Goal: Task Accomplishment & Management: Manage account settings

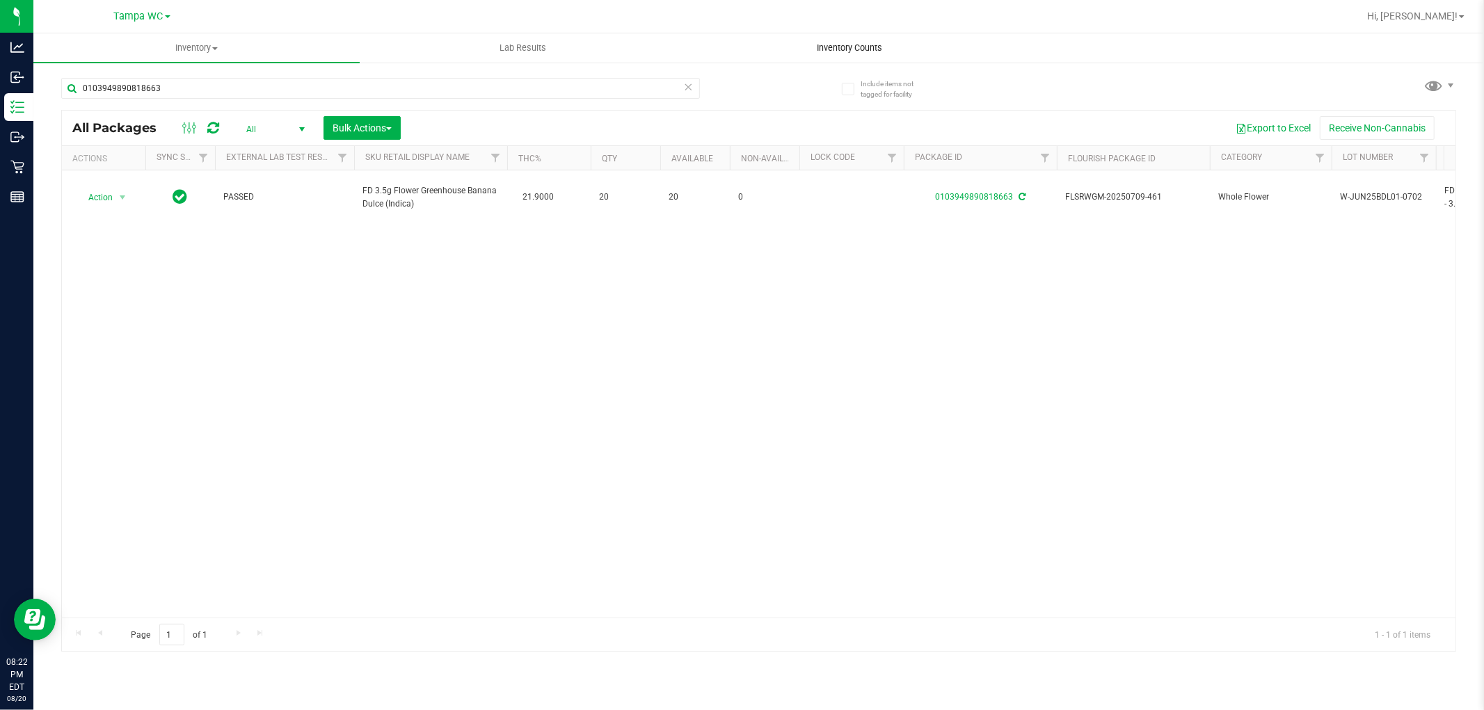
click at [881, 51] on span "Inventory Counts" at bounding box center [849, 48] width 103 height 13
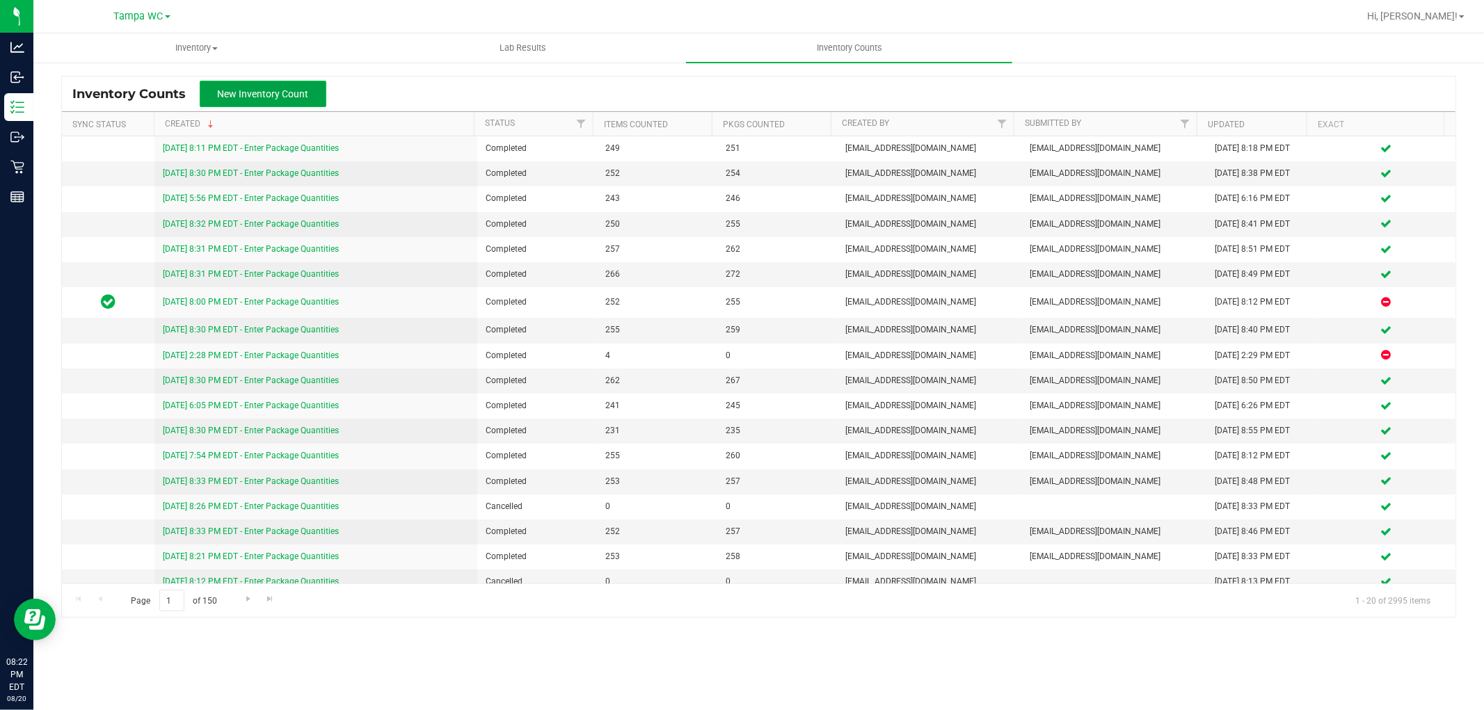
click at [307, 97] on span "New Inventory Count" at bounding box center [263, 93] width 91 height 11
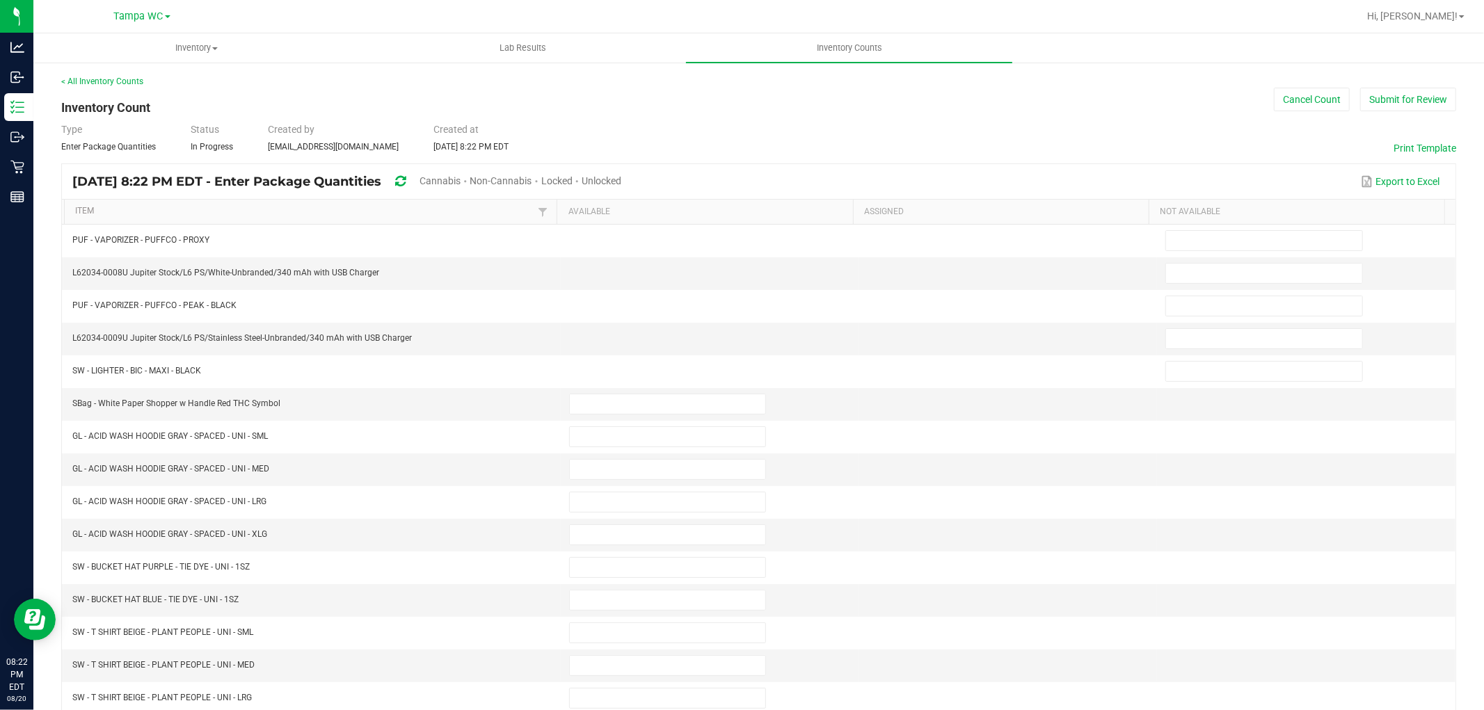
click at [461, 176] on span "Cannabis" at bounding box center [439, 180] width 41 height 11
click at [622, 175] on span "Unlocked" at bounding box center [602, 180] width 40 height 11
click at [445, 213] on link "Item" at bounding box center [304, 211] width 459 height 11
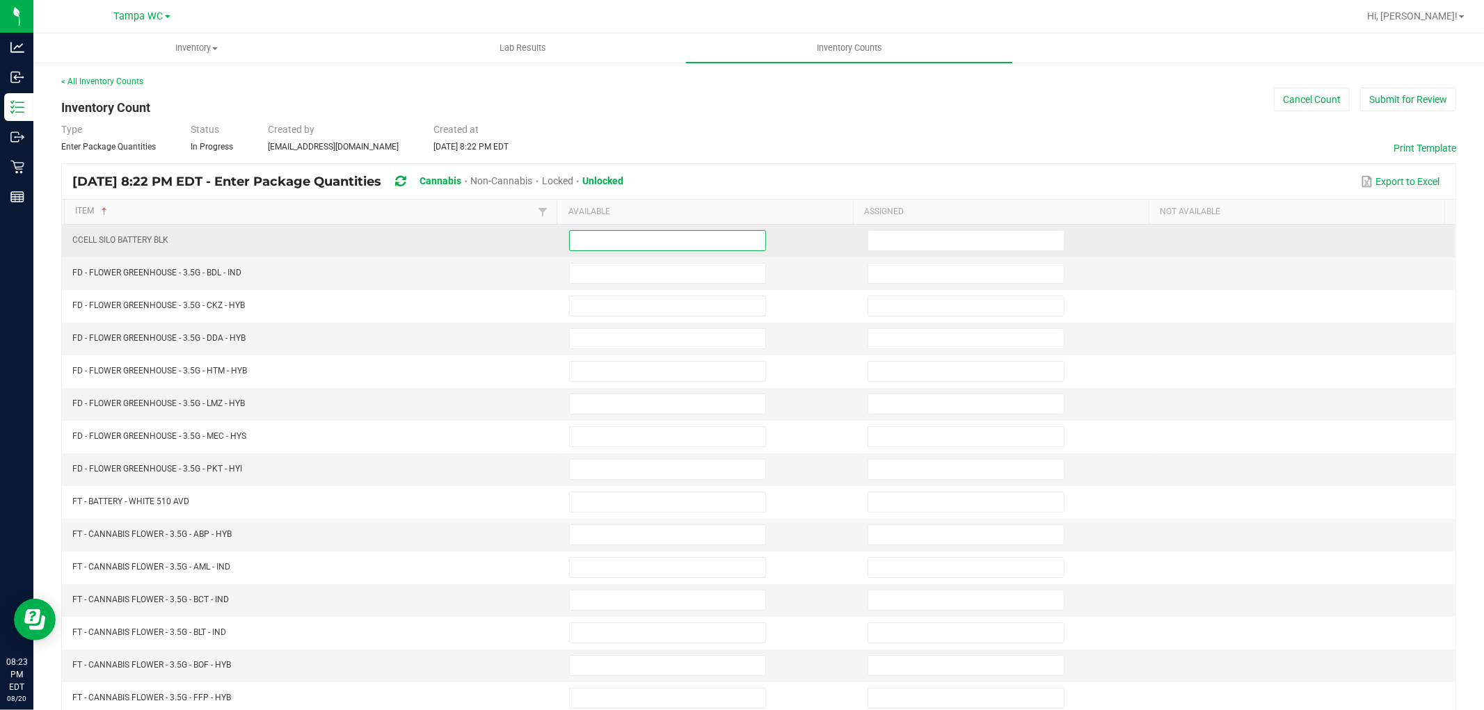
click at [649, 245] on input at bounding box center [667, 240] width 195 height 19
type input "0"
type input "14"
type input "15"
type input "8"
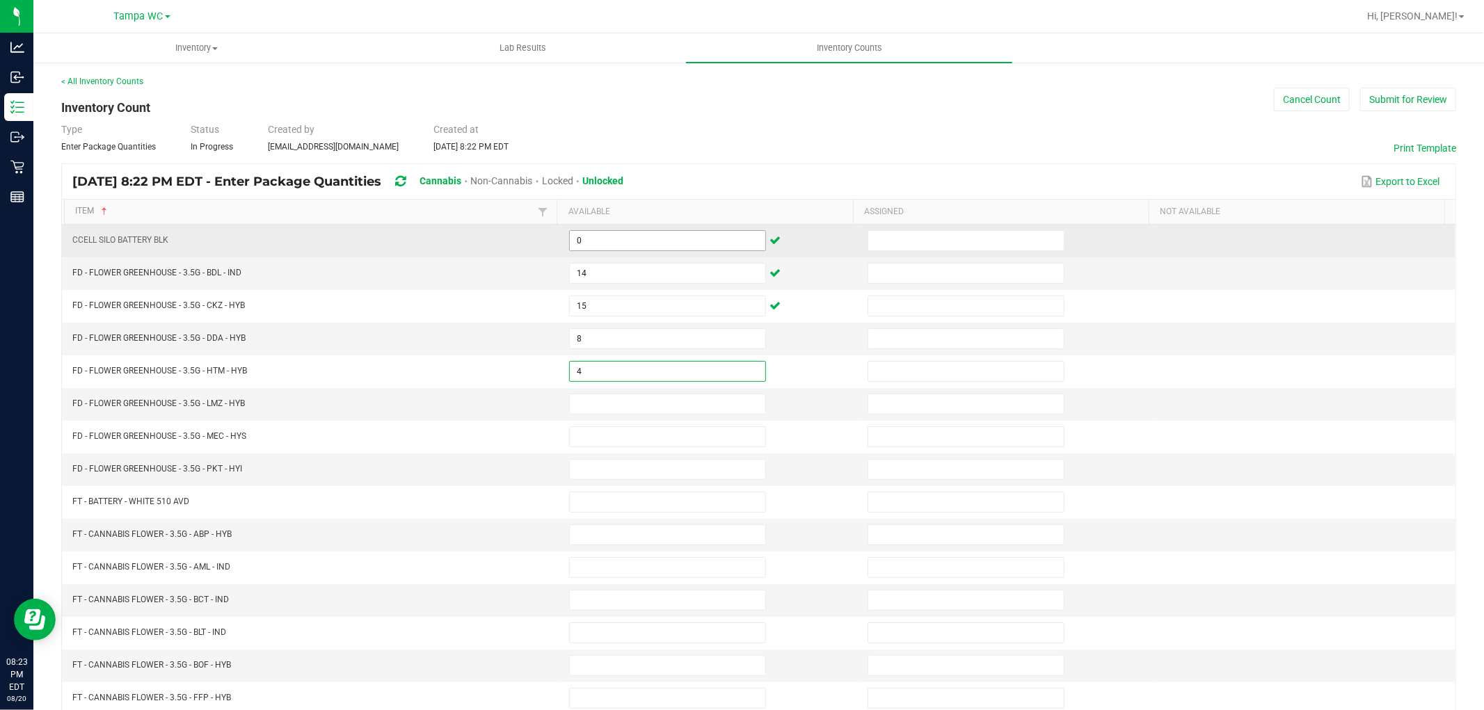
type input "4"
type input "7"
type input "4"
type input "2"
type input "0"
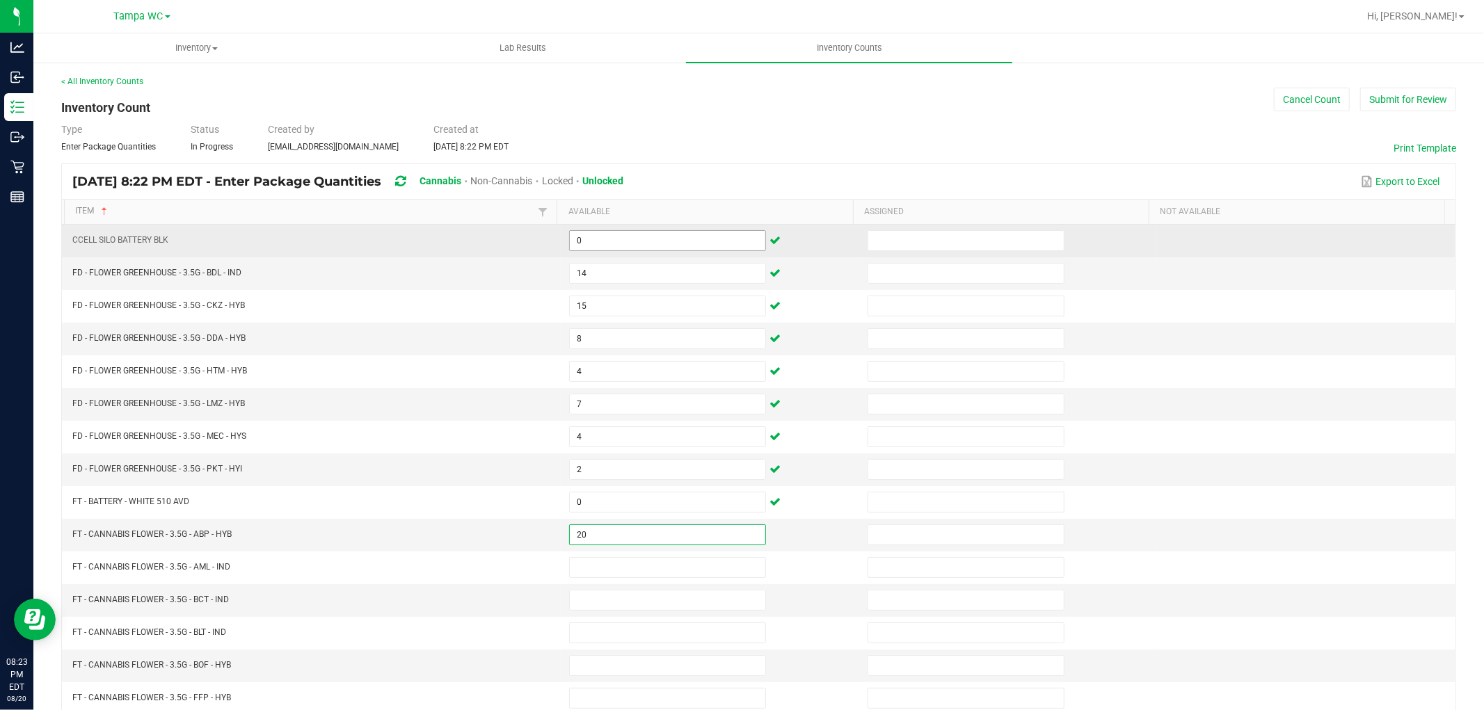
type input "20"
type input "18"
type input "15"
type input "8"
type input "9"
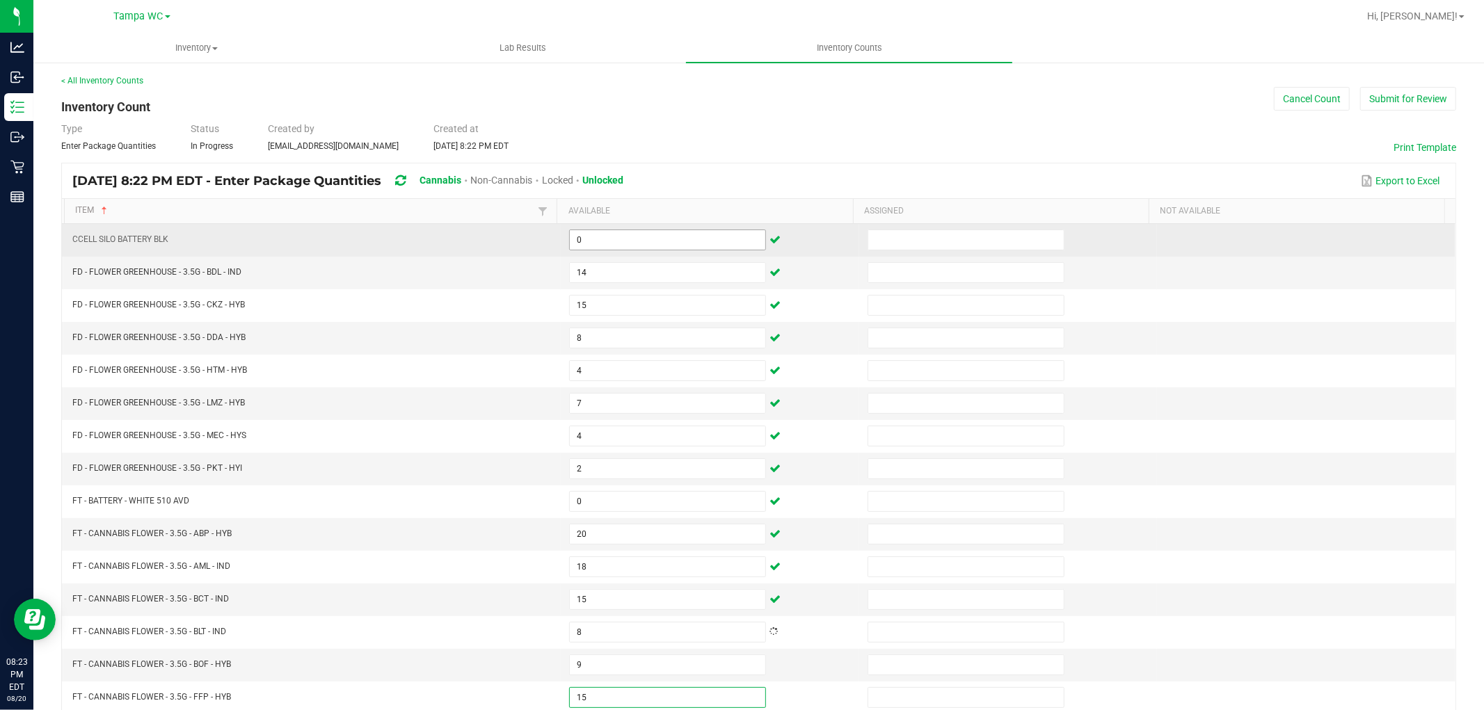
type input "15"
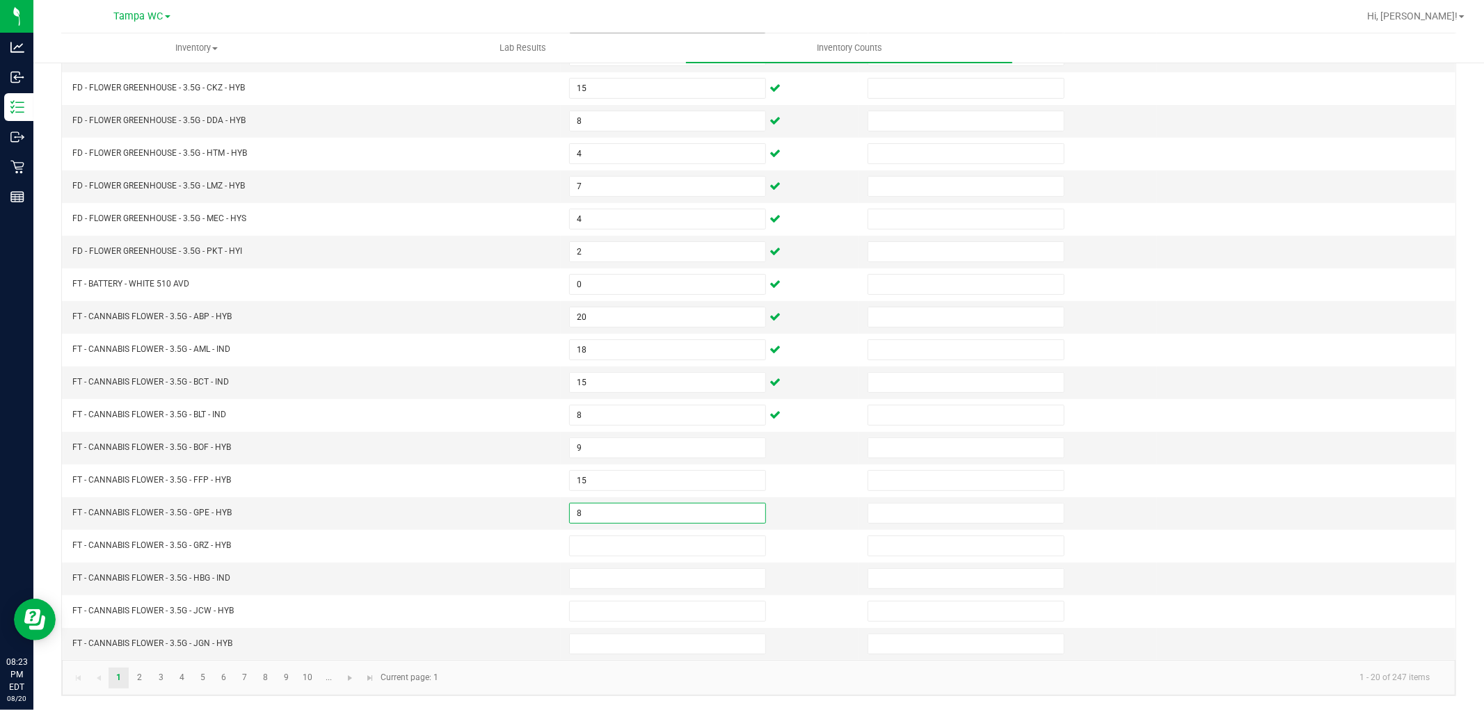
type input "8"
type input "20"
type input "11"
type input "6"
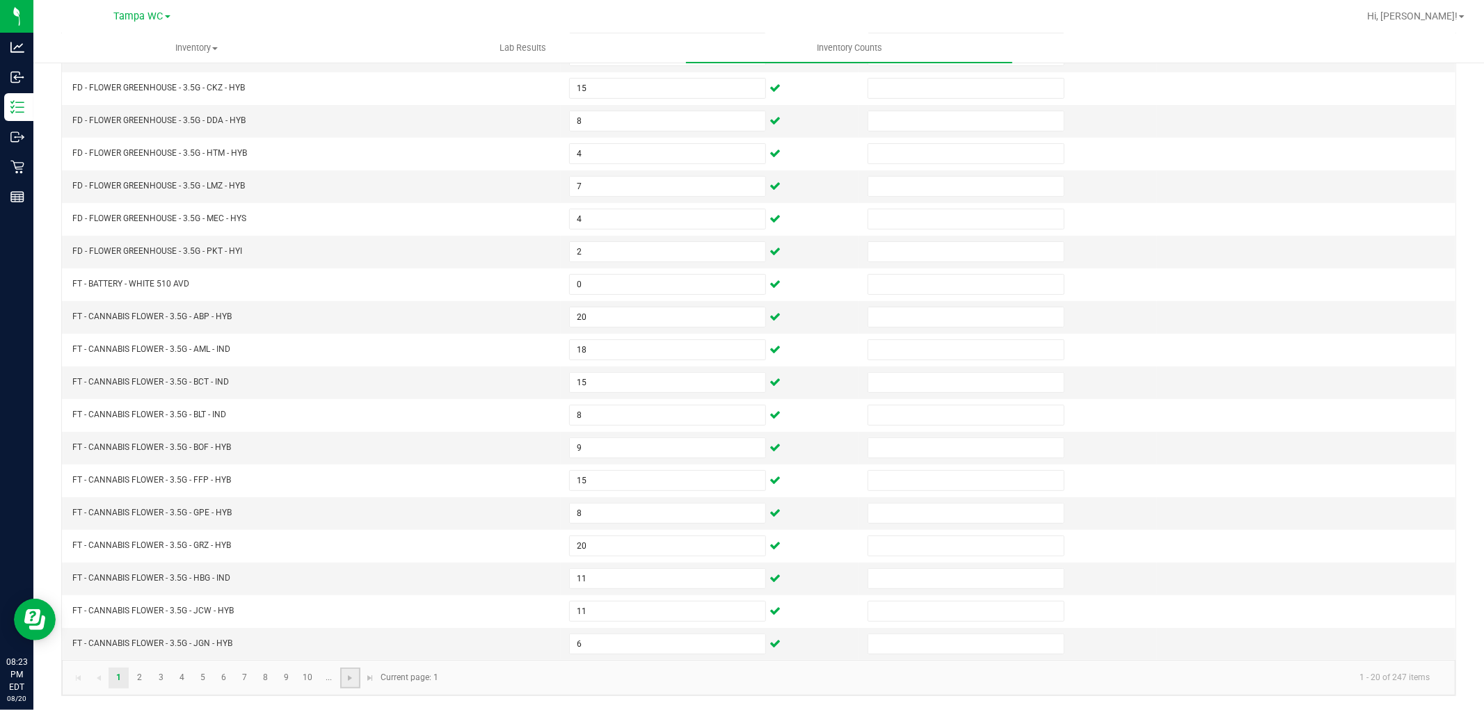
click at [342, 672] on link at bounding box center [350, 678] width 20 height 21
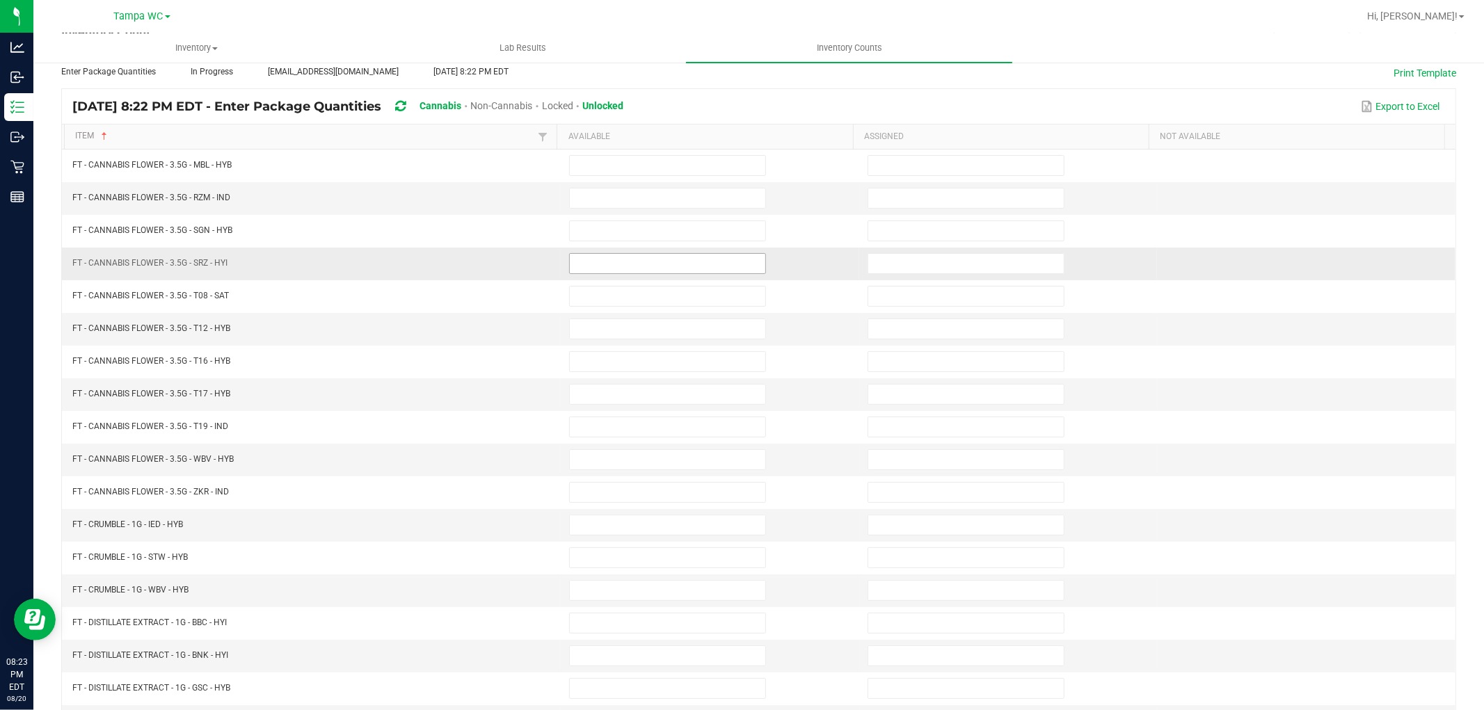
scroll to position [0, 0]
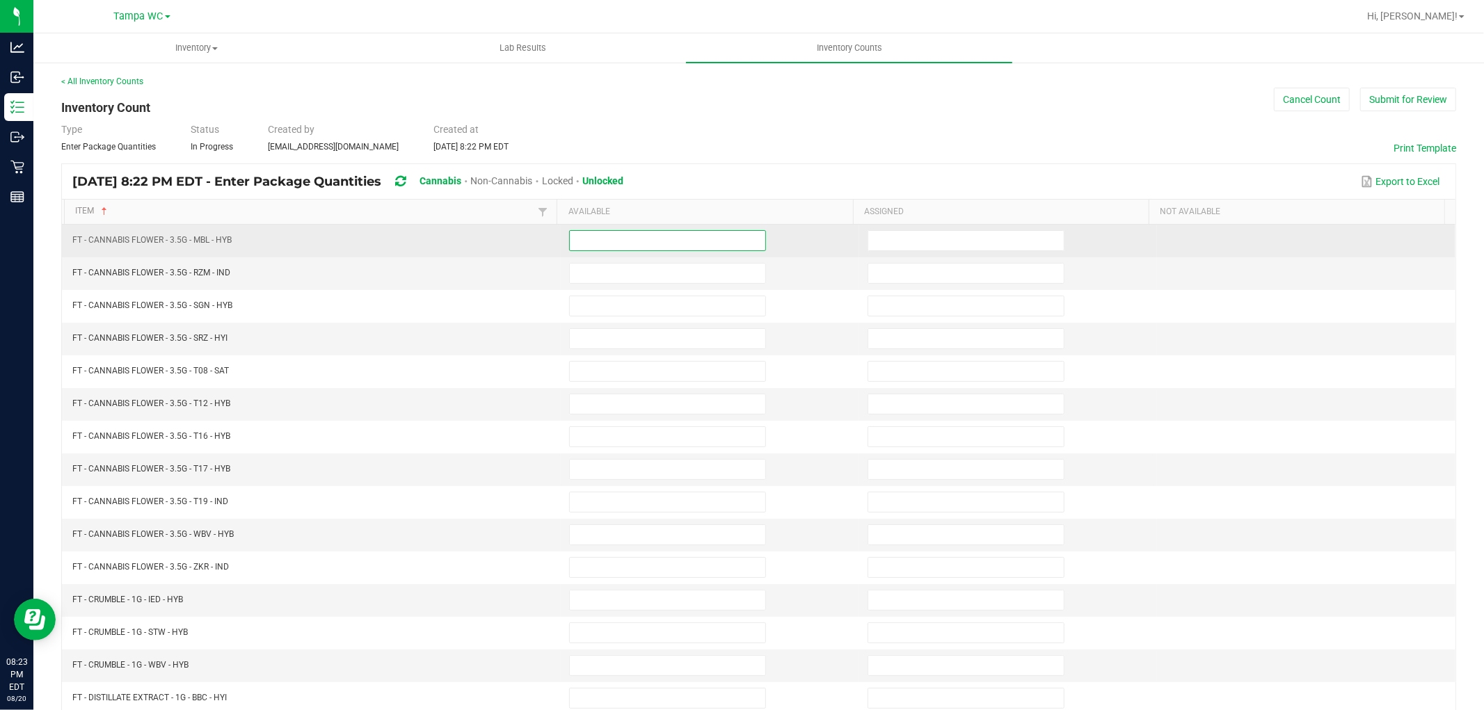
click at [662, 247] on input at bounding box center [667, 240] width 195 height 19
type input "11"
type input "14"
type input "13"
type input "2"
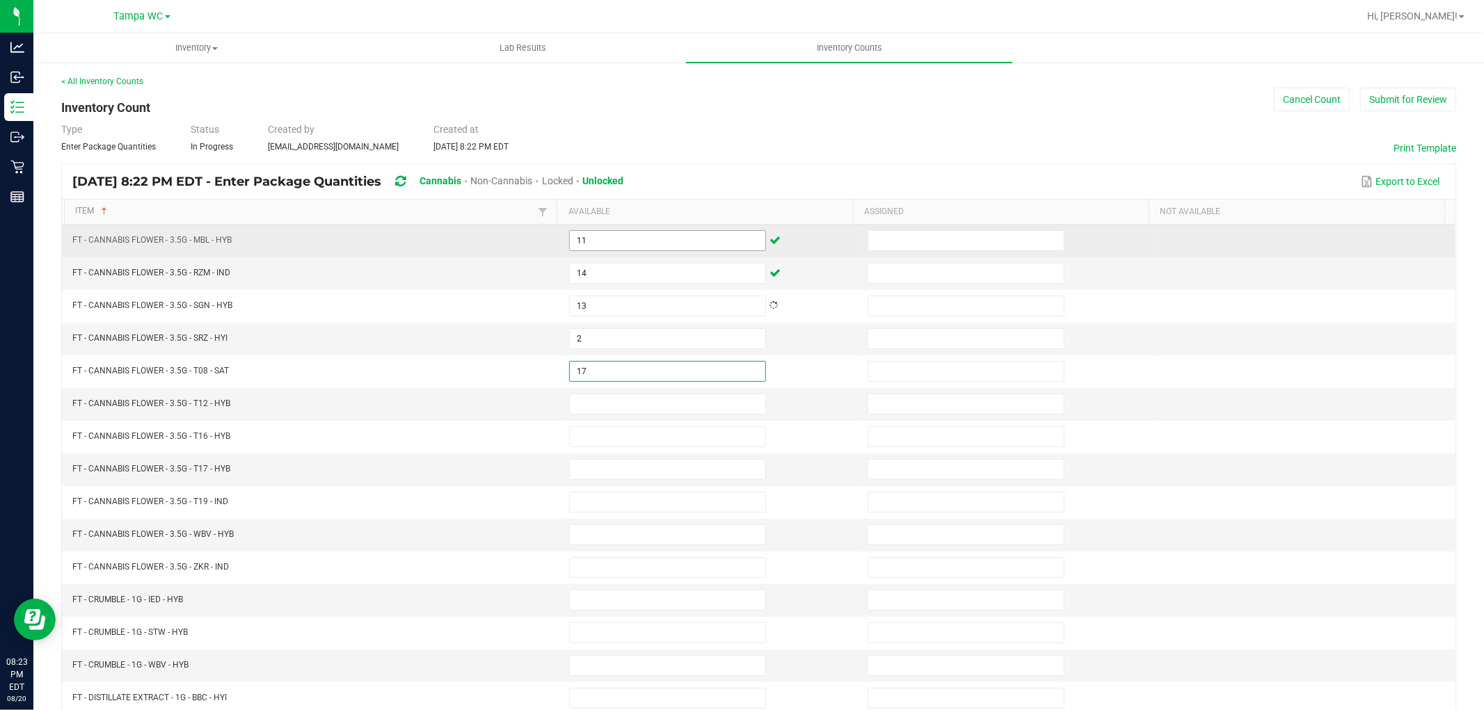
type input "17"
type input "20"
type input "10"
type input "1"
type input "14"
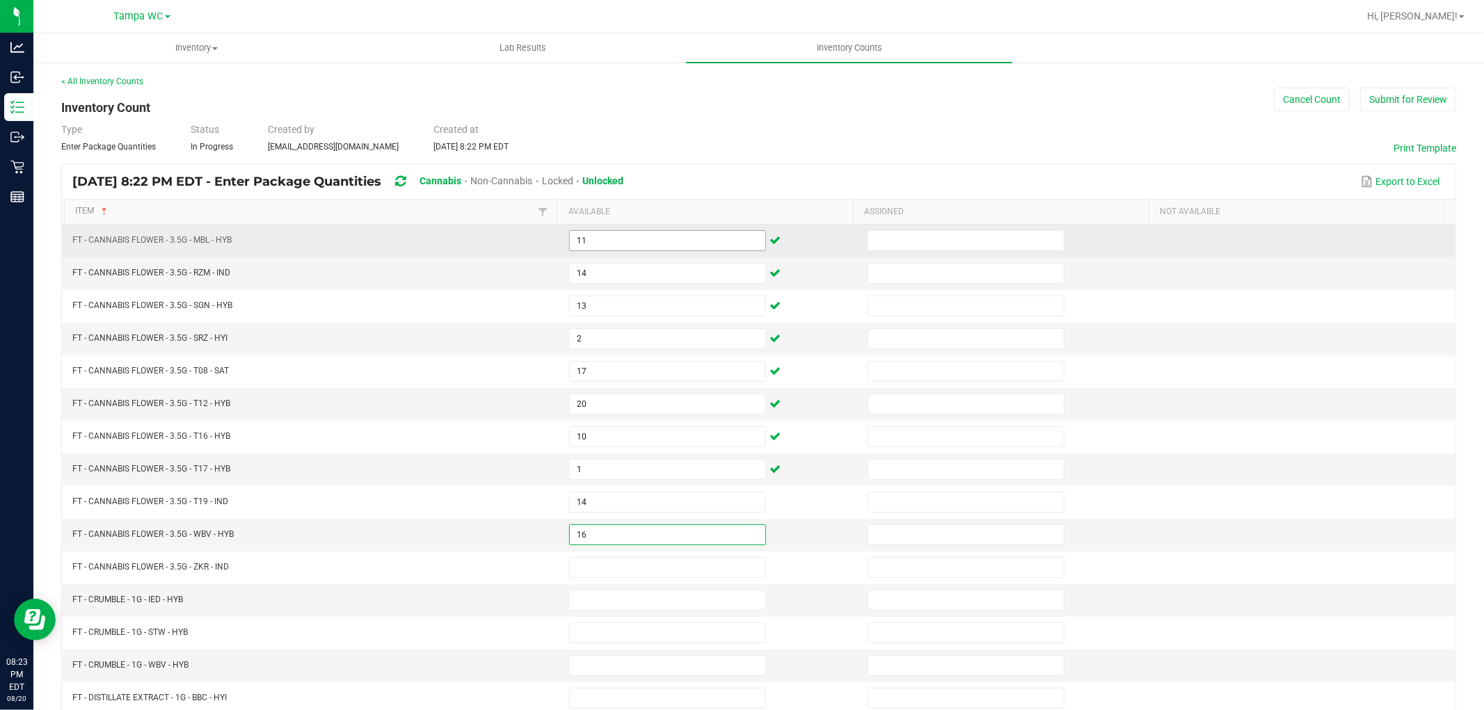
type input "16"
type input "10"
type input "7"
type input "3"
type input "8"
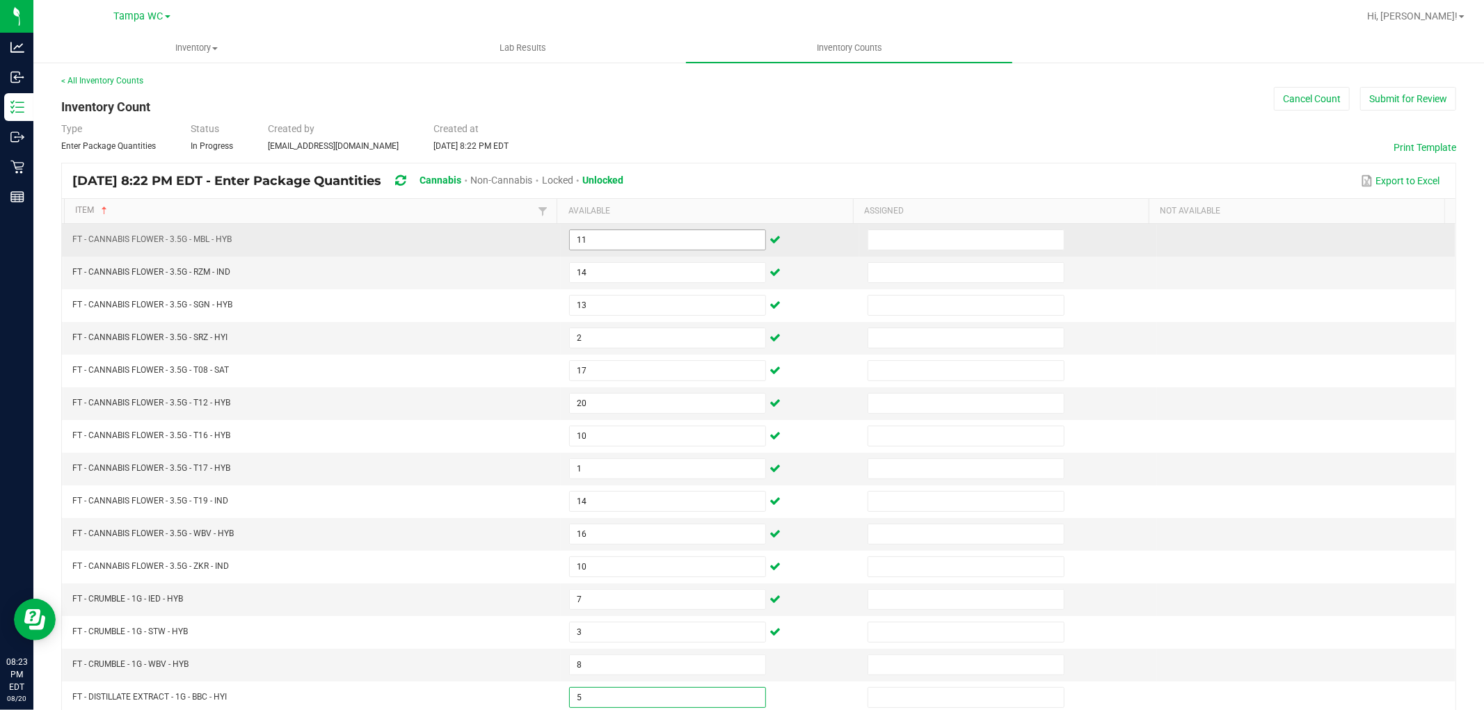
type input "5"
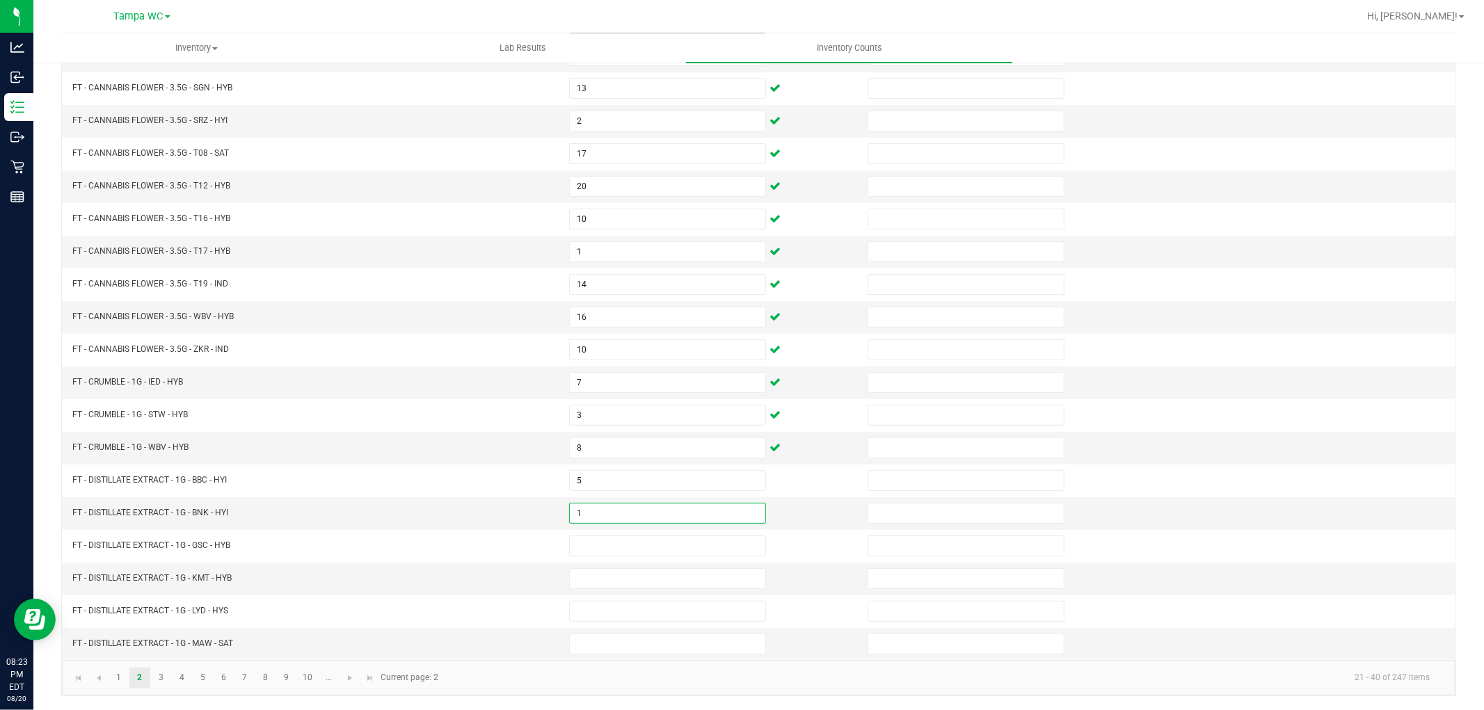
type input "1"
type input "3"
type input "4"
type input "5"
type input "8"
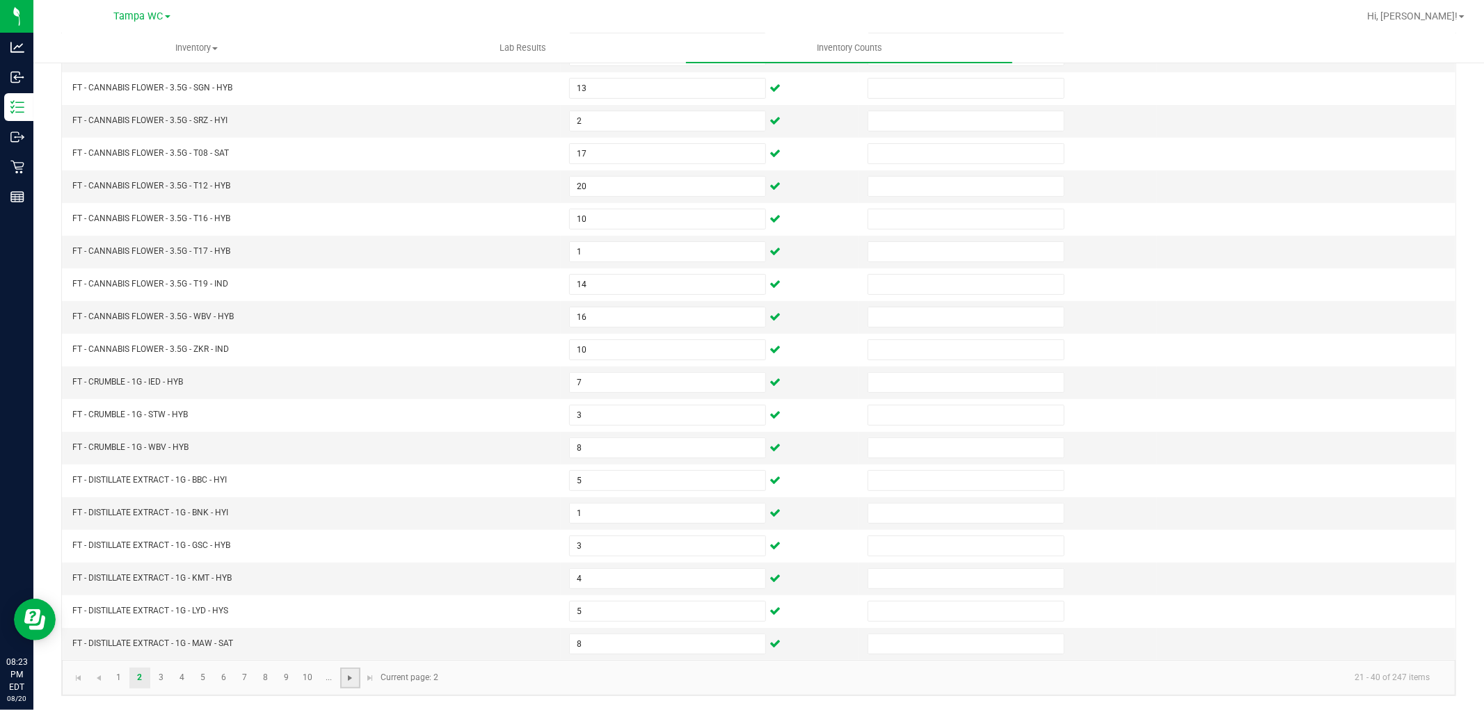
click at [351, 675] on span "Go to the next page" at bounding box center [349, 678] width 11 height 11
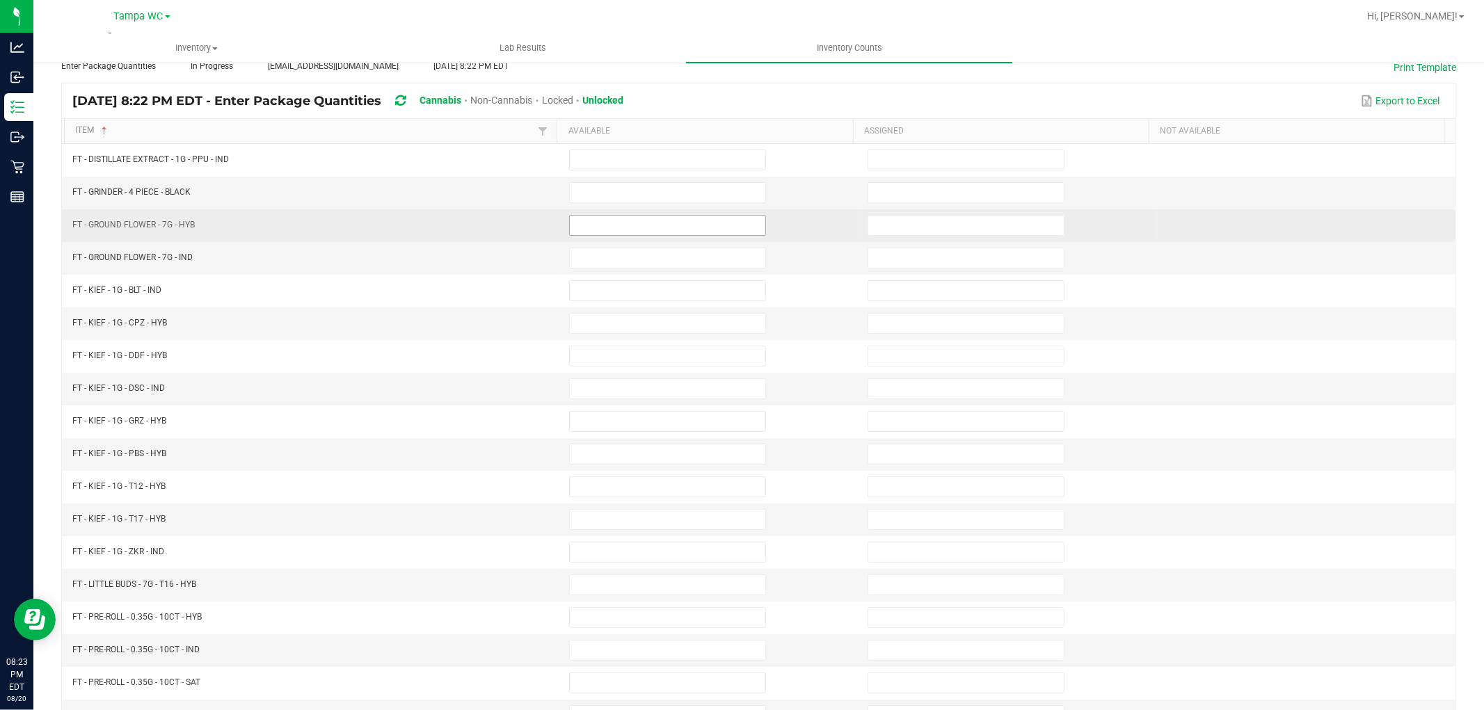
scroll to position [0, 0]
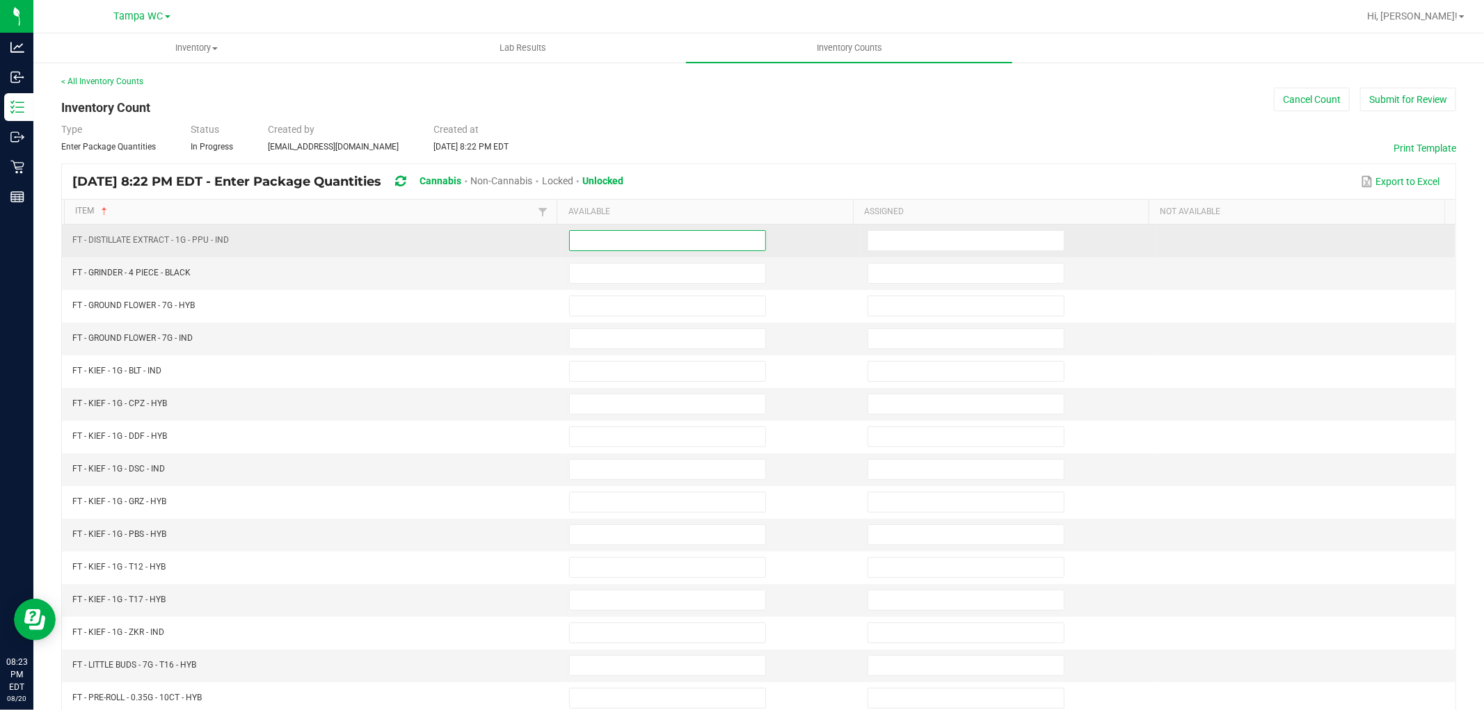
click at [654, 243] on input at bounding box center [667, 240] width 195 height 19
type input "11"
type input "2"
type input "1"
type input "7"
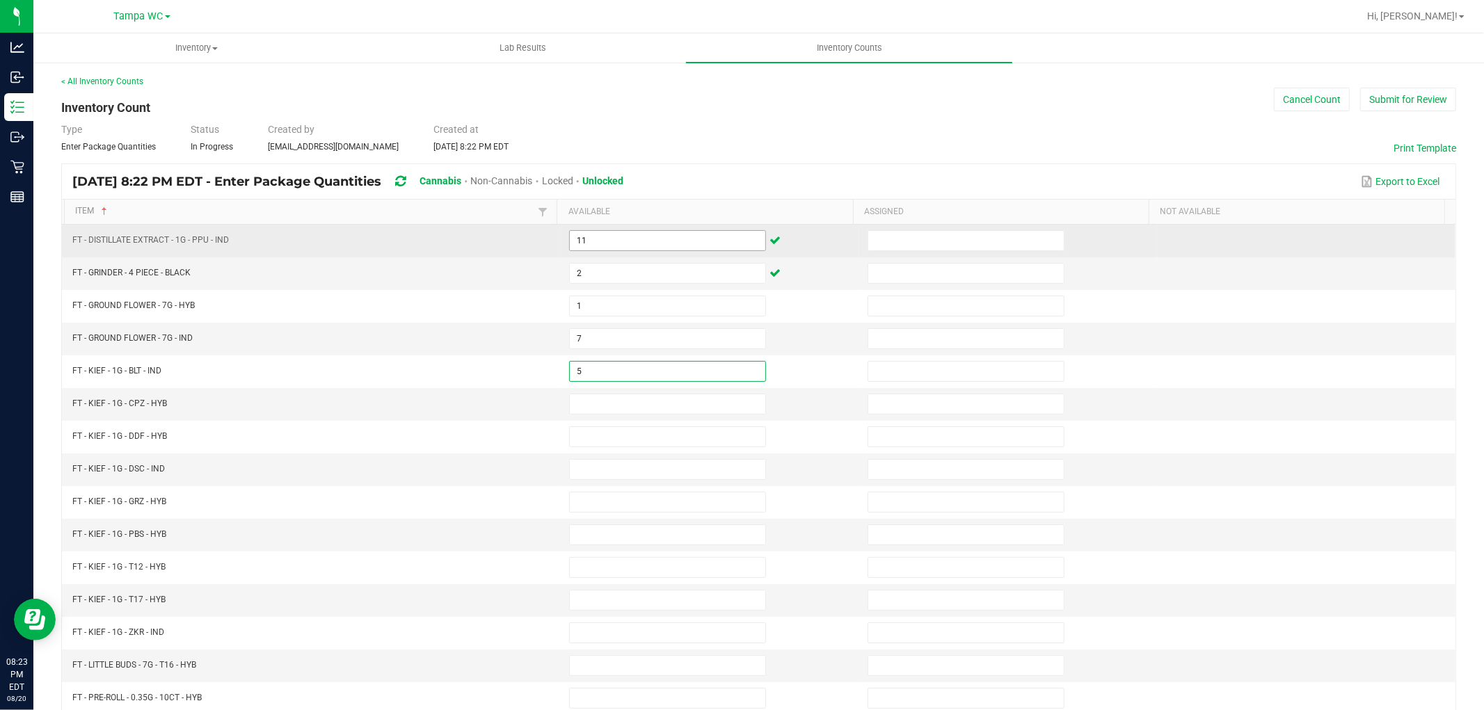
type input "5"
type input "1"
type input "2"
type input "7"
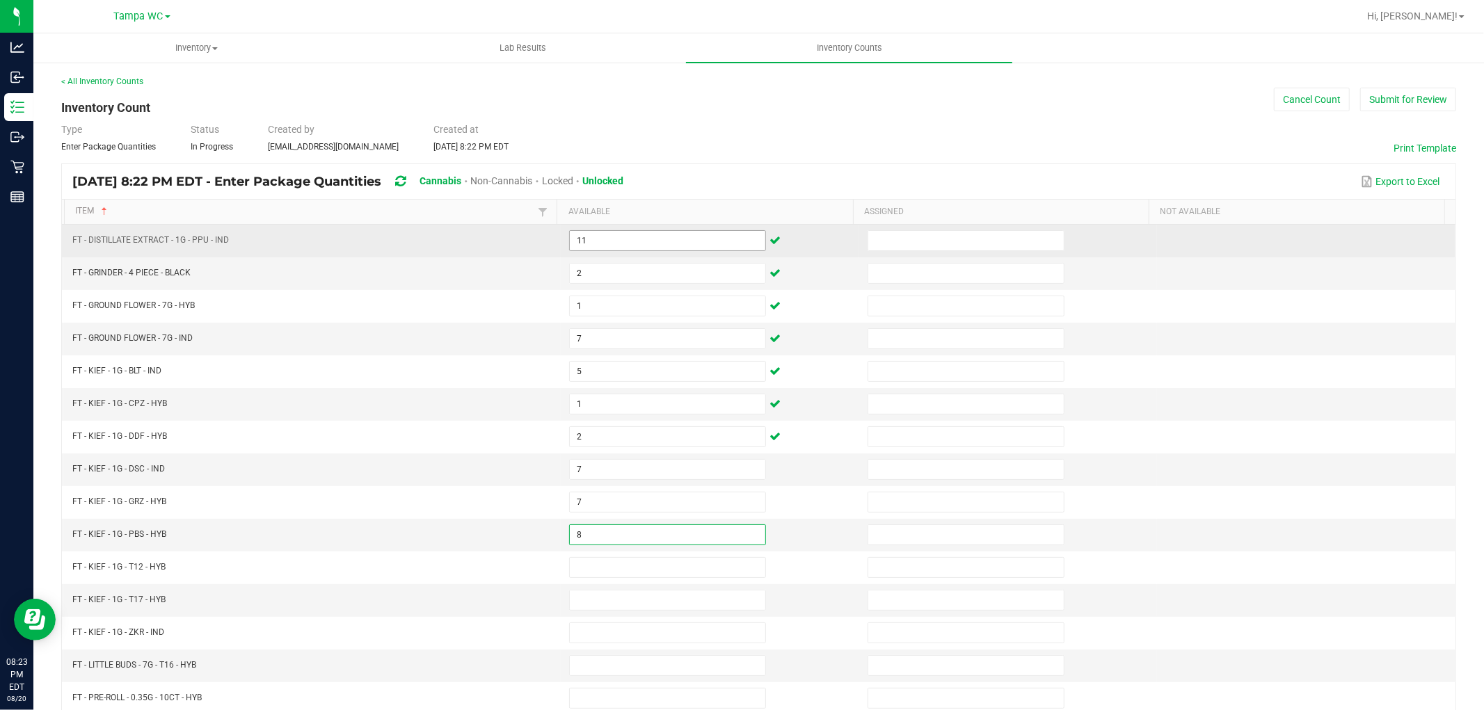
type input "8"
type input "1"
type input "5"
type input "7"
type input "1"
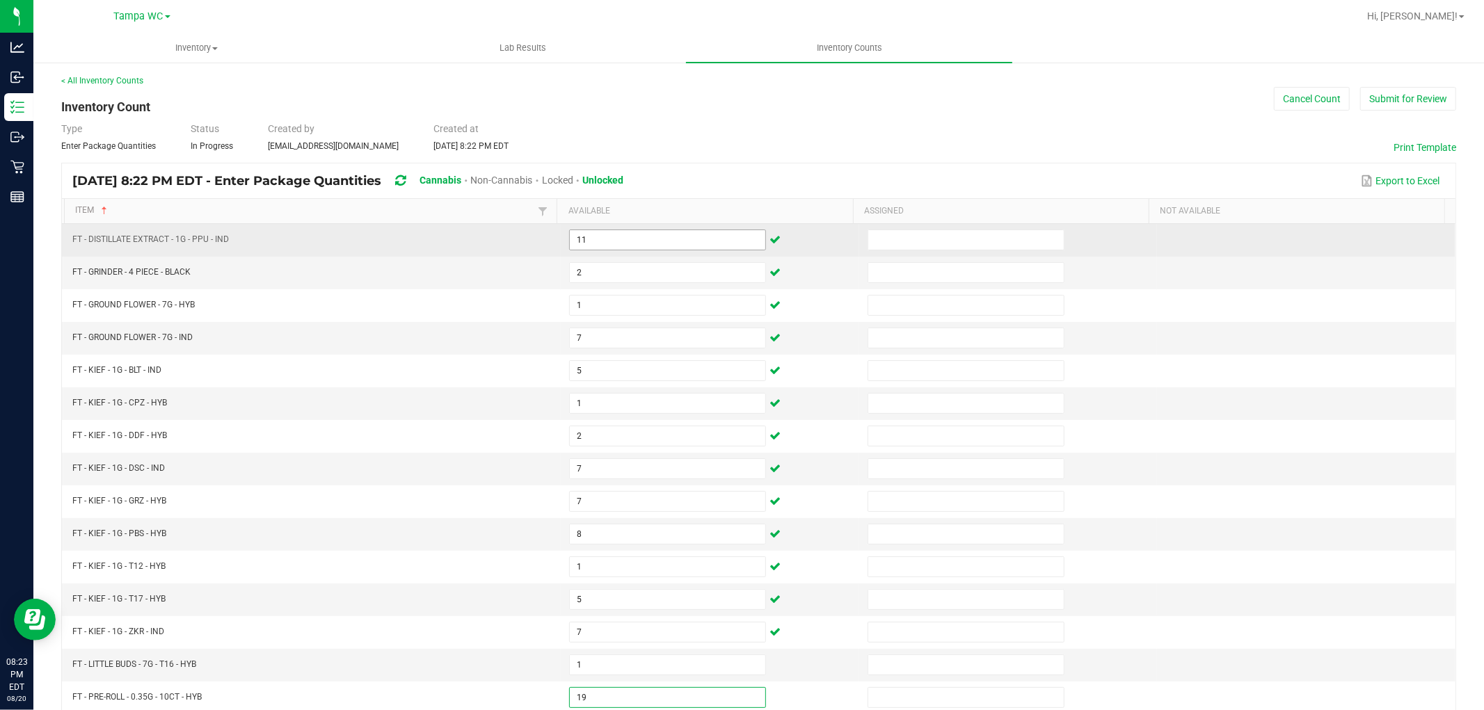
type input "19"
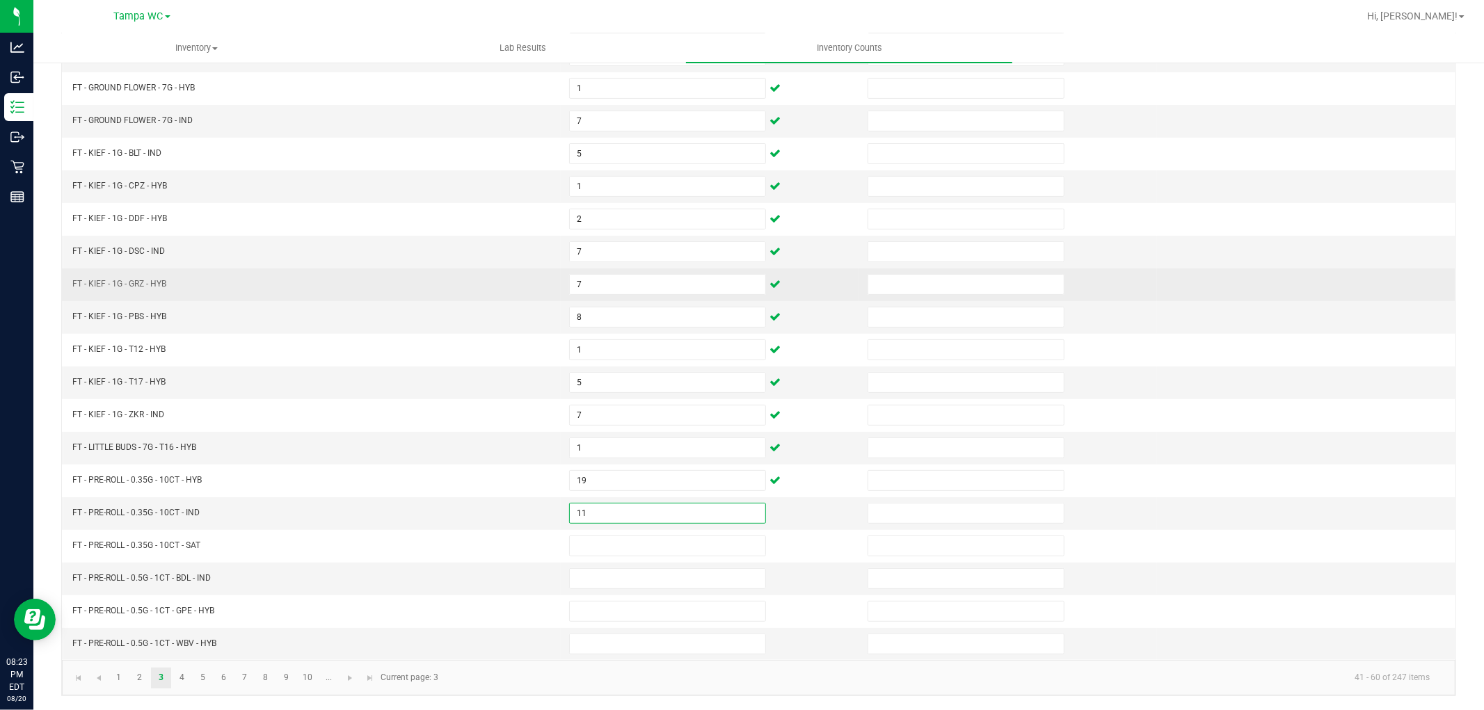
type input "11"
type input "10"
type input "23"
type input "15"
type input "10"
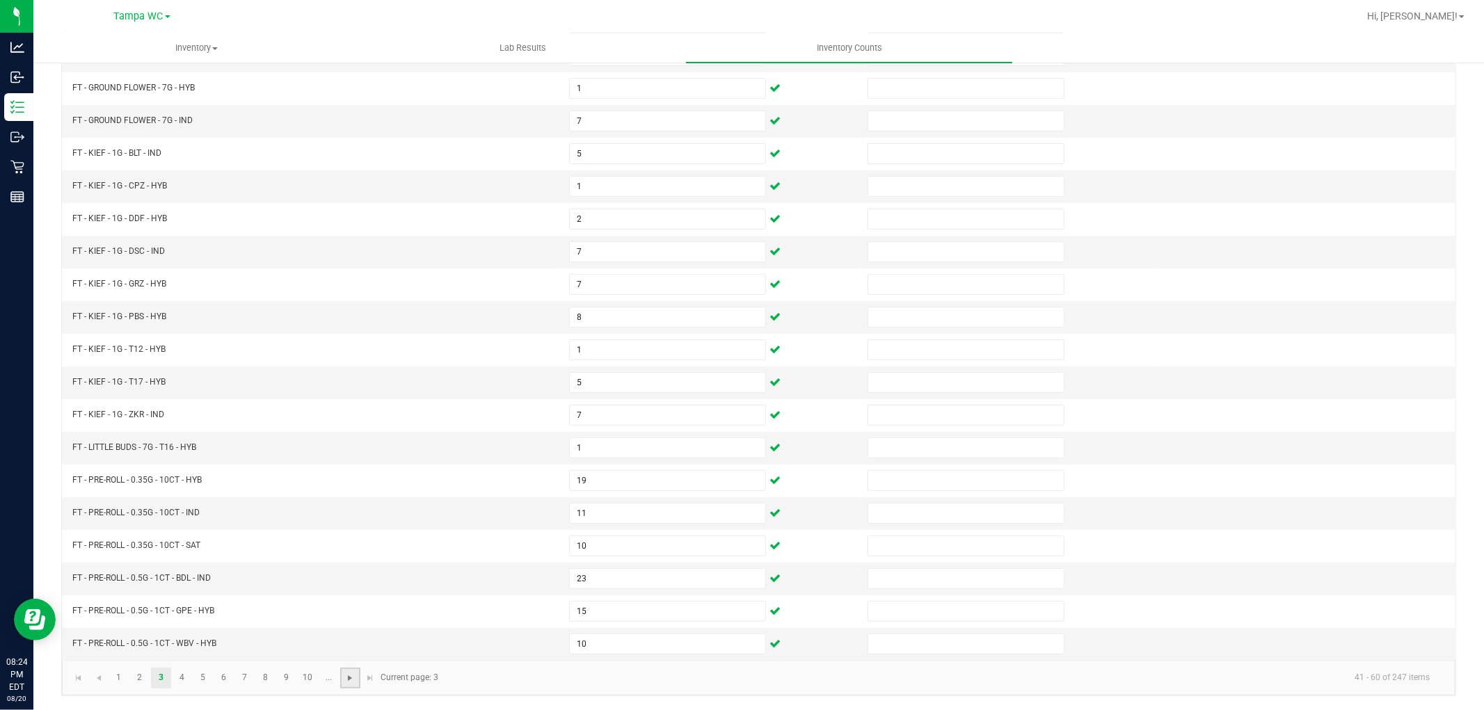
click at [345, 673] on span "Go to the next page" at bounding box center [349, 678] width 11 height 11
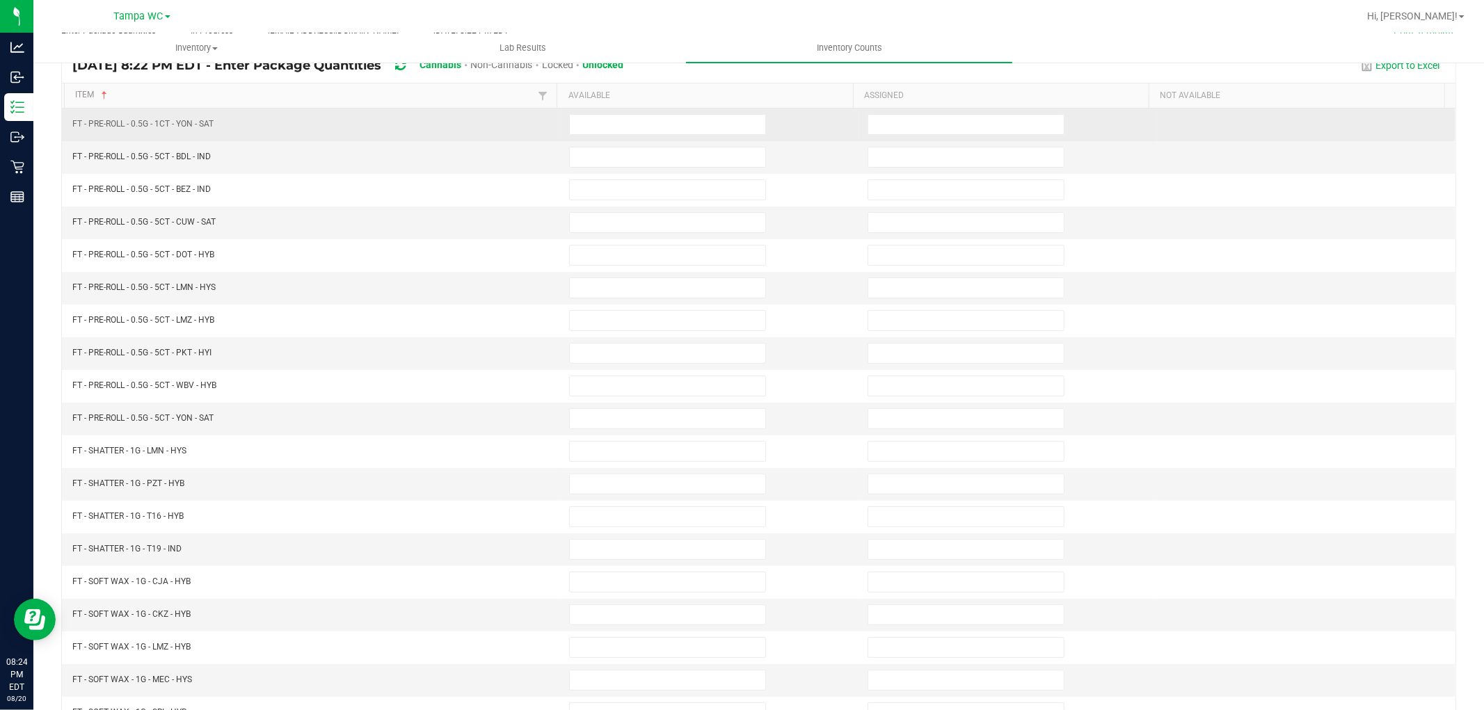
scroll to position [0, 0]
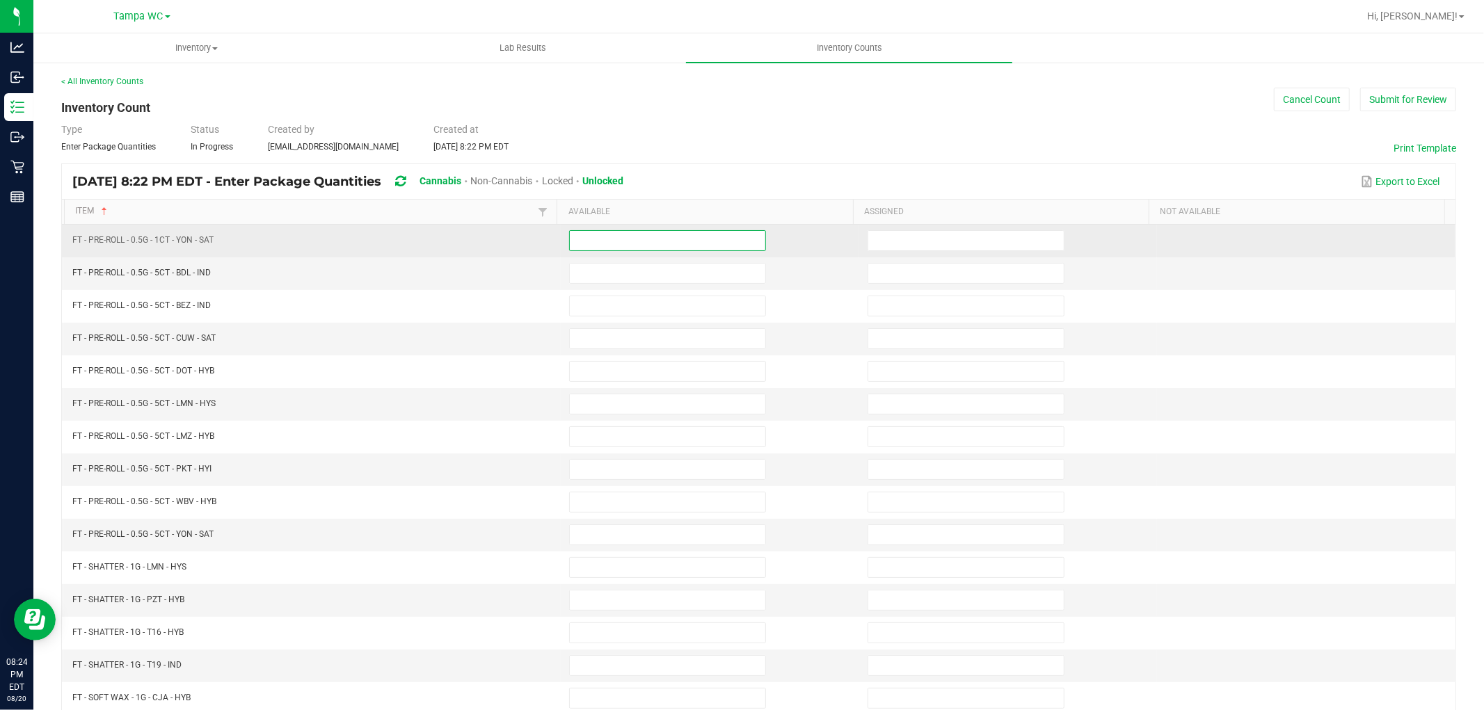
click at [594, 242] on input at bounding box center [667, 240] width 195 height 19
type input "18"
type input "9"
type input "7"
type input "8"
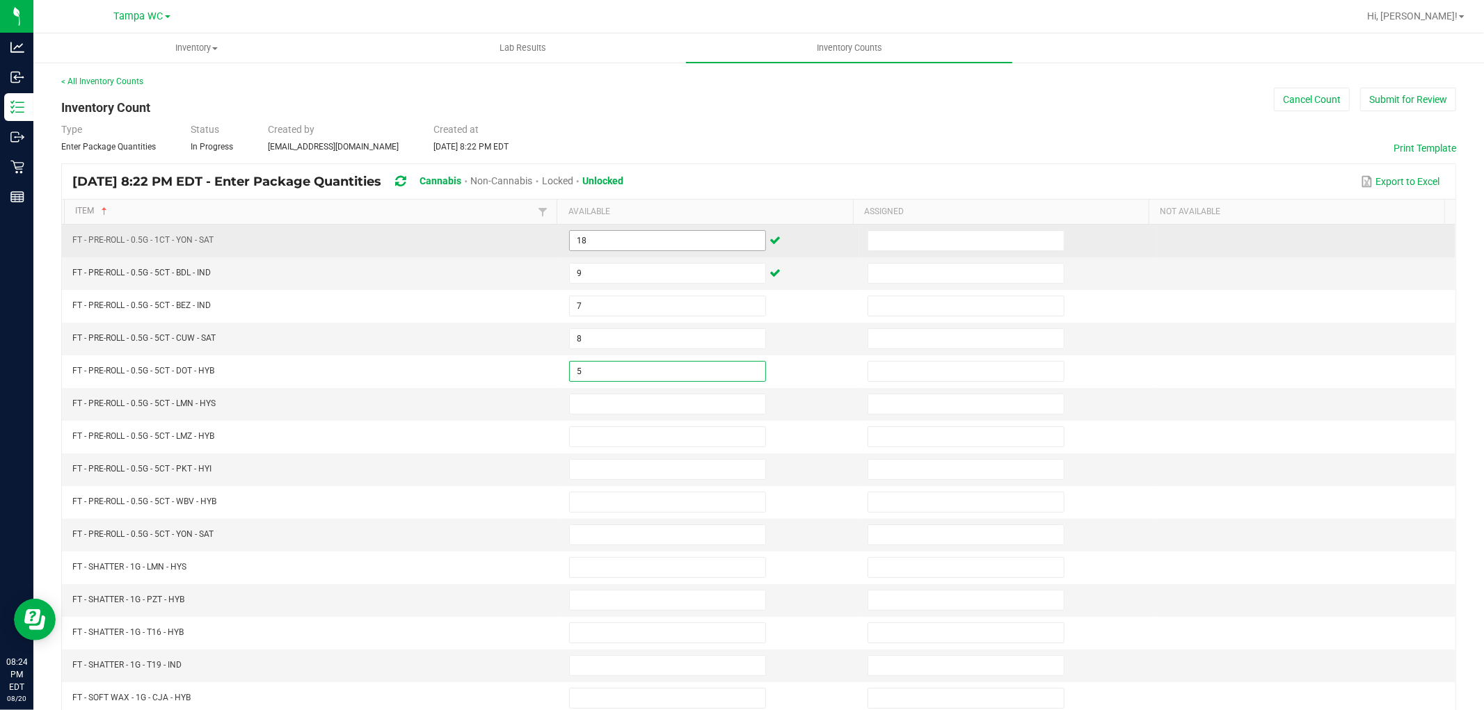
type input "5"
type input "3"
type input "6"
type input "2"
type input "5"
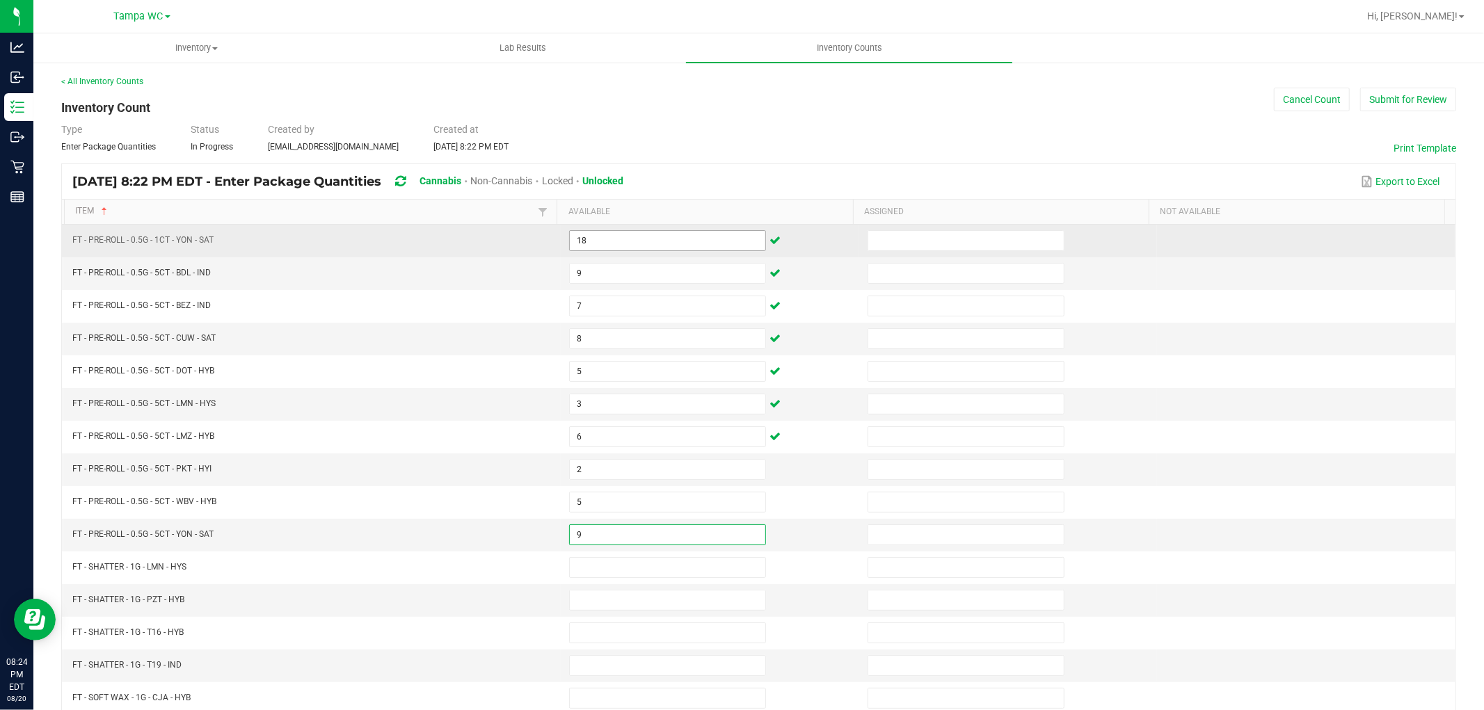
type input "9"
type input "4"
type input "6"
type input "2"
type input "8"
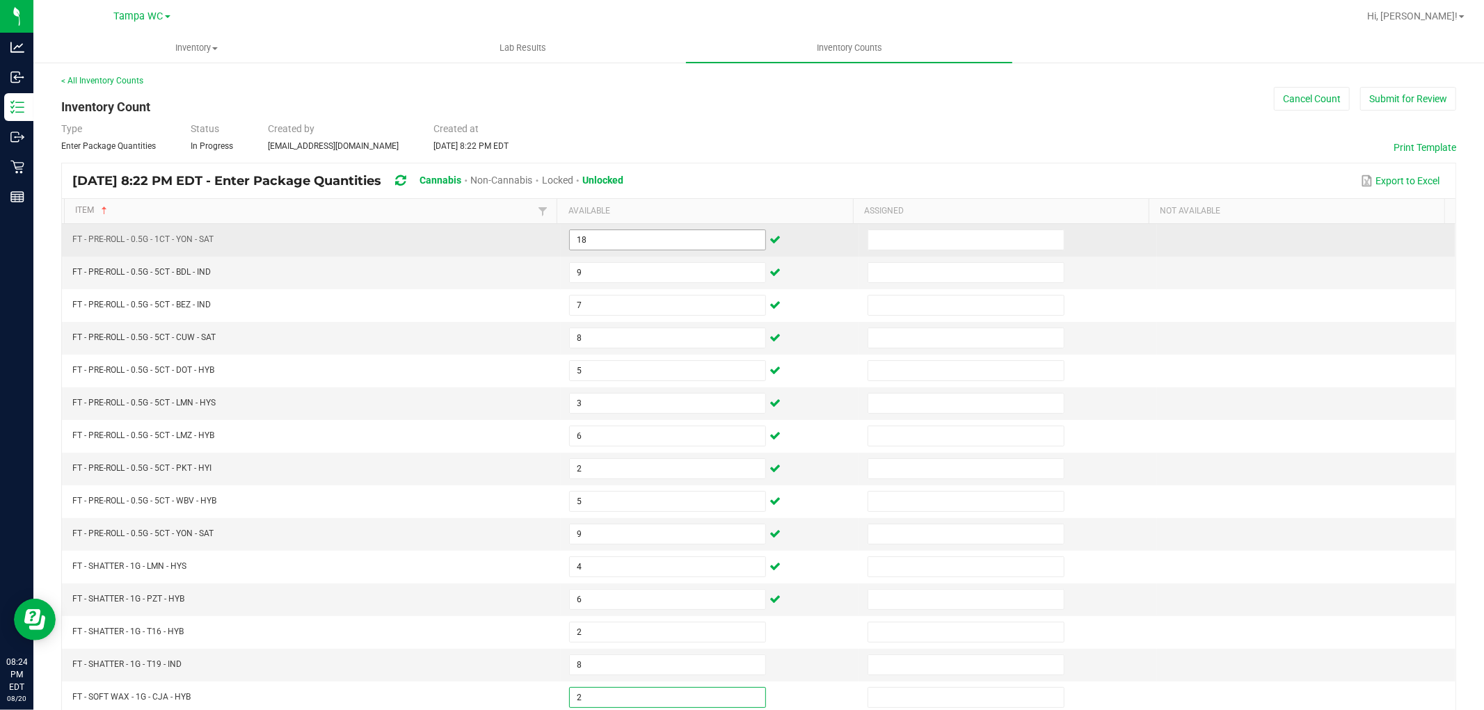
type input "2"
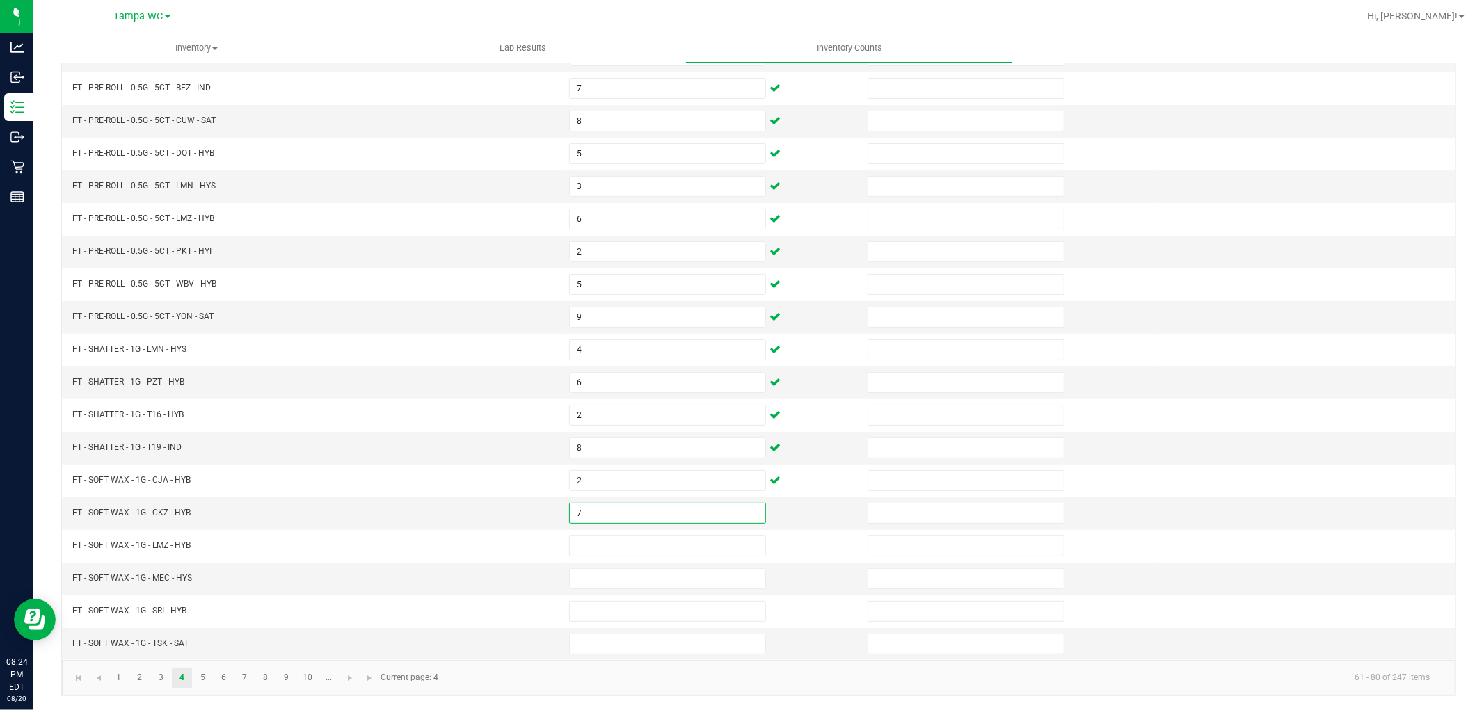
type input "7"
type input "4"
click at [587, 519] on input "7" at bounding box center [667, 513] width 195 height 19
type input "8"
type input "5"
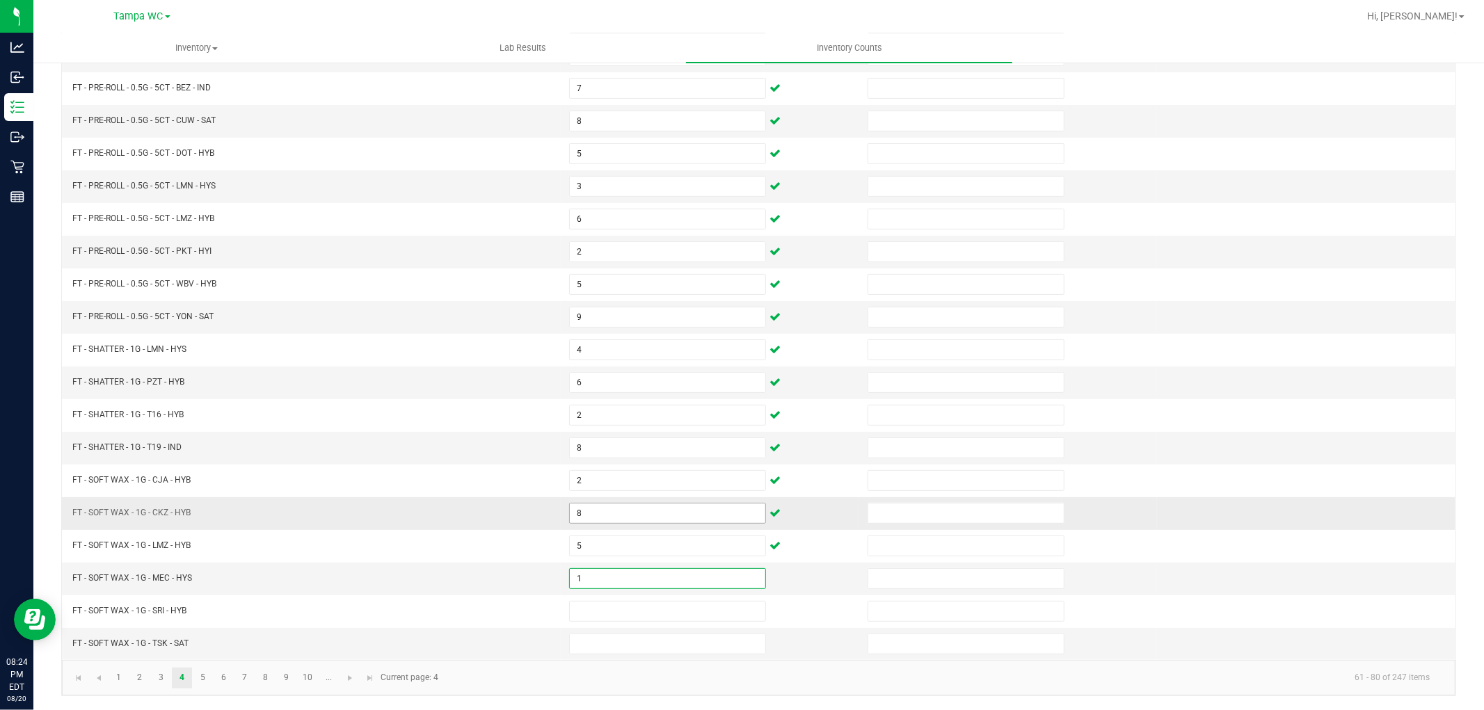
type input "1"
type input "4"
type input "6"
click at [351, 668] on link at bounding box center [350, 678] width 20 height 21
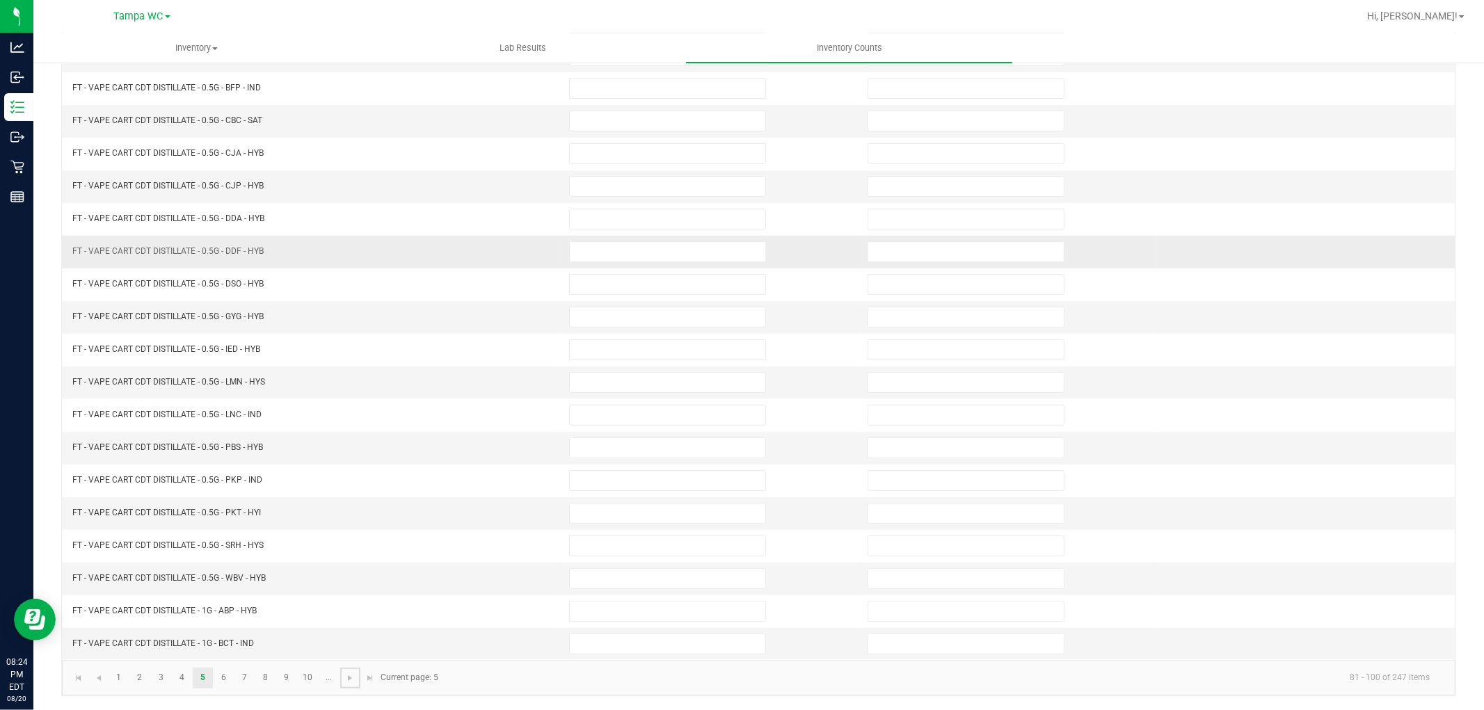
scroll to position [0, 0]
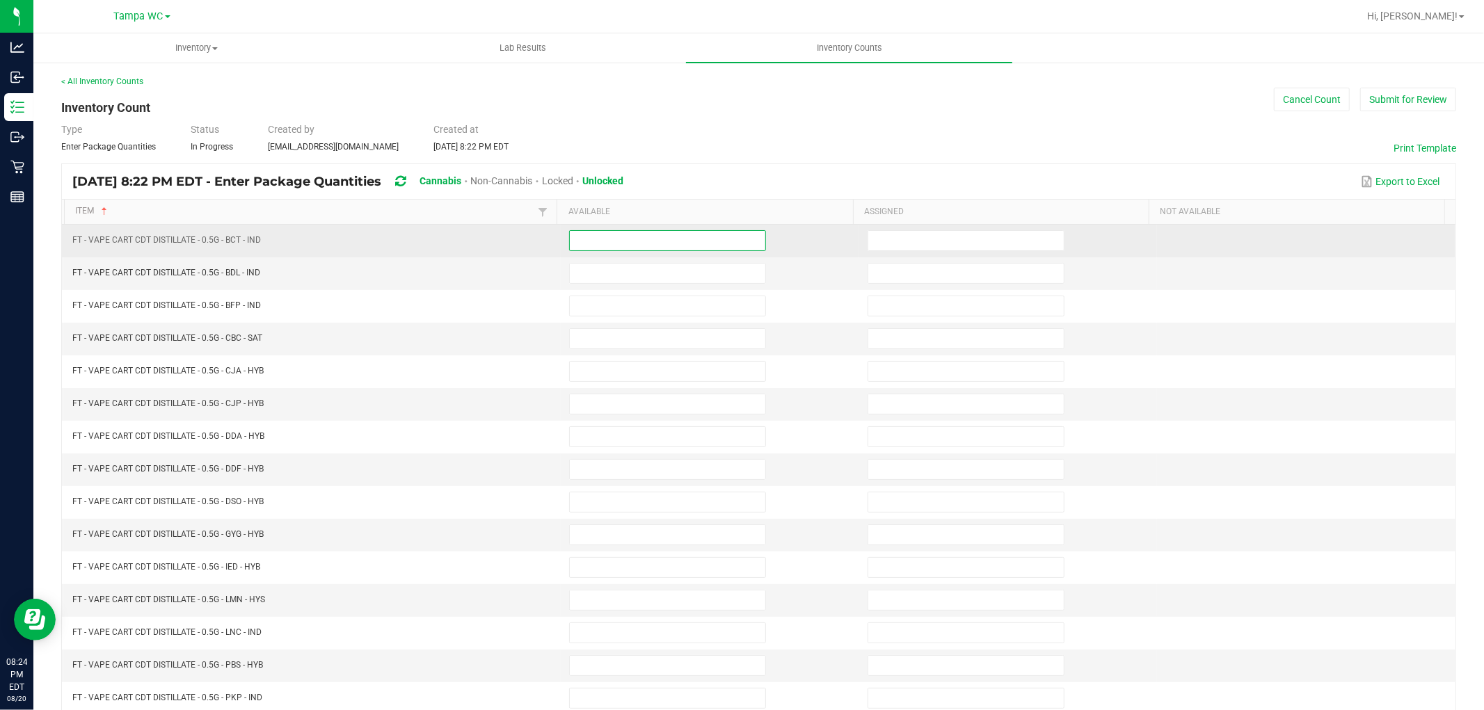
drag, startPoint x: 608, startPoint y: 243, endPoint x: 609, endPoint y: 250, distance: 7.1
click at [608, 246] on input at bounding box center [667, 240] width 195 height 19
type input "4"
type input "10"
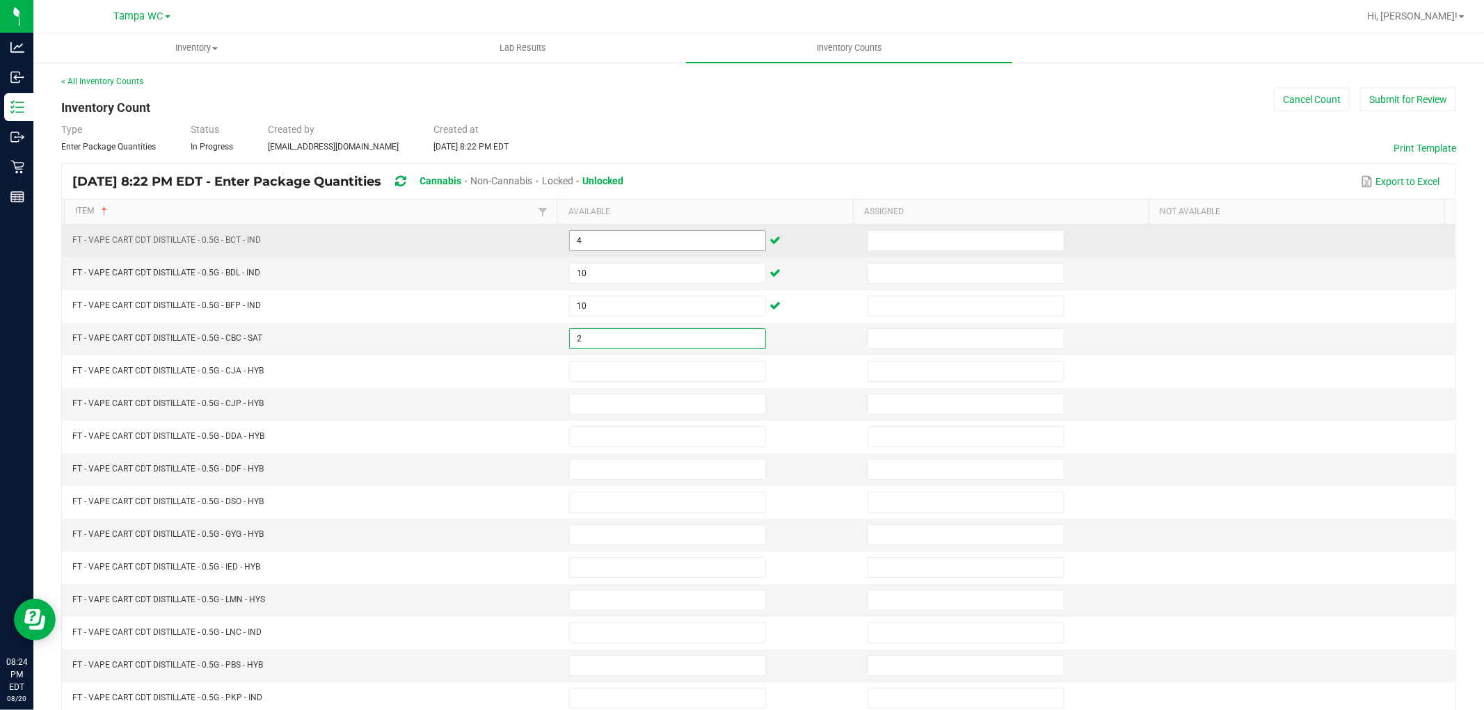
type input "2"
type input "9"
type input "1"
type input "2"
type input "9"
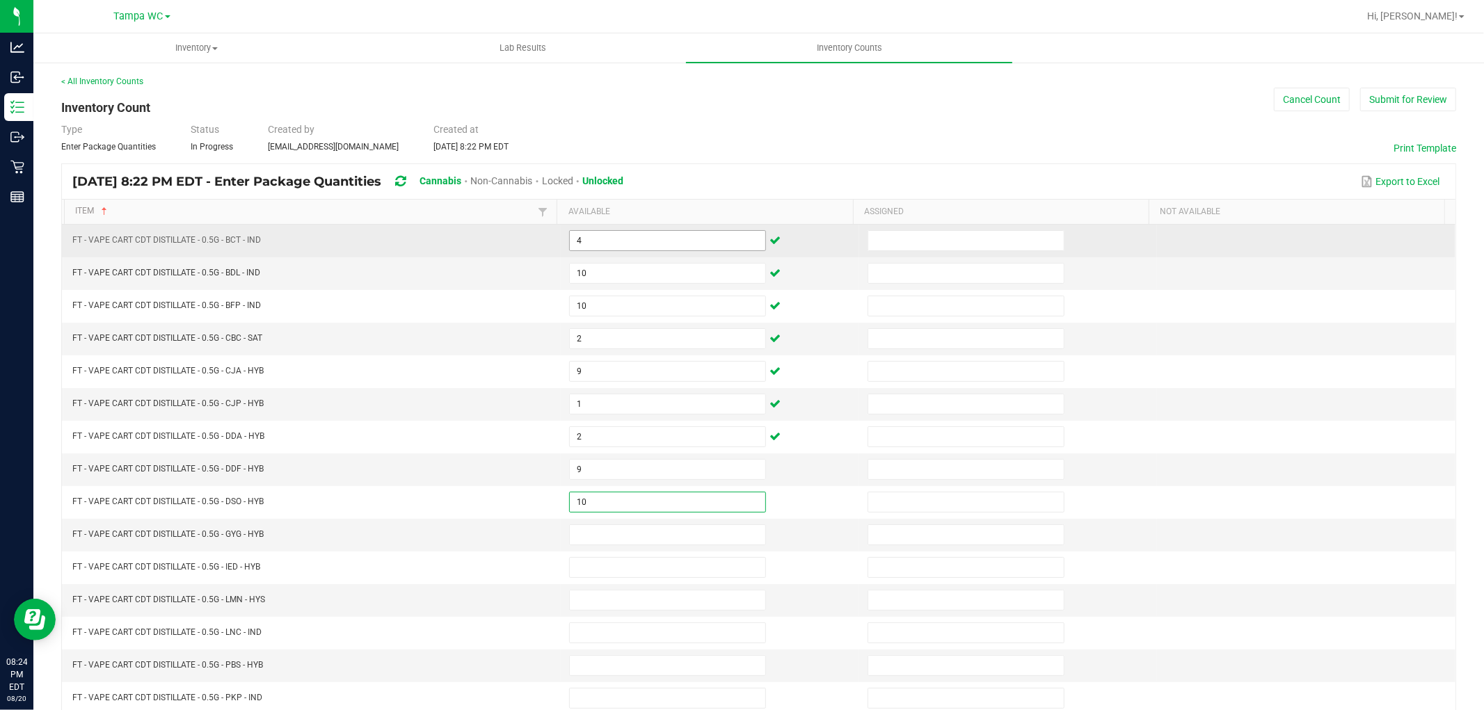
type input "10"
type input "8"
type input "1"
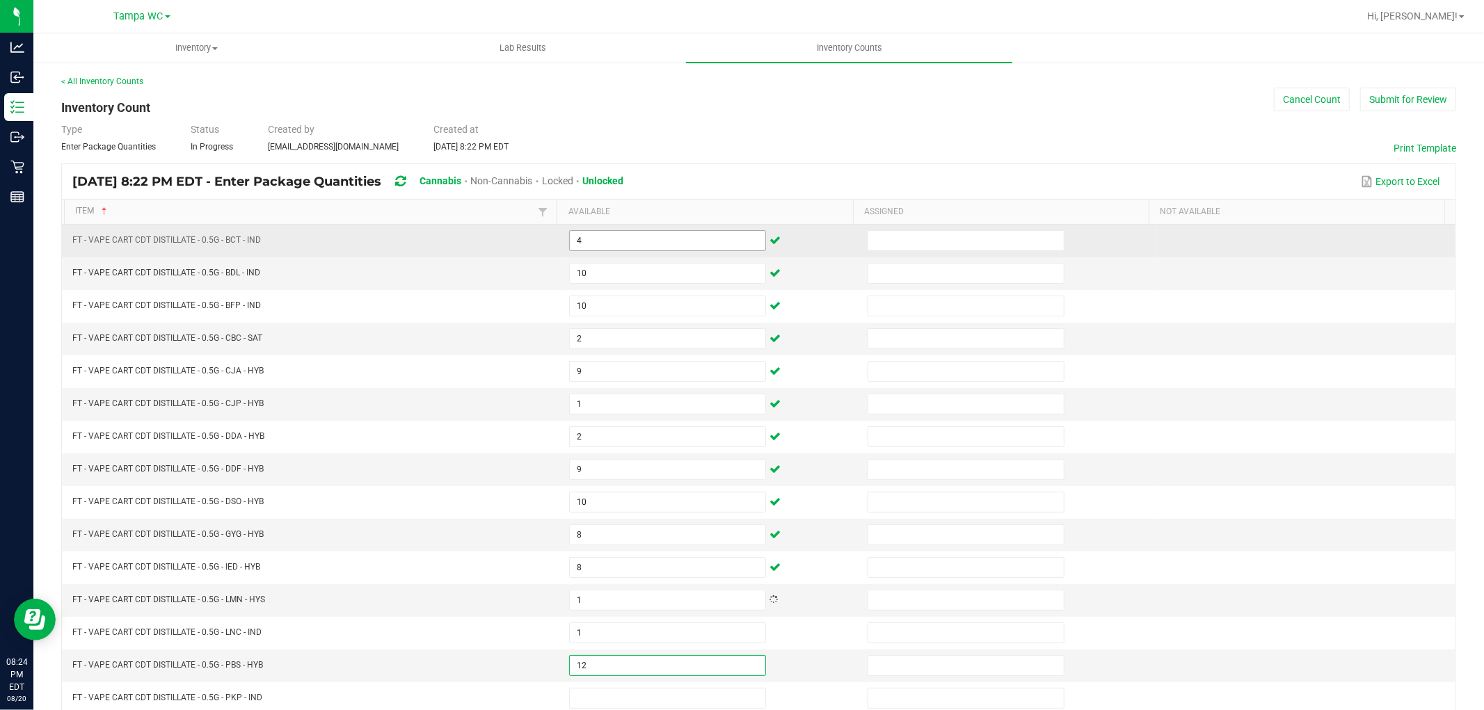
type input "12"
type input "7"
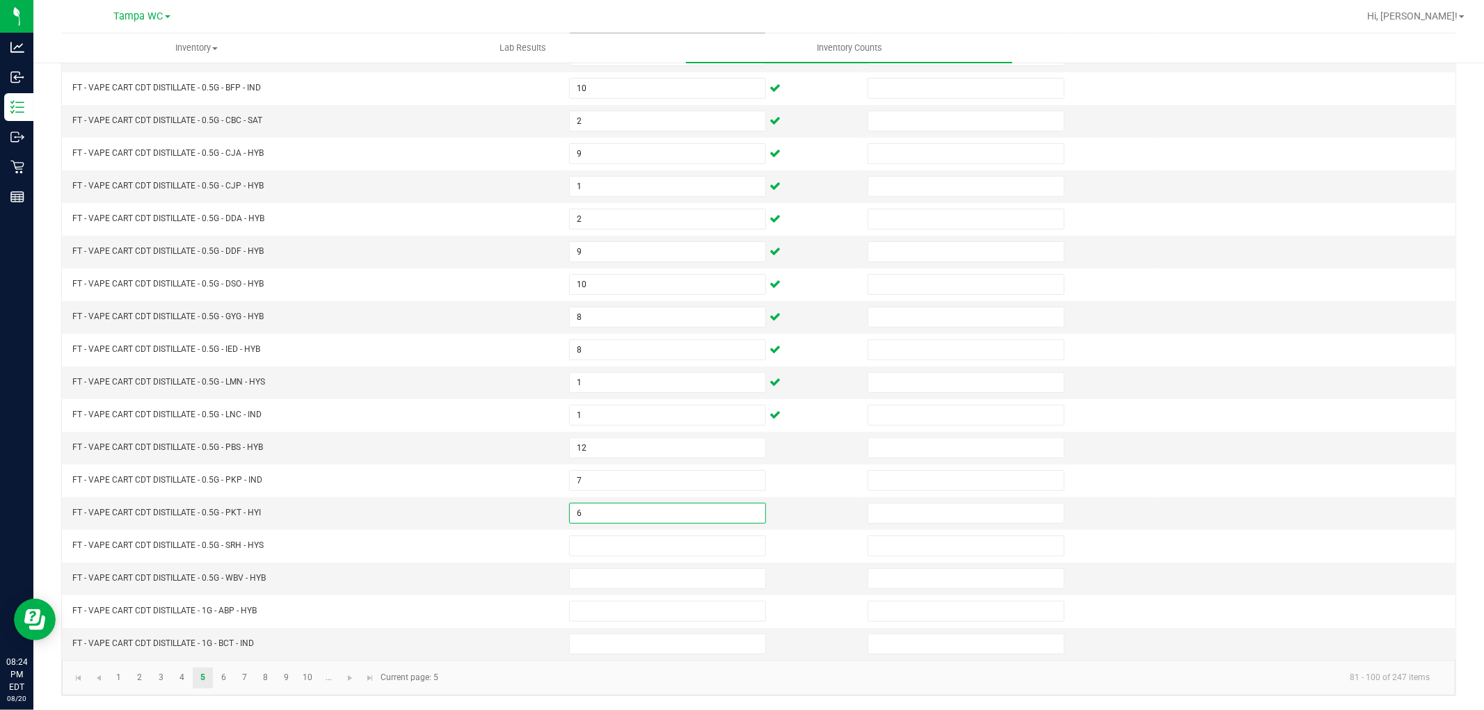
type input "6"
type input "7"
click at [655, 569] on input at bounding box center [667, 578] width 195 height 19
type input "7"
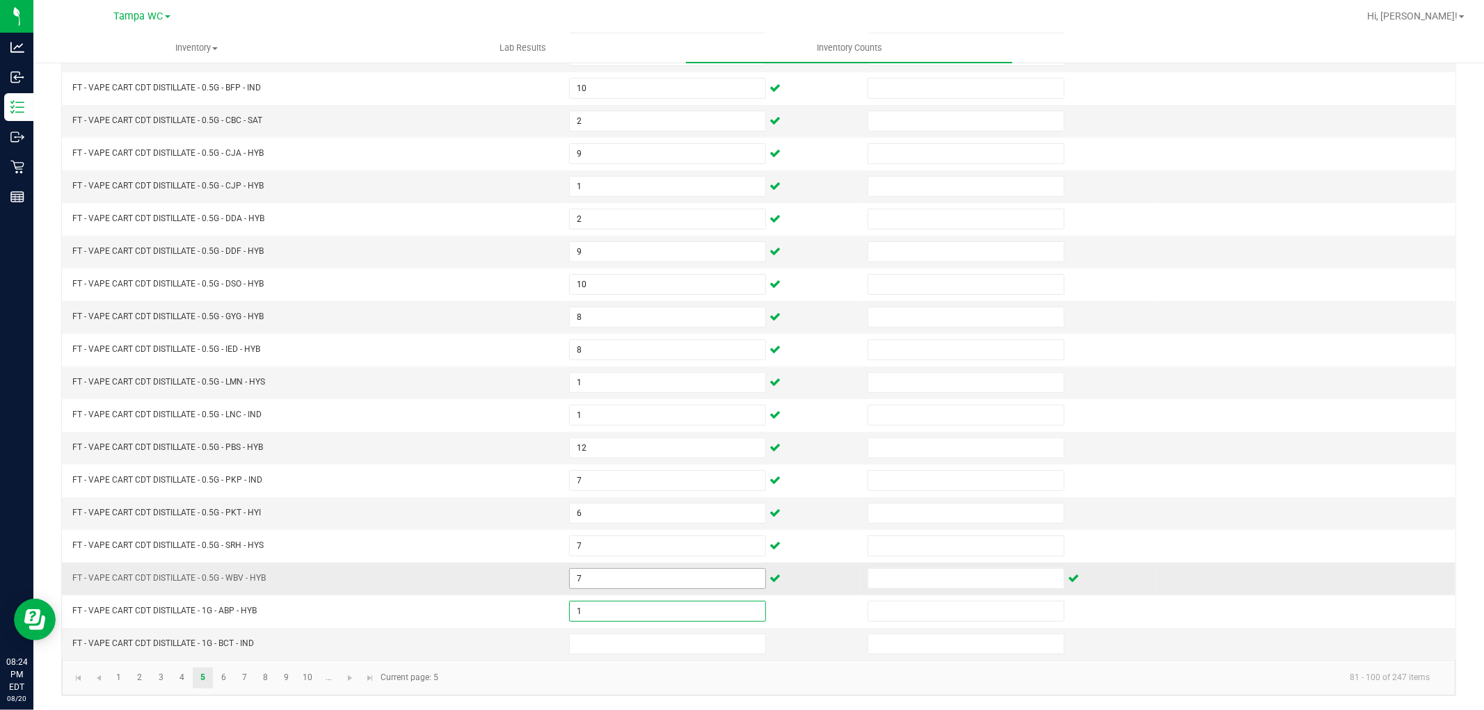
type input "1"
type input "2"
click at [353, 682] on span "Go to the next page" at bounding box center [349, 678] width 11 height 11
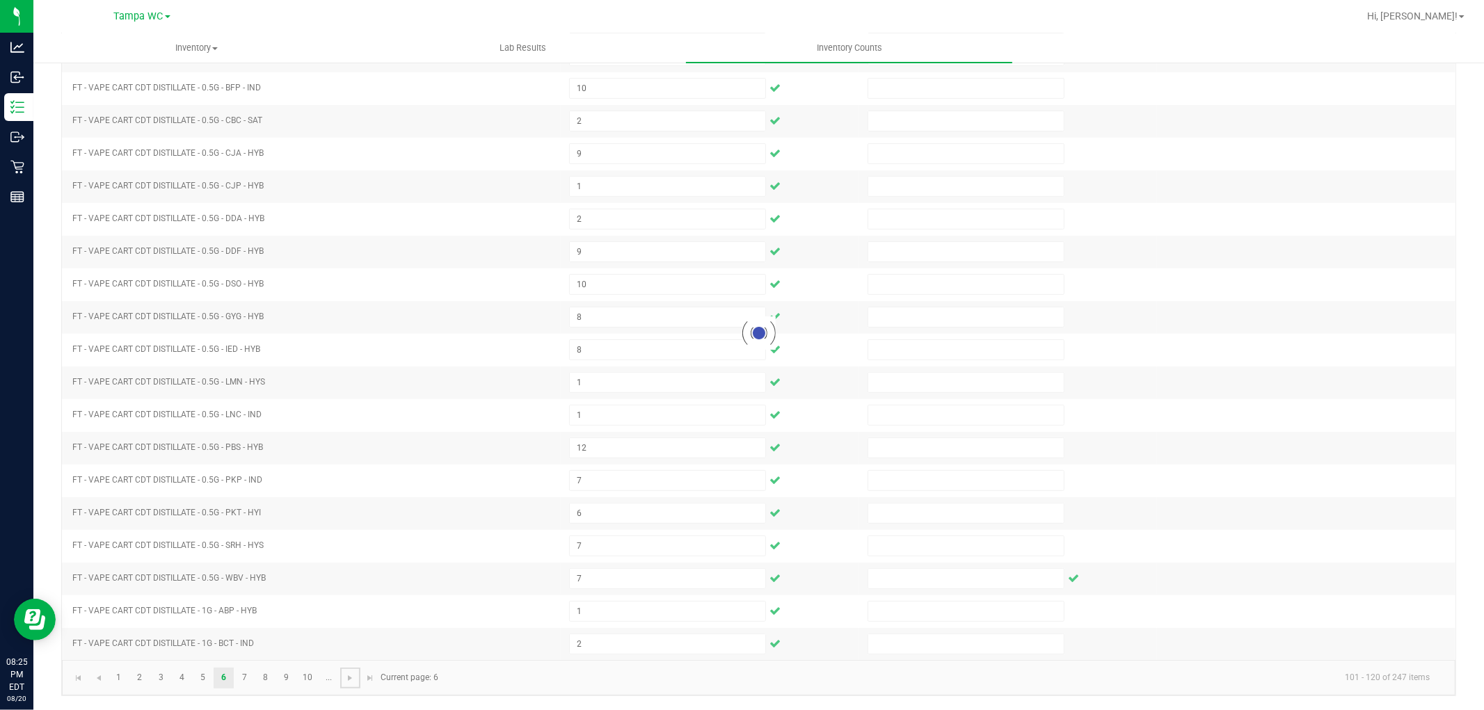
scroll to position [0, 0]
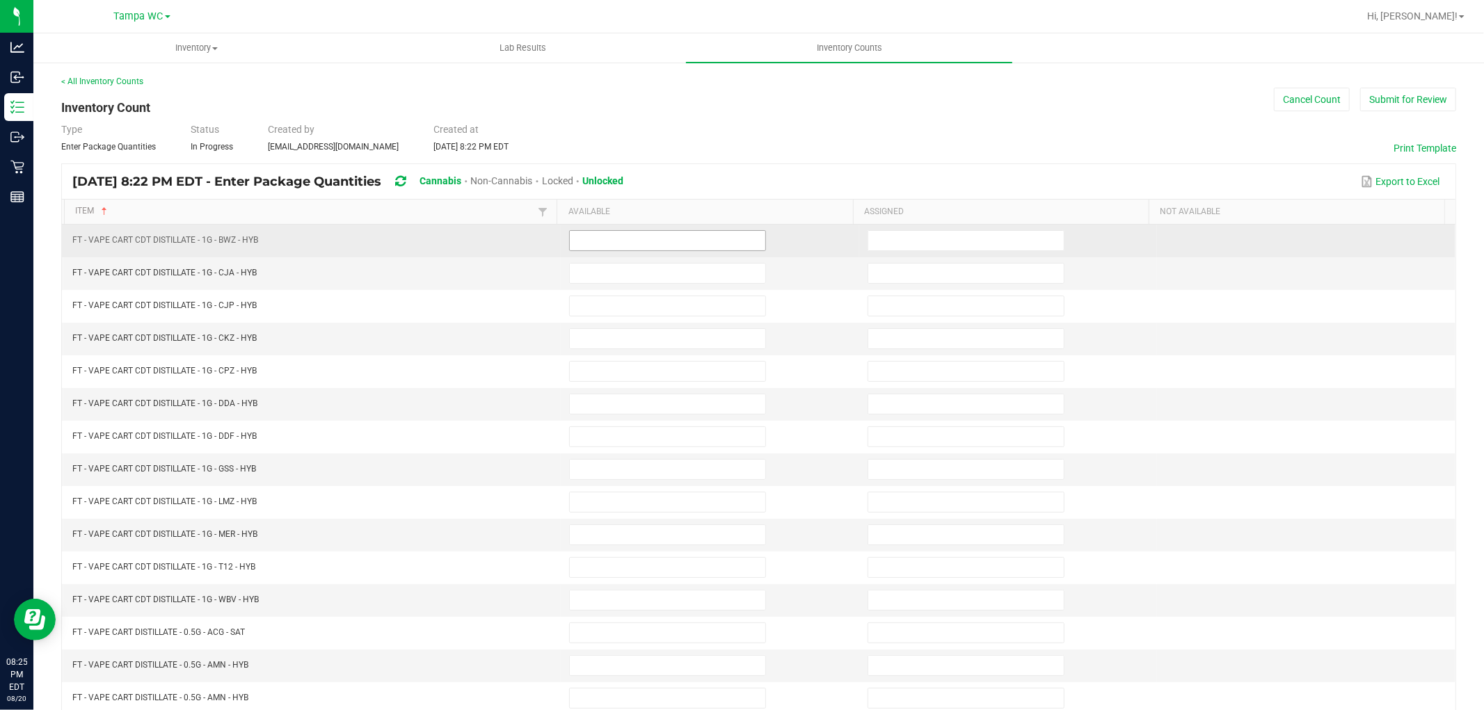
click at [625, 248] on span at bounding box center [667, 240] width 197 height 21
click at [629, 240] on input at bounding box center [667, 240] width 195 height 19
click at [629, 240] on input "1" at bounding box center [667, 240] width 195 height 19
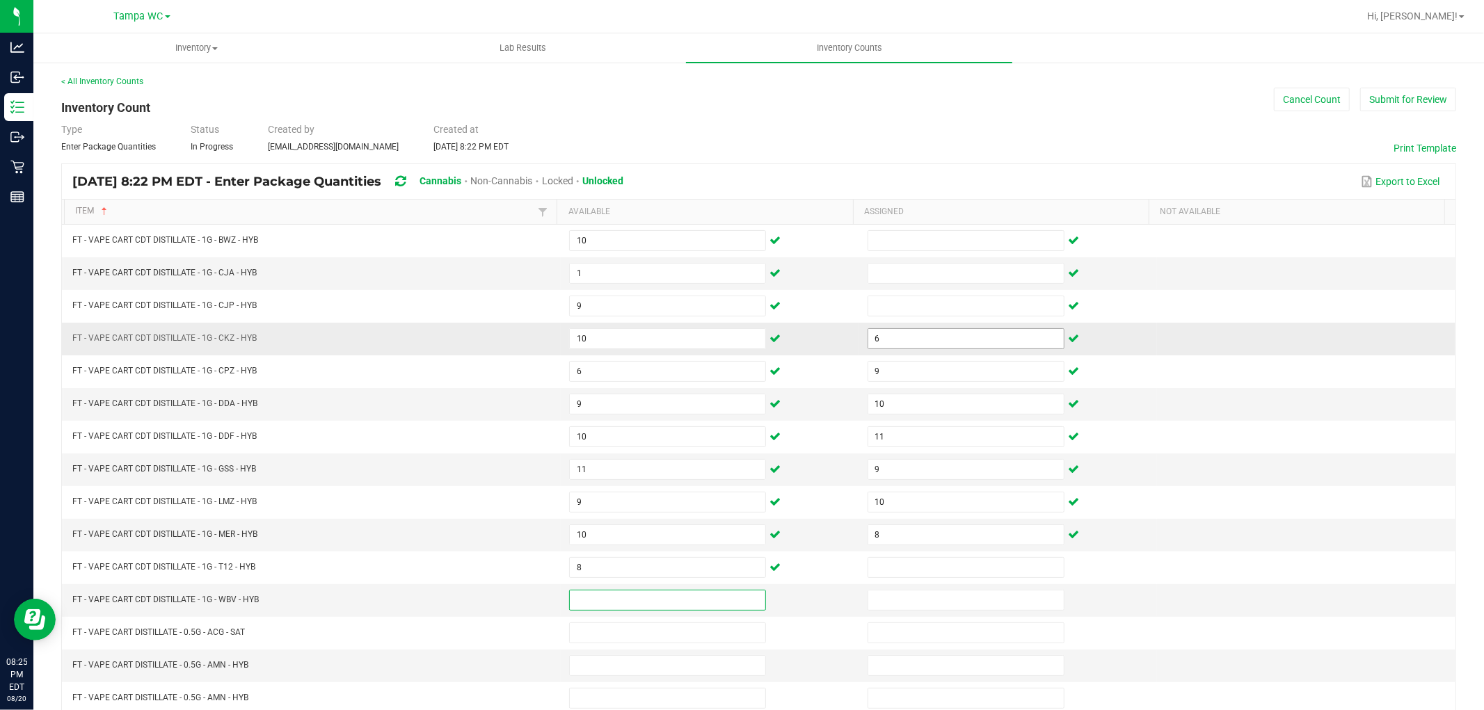
click at [904, 341] on input "6" at bounding box center [965, 338] width 195 height 19
click at [584, 607] on input "0" at bounding box center [667, 600] width 195 height 19
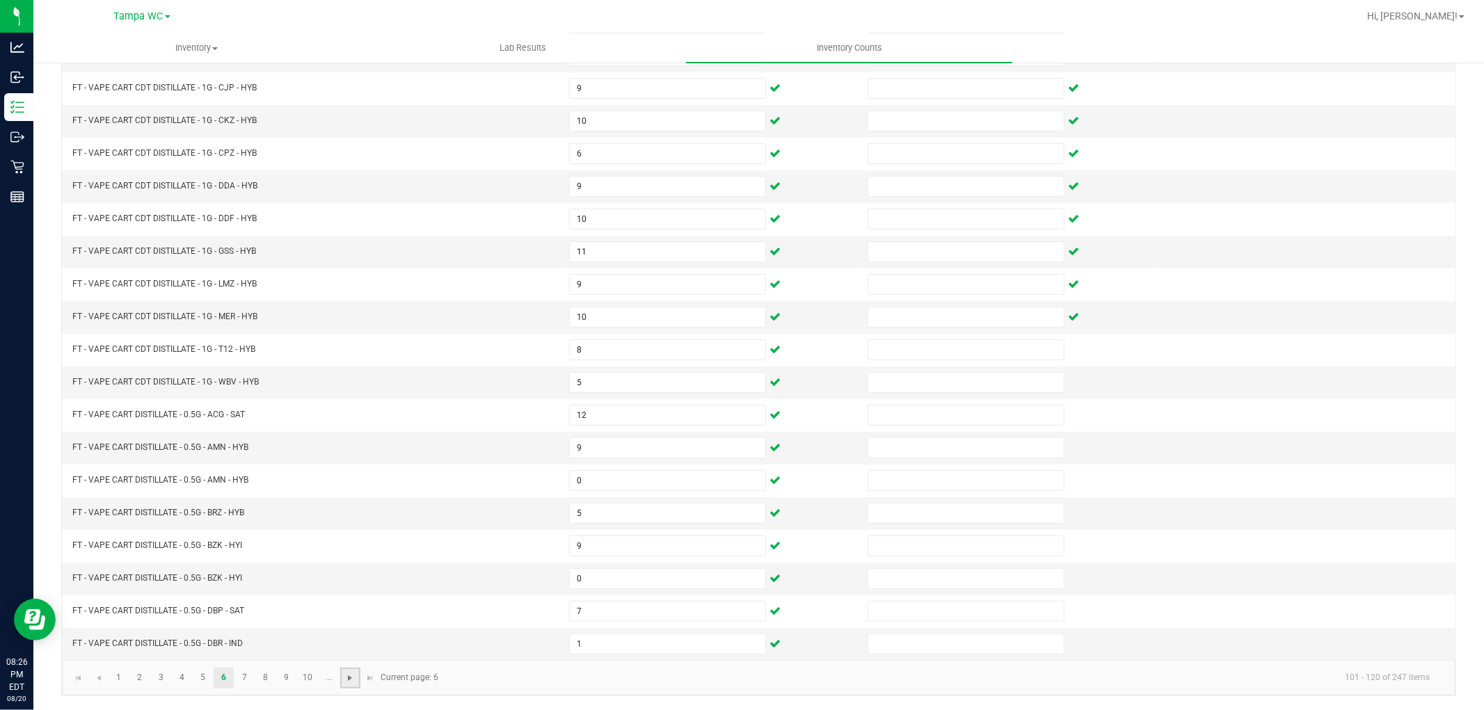
click at [345, 678] on span "Go to the next page" at bounding box center [349, 678] width 11 height 11
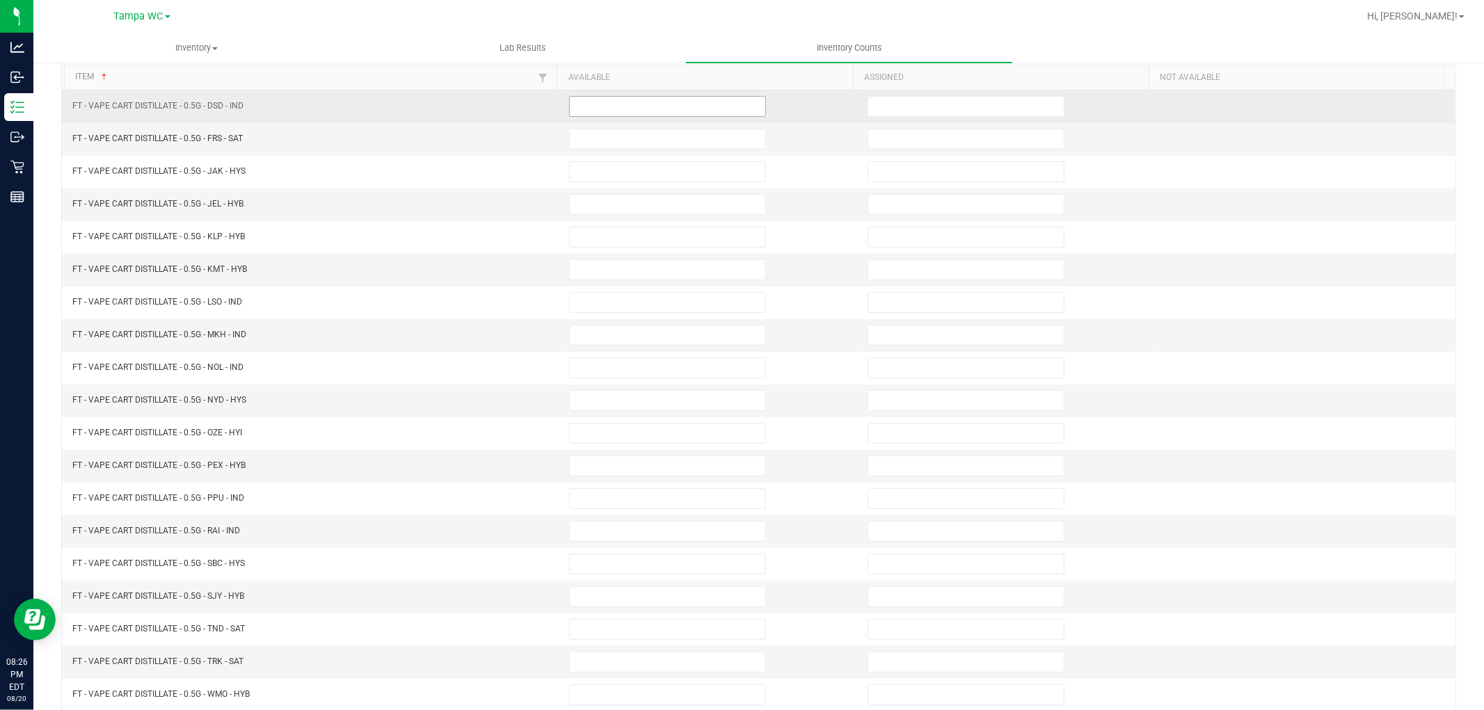
scroll to position [0, 0]
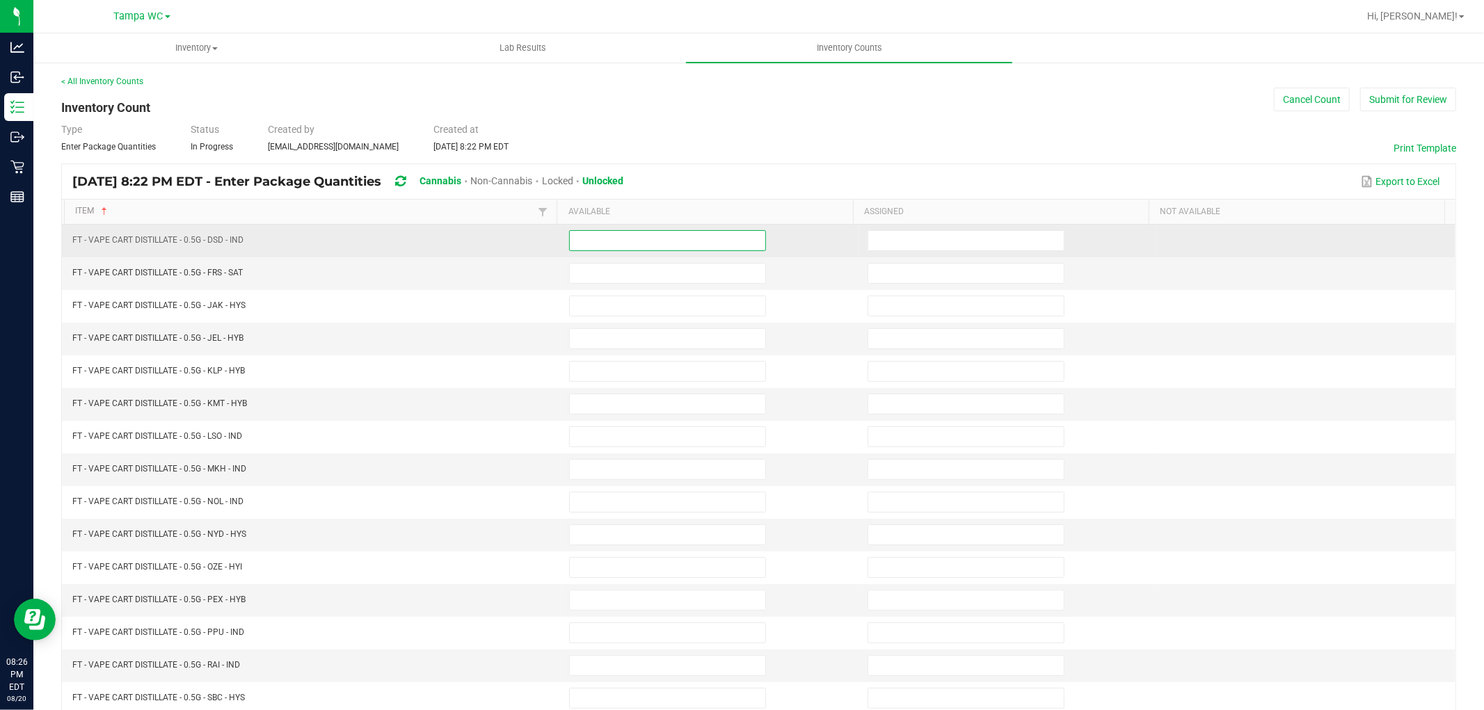
click at [659, 242] on input at bounding box center [667, 240] width 195 height 19
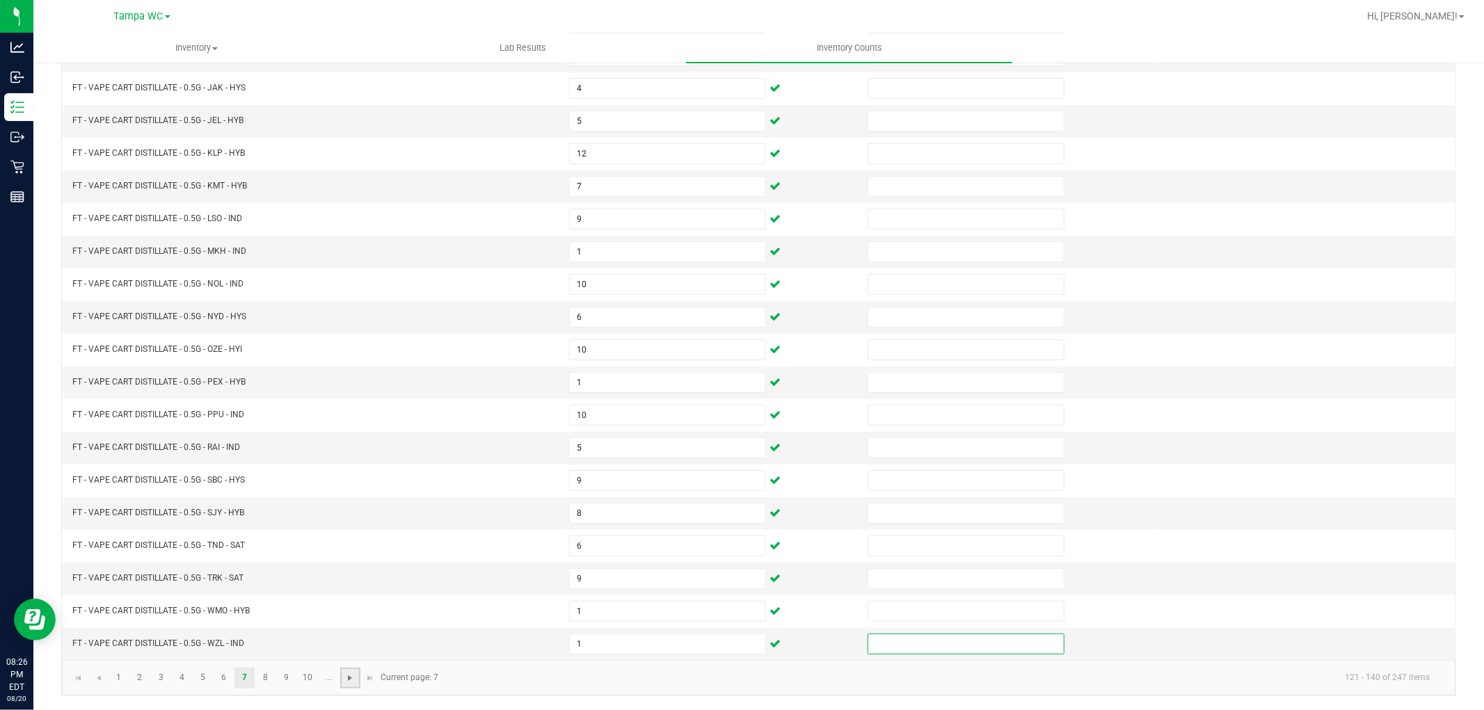
click at [345, 675] on span "Go to the next page" at bounding box center [349, 678] width 11 height 11
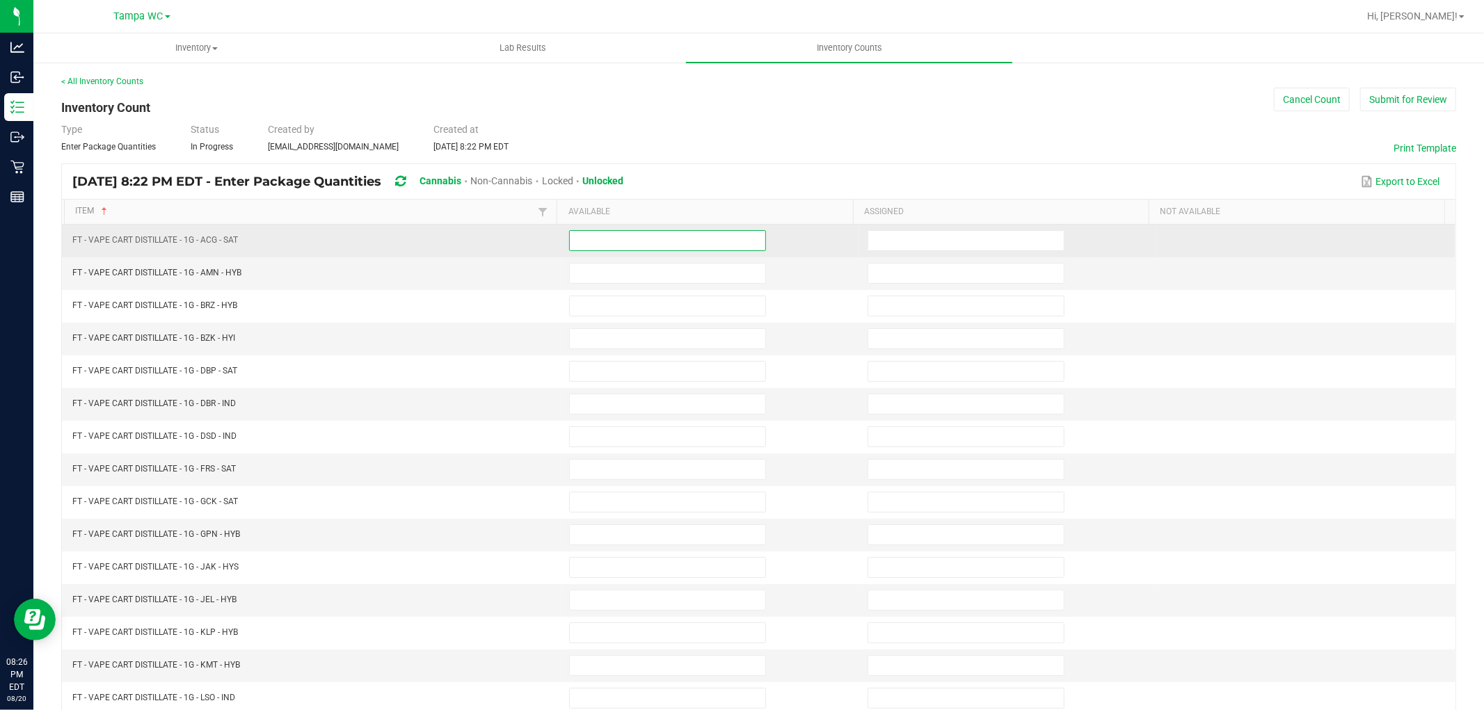
click at [645, 250] on span at bounding box center [667, 240] width 197 height 21
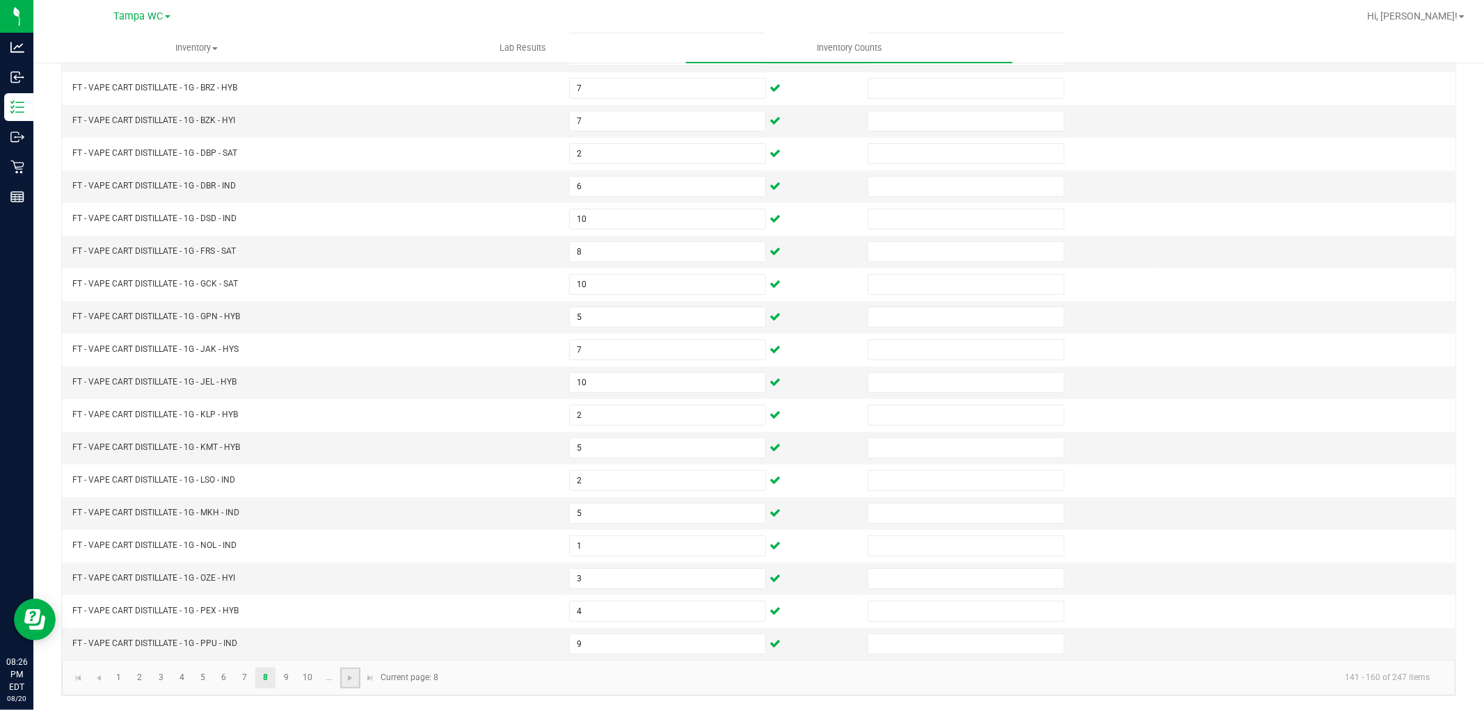
click at [355, 687] on link at bounding box center [350, 678] width 20 height 21
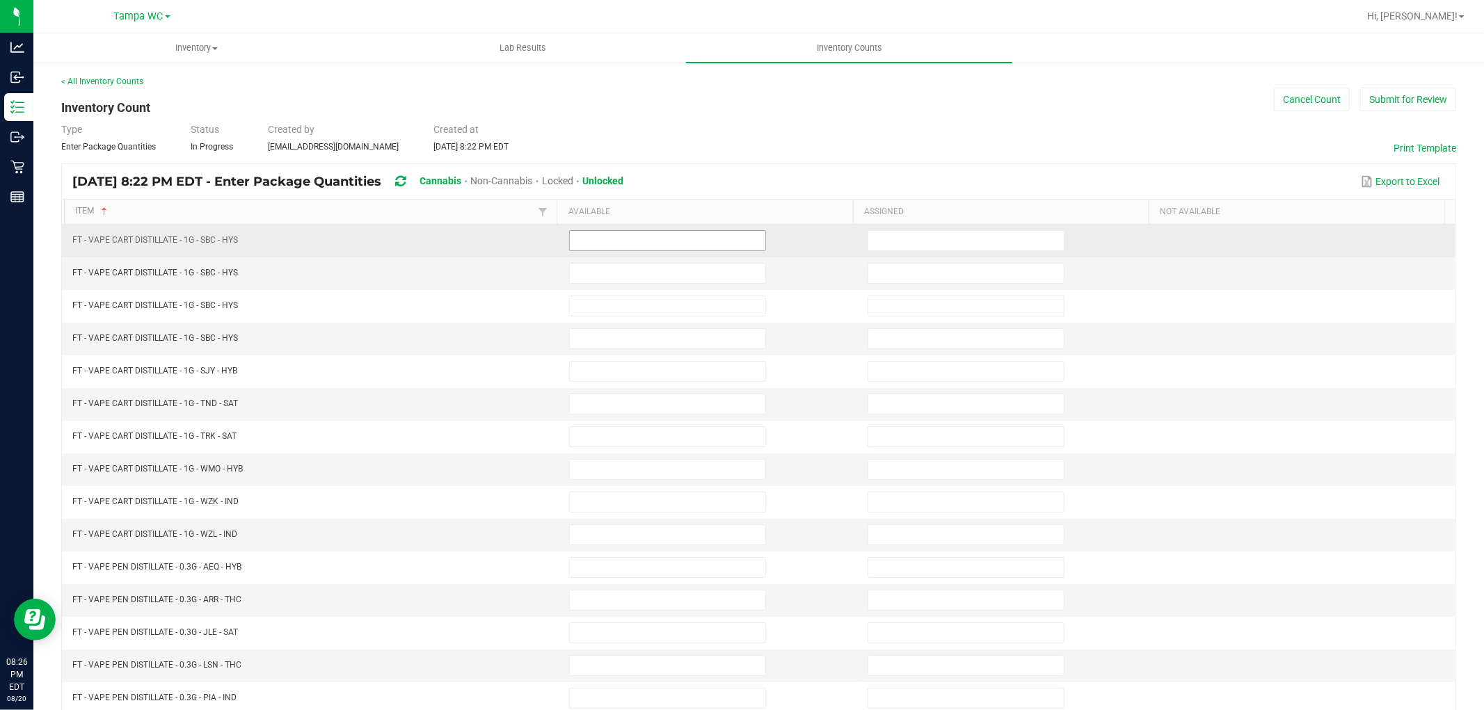
click at [592, 248] on input at bounding box center [667, 240] width 195 height 19
drag, startPoint x: 593, startPoint y: 238, endPoint x: 597, endPoint y: 245, distance: 7.8
click at [597, 241] on input "0" at bounding box center [667, 240] width 195 height 19
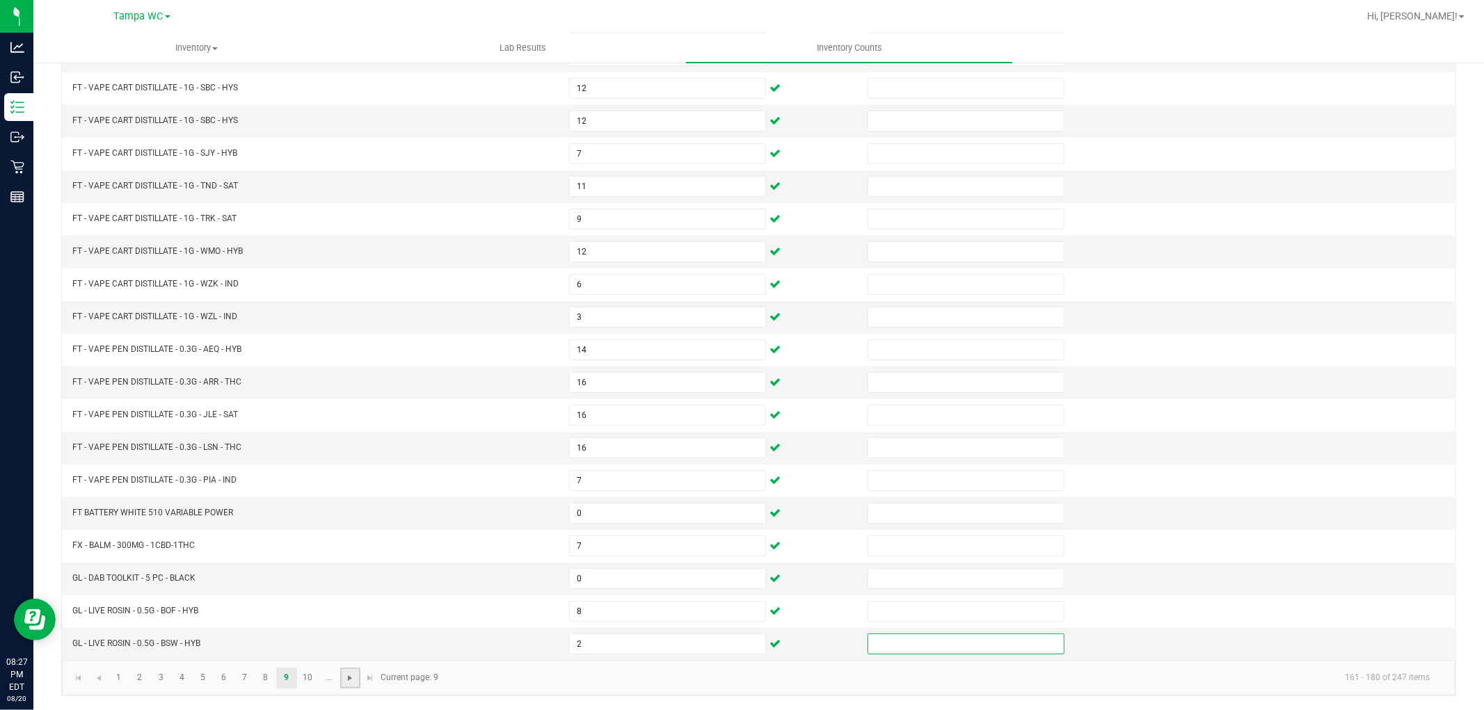
click at [344, 680] on span "Go to the next page" at bounding box center [349, 678] width 11 height 11
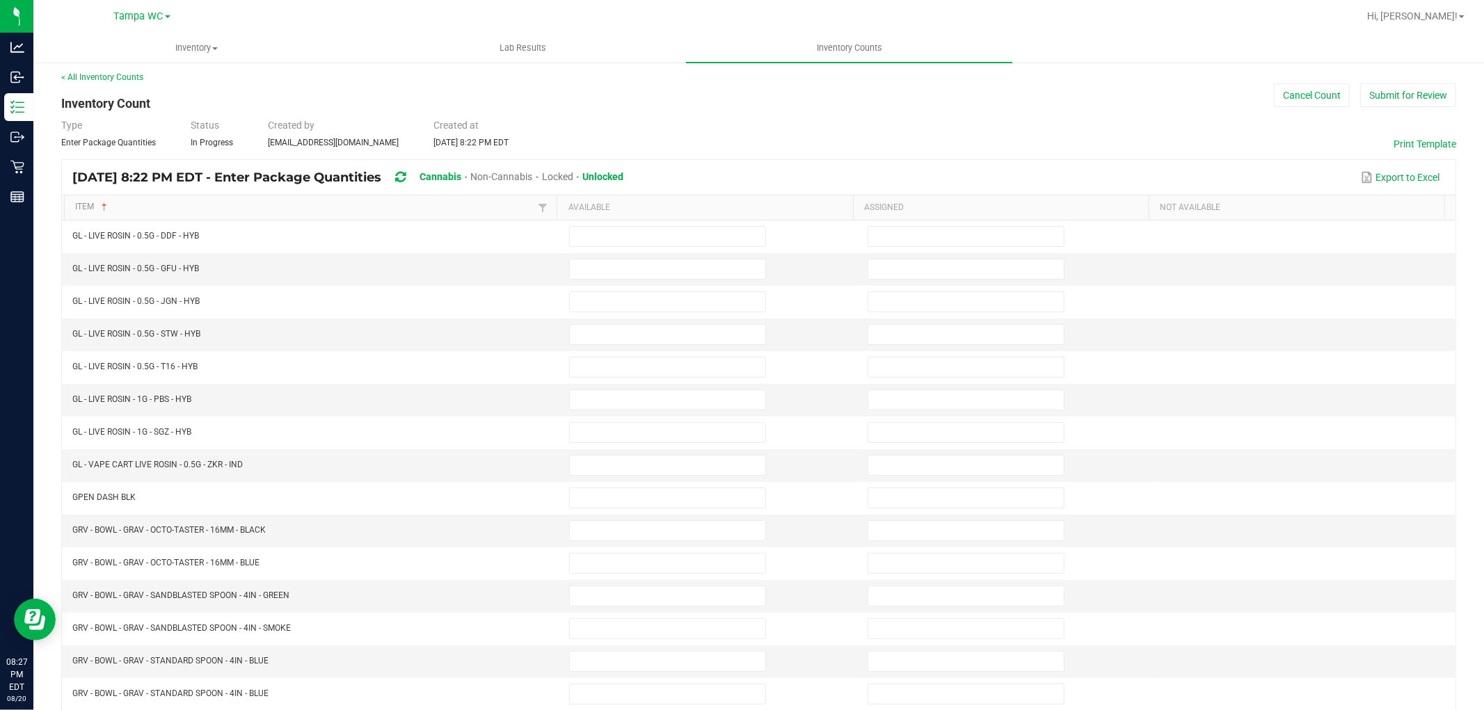
scroll to position [0, 0]
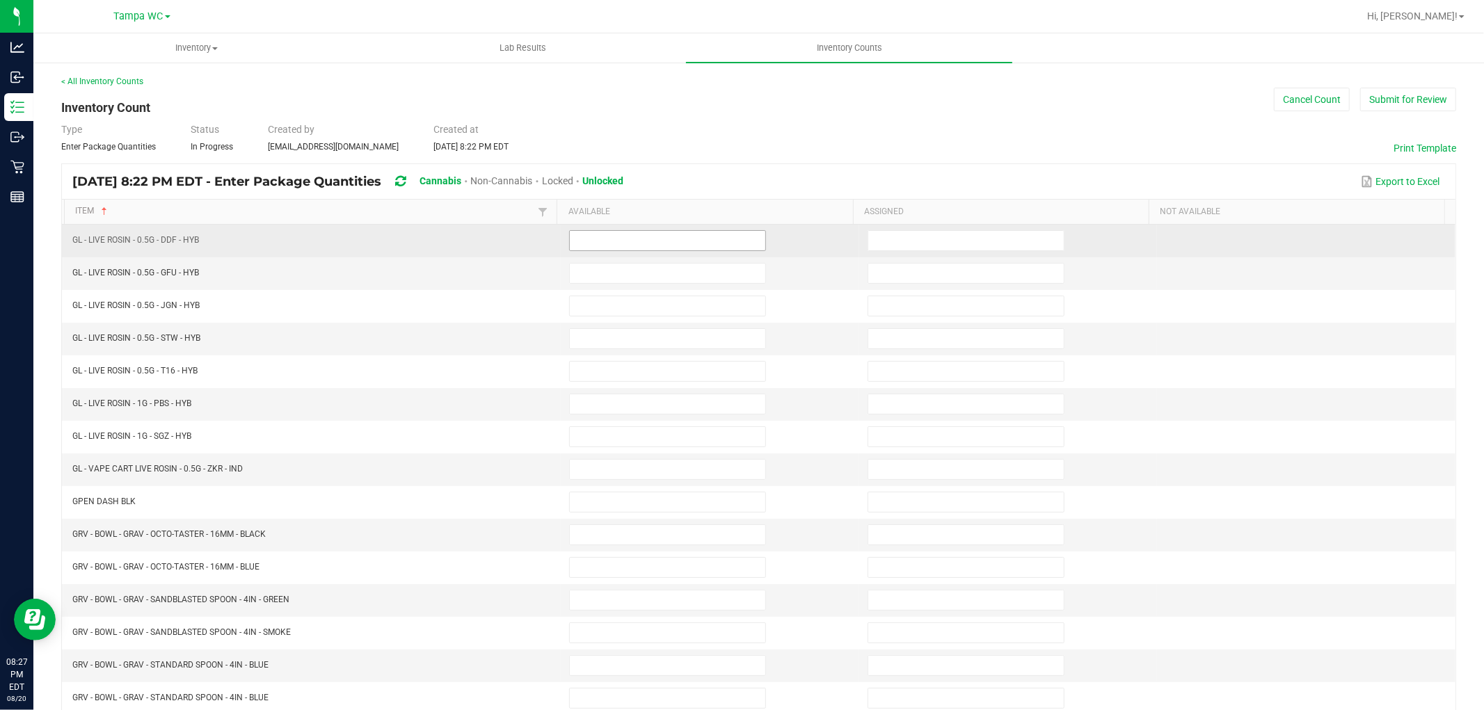
click at [700, 245] on input at bounding box center [667, 240] width 195 height 19
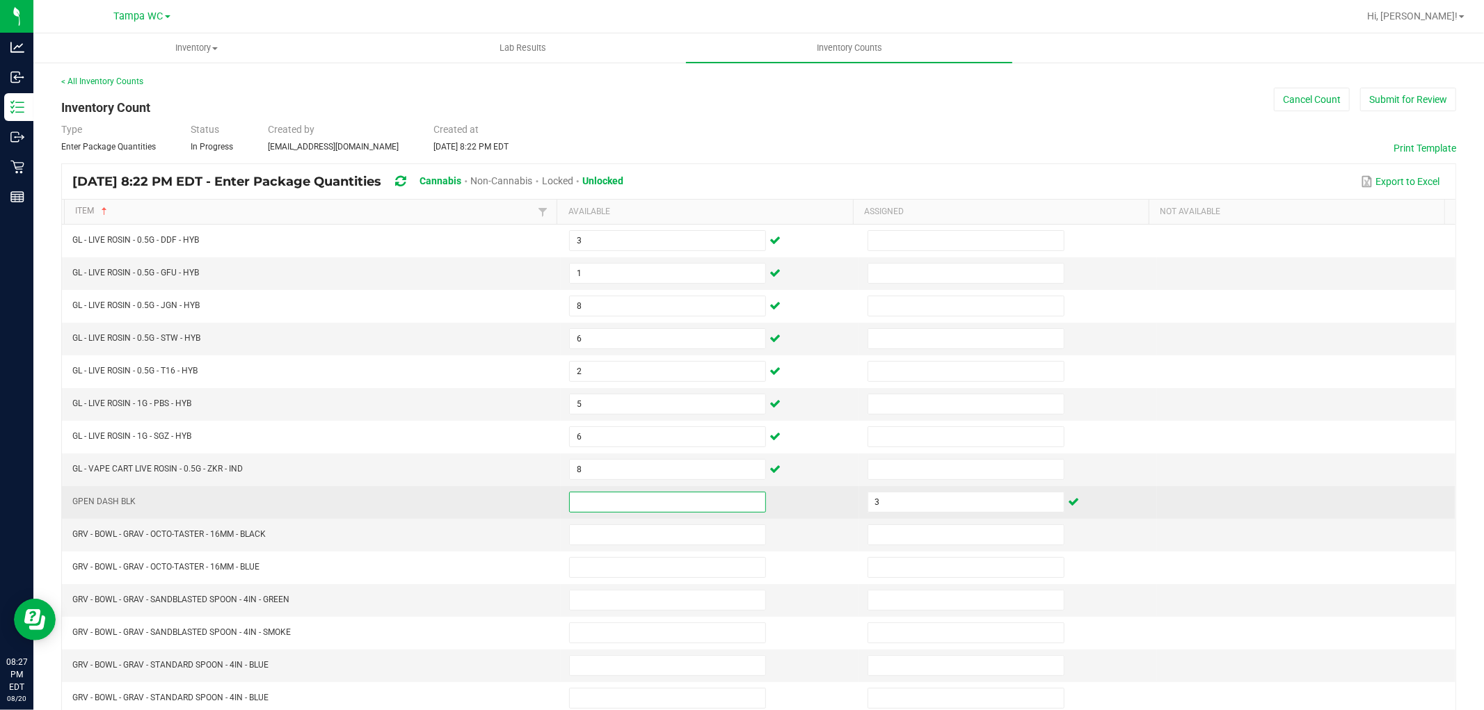
click at [609, 495] on input at bounding box center [667, 502] width 195 height 19
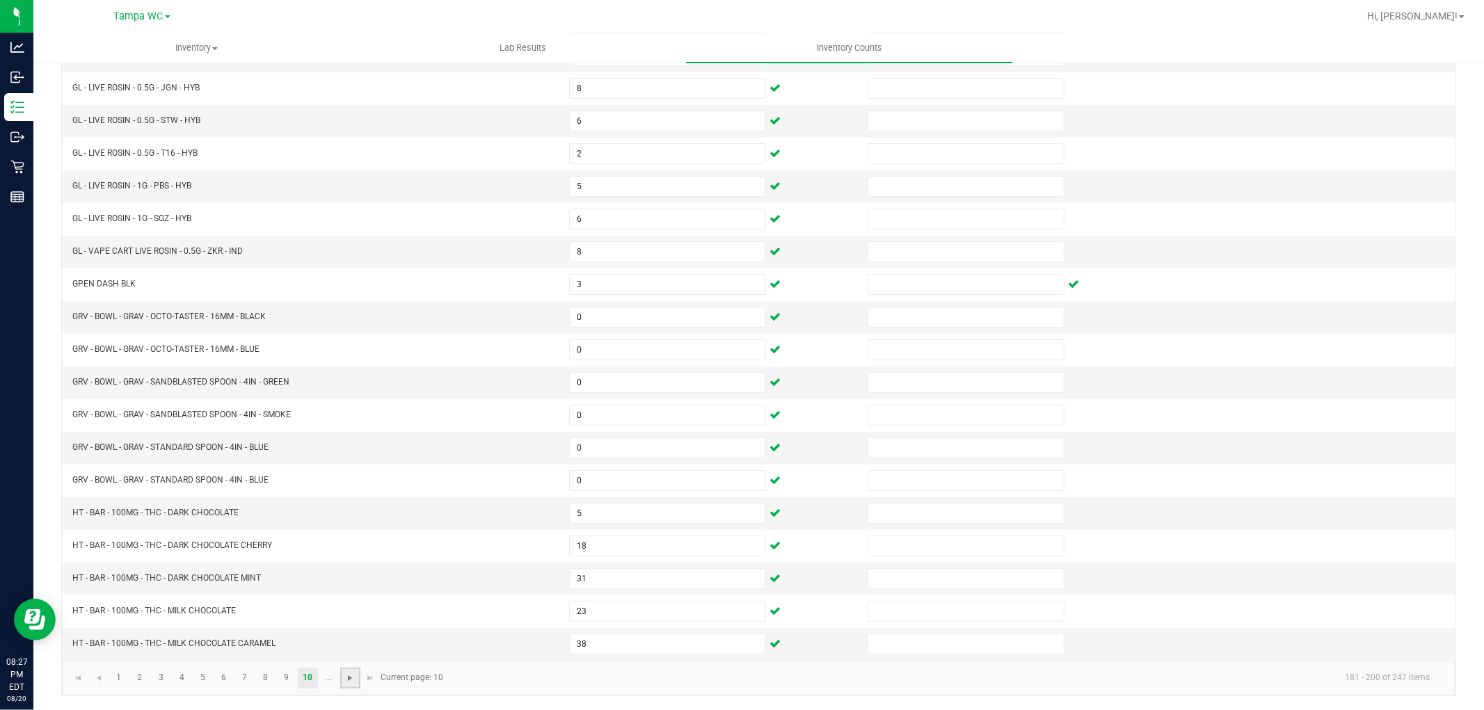
click at [348, 677] on span "Go to the next page" at bounding box center [349, 678] width 11 height 11
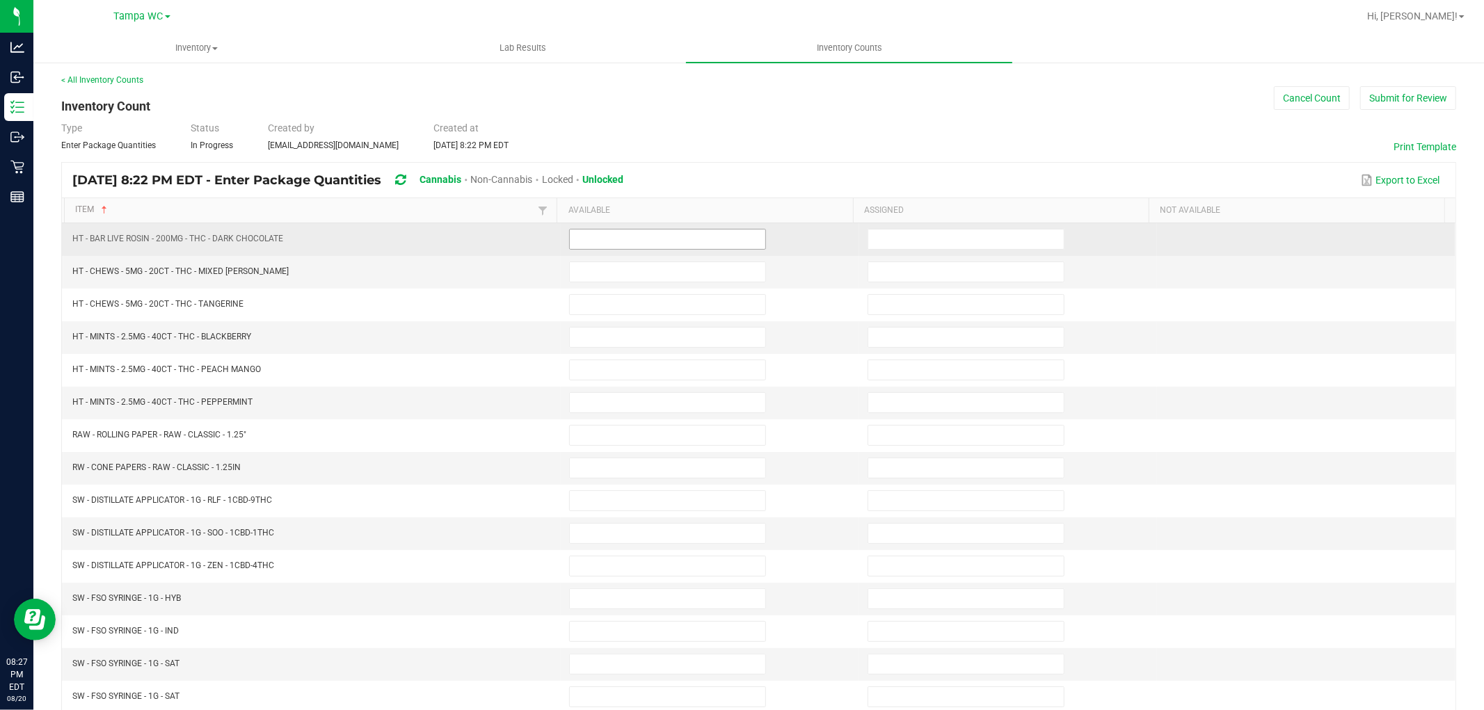
scroll to position [0, 0]
click at [621, 237] on input at bounding box center [667, 240] width 195 height 19
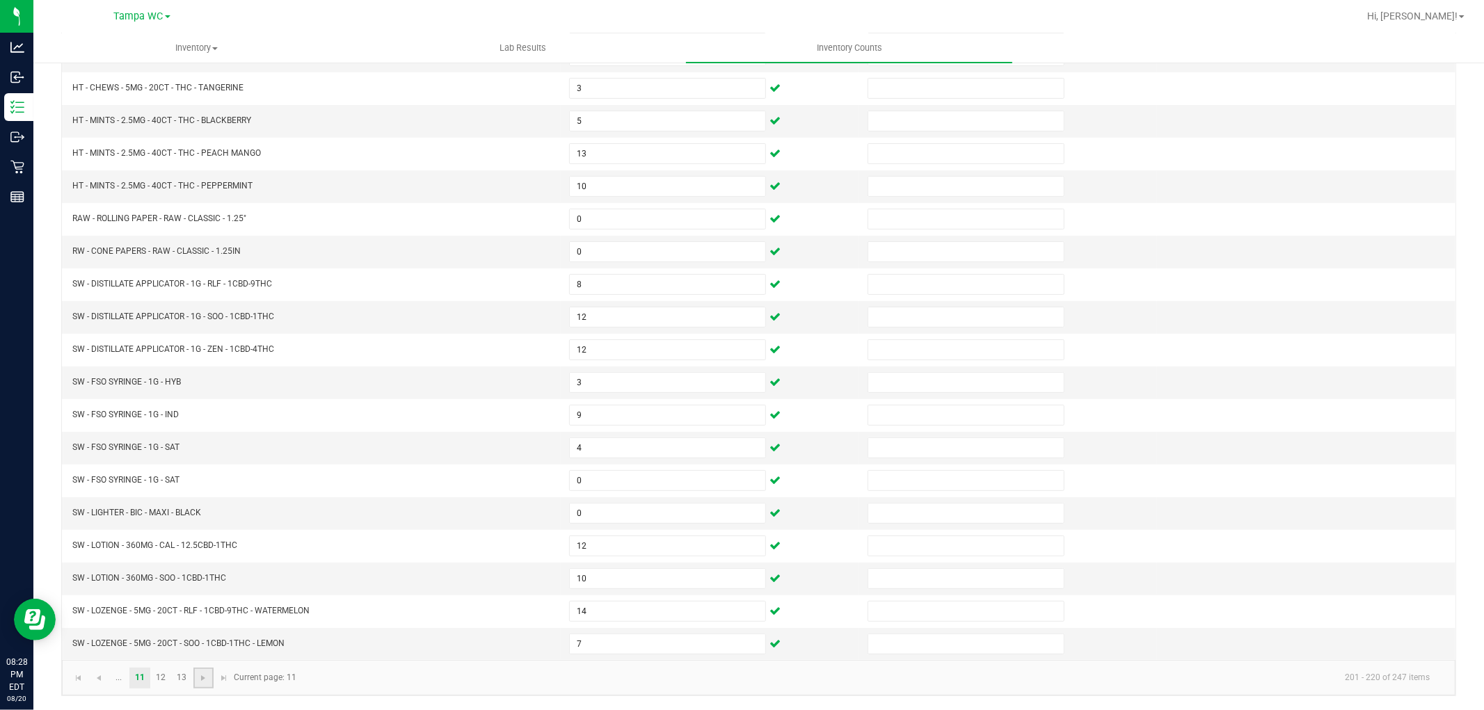
click at [196, 680] on link at bounding box center [203, 678] width 20 height 21
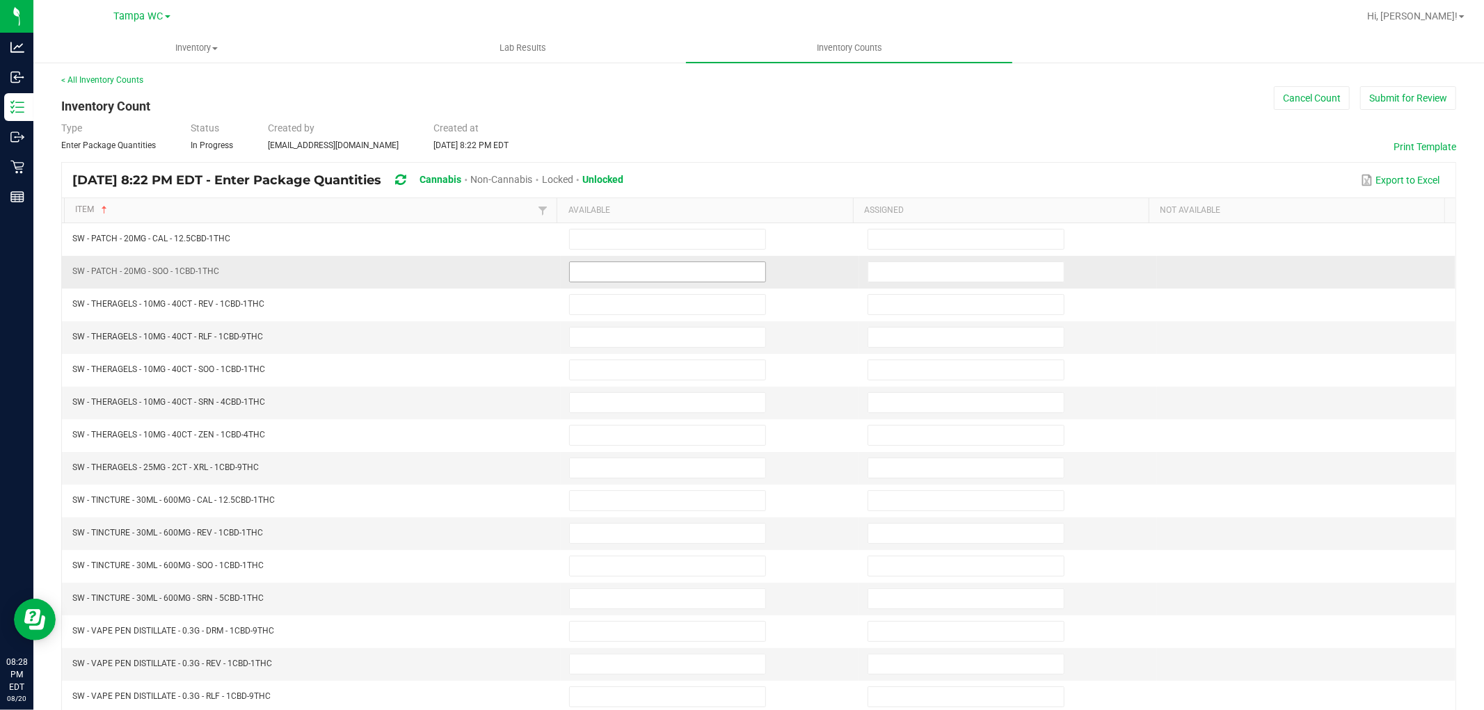
scroll to position [0, 0]
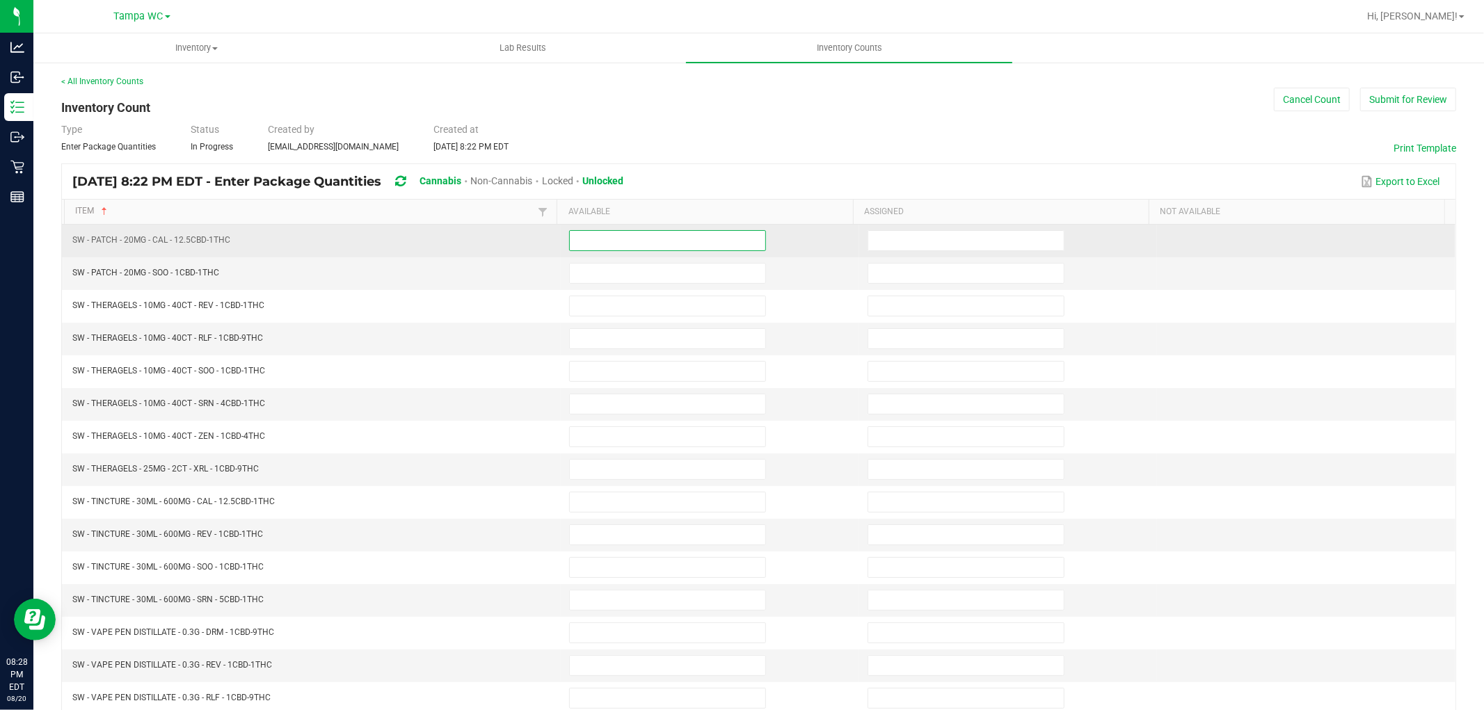
click at [616, 237] on input at bounding box center [667, 240] width 195 height 19
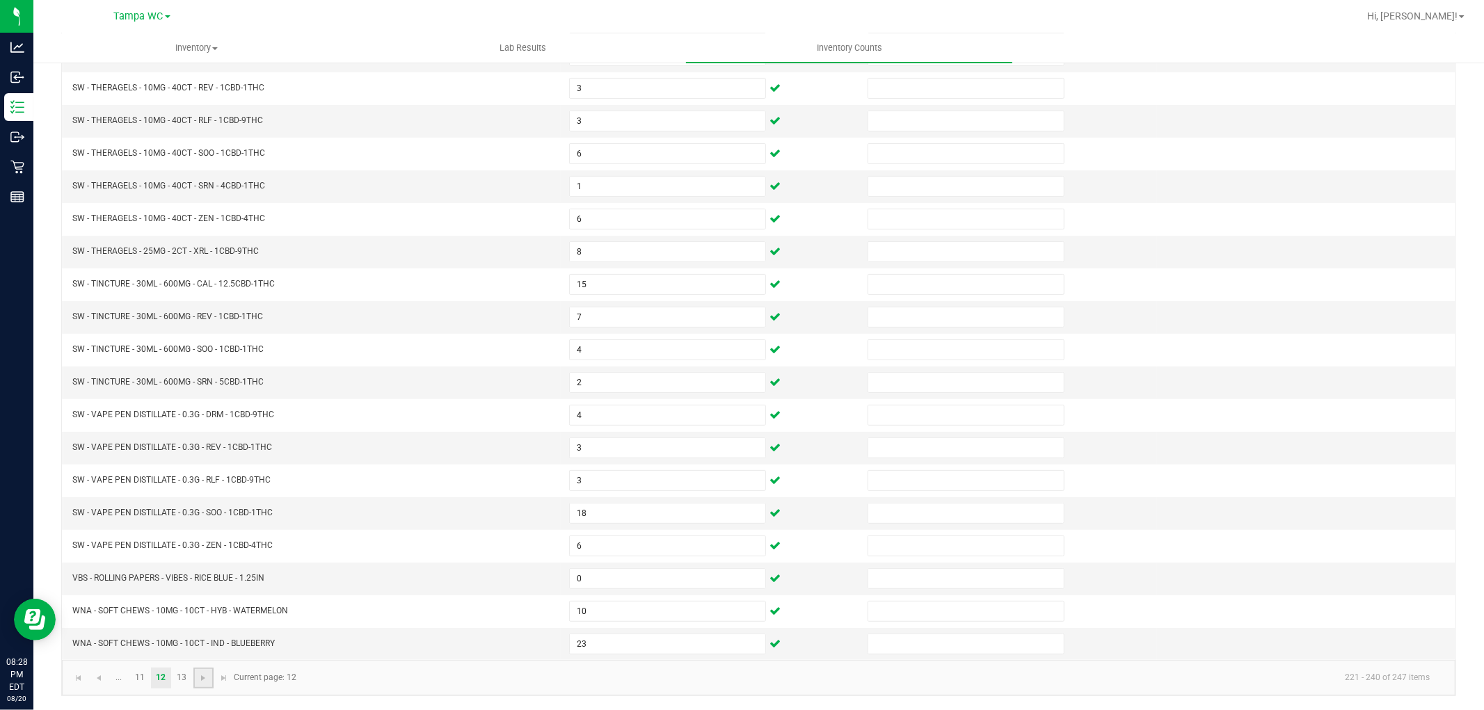
click at [210, 677] on link at bounding box center [203, 678] width 20 height 21
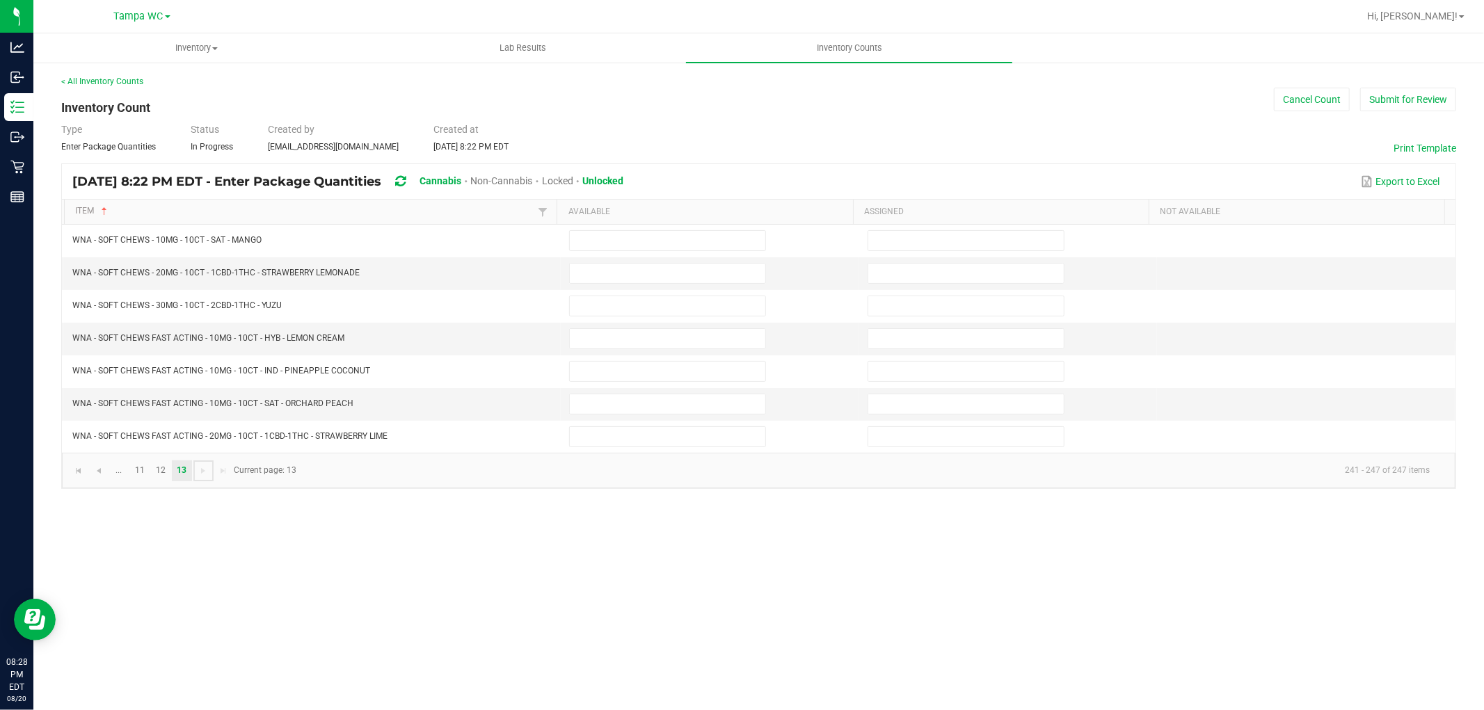
scroll to position [0, 0]
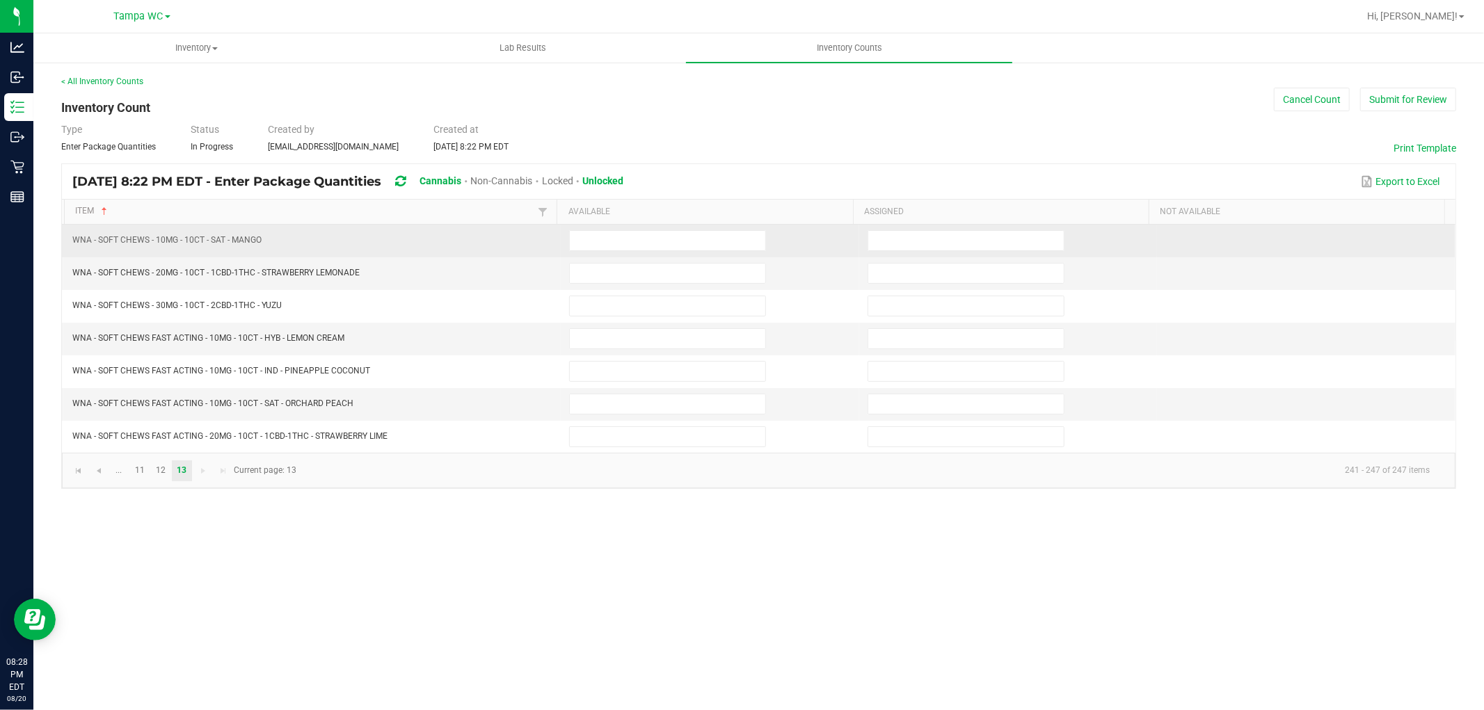
click at [636, 230] on td at bounding box center [710, 241] width 298 height 33
click at [628, 248] on input at bounding box center [667, 240] width 195 height 19
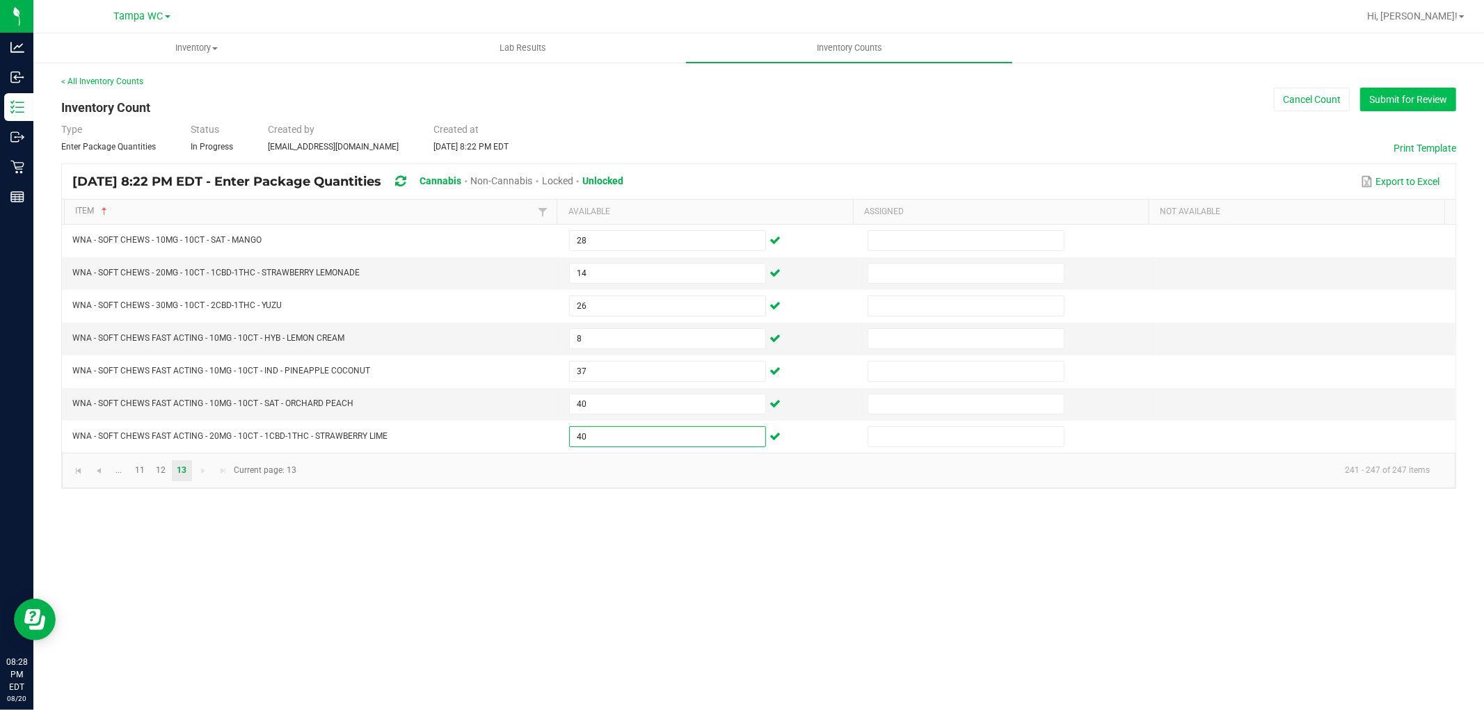
click at [1414, 91] on button "Submit for Review" at bounding box center [1408, 100] width 96 height 24
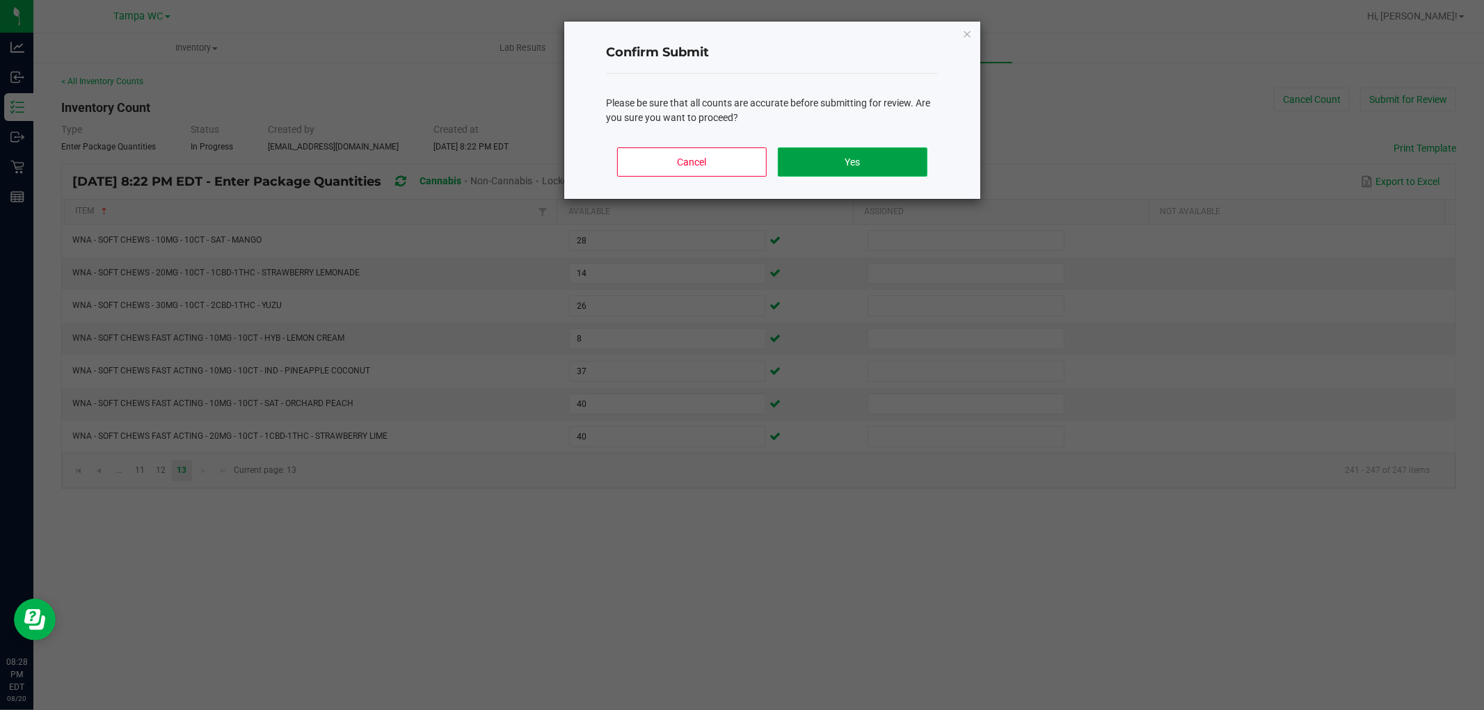
click at [872, 150] on button "Yes" at bounding box center [853, 161] width 150 height 29
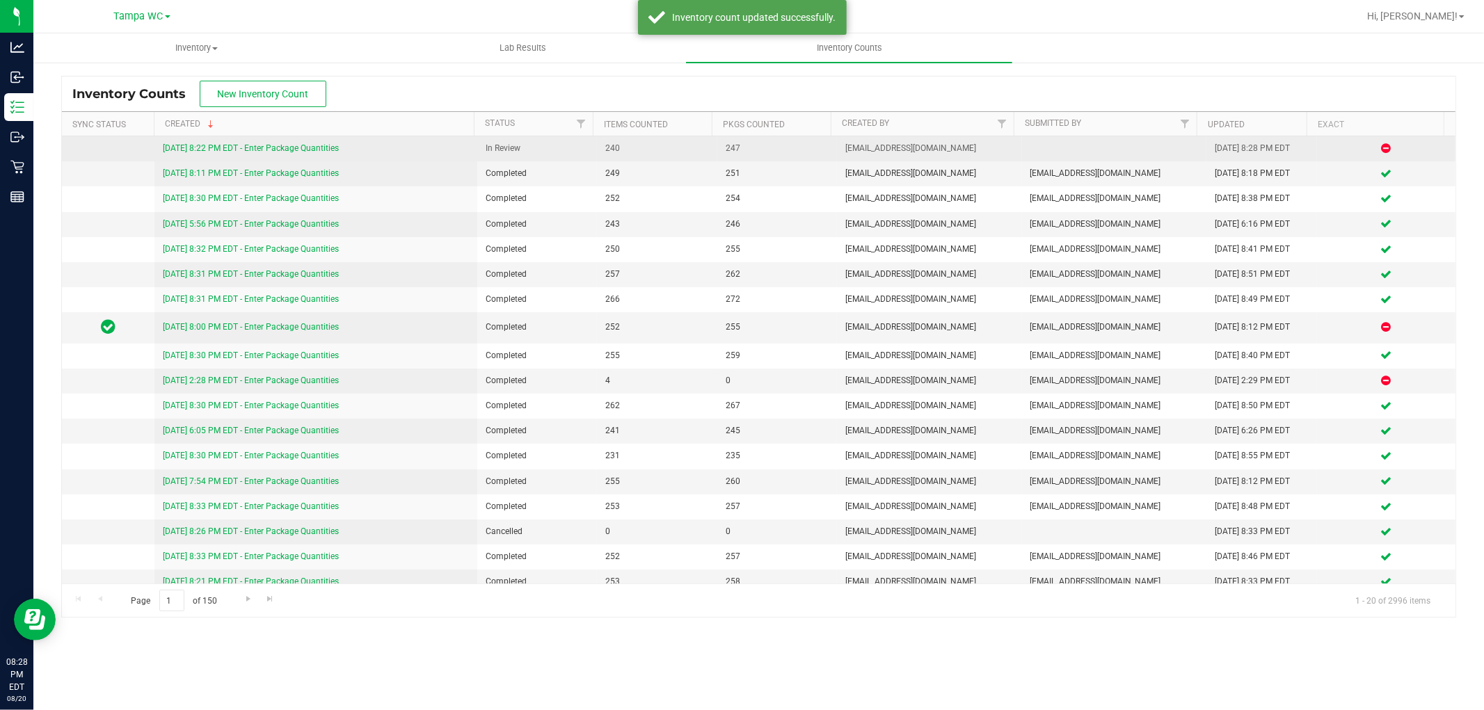
click at [278, 137] on td "[DATE] 8:22 PM EDT - Enter Package Quantities" at bounding box center [315, 148] width 323 height 25
click at [279, 142] on div "[DATE] 8:22 PM EDT - Enter Package Quantities" at bounding box center [316, 148] width 306 height 13
click at [279, 143] on link "[DATE] 8:22 PM EDT - Enter Package Quantities" at bounding box center [251, 148] width 176 height 10
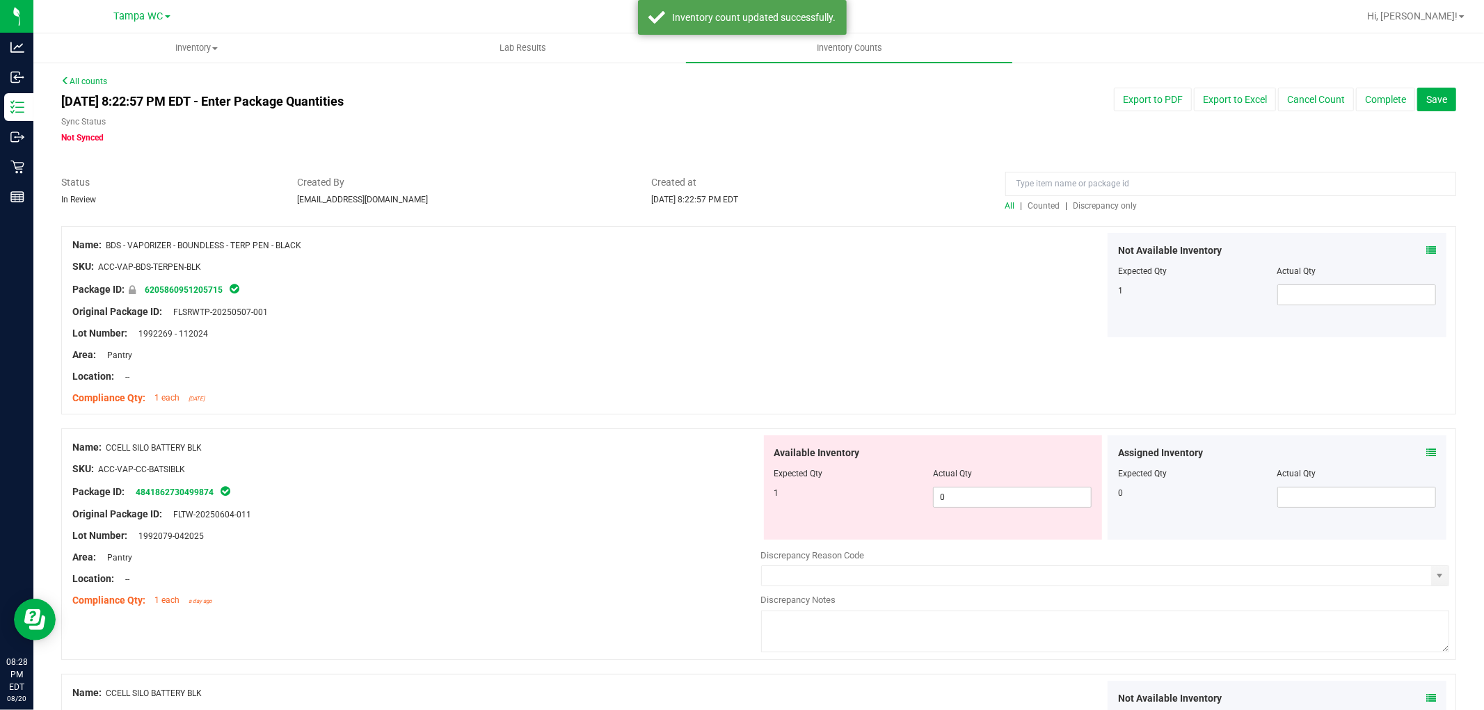
click at [1118, 205] on span "Discrepancy only" at bounding box center [1105, 206] width 64 height 10
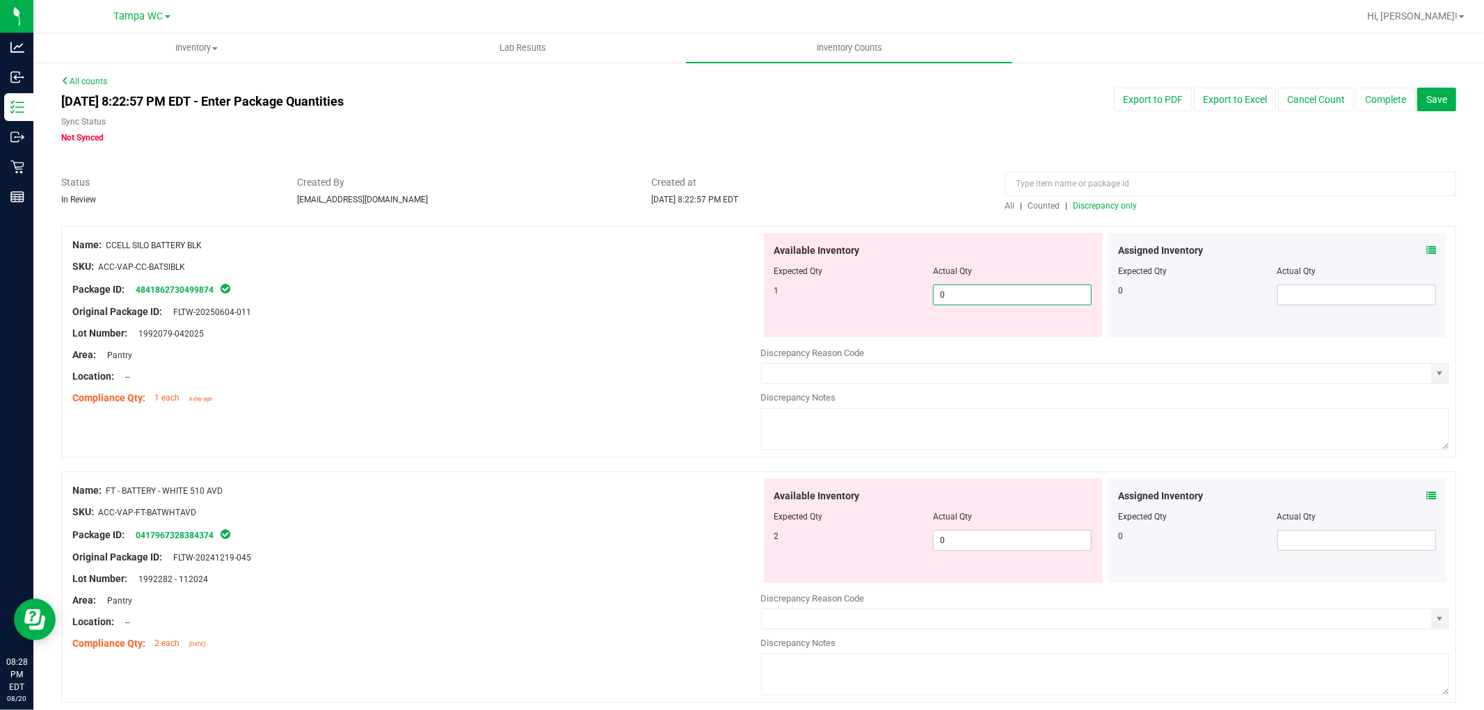
drag, startPoint x: 1002, startPoint y: 293, endPoint x: 597, endPoint y: 313, distance: 405.4
click at [607, 300] on div "Name: CCELL SILO BATTERY BLK SKU: ACC-VAP-CC-BATSIBLK Package ID: 4841862730499…" at bounding box center [758, 342] width 1395 height 232
click at [573, 335] on div "Lot Number: 1992079-042025" at bounding box center [416, 333] width 689 height 15
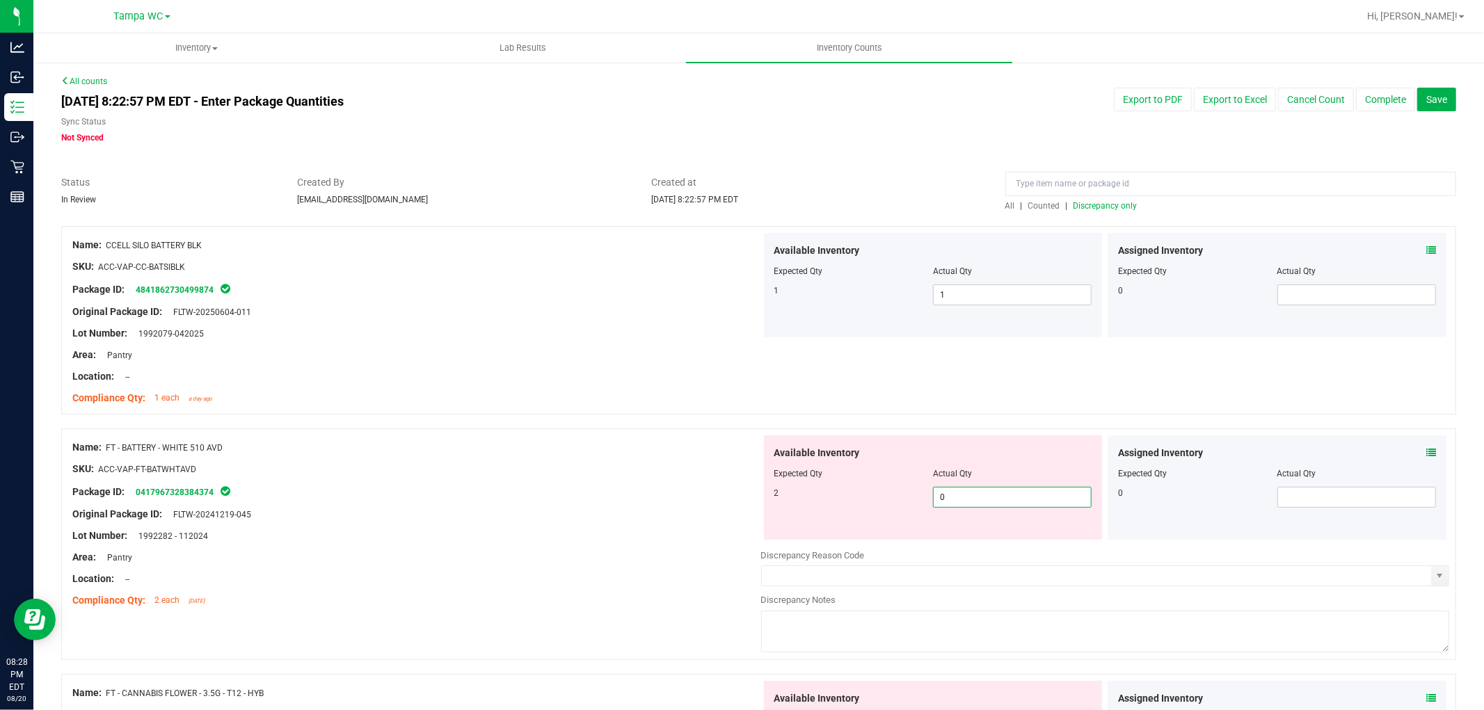
drag, startPoint x: 971, startPoint y: 494, endPoint x: 459, endPoint y: 483, distance: 512.1
click at [474, 488] on div "Name: FT - BATTERY - WHITE 510 AVD SKU: ACC-VAP-FT-BATWHTAVD Package ID: 041796…" at bounding box center [758, 545] width 1395 height 232
click at [467, 477] on div at bounding box center [416, 480] width 689 height 7
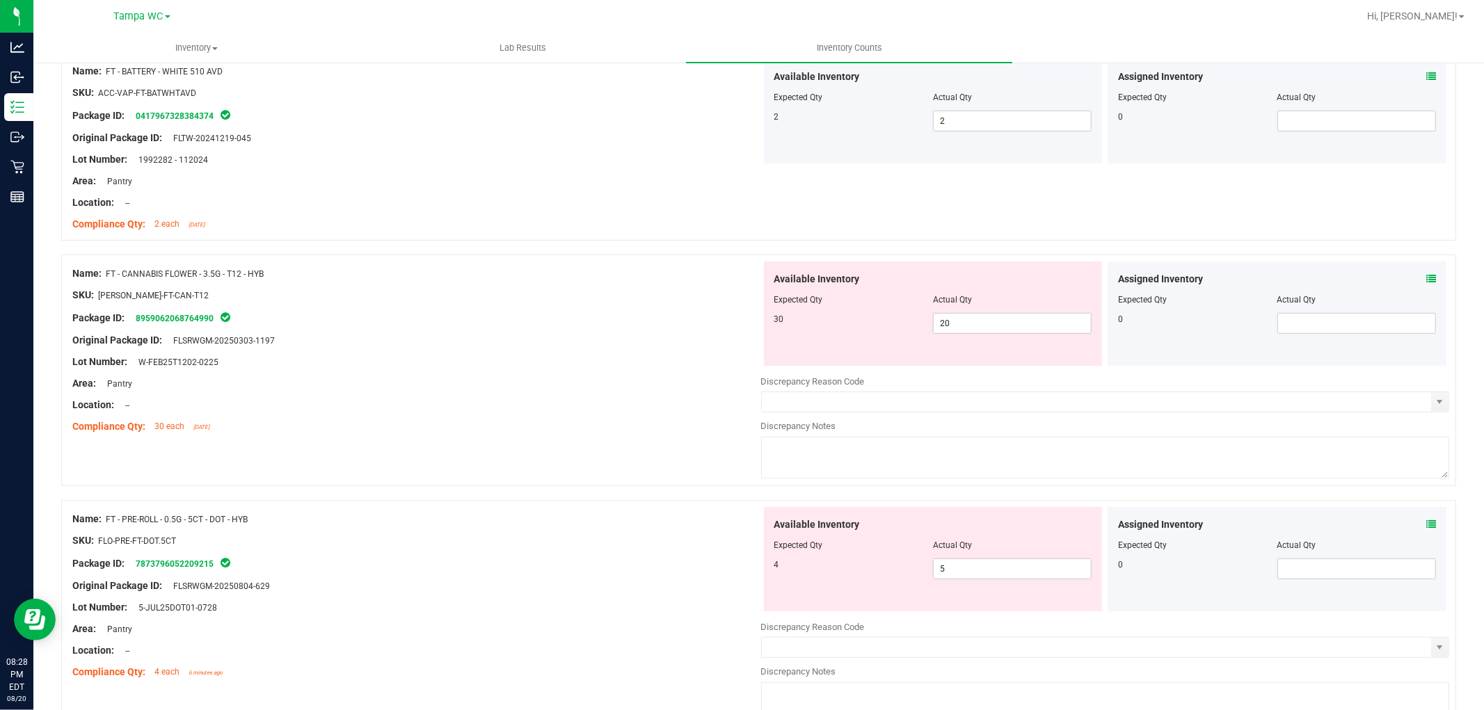
scroll to position [463, 0]
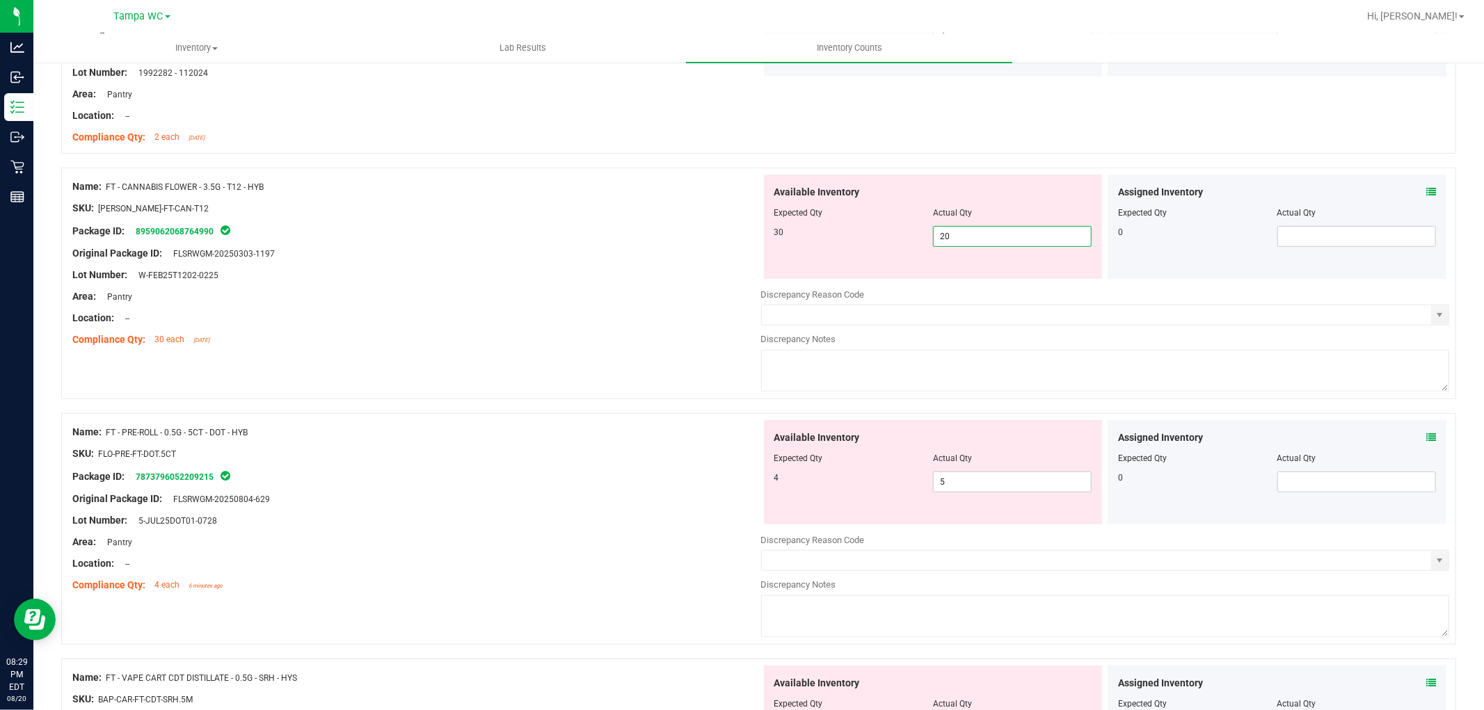
drag, startPoint x: 890, startPoint y: 244, endPoint x: 685, endPoint y: 261, distance: 206.6
click at [685, 260] on div "Name: FT - CANNABIS FLOWER - 3.5G - T12 - HYB SKU: [PERSON_NAME]-FT-CAN-T12 Pac…" at bounding box center [758, 284] width 1395 height 232
click at [564, 326] on div at bounding box center [416, 329] width 689 height 7
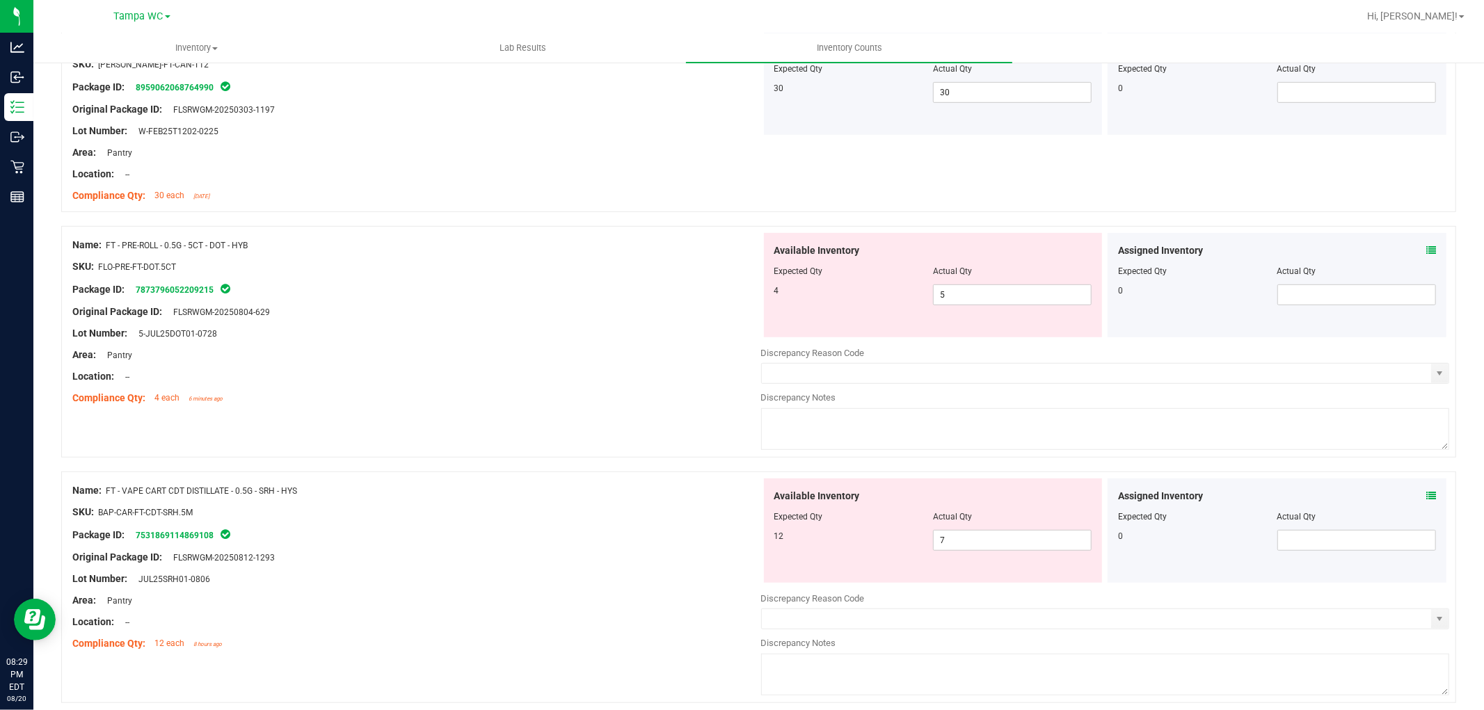
scroll to position [618, 0]
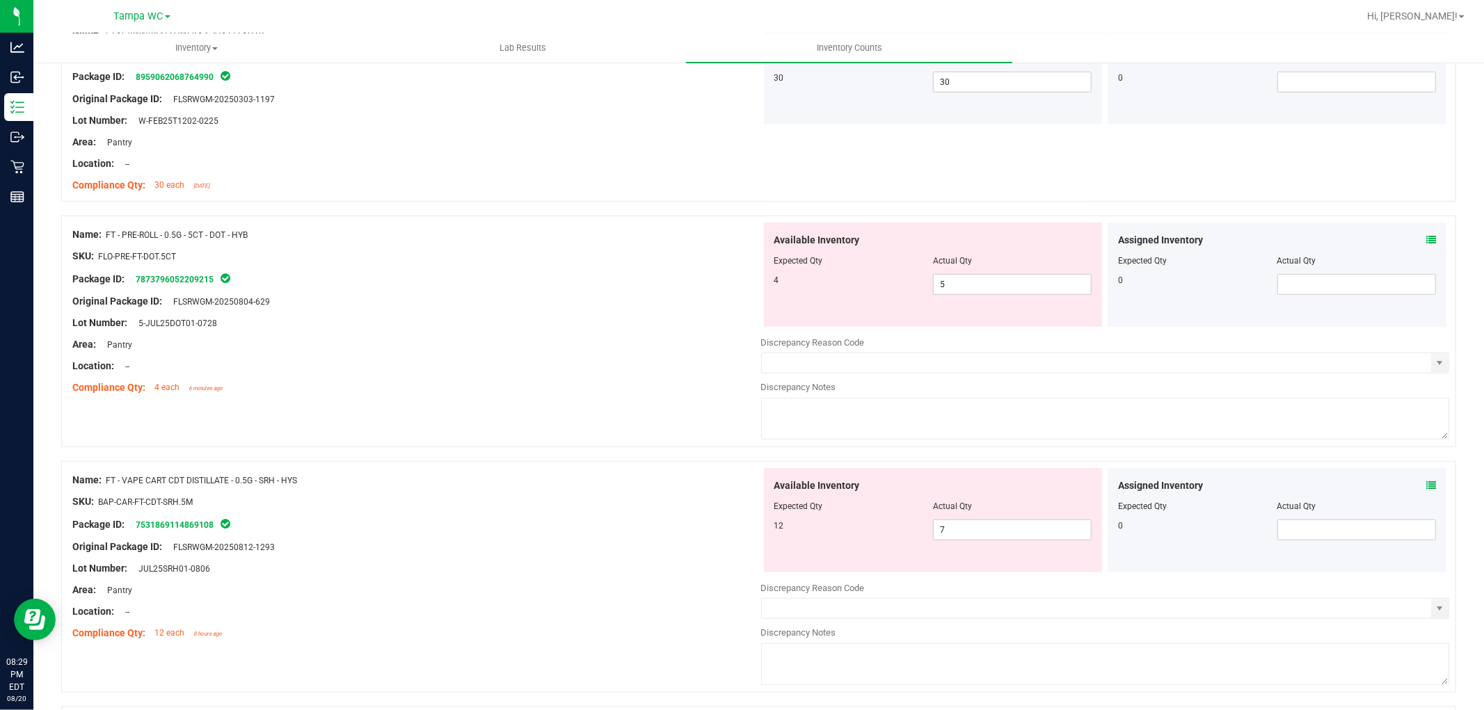
click at [1426, 238] on icon at bounding box center [1431, 240] width 10 height 10
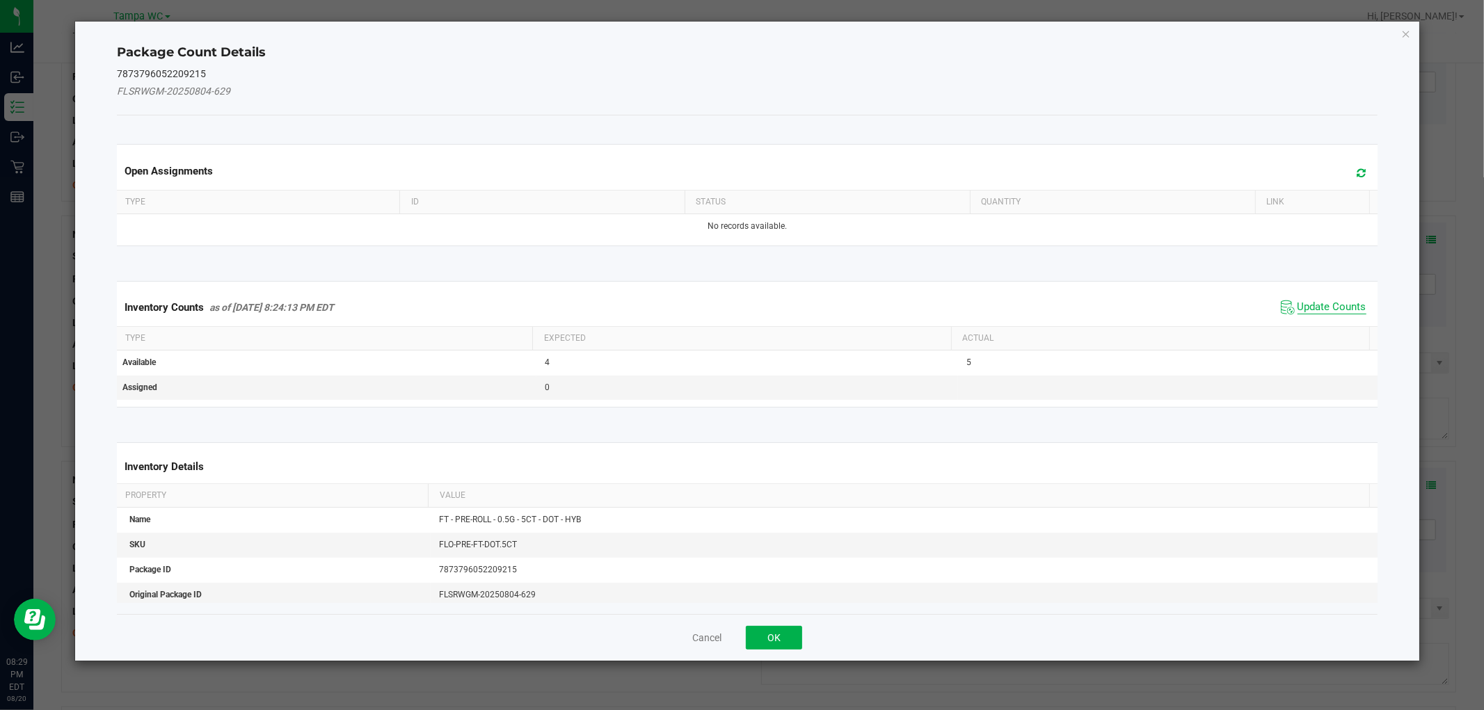
drag, startPoint x: 1313, startPoint y: 315, endPoint x: 1319, endPoint y: 308, distance: 9.4
click at [1318, 309] on span "Update Counts" at bounding box center [1323, 307] width 93 height 21
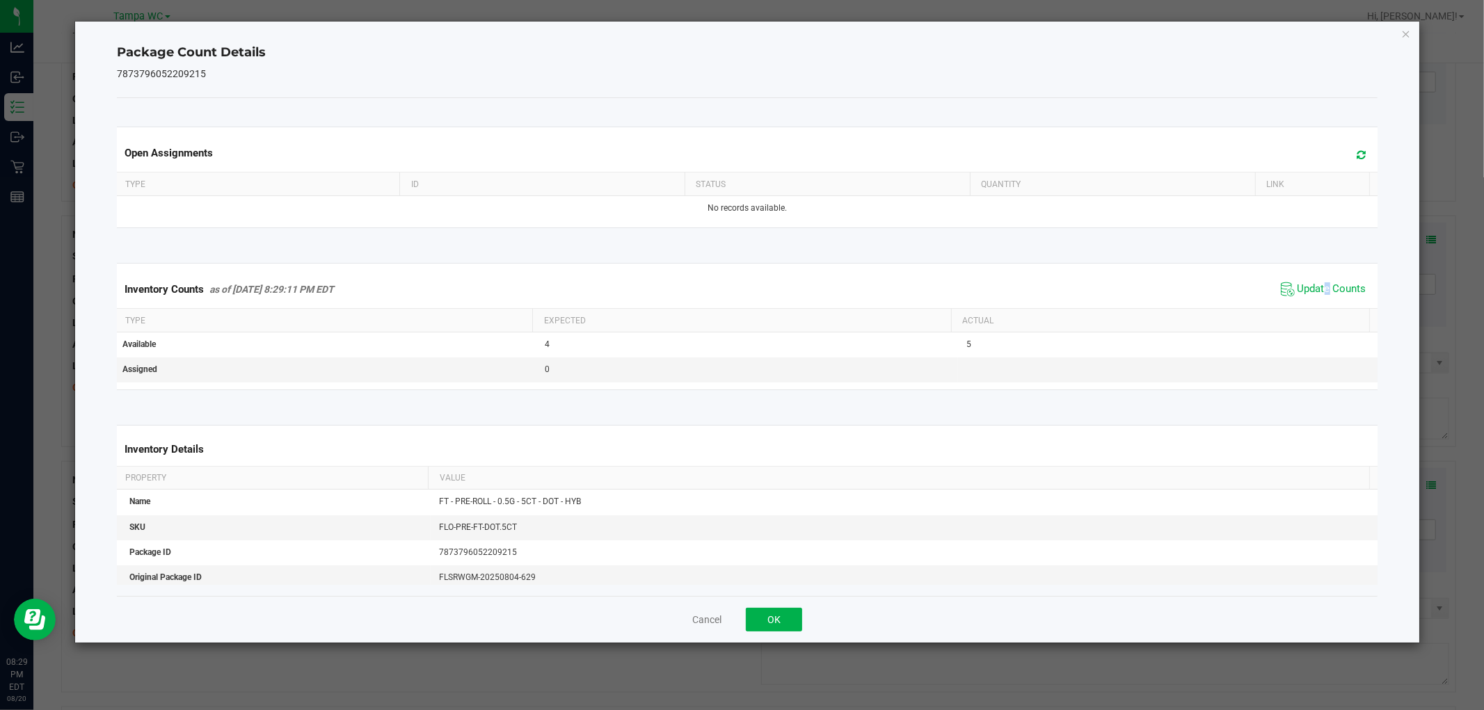
drag, startPoint x: 1408, startPoint y: 30, endPoint x: 1397, endPoint y: 68, distance: 39.8
click at [1409, 31] on icon "Close" at bounding box center [1406, 33] width 10 height 17
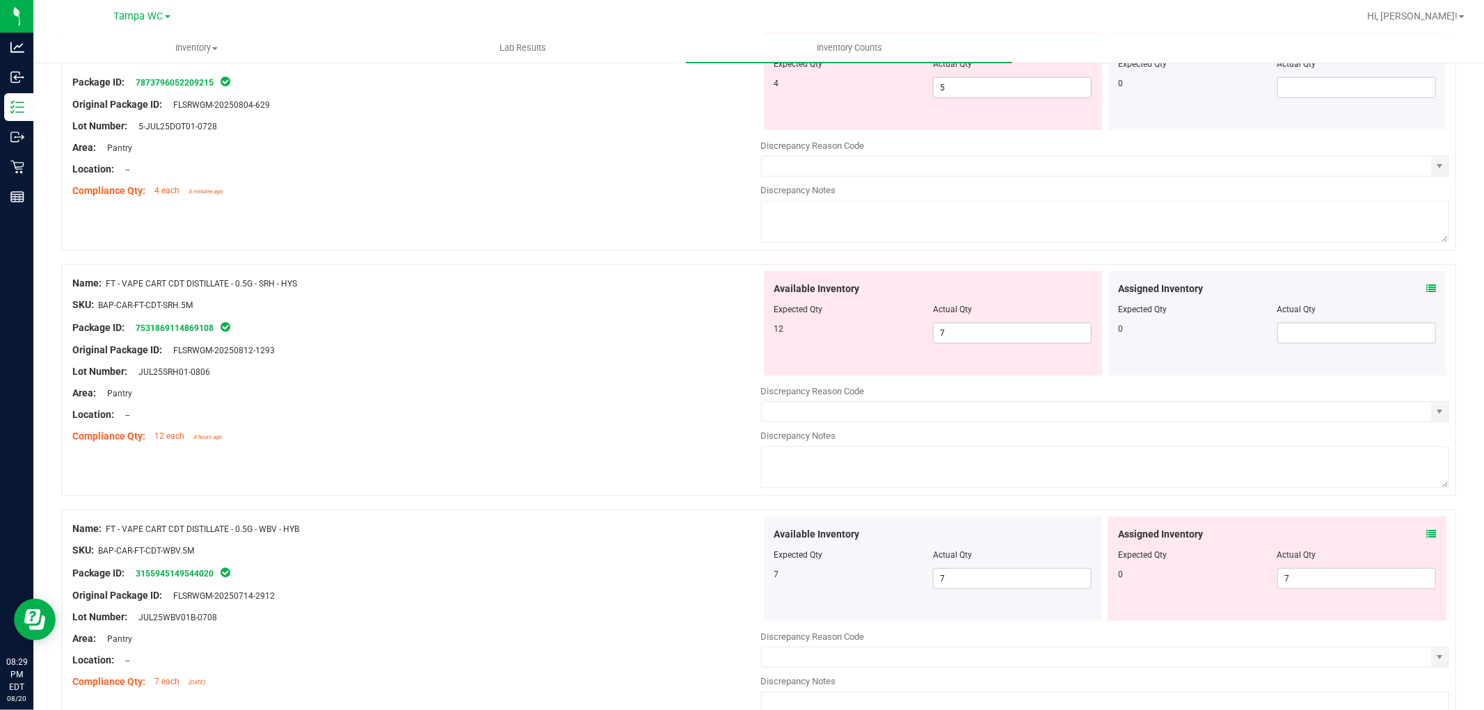
scroll to position [850, 0]
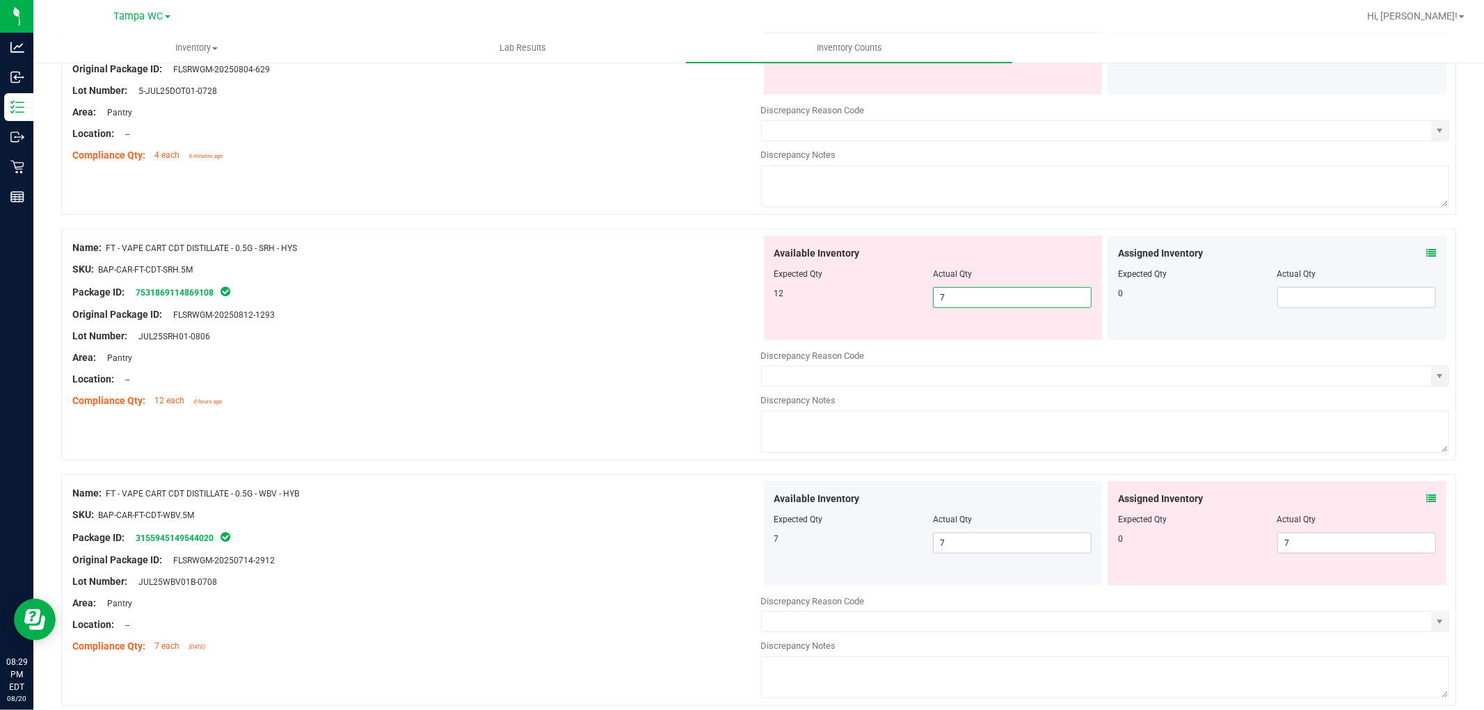
drag, startPoint x: 992, startPoint y: 297, endPoint x: 579, endPoint y: 289, distance: 412.6
click at [583, 289] on div "Name: FT - VAPE CART CDT DISTILLATE - 0.5G - SRH - HYS SKU: BAP-CAR-FT-CDT-SRH.…" at bounding box center [758, 345] width 1395 height 232
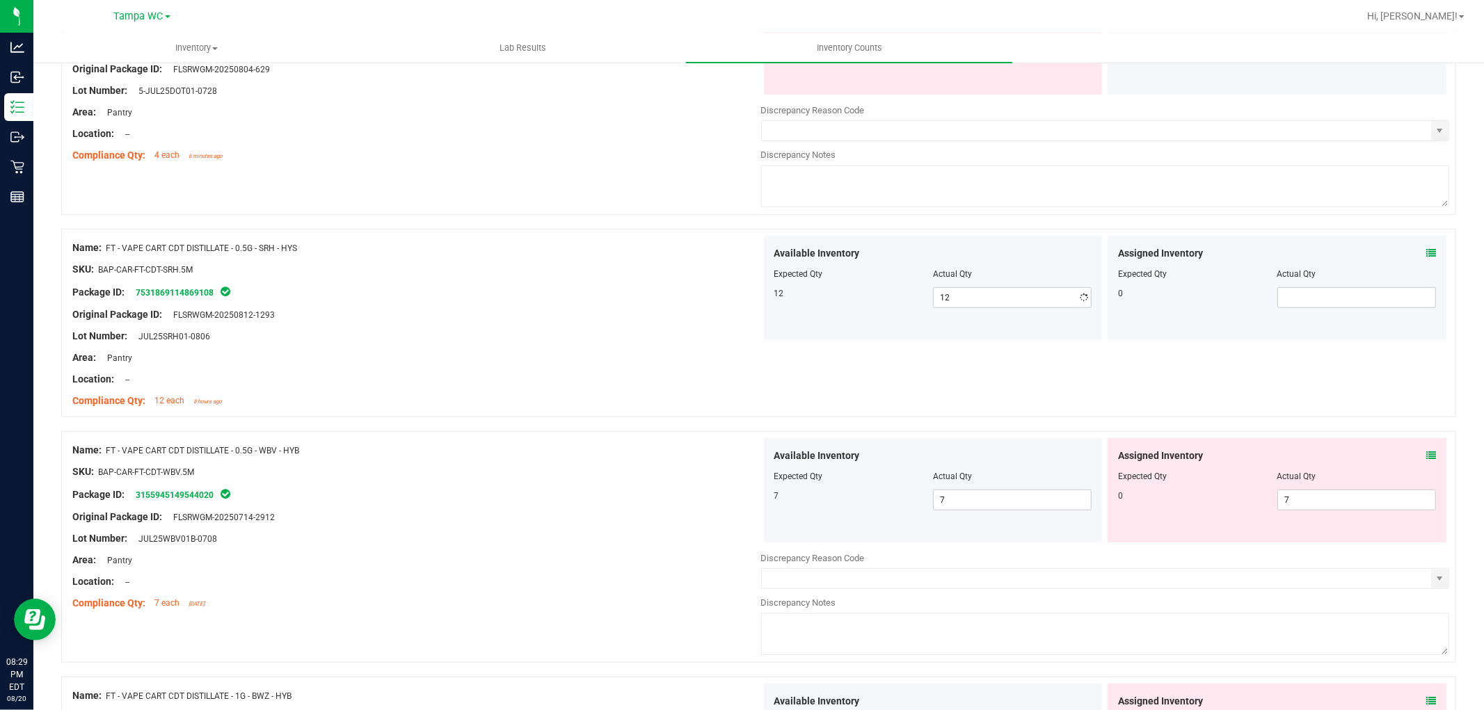
drag, startPoint x: 555, startPoint y: 310, endPoint x: 569, endPoint y: 314, distance: 14.5
click at [559, 310] on div "Original Package ID: FLSRWGM-20250812-1293" at bounding box center [416, 314] width 689 height 15
drag, startPoint x: 1318, startPoint y: 505, endPoint x: 335, endPoint y: 371, distance: 992.1
click at [342, 367] on div at bounding box center [416, 368] width 689 height 7
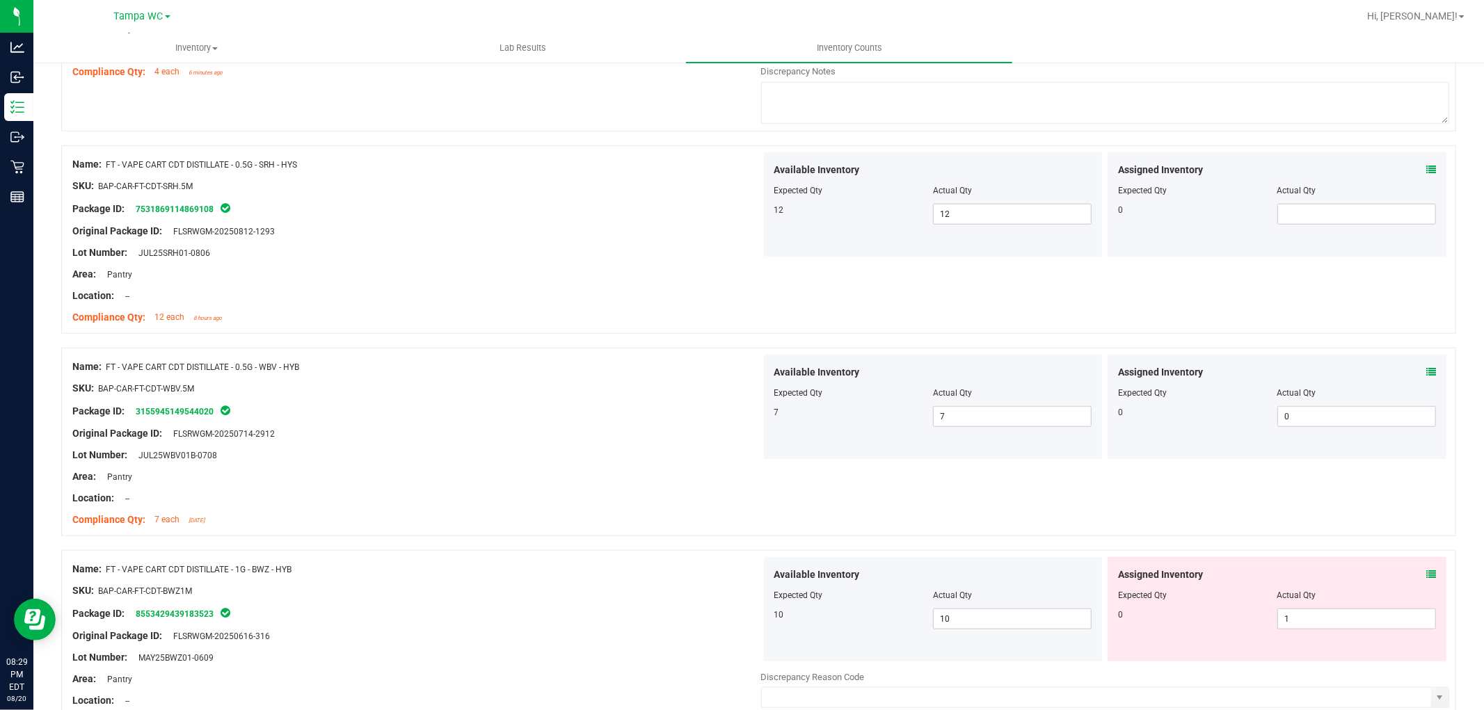
scroll to position [1082, 0]
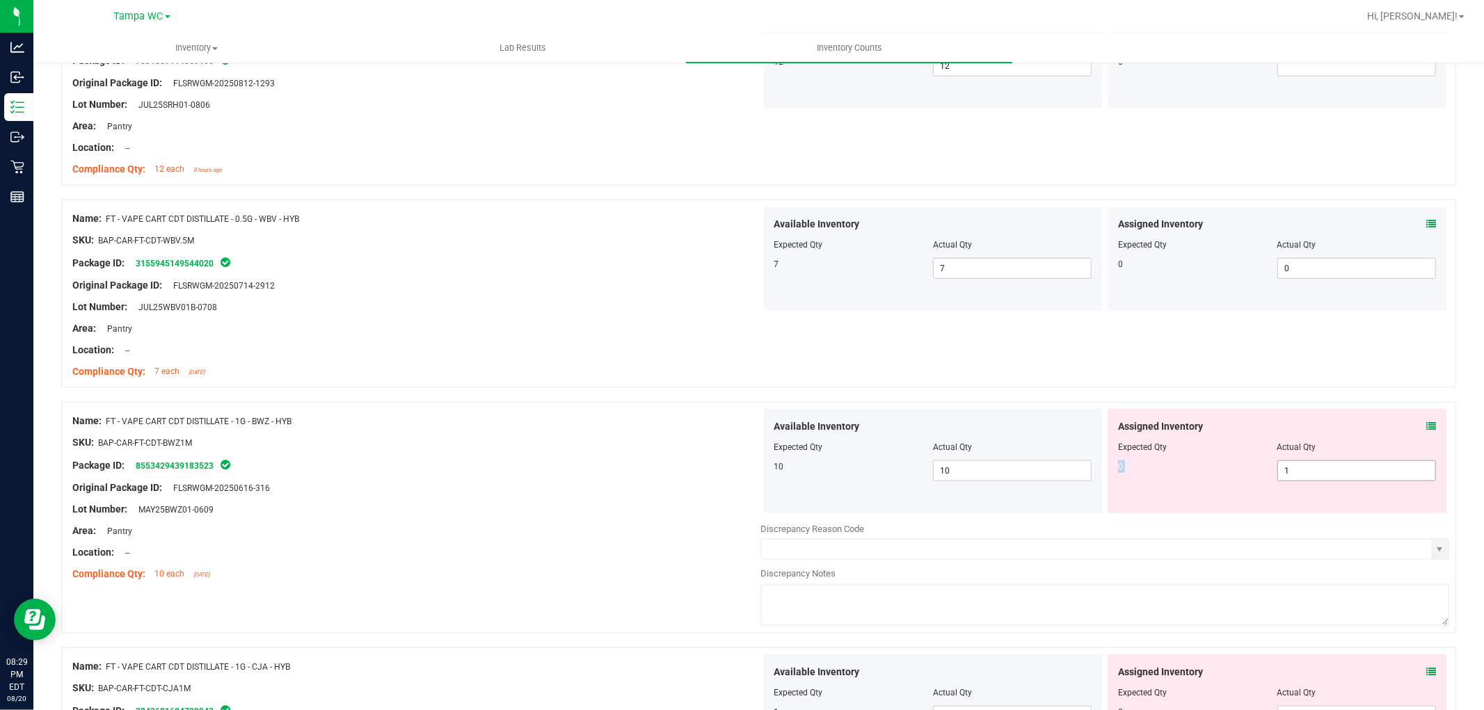
drag, startPoint x: 1361, startPoint y: 455, endPoint x: 1348, endPoint y: 467, distance: 17.7
click at [1350, 467] on div "Assigned Inventory Expected Qty Actual Qty 0 1 1" at bounding box center [1276, 461] width 339 height 104
drag, startPoint x: 1344, startPoint y: 470, endPoint x: 358, endPoint y: 372, distance: 990.5
drag, startPoint x: 270, startPoint y: 355, endPoint x: 301, endPoint y: 365, distance: 31.9
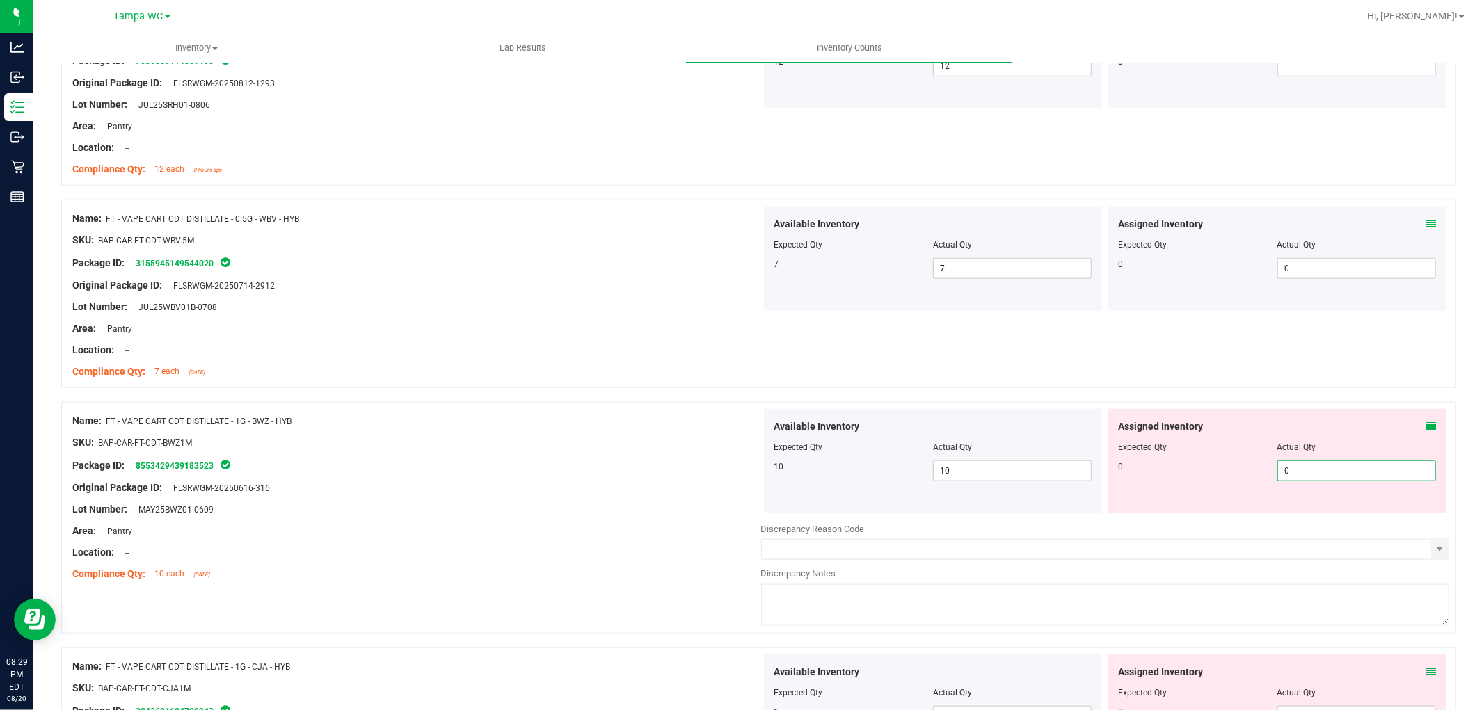
click at [273, 358] on div "Name: FT - VAPE CART CDT DISTILLATE - 0.5G - WBV - HYB SKU: BAP-CAR-FT-CDT-WBV.…" at bounding box center [416, 295] width 689 height 177
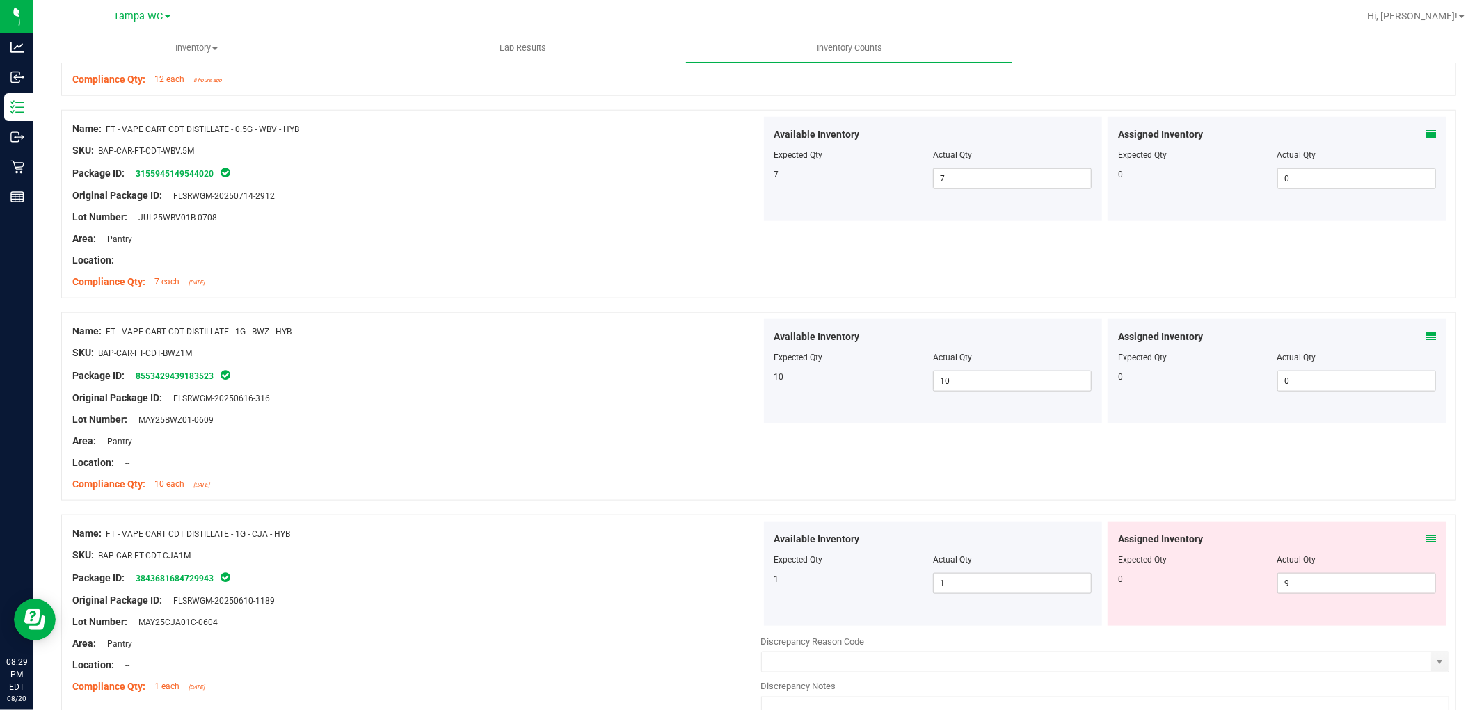
scroll to position [1313, 0]
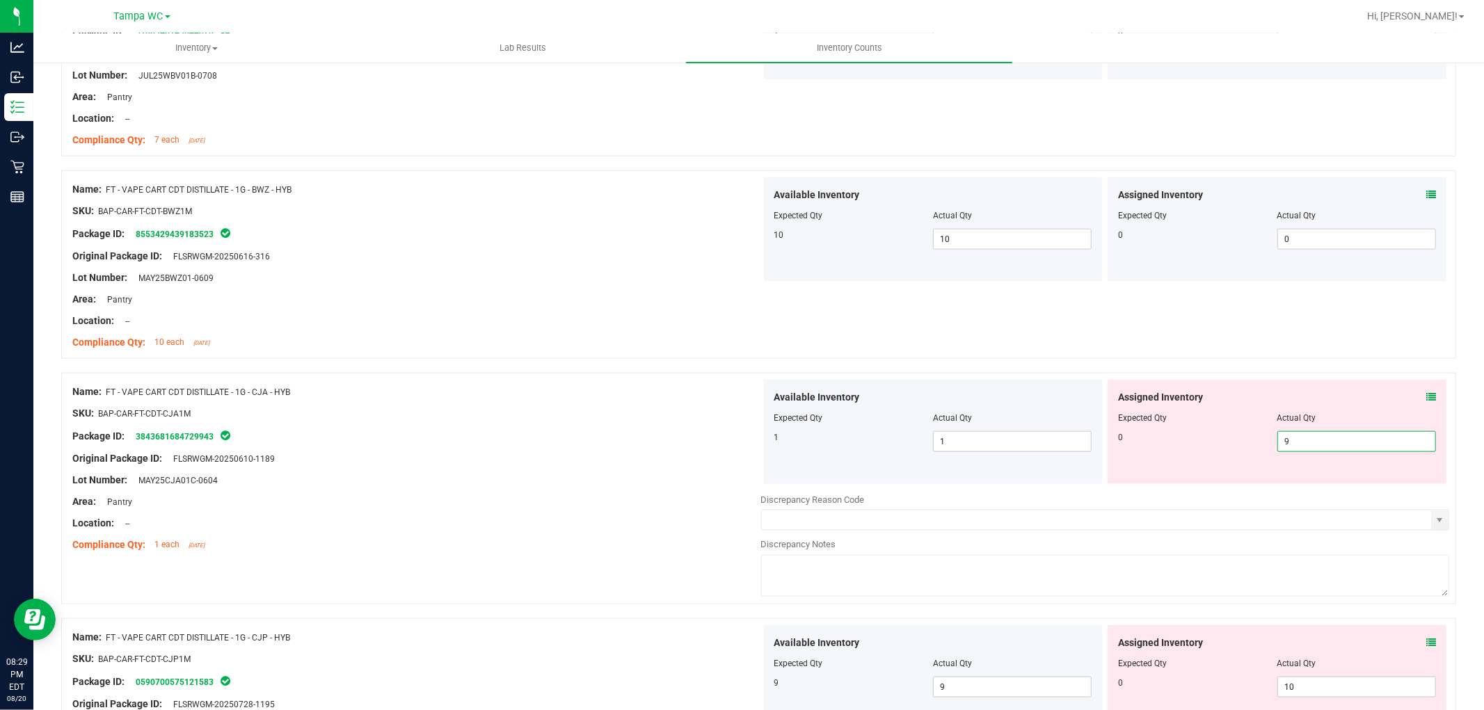
drag, startPoint x: 1325, startPoint y: 444, endPoint x: 398, endPoint y: 367, distance: 930.4
click at [503, 385] on div "Name: FT - VAPE CART CDT DISTILLATE - 1G - CJA - HYB SKU: BAP-CAR-FT-CDT-CJA1M …" at bounding box center [758, 489] width 1395 height 232
click at [417, 369] on div at bounding box center [758, 366] width 1395 height 14
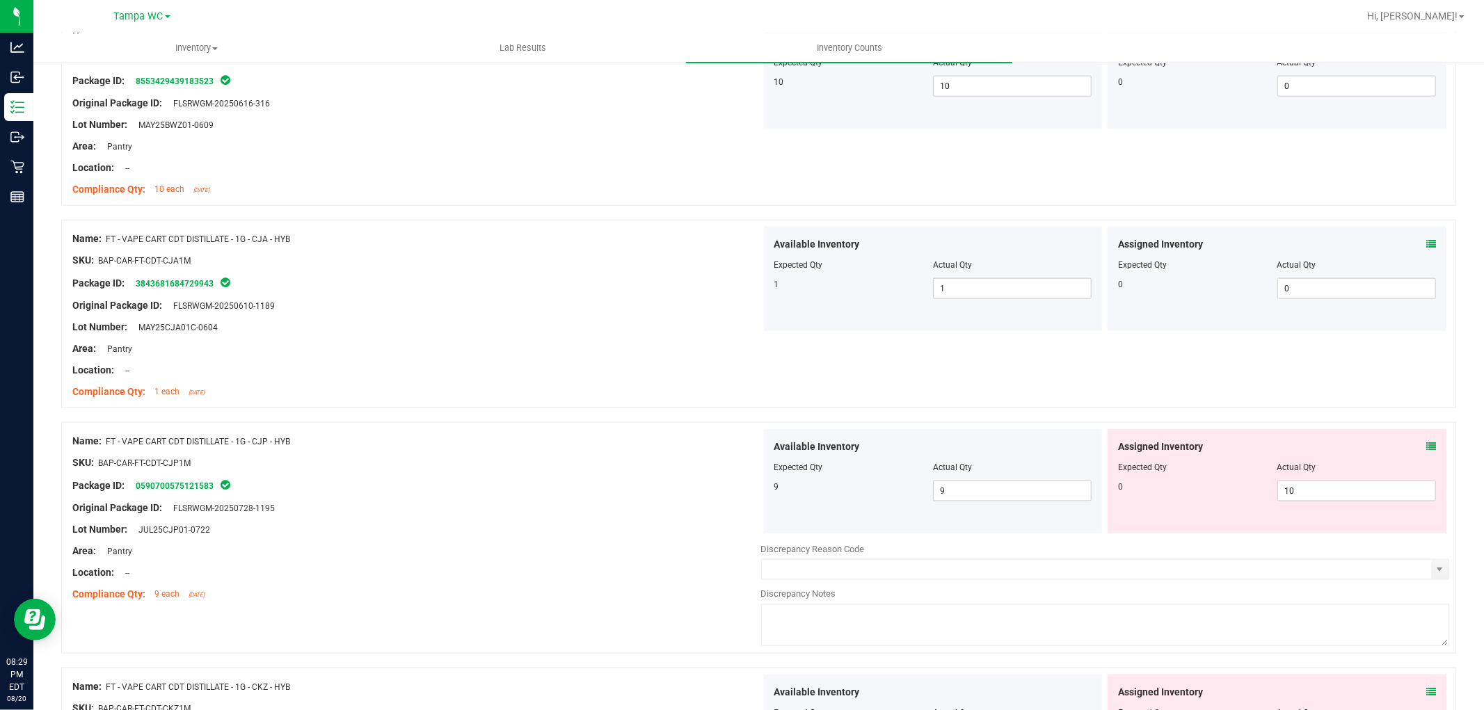
scroll to position [1468, 0]
drag, startPoint x: 1225, startPoint y: 478, endPoint x: 362, endPoint y: 362, distance: 870.4
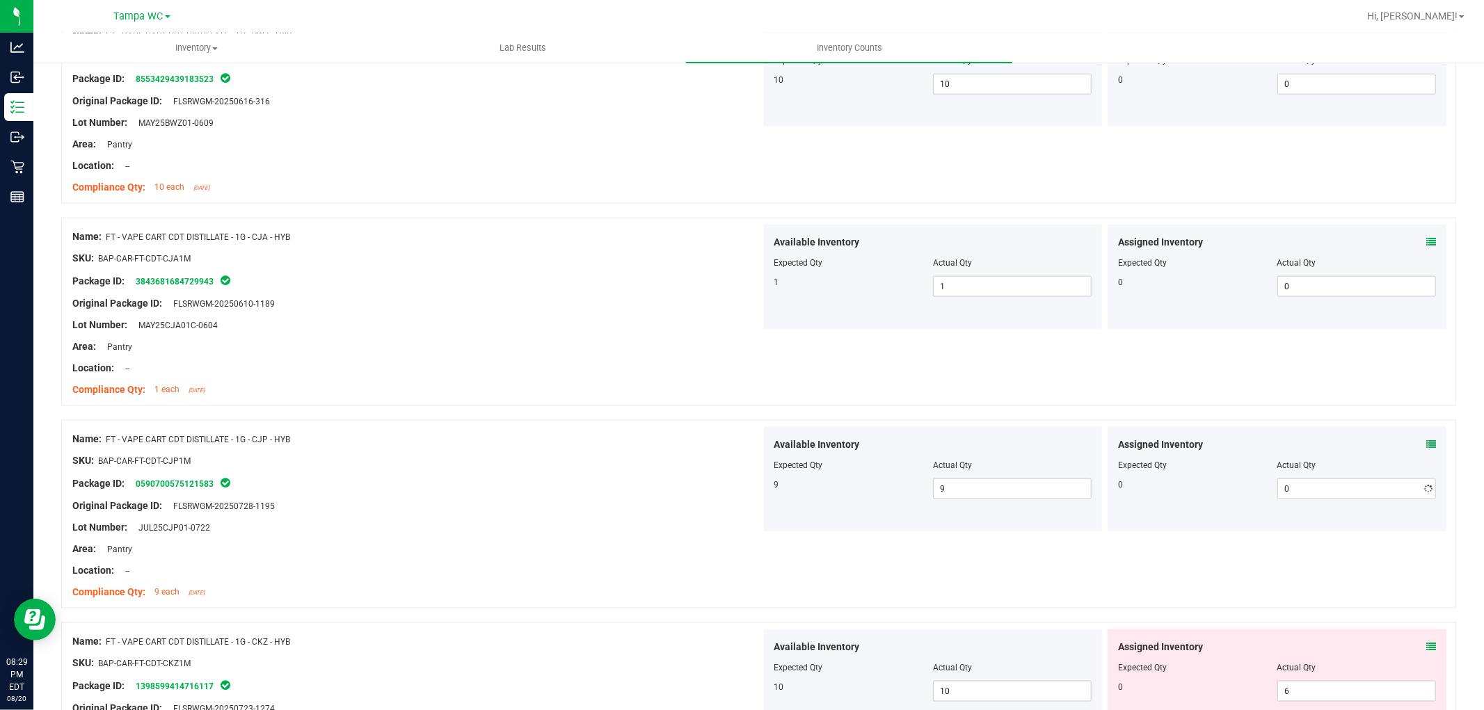
drag, startPoint x: 384, startPoint y: 360, endPoint x: 515, endPoint y: 391, distance: 134.5
click at [392, 366] on div "Name: FT - VAPE CART CDT DISTILLATE - 1G - CJA - HYB SKU: BAP-CAR-FT-CDT-CJA1M …" at bounding box center [416, 313] width 689 height 177
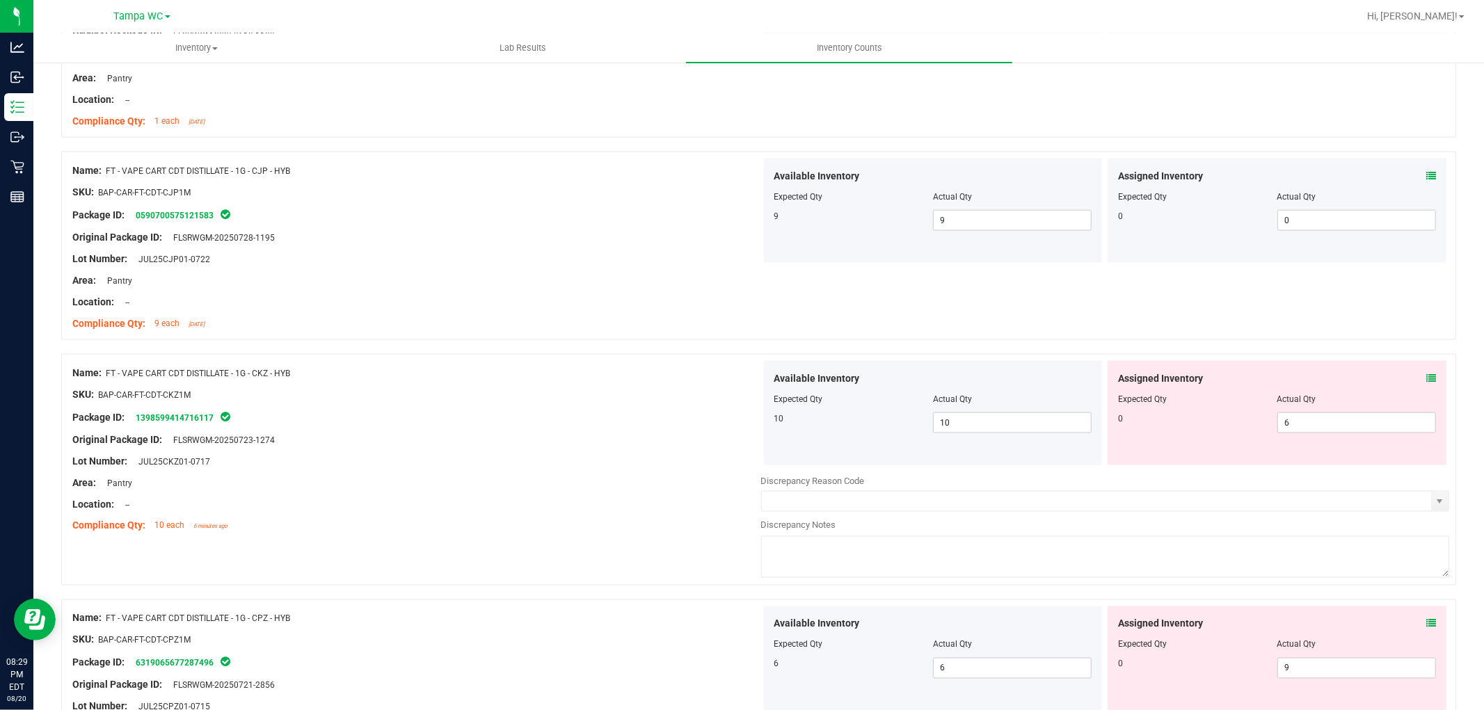
scroll to position [1855, 0]
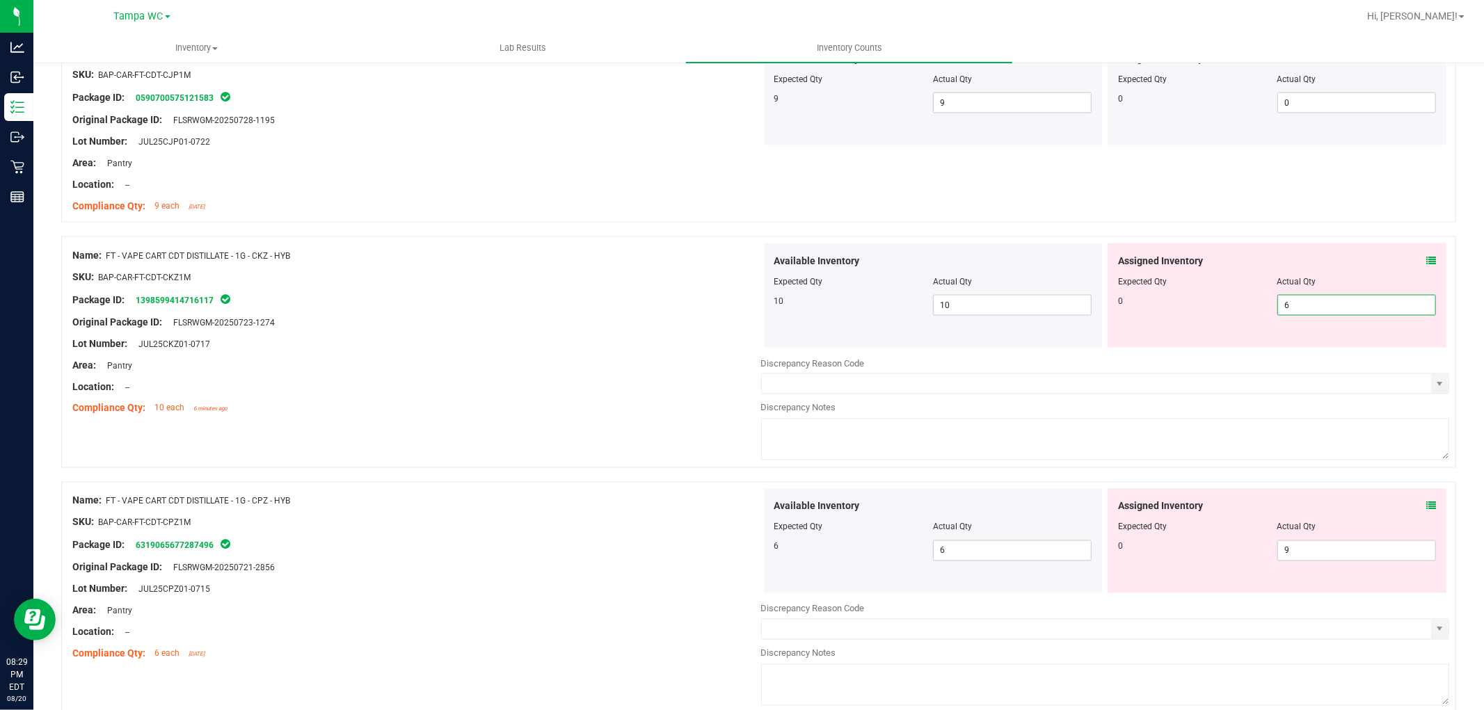
drag, startPoint x: 1320, startPoint y: 307, endPoint x: 548, endPoint y: 221, distance: 777.0
click at [614, 220] on div "Name: CCELL SILO BATTERY BLK SKU: ACC-VAP-CC-BATSIBLK Package ID: 4841862730499…" at bounding box center [758, 663] width 1395 height 4582
drag, startPoint x: 541, startPoint y: 223, endPoint x: 1235, endPoint y: 451, distance: 730.6
click at [561, 228] on div at bounding box center [758, 230] width 1395 height 14
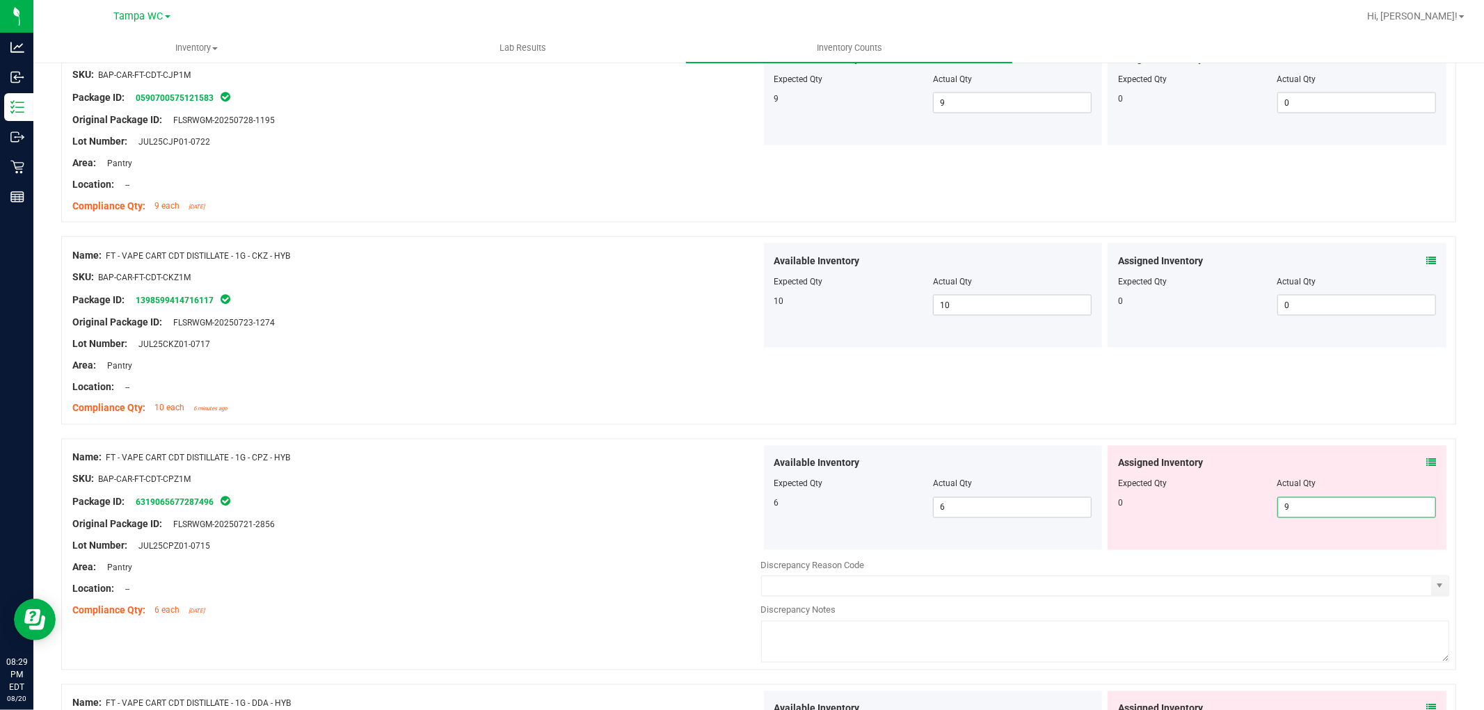
drag, startPoint x: 1287, startPoint y: 510, endPoint x: 425, endPoint y: 355, distance: 875.7
click at [467, 370] on div "Name: CCELL SILO BATTERY BLK SKU: ACC-VAP-CC-BATSIBLK Package ID: 4841862730499…" at bounding box center [758, 641] width 1395 height 4539
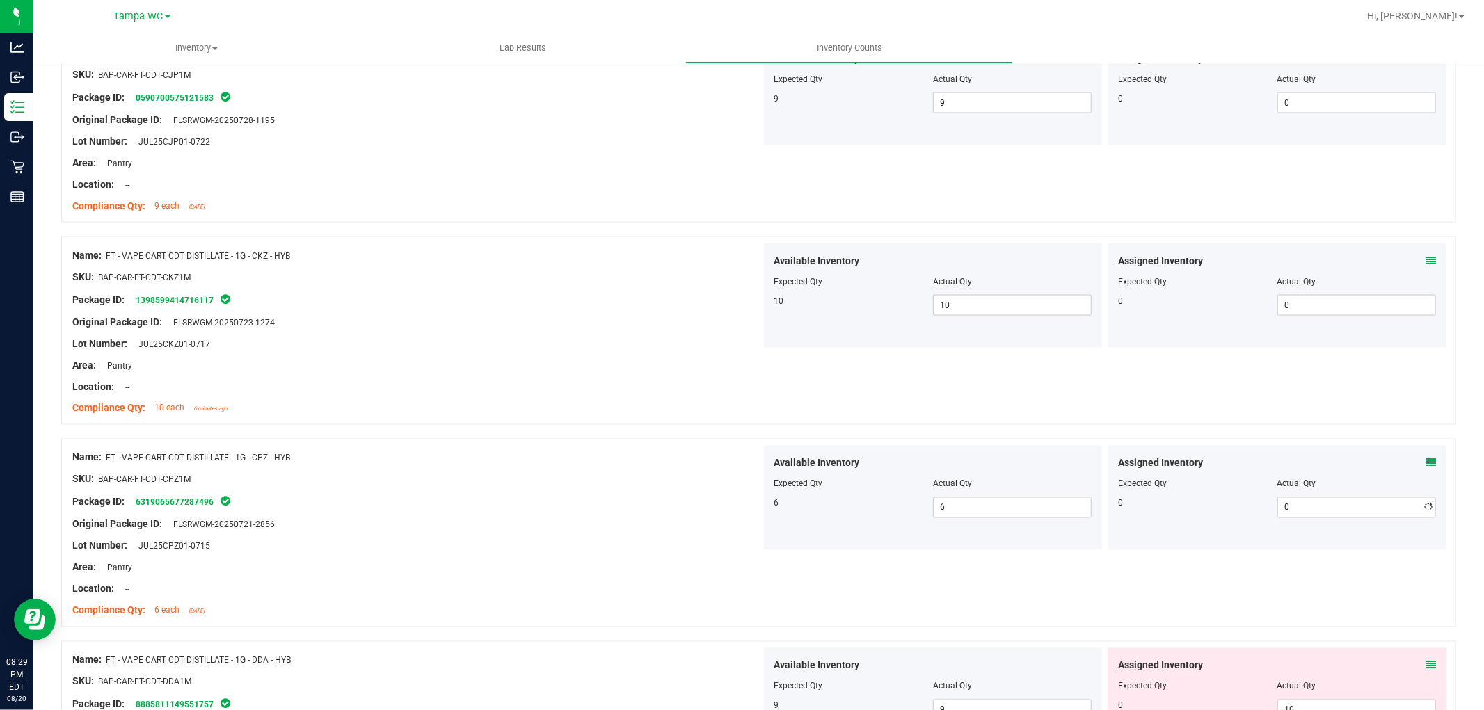
drag, startPoint x: 425, startPoint y: 355, endPoint x: 921, endPoint y: 483, distance: 512.4
click at [446, 355] on div at bounding box center [416, 354] width 689 height 7
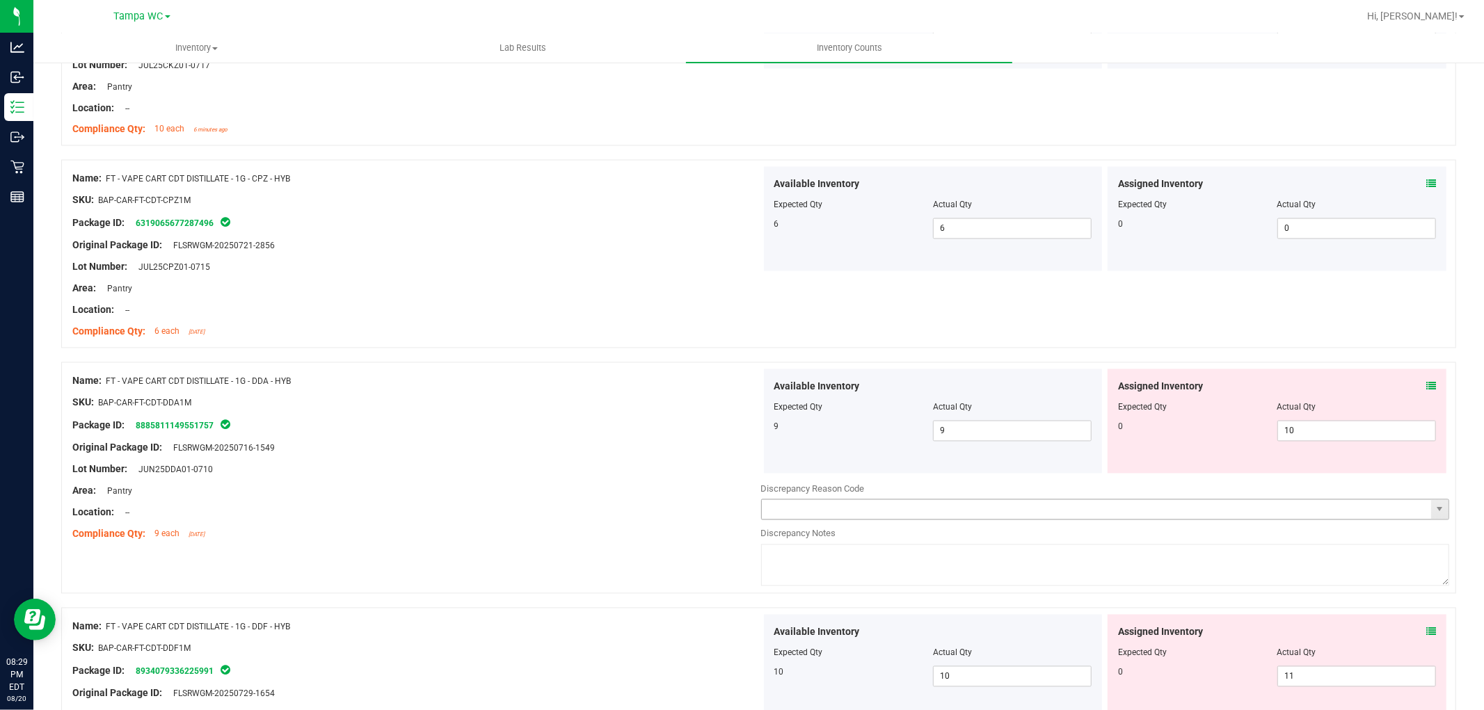
scroll to position [2164, 0]
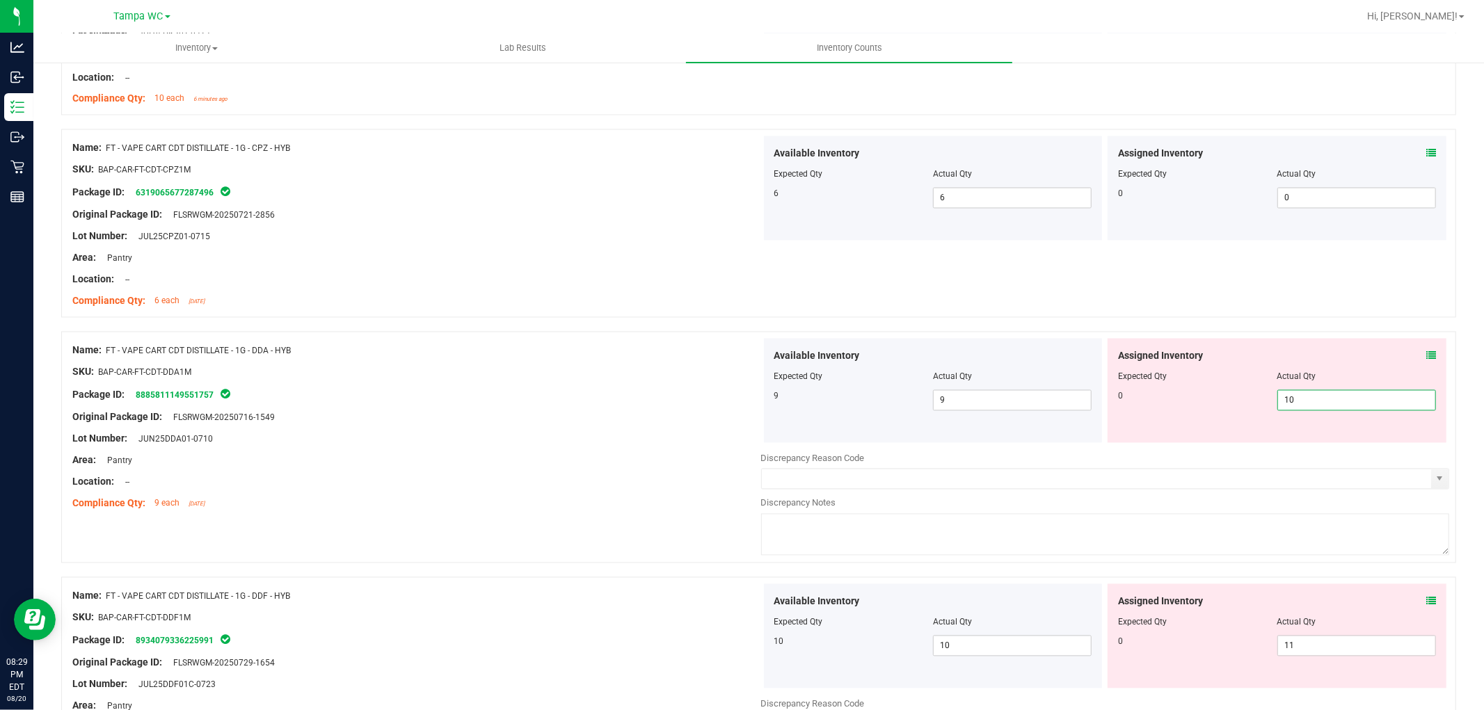
drag, startPoint x: 1330, startPoint y: 397, endPoint x: 510, endPoint y: 325, distance: 823.3
click at [559, 335] on div "Name: FT - VAPE CART CDT DISTILLATE - 1G - DDA - HYB SKU: BAP-CAR-FT-CDT-DDA1M …" at bounding box center [758, 448] width 1395 height 232
drag, startPoint x: 488, startPoint y: 317, endPoint x: 513, endPoint y: 333, distance: 29.7
click at [493, 321] on div "Name: FT - VAPE CART CDT DISTILLATE - 1G - CPZ - HYB SKU: BAP-CAR-FT-CDT-CPZ1M …" at bounding box center [758, 230] width 1395 height 202
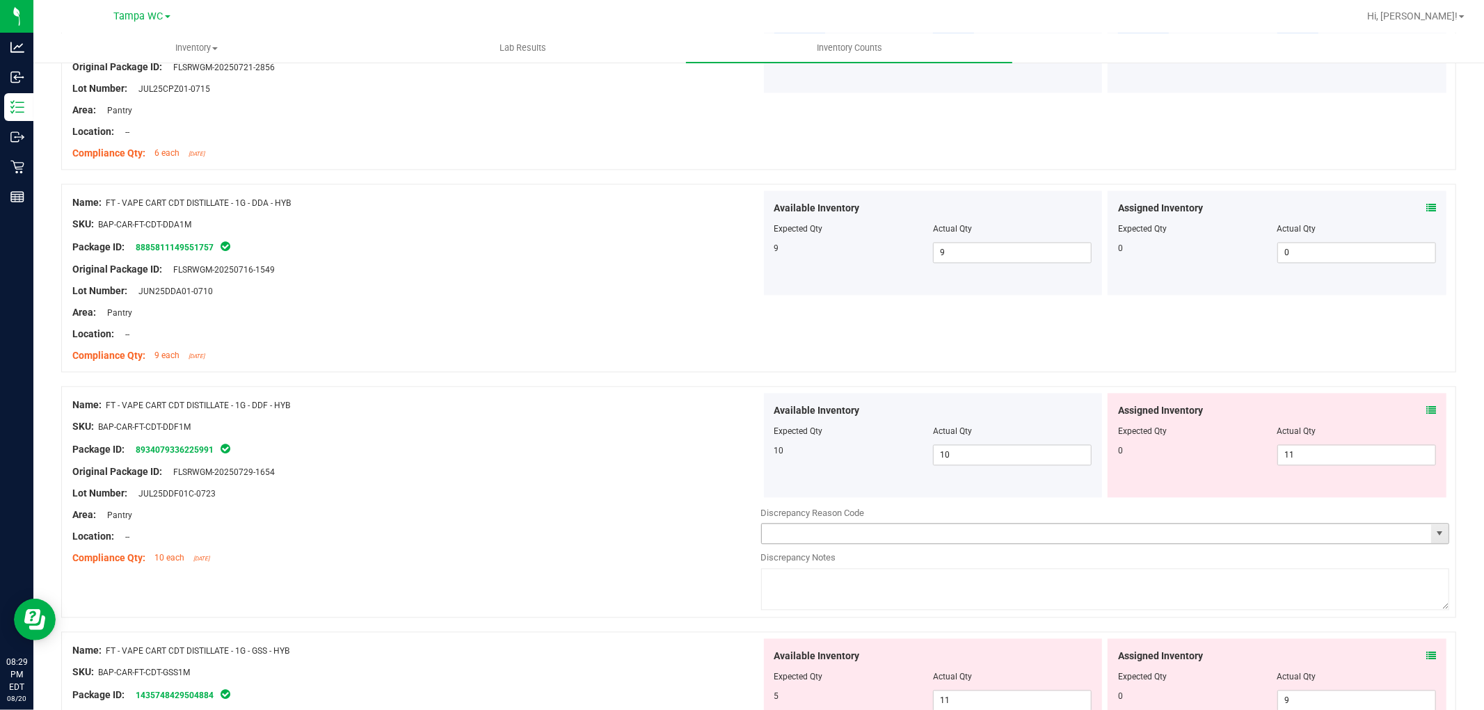
scroll to position [2319, 0]
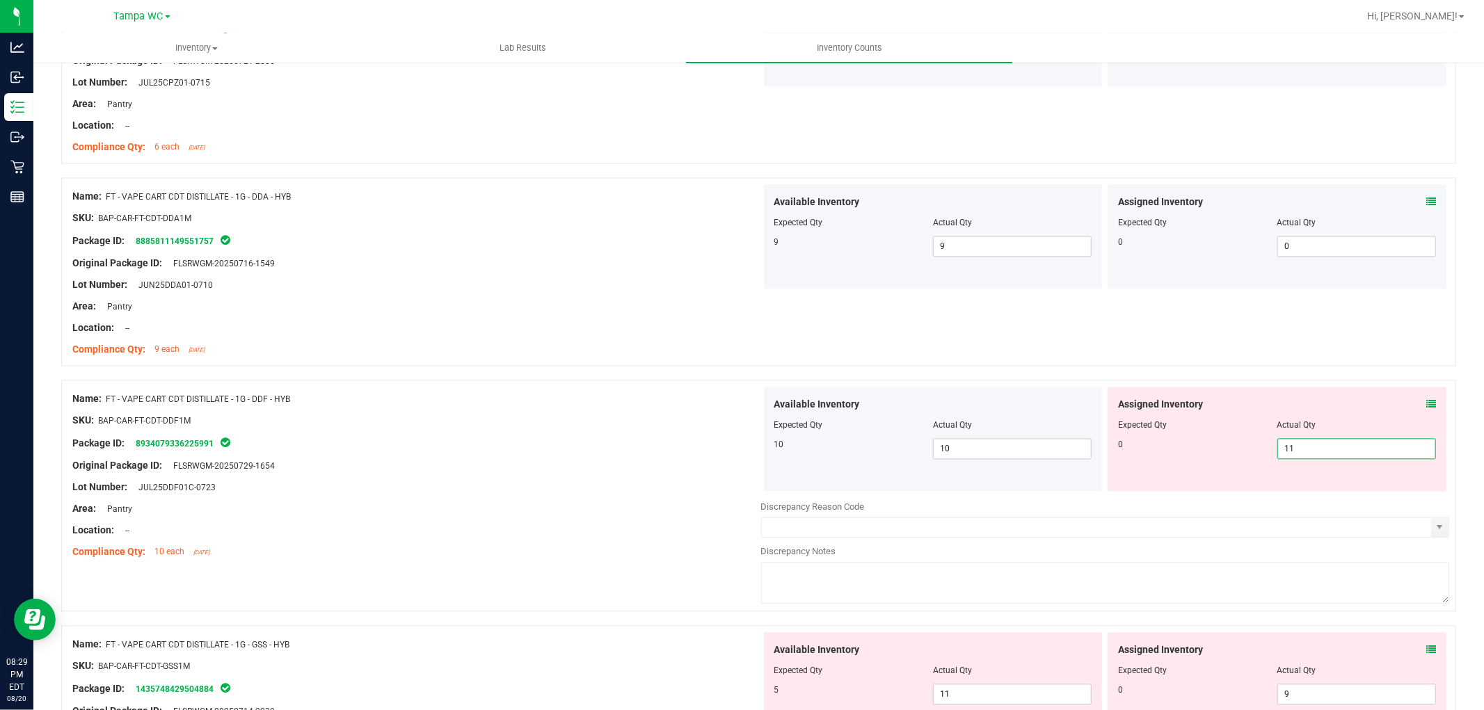
drag, startPoint x: 1327, startPoint y: 463, endPoint x: 1310, endPoint y: 442, distance: 27.2
click at [1287, 454] on div "Assigned Inventory Expected Qty Actual Qty 0 11 11" at bounding box center [1276, 439] width 339 height 104
drag, startPoint x: 1310, startPoint y: 441, endPoint x: 620, endPoint y: 355, distance: 695.3
click at [876, 419] on div "Available Inventory Expected Qty Actual Qty 10 10 10 11 11" at bounding box center [1105, 439] width 689 height 104
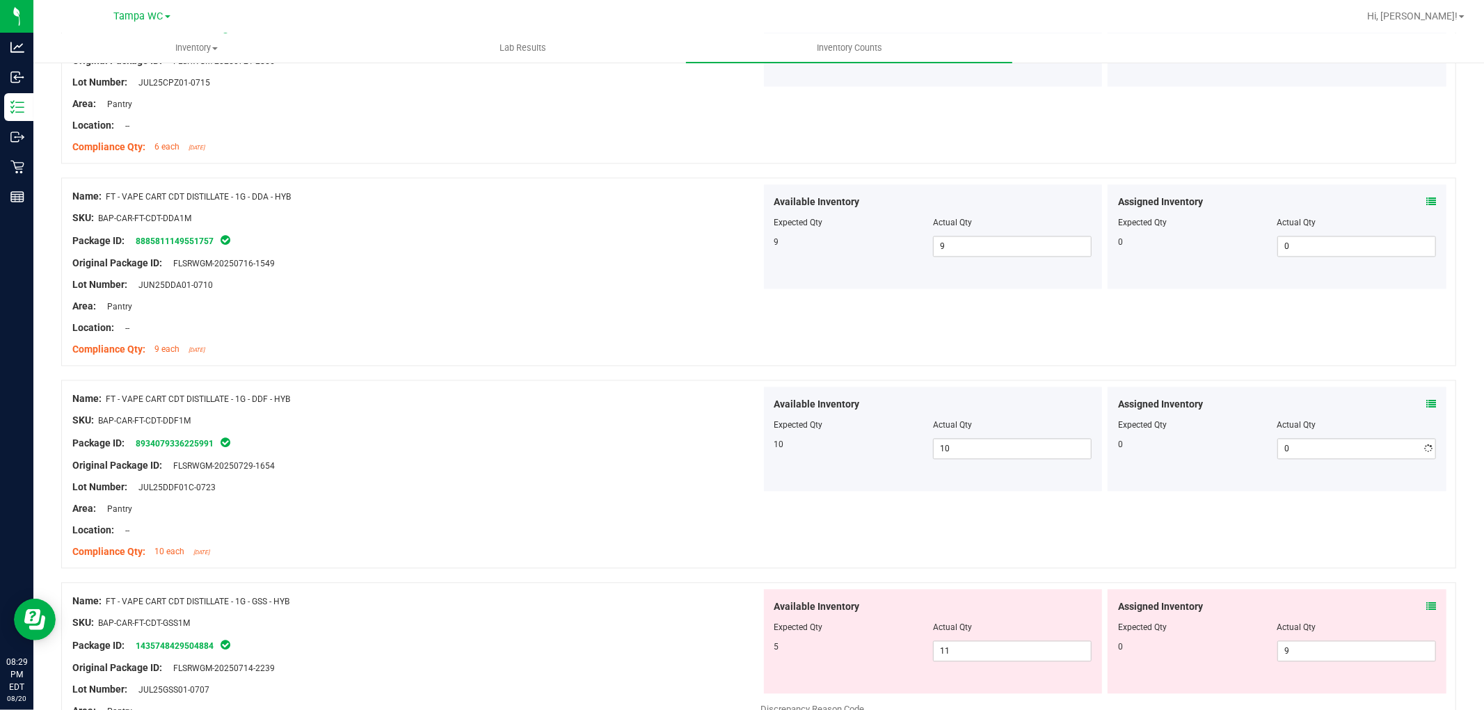
drag, startPoint x: 620, startPoint y: 355, endPoint x: 793, endPoint y: 420, distance: 184.9
click at [620, 357] on div "Compliance Qty: 9 each [DATE]" at bounding box center [416, 349] width 689 height 15
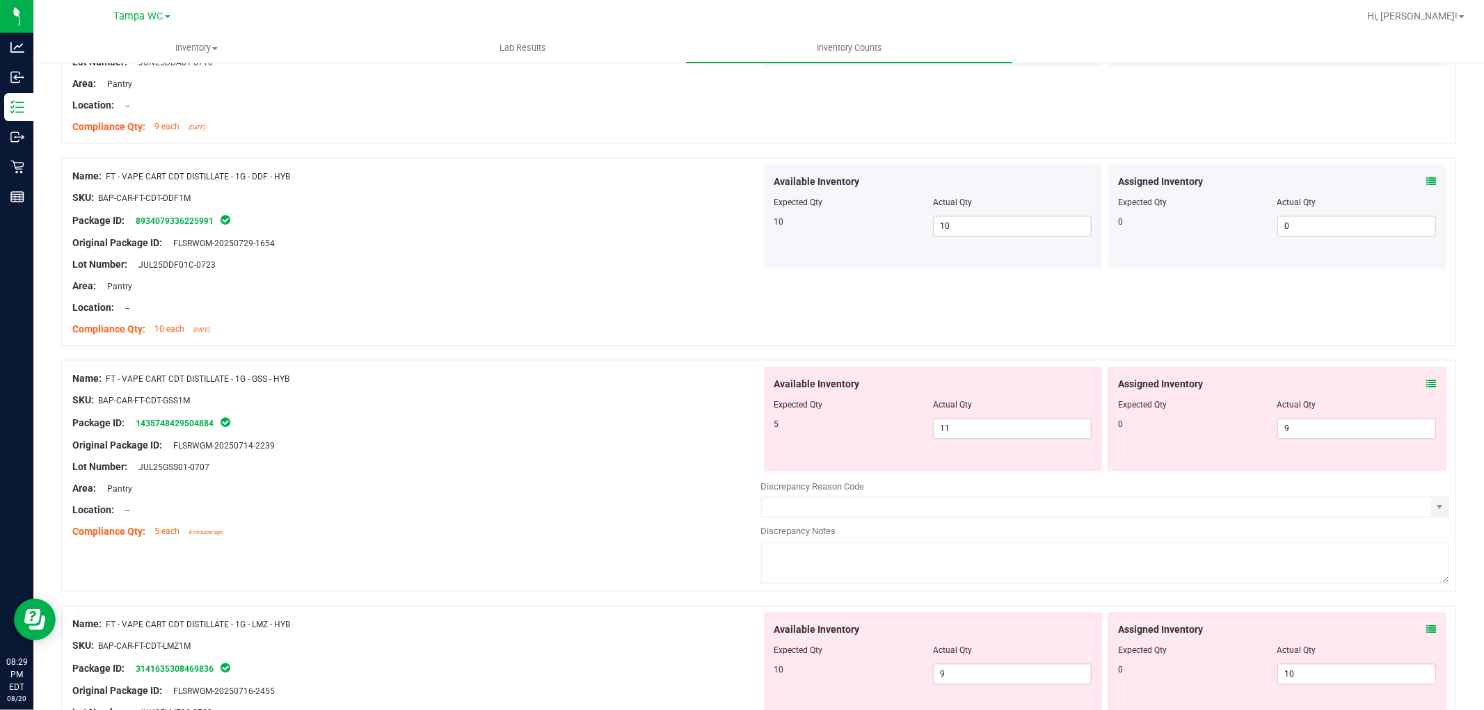
scroll to position [2550, 0]
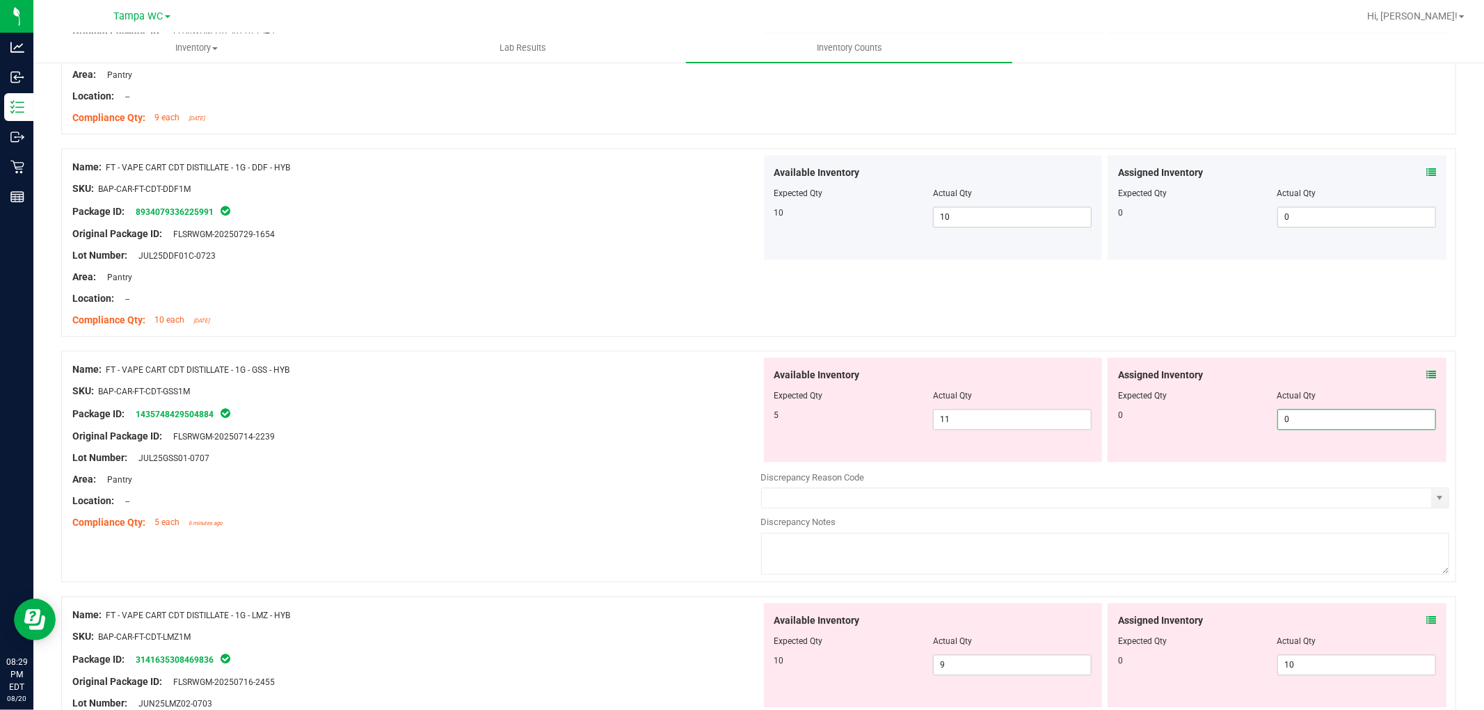
drag, startPoint x: 1343, startPoint y: 422, endPoint x: 694, endPoint y: 393, distance: 649.7
click at [718, 395] on div "Name: FT - VAPE CART CDT DISTILLATE - 1G - GSS - HYB SKU: BAP-CAR-FT-CDT-GSS1M …" at bounding box center [758, 467] width 1395 height 232
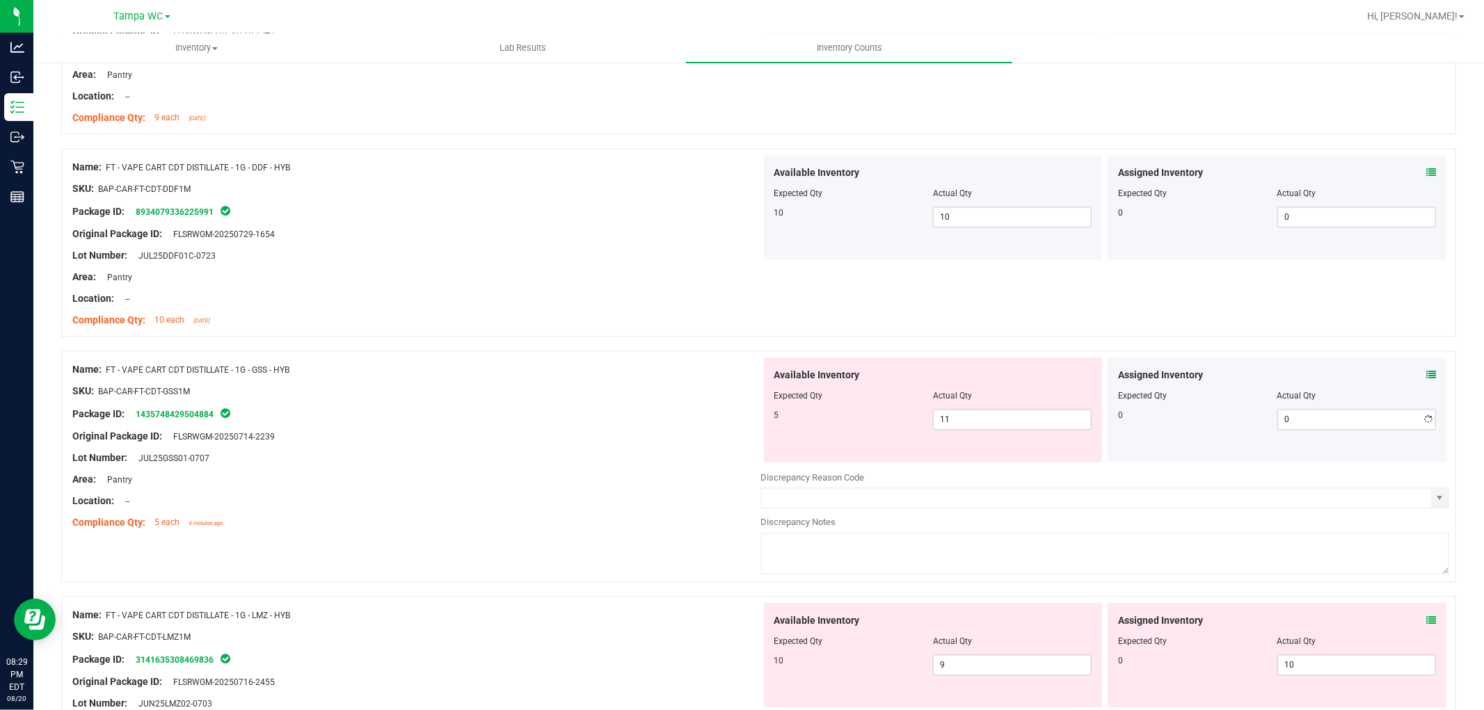
drag, startPoint x: 463, startPoint y: 357, endPoint x: 586, endPoint y: 388, distance: 127.0
click at [464, 360] on div "Name: FT - VAPE CART CDT DISTILLATE - 1G - GSS - HYB SKU: BAP-CAR-FT-CDT-GSS1M …" at bounding box center [758, 467] width 1395 height 232
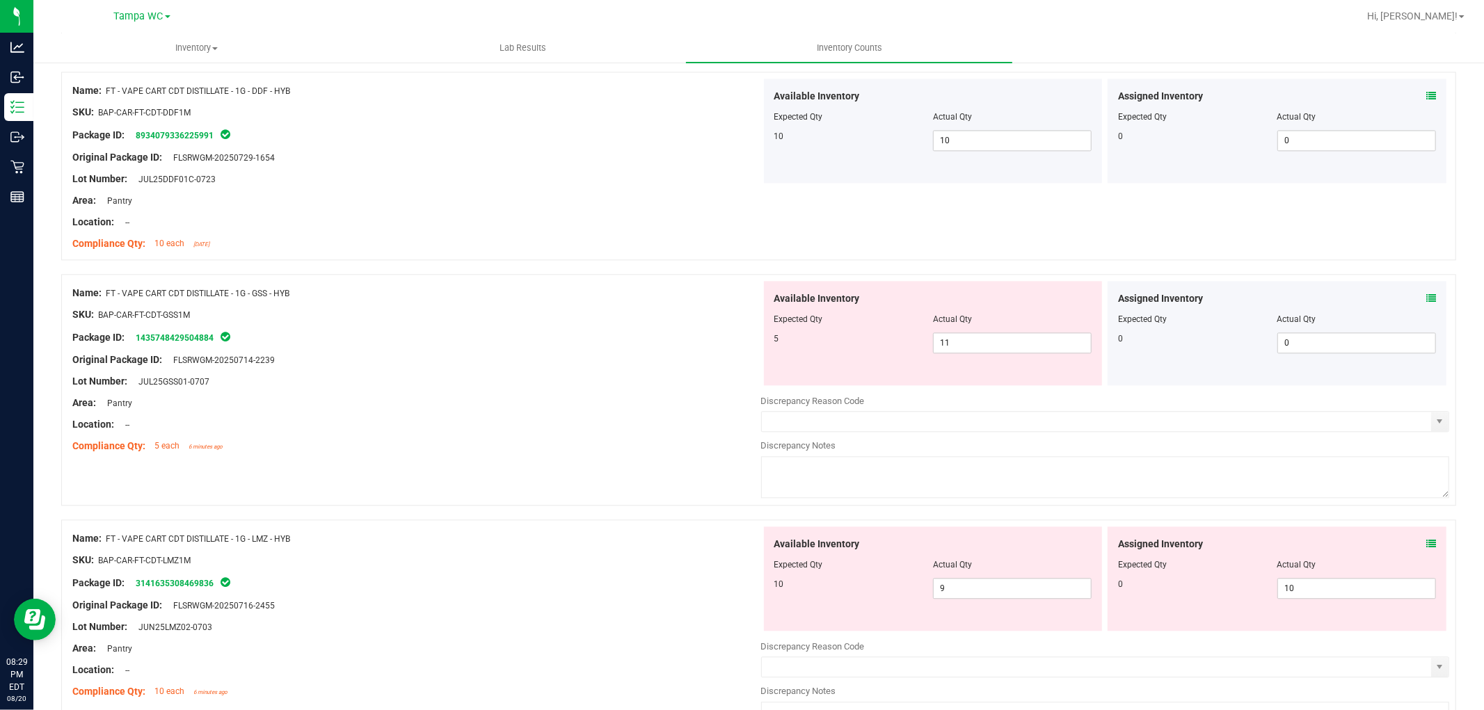
scroll to position [2783, 0]
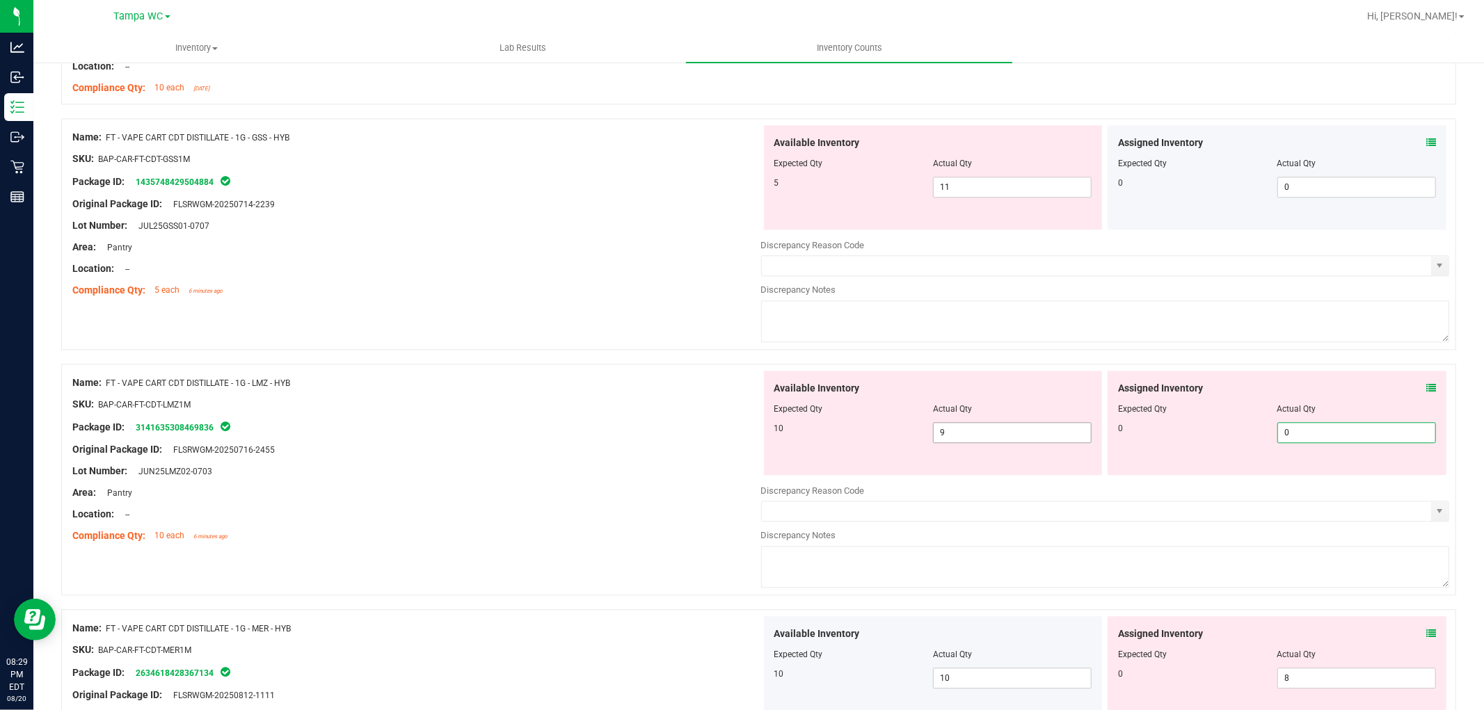
drag, startPoint x: 1329, startPoint y: 435, endPoint x: 352, endPoint y: 327, distance: 983.3
drag, startPoint x: 352, startPoint y: 323, endPoint x: 449, endPoint y: 309, distance: 97.7
click at [355, 321] on div "Name: FT - VAPE CART CDT DISTILLATE - 1G - GSS - HYB SKU: BAP-CAR-FT-CDT-GSS1M …" at bounding box center [758, 234] width 1395 height 232
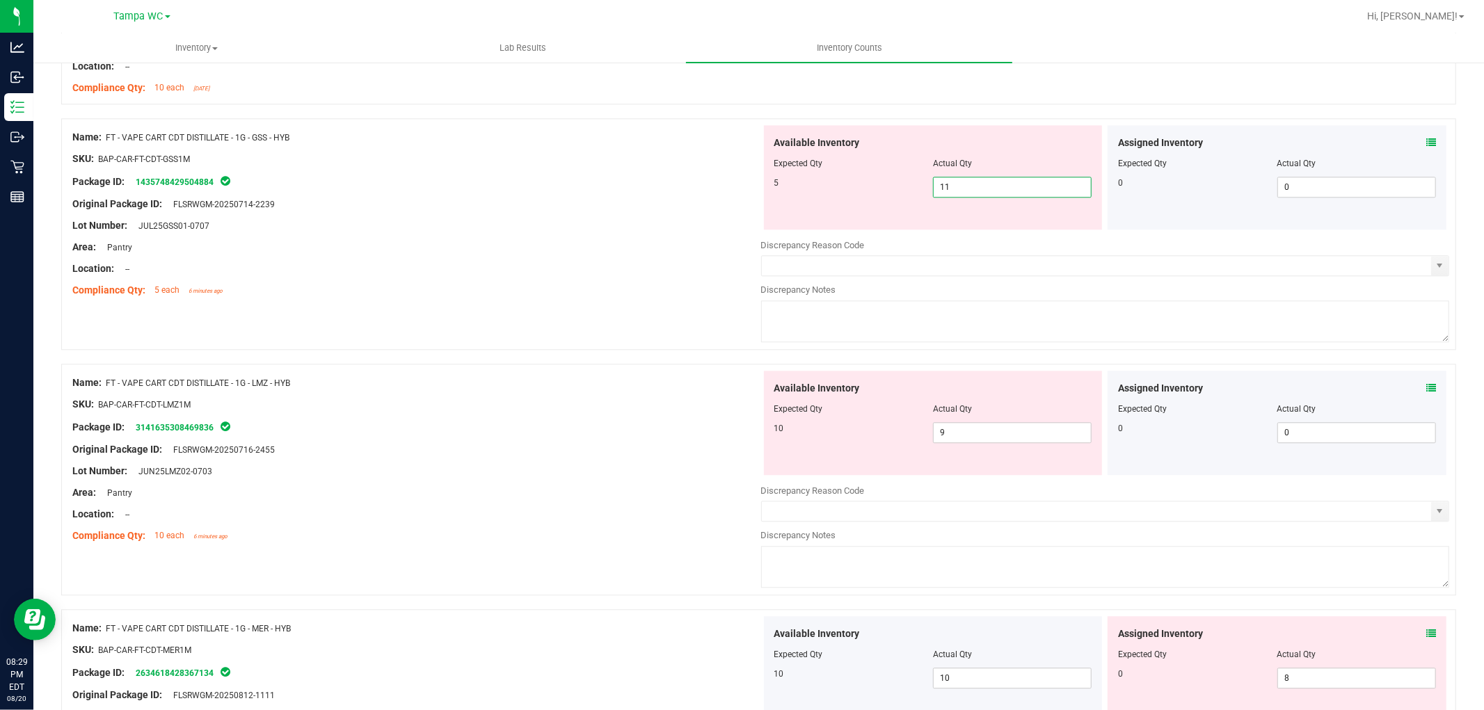
drag, startPoint x: 917, startPoint y: 195, endPoint x: 574, endPoint y: 182, distance: 343.2
click at [575, 182] on div "Name: FT - VAPE CART CDT DISTILLATE - 1G - GSS - HYB SKU: BAP-CAR-FT-CDT-GSS1M …" at bounding box center [758, 234] width 1395 height 232
drag, startPoint x: 525, startPoint y: 234, endPoint x: 586, endPoint y: 248, distance: 62.1
click at [531, 234] on div at bounding box center [416, 236] width 689 height 7
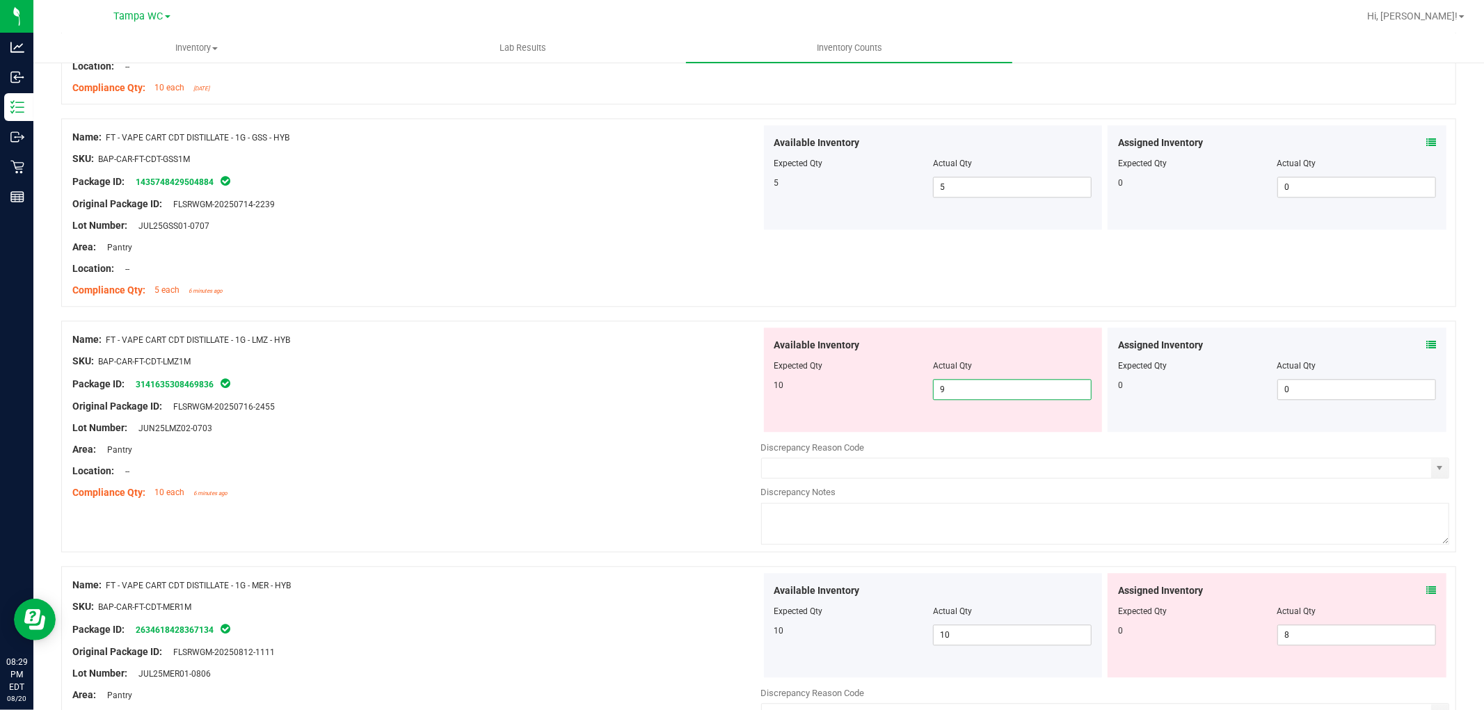
drag, startPoint x: 981, startPoint y: 390, endPoint x: 824, endPoint y: 359, distance: 159.5
click at [989, 387] on span "9 9" at bounding box center [1012, 389] width 159 height 21
drag
click at [566, 291] on div "Compliance Qty: 5 each 6 minutes ago" at bounding box center [416, 290] width 689 height 15
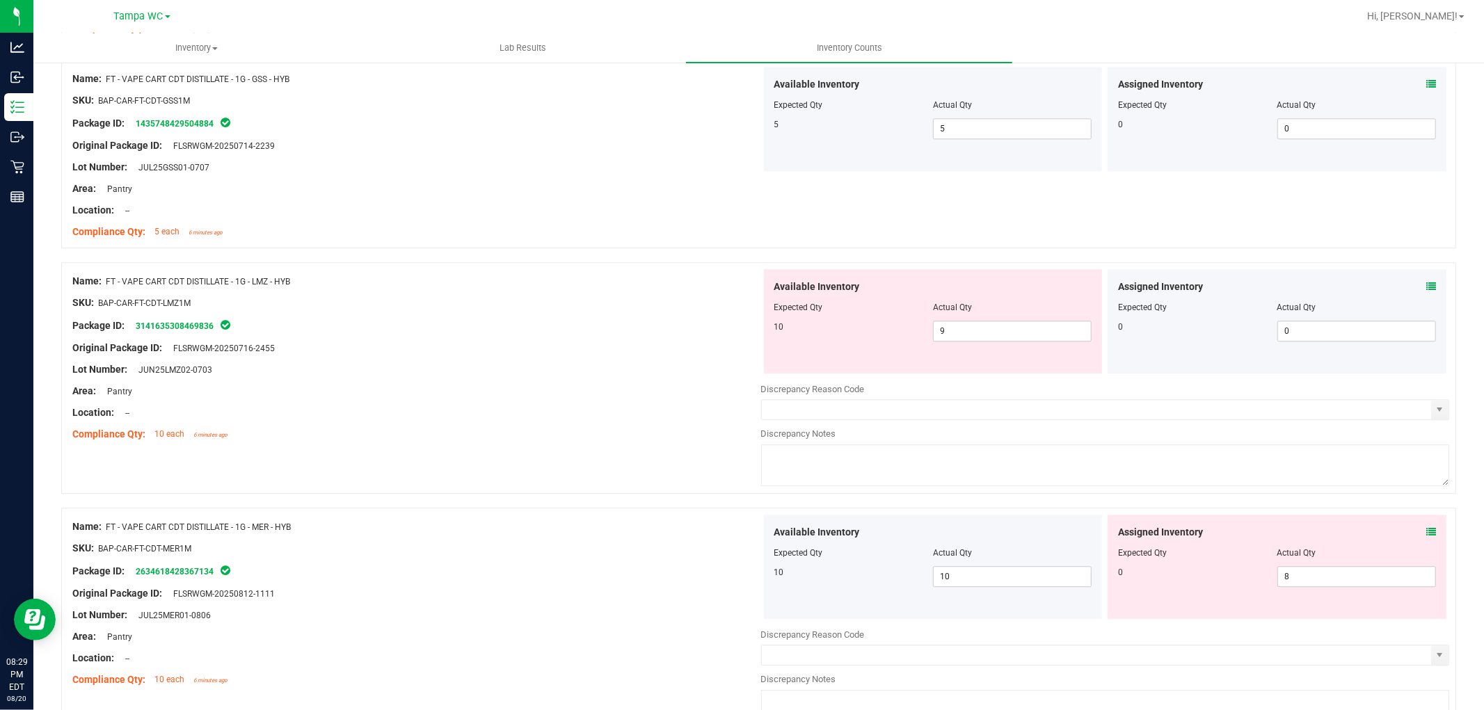
scroll to position [3014, 0]
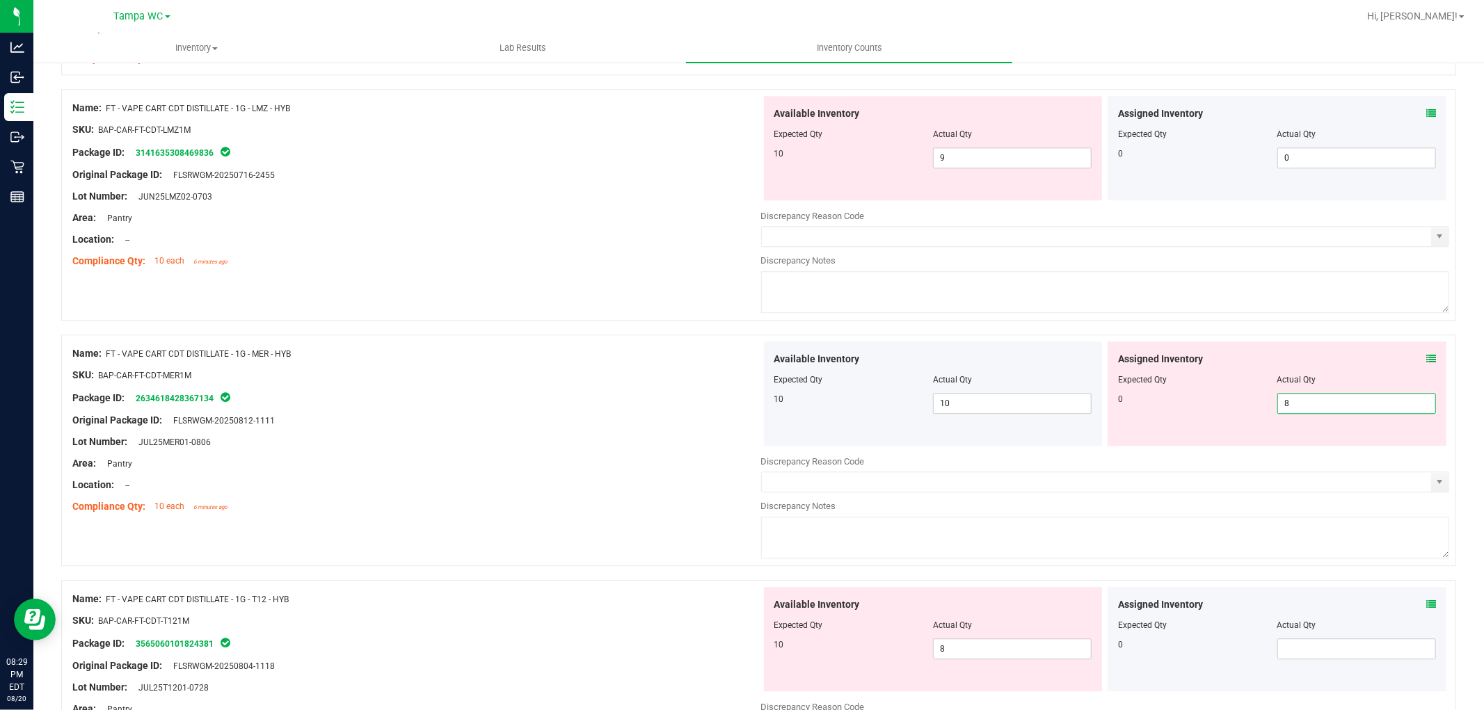
click at [491, 273] on div "Name: FT - VAPE CART CDT DISTILLATE - 1G - LMZ - HYB SKU: BAP-CAR-FT-CDT-LMZ1M …" at bounding box center [416, 184] width 689 height 177
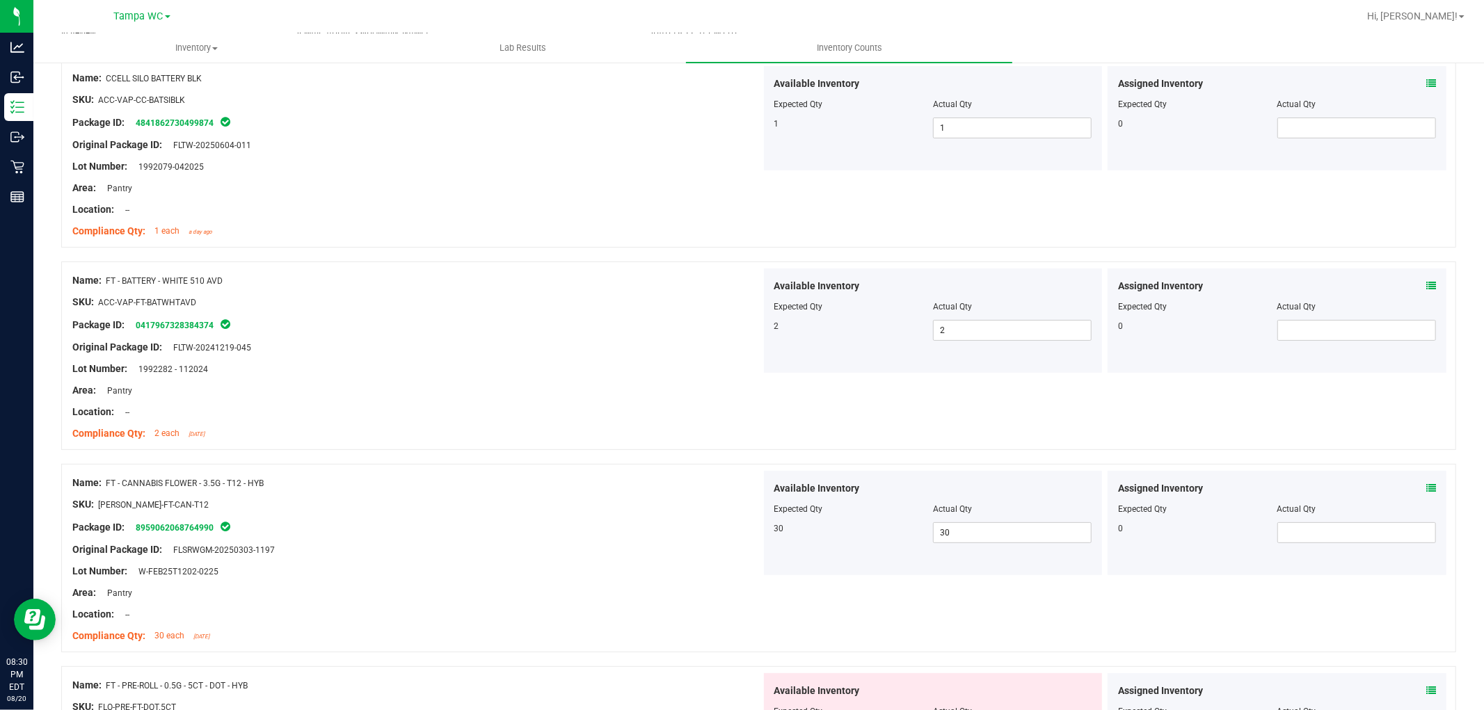
scroll to position [0, 0]
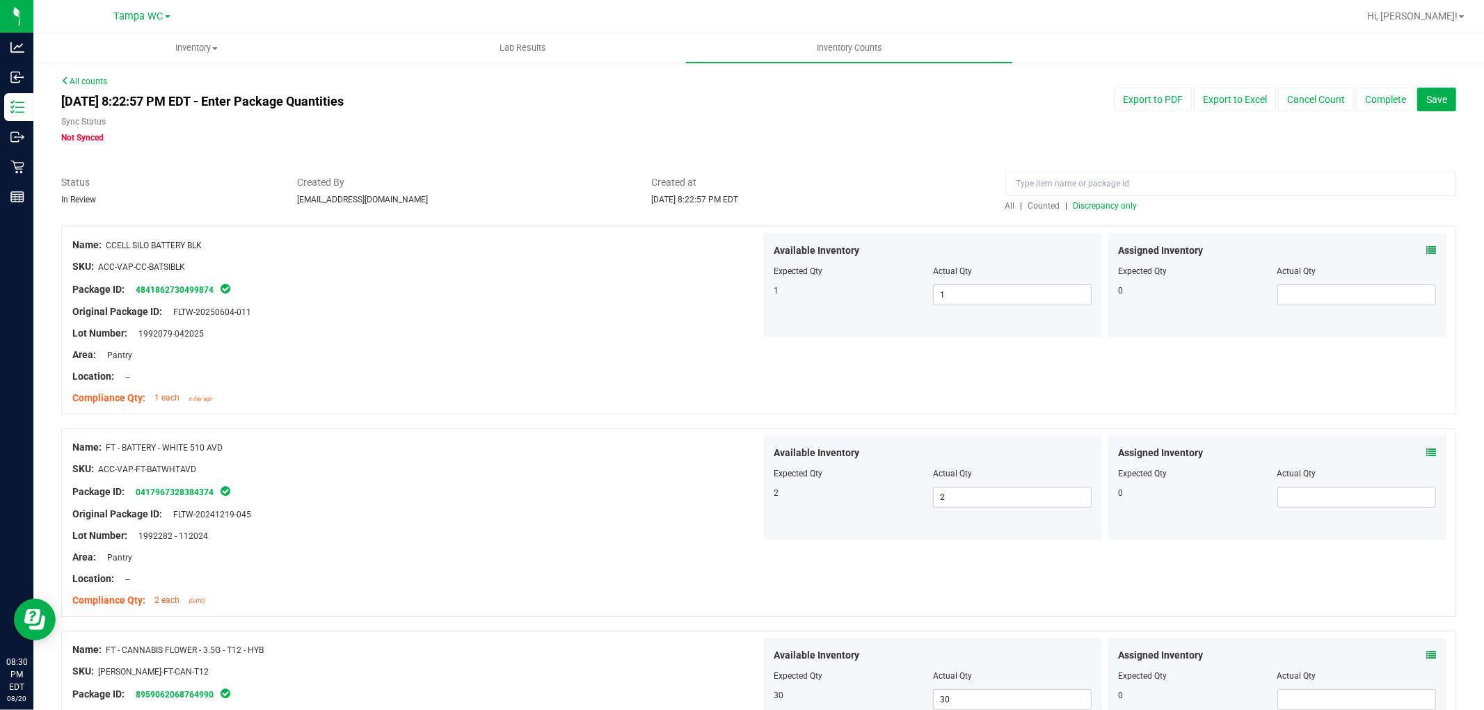
click at [1005, 205] on span "All" at bounding box center [1010, 206] width 10 height 10
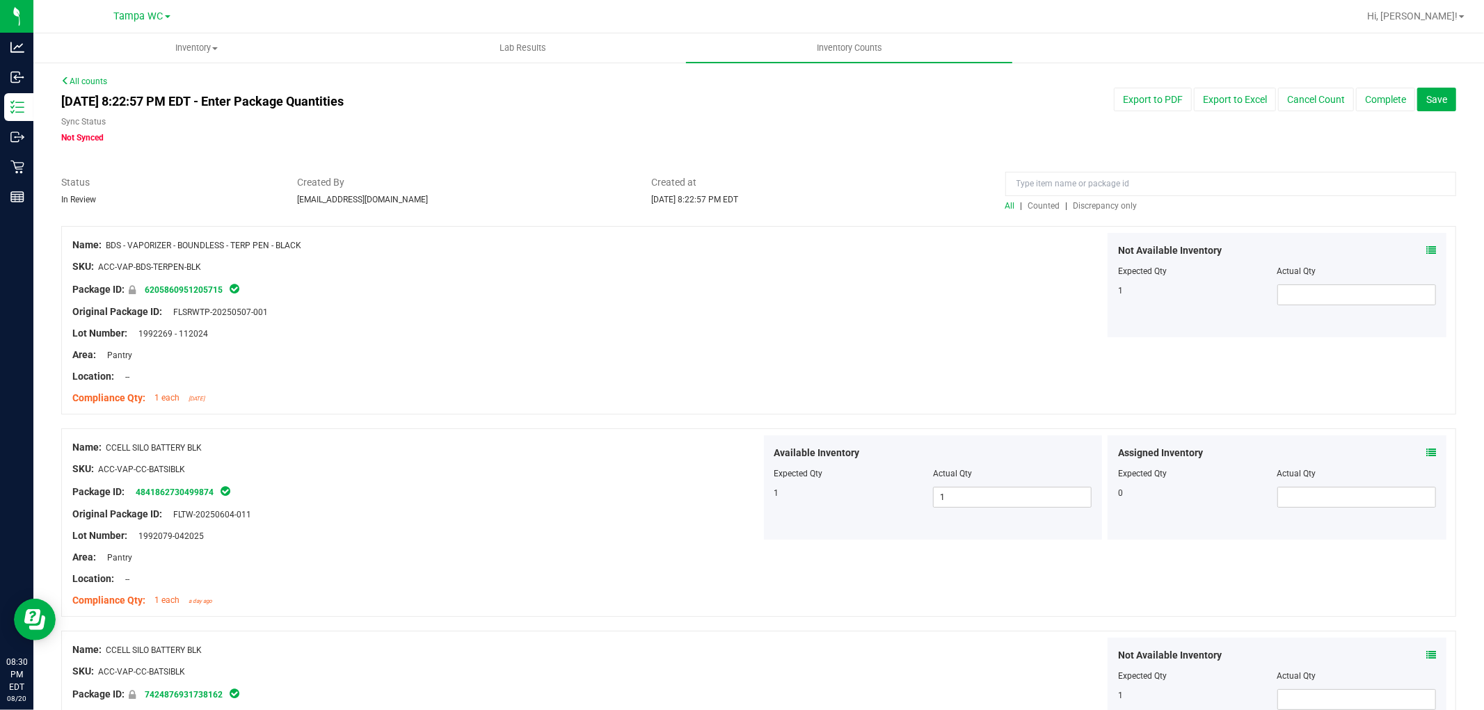
click at [1087, 202] on span "Discrepancy only" at bounding box center [1105, 206] width 64 height 10
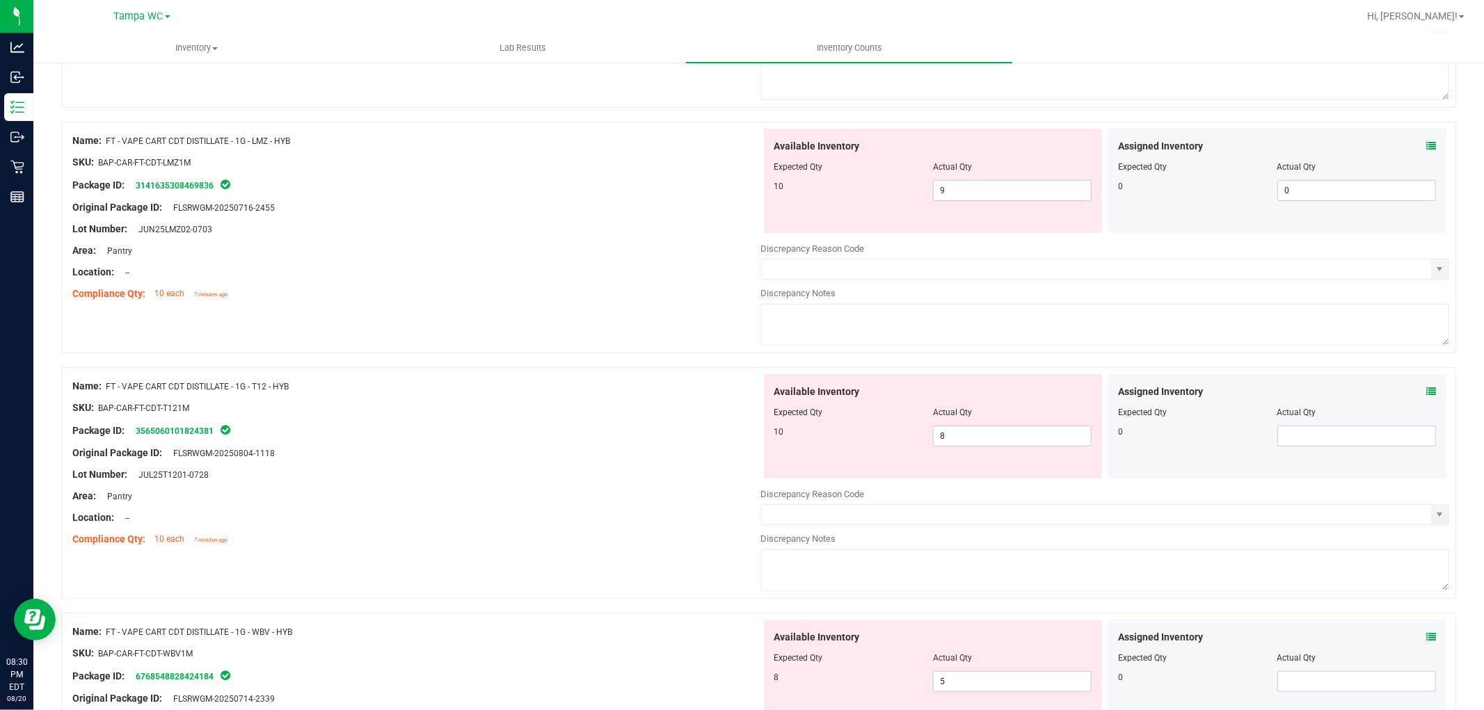
scroll to position [386, 0]
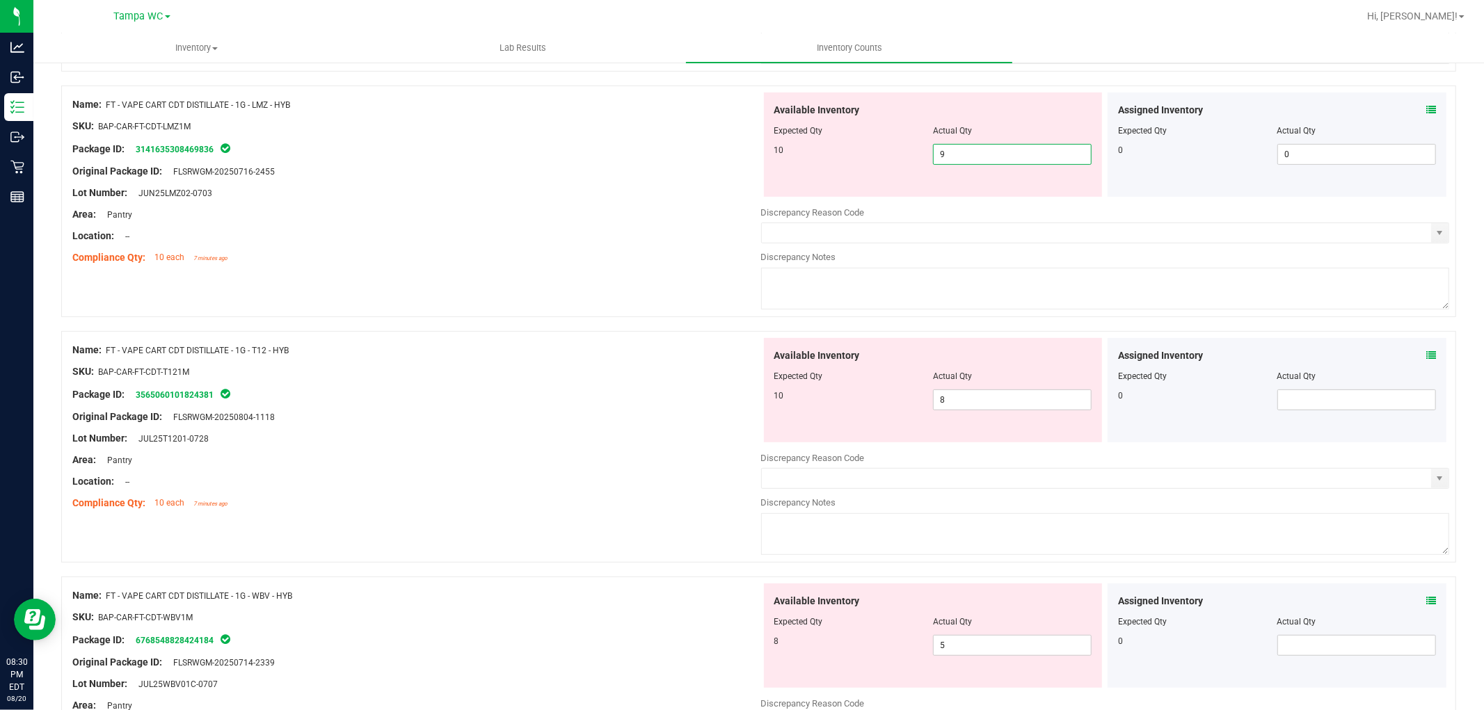
drag, startPoint x: 983, startPoint y: 158, endPoint x: 684, endPoint y: 123, distance: 301.1
click at [693, 122] on div "Name: FT - VAPE CART CDT DISTILLATE - 1G - LMZ - HYB SKU: BAP-CAR-FT-CDT-LMZ1M …" at bounding box center [758, 202] width 1395 height 232
drag, startPoint x: 597, startPoint y: 162, endPoint x: 592, endPoint y: 183, distance: 21.4
click at [595, 165] on ng-container "Original Package ID: FLSRWGM-20250716-2455" at bounding box center [416, 168] width 689 height 22
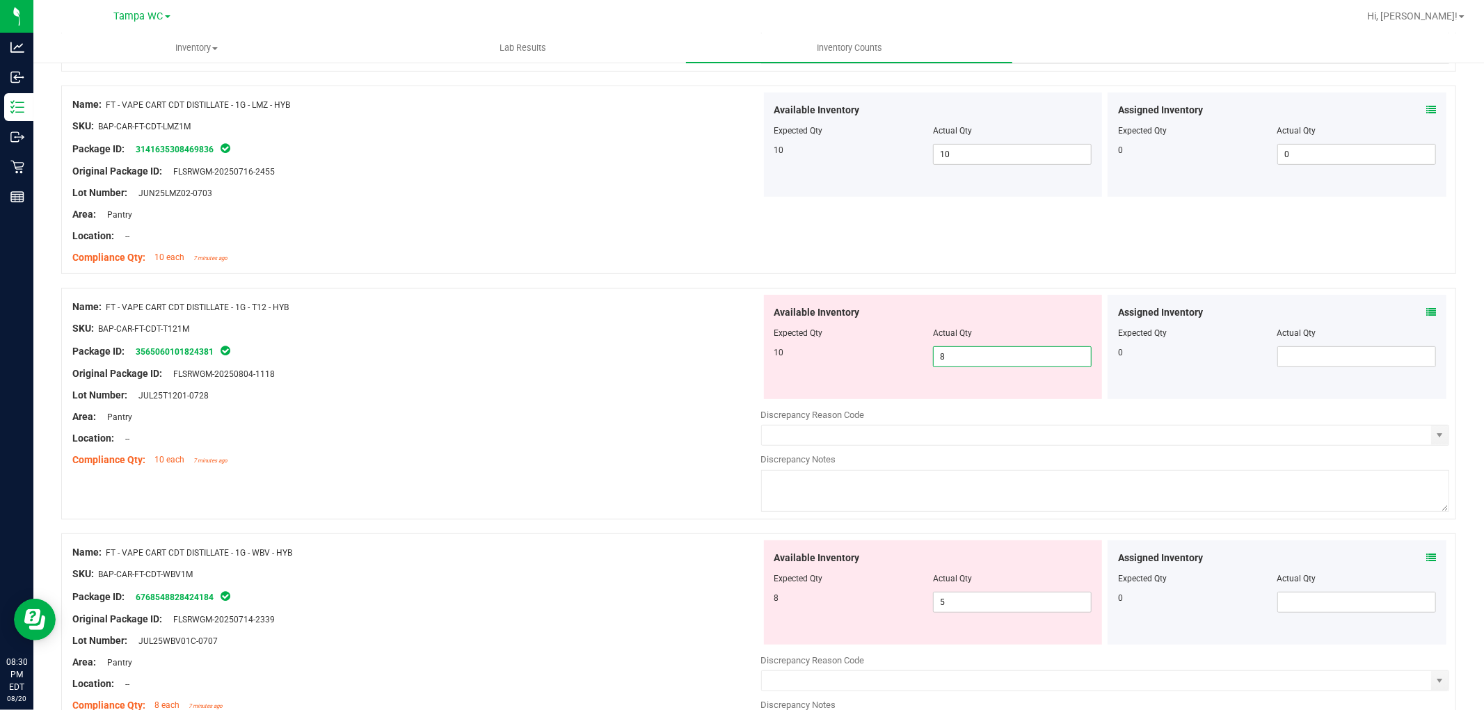
click at [960, 362] on span "8 8" at bounding box center [1012, 356] width 159 height 21
click at [579, 371] on div "Original Package ID: FLSRWGM-20250804-1118" at bounding box center [416, 374] width 689 height 15
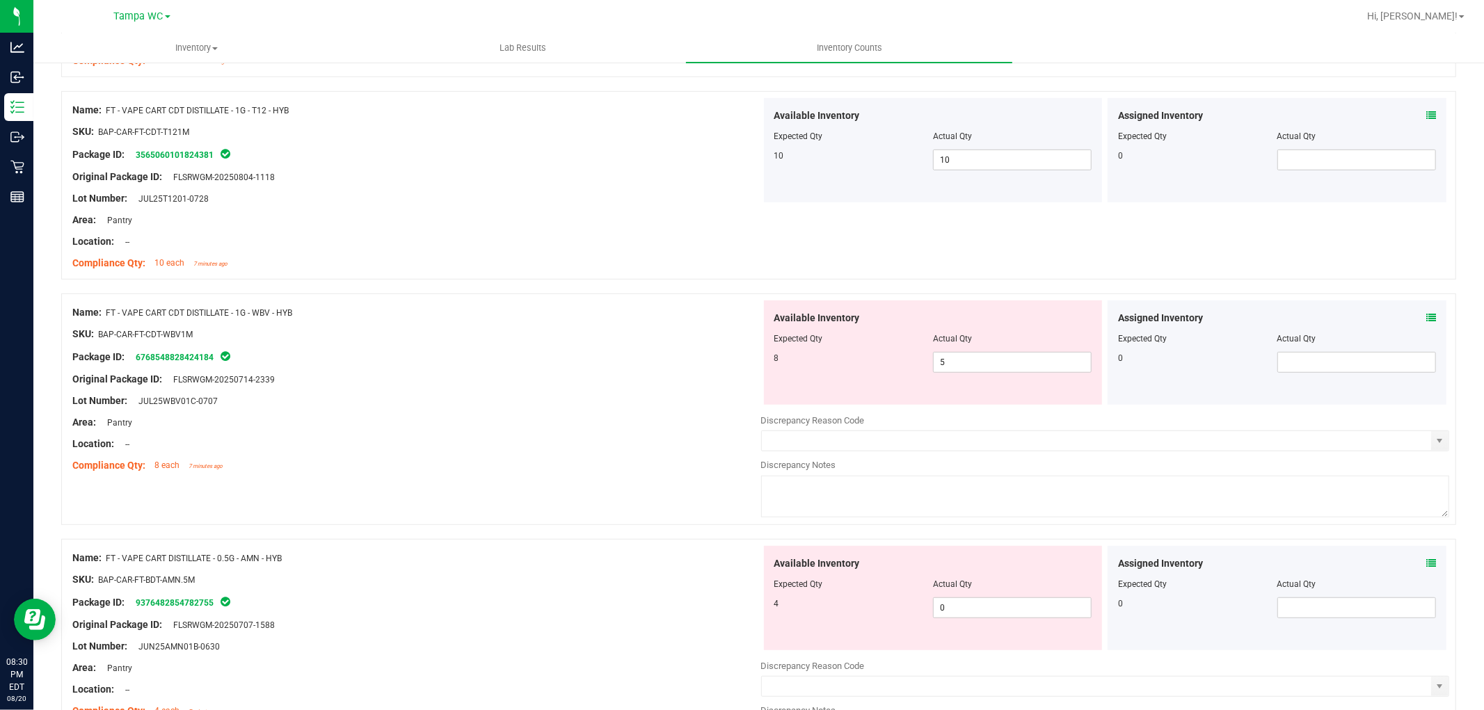
scroll to position [618, 0]
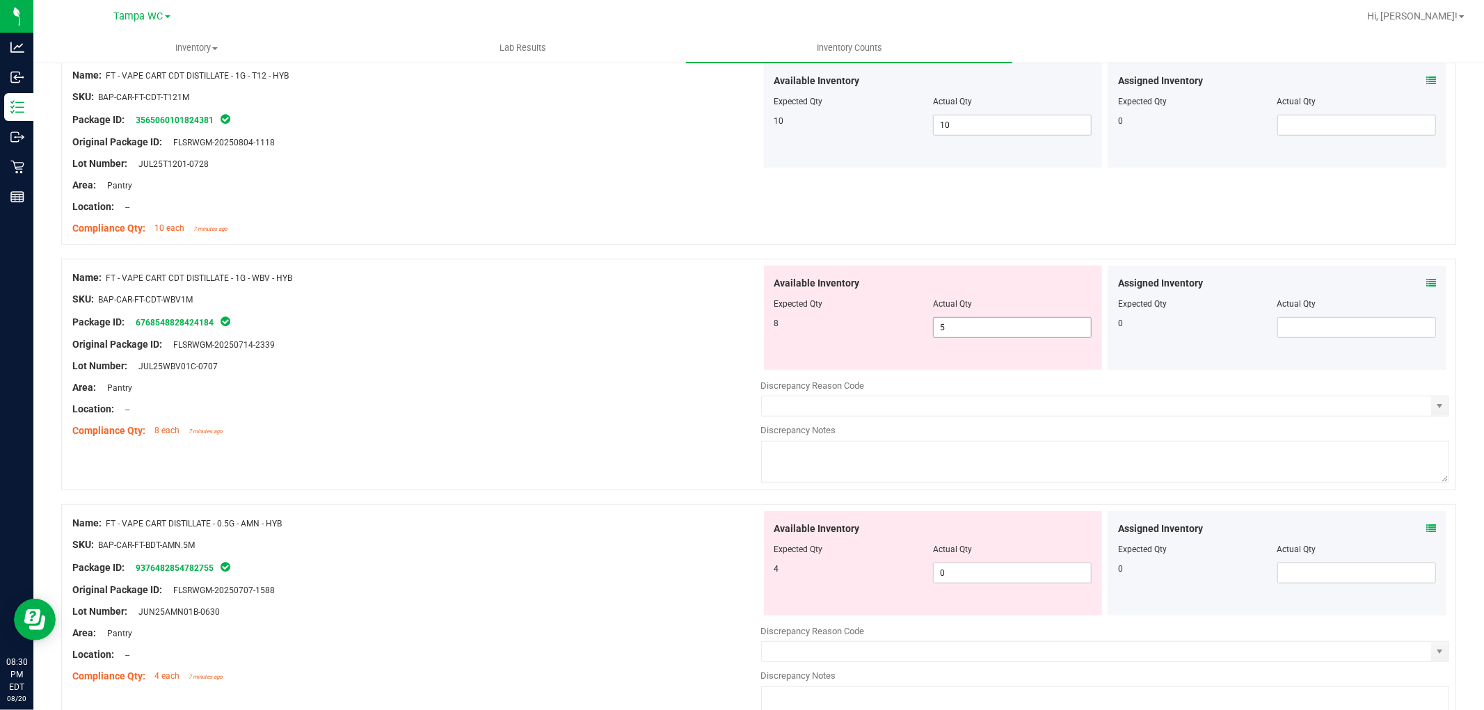
click at [1005, 335] on span "5 5" at bounding box center [1012, 327] width 159 height 21
click at [432, 287] on div at bounding box center [416, 288] width 689 height 7
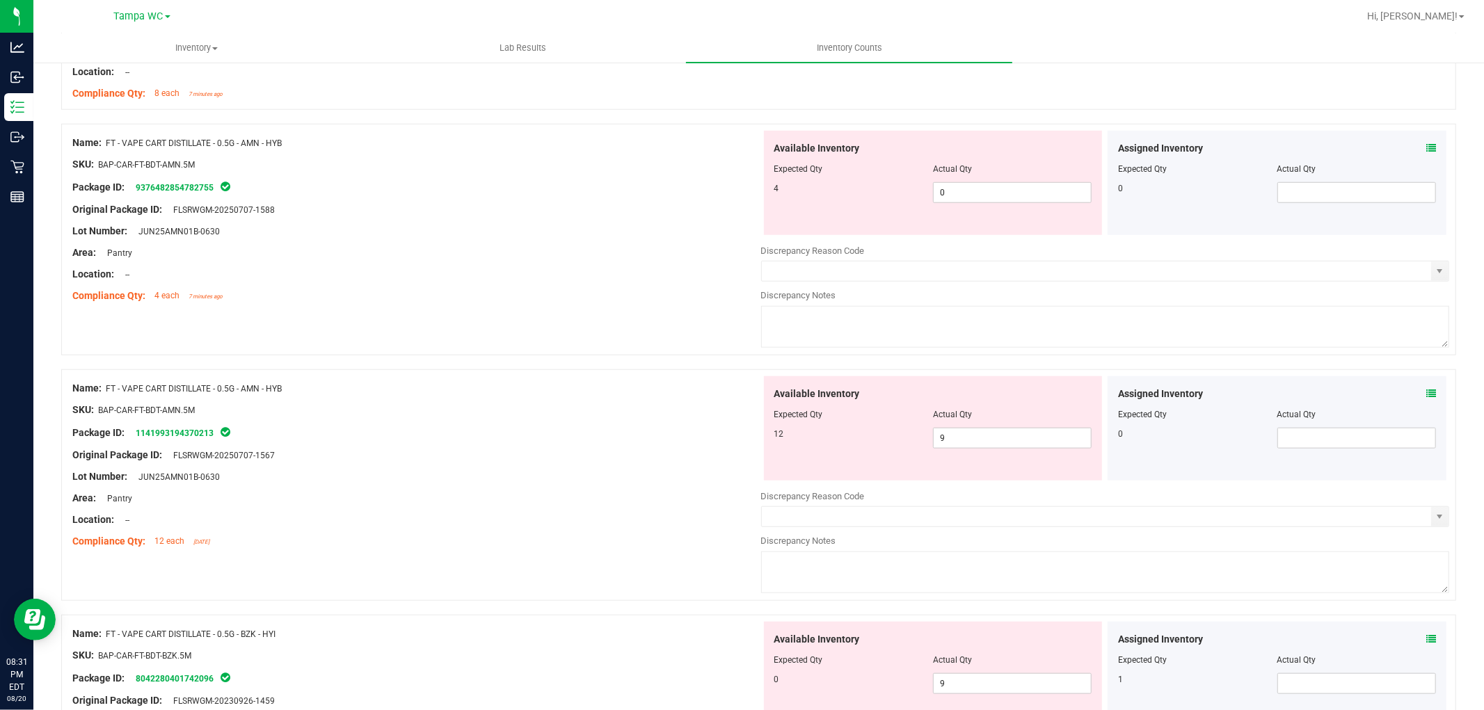
scroll to position [927, 0]
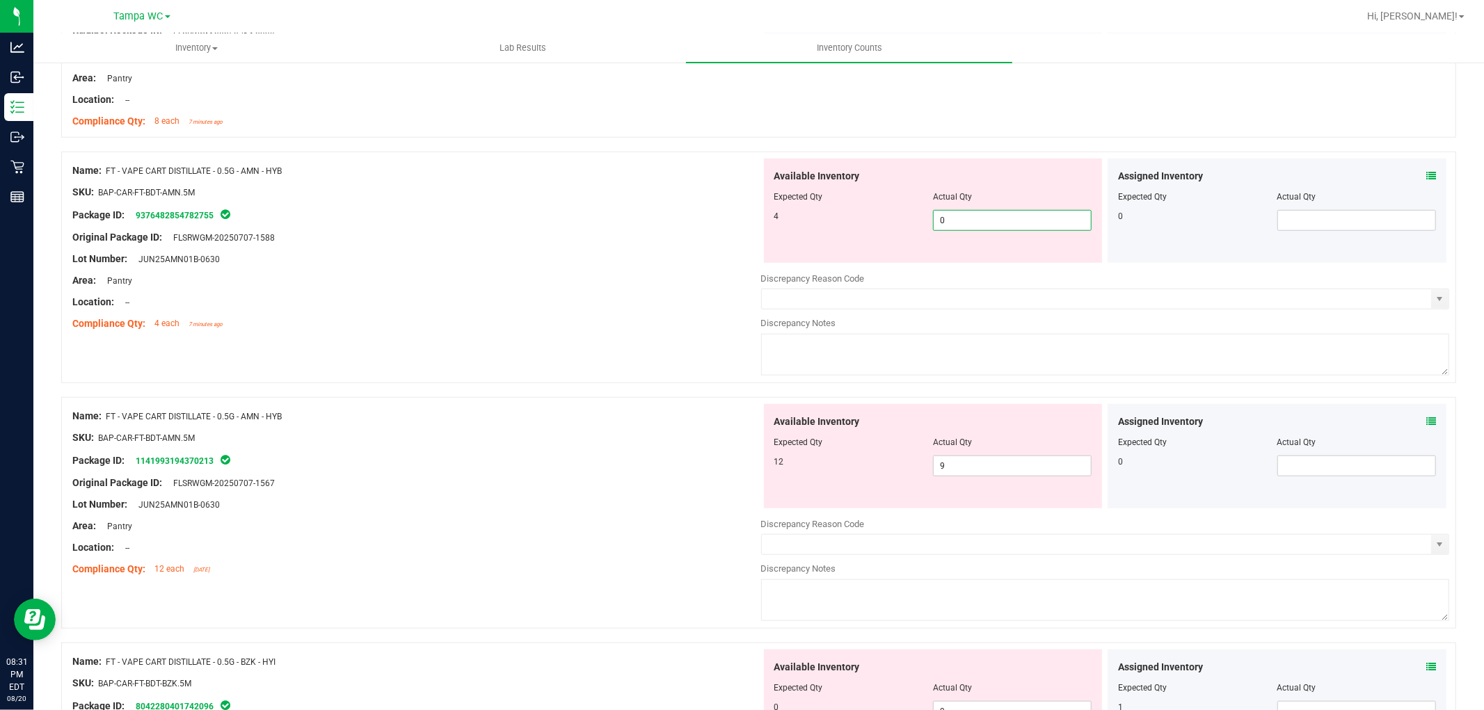
drag, startPoint x: 991, startPoint y: 227, endPoint x: 647, endPoint y: 177, distance: 347.3
click at [668, 172] on div "Name: FT - VAPE CART DISTILLATE - 0.5G - AMN - HYB SKU: BAP-CAR-FT-BDT-AMN.5M P…" at bounding box center [758, 268] width 1395 height 232
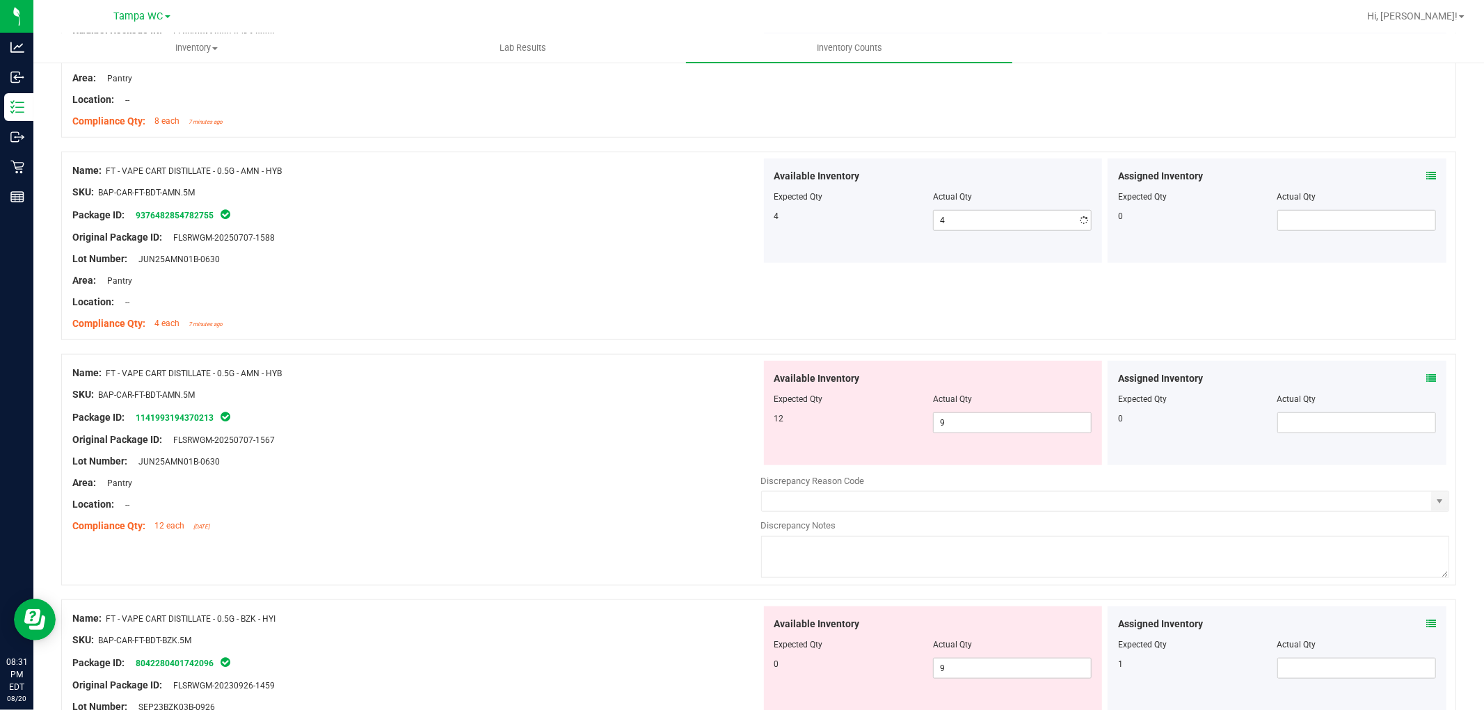
drag, startPoint x: 643, startPoint y: 273, endPoint x: 647, endPoint y: 283, distance: 10.3
click at [643, 274] on div "Area: Pantry" at bounding box center [416, 280] width 689 height 15
drag, startPoint x: 1016, startPoint y: 417, endPoint x: 644, endPoint y: 448, distance: 372.7
click at [644, 448] on div "Name: FT - VAPE CART DISTILLATE - 0.5G - AMN - HYB SKU: BAP-CAR-FT-BDT-AMN.5M P…" at bounding box center [758, 470] width 1395 height 232
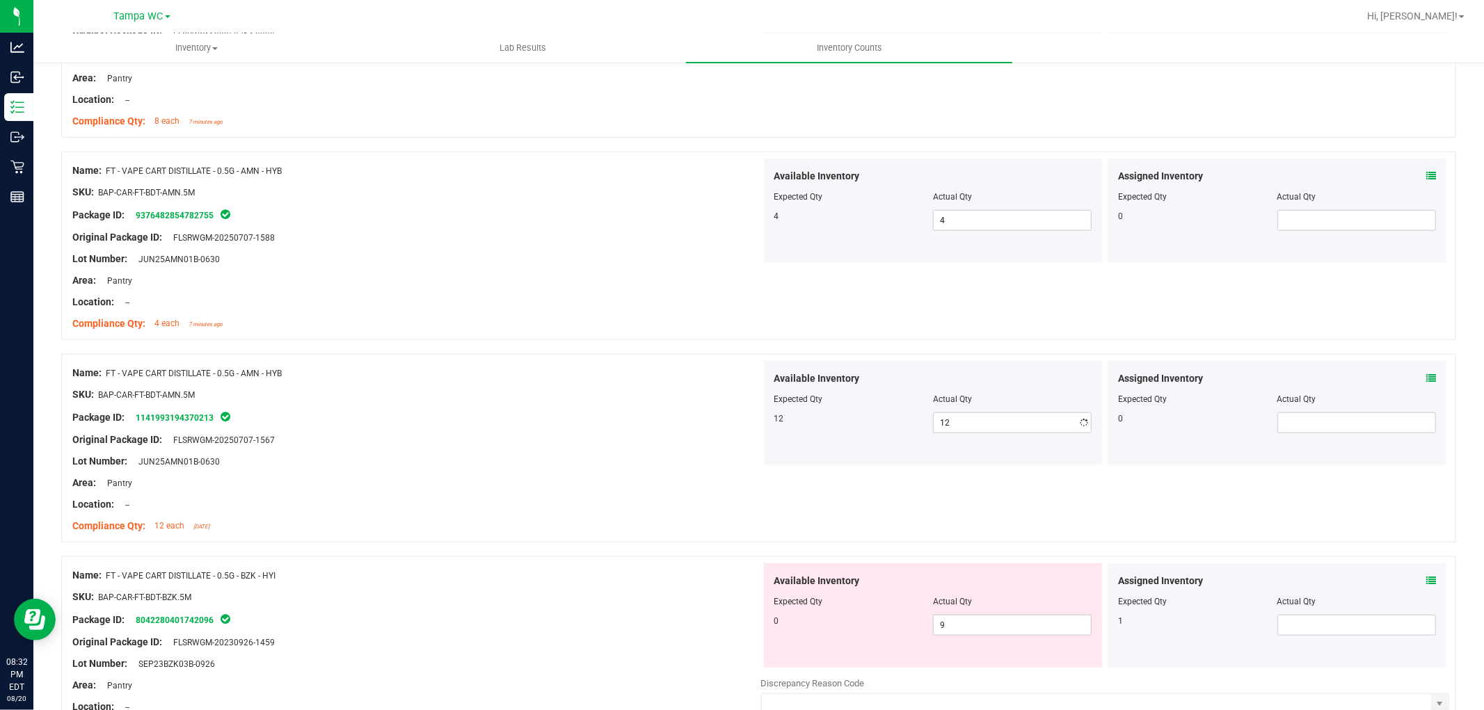
drag, startPoint x: 621, startPoint y: 429, endPoint x: 1192, endPoint y: 430, distance: 571.1
click at [631, 428] on div at bounding box center [416, 429] width 689 height 7
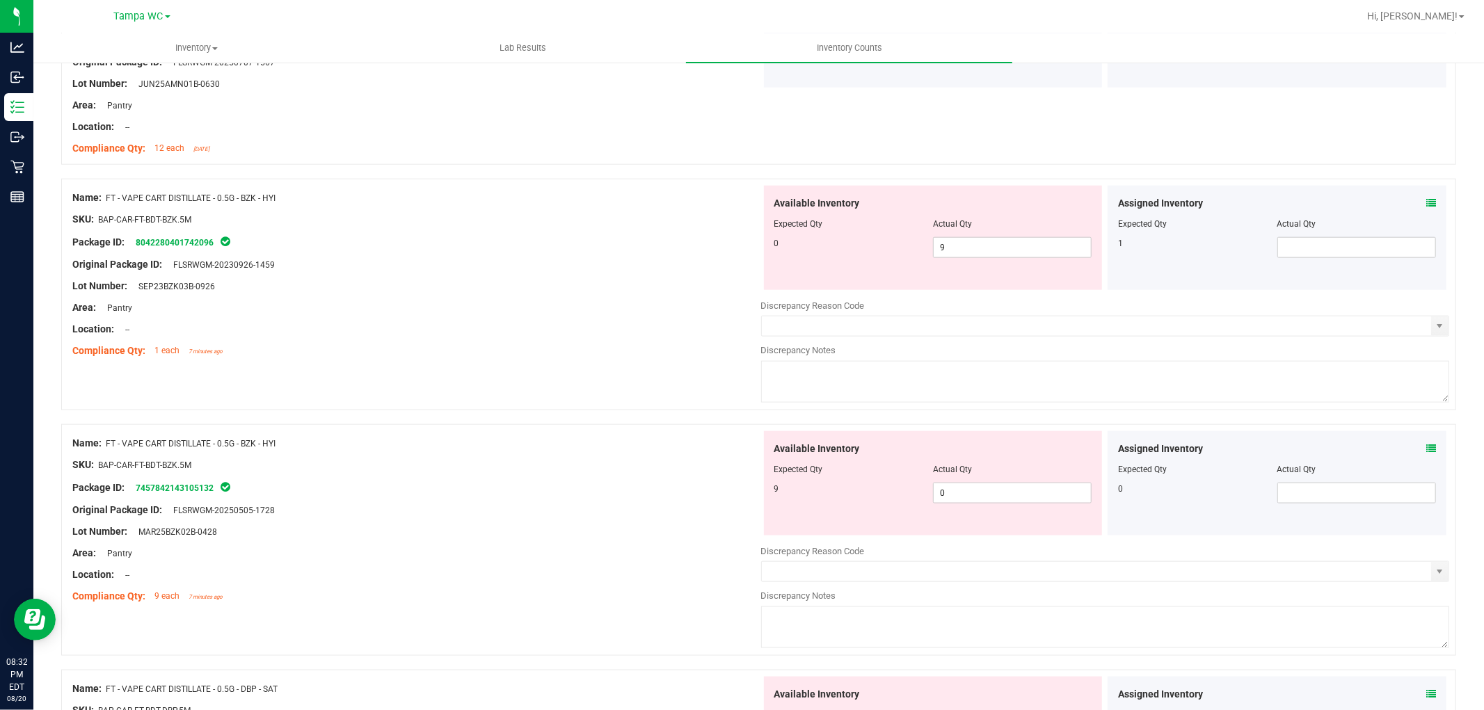
scroll to position [1313, 0]
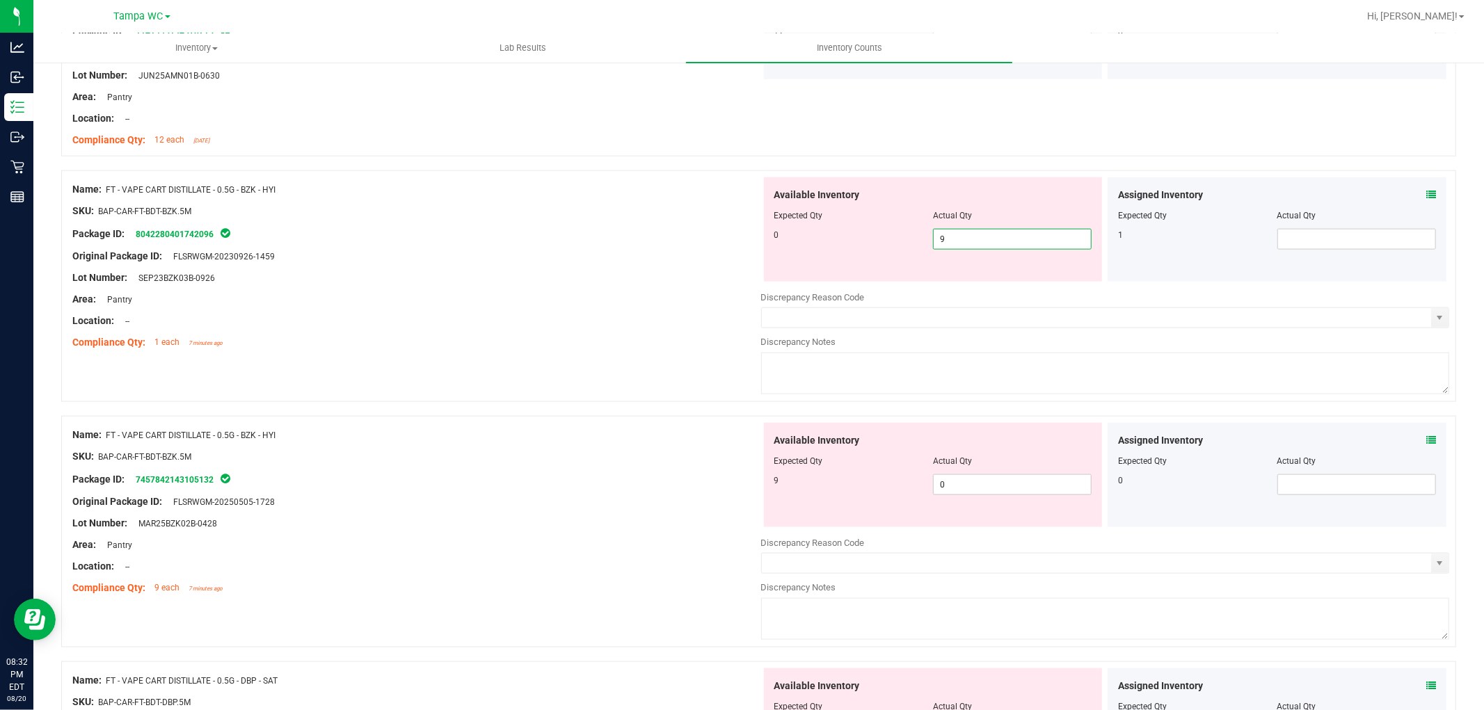
drag, startPoint x: 950, startPoint y: 243, endPoint x: 775, endPoint y: 257, distance: 175.9
click at [750, 234] on div "Name: FT - VAPE CART DISTILLATE - 0.5G - BZK - HYI SKU: BAP-CAR-FT-BDT-BZK.5M P…" at bounding box center [758, 286] width 1395 height 232
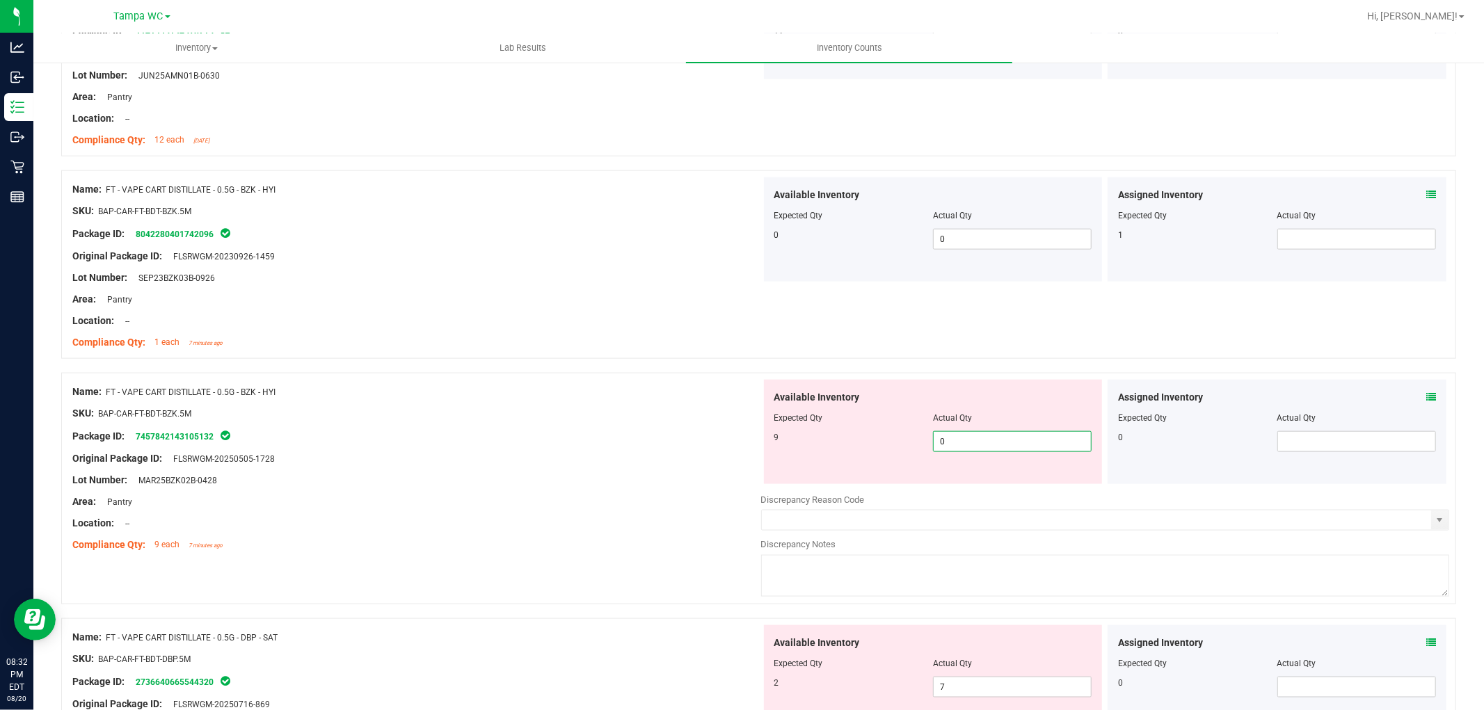
drag, startPoint x: 1013, startPoint y: 483, endPoint x: 512, endPoint y: 394, distance: 508.6
click at [513, 395] on div "Name: FT - VAPE CART DISTILLATE - 0.5G - BZK - HYI SKU: BAP-CAR-FT-BDT-BZK.5M P…" at bounding box center [758, 489] width 1395 height 232
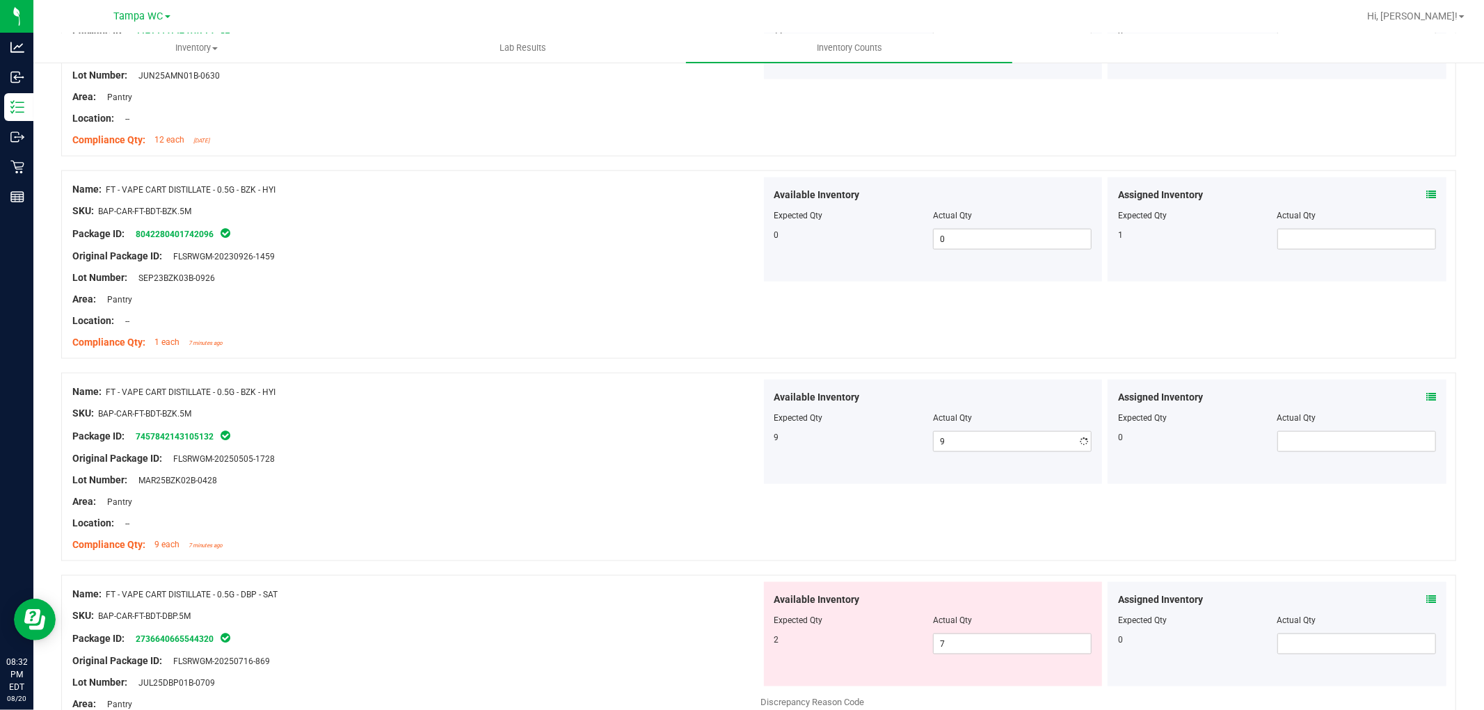
drag, startPoint x: 534, startPoint y: 351, endPoint x: 635, endPoint y: 363, distance: 101.6
click at [537, 349] on div "Name: FT - VAPE CART DISTILLATE - 0.5G - BZK - HYI SKU: BAP-CAR-FT-BDT-BZK.5M P…" at bounding box center [416, 265] width 689 height 177
click at [1426, 199] on icon at bounding box center [1431, 195] width 10 height 10
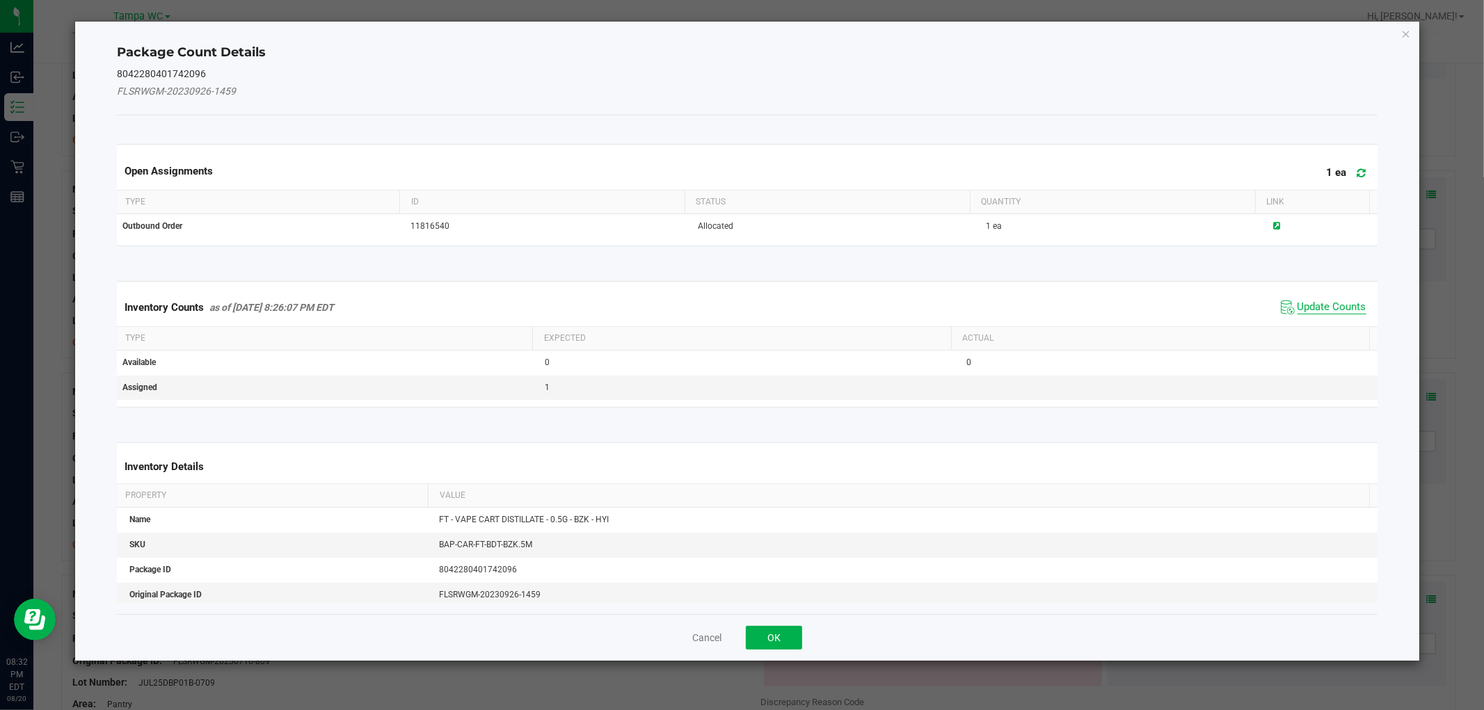
click at [1299, 309] on span "Update Counts" at bounding box center [1331, 308] width 69 height 14
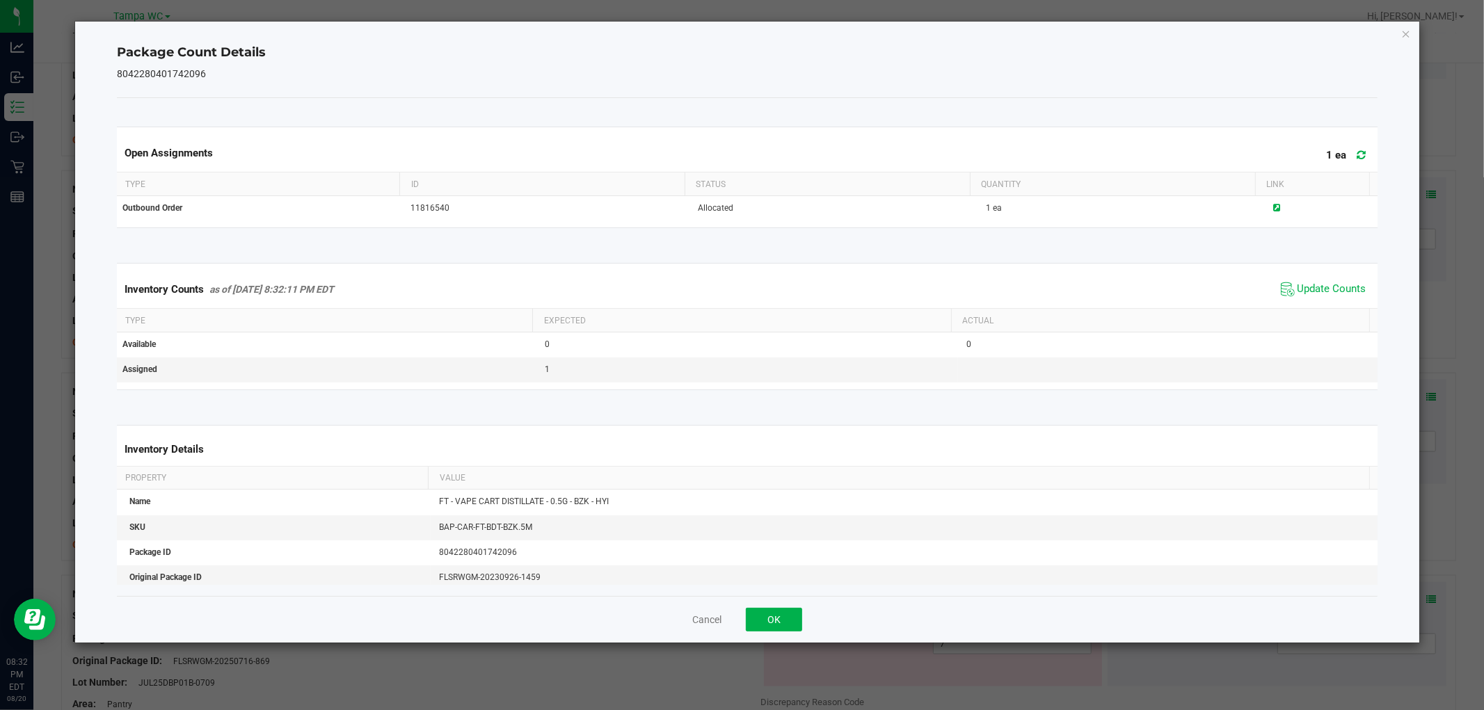
click at [1407, 30] on icon "Close" at bounding box center [1406, 33] width 10 height 17
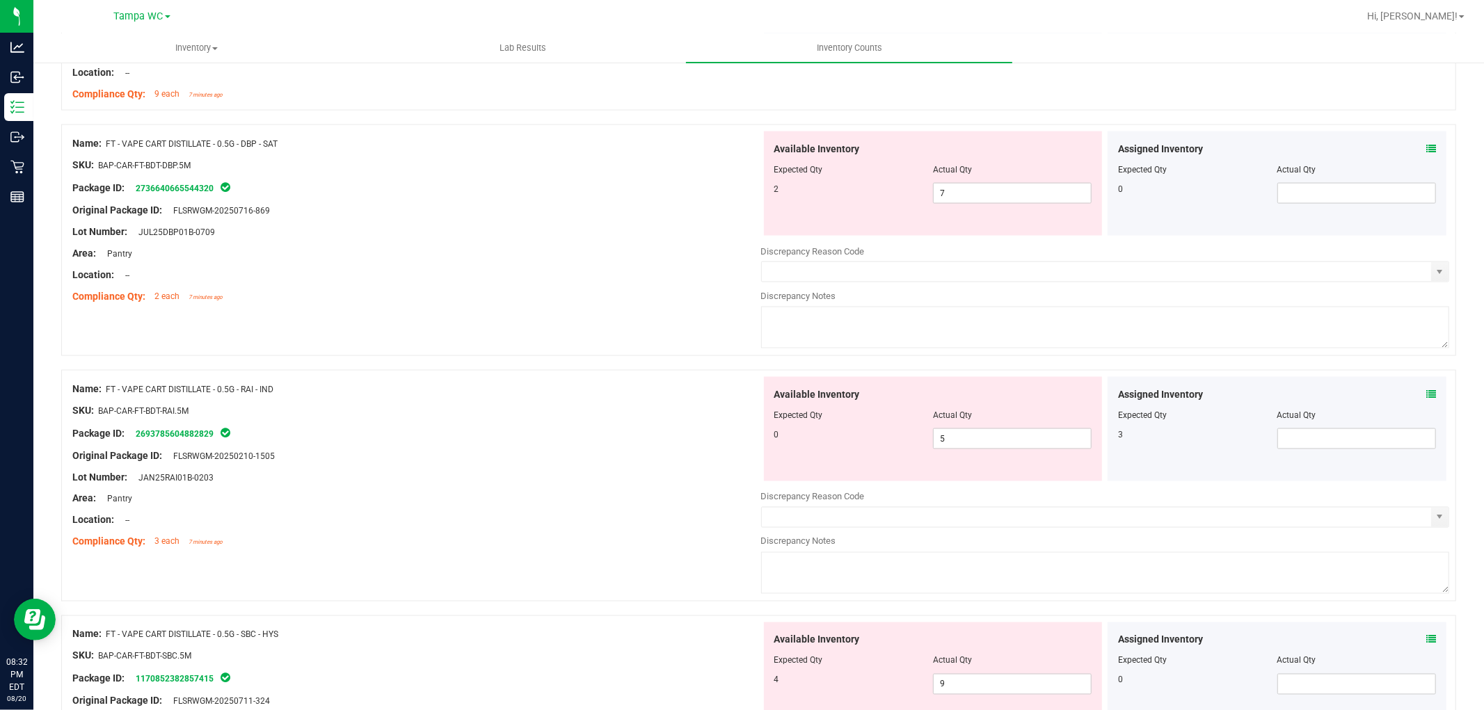
scroll to position [1777, 0]
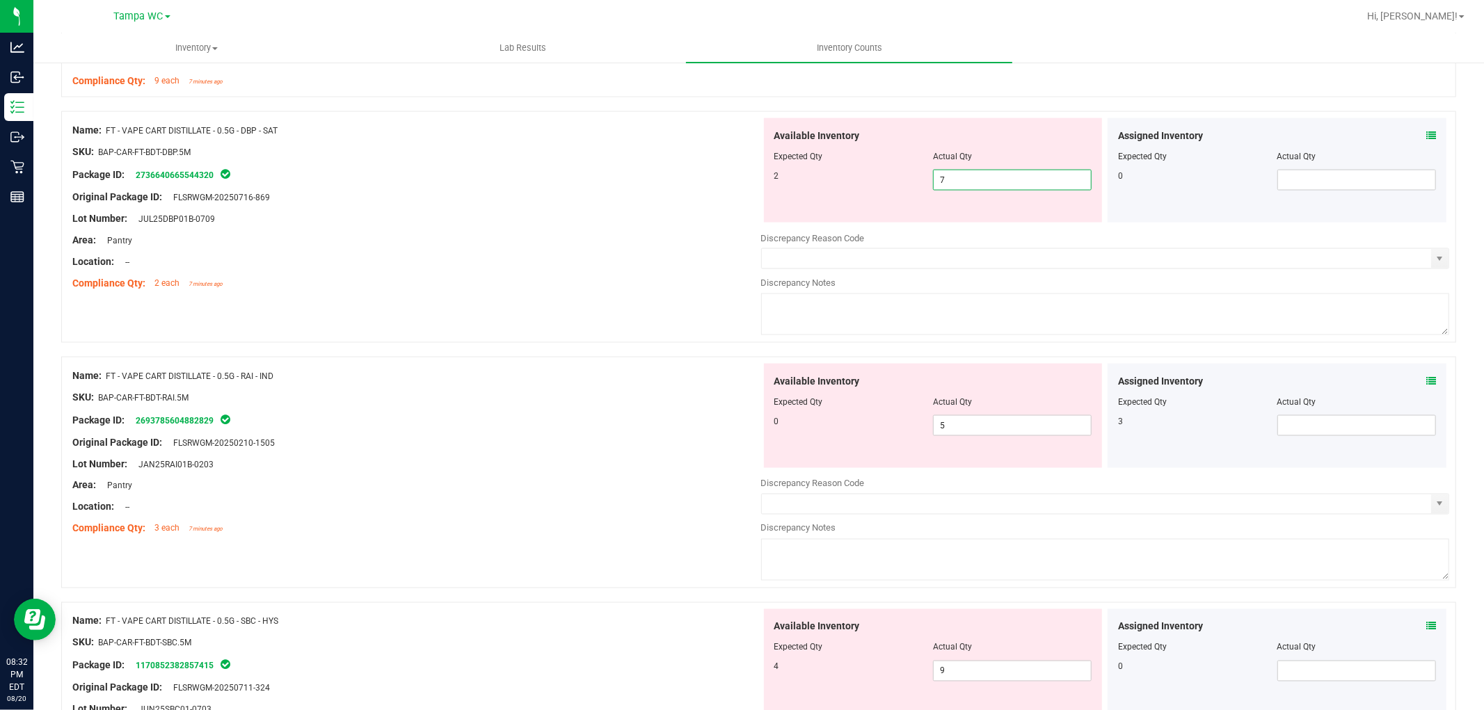
drag, startPoint x: 961, startPoint y: 173, endPoint x: 593, endPoint y: 193, distance: 368.5
click at [593, 193] on div "Name: FT - VAPE CART DISTILLATE - 0.5G - DBP - SAT SKU: BAP-CAR-FT-BDT-DBP.5M P…" at bounding box center [758, 227] width 1395 height 232
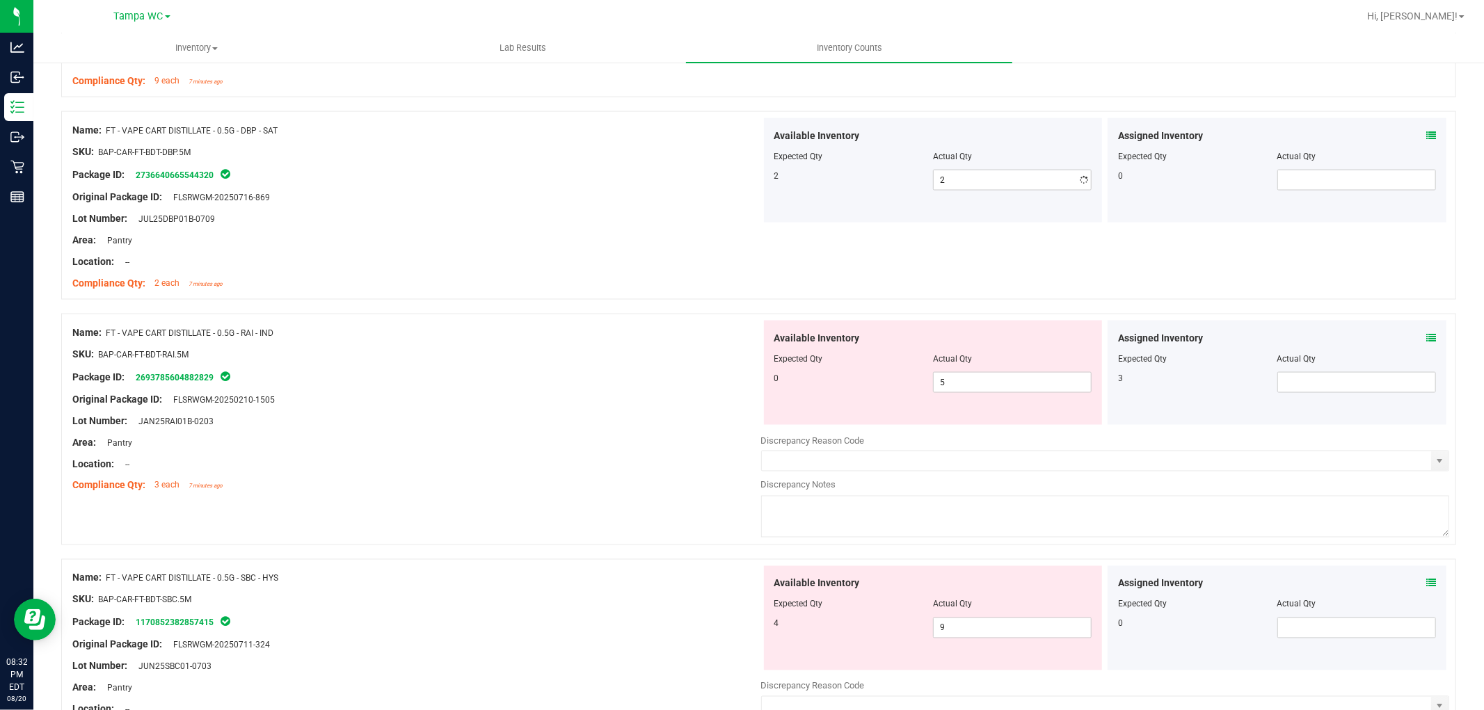
drag, startPoint x: 570, startPoint y: 214, endPoint x: 631, endPoint y: 234, distance: 63.8
click at [572, 216] on div "Lot Number: JUL25DBP01B-0709" at bounding box center [416, 218] width 689 height 15
drag, startPoint x: 992, startPoint y: 387, endPoint x: 472, endPoint y: 342, distance: 522.4
click at [472, 342] on div "Name: FT - VAPE CART DISTILLATE - 0.5G - RAI - IND SKU: BAP-CAR-FT-BDT-RAI.5M P…" at bounding box center [758, 430] width 1395 height 232
click at [543, 358] on div "SKU: BAP-CAR-FT-BDT-RAI.5M" at bounding box center [416, 354] width 689 height 15
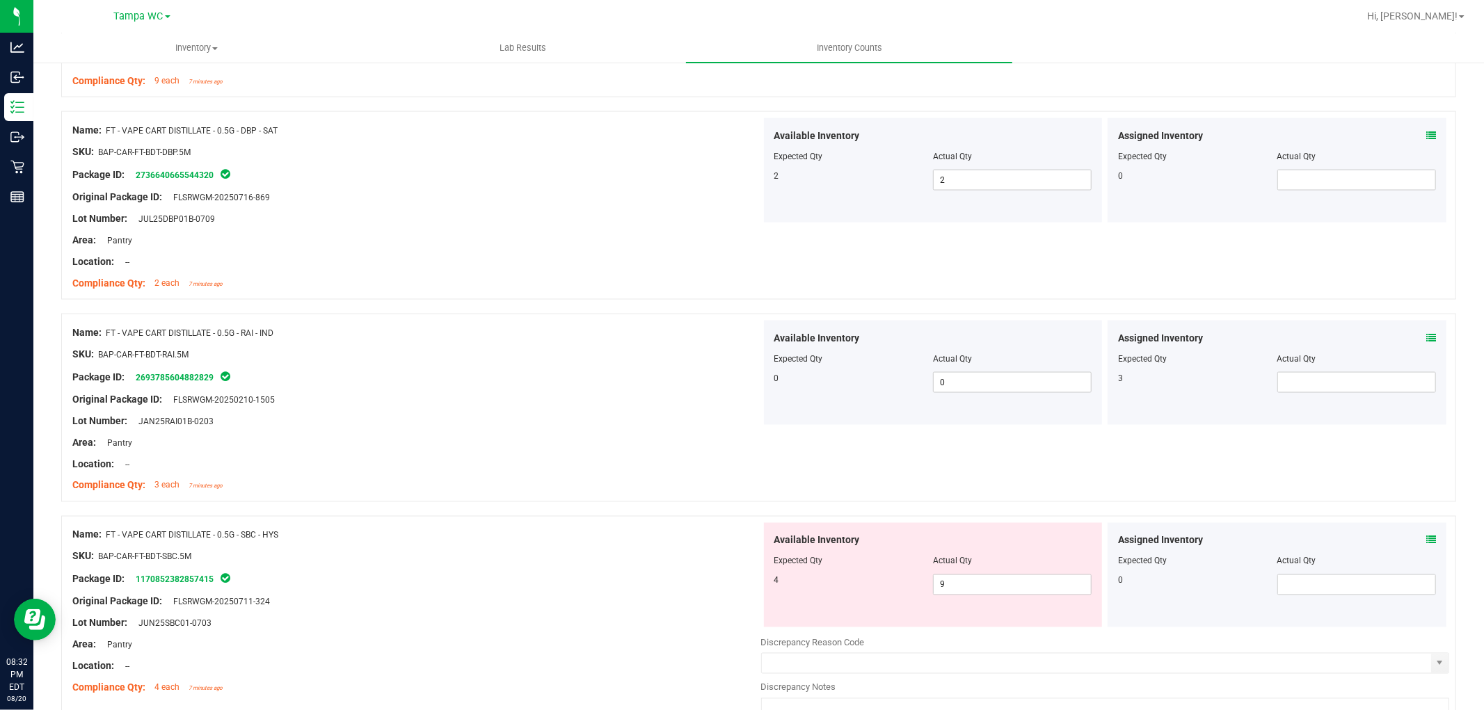
click at [1228, 337] on div "Assigned Inventory" at bounding box center [1277, 338] width 318 height 15
click at [1426, 333] on span at bounding box center [1431, 338] width 10 height 15
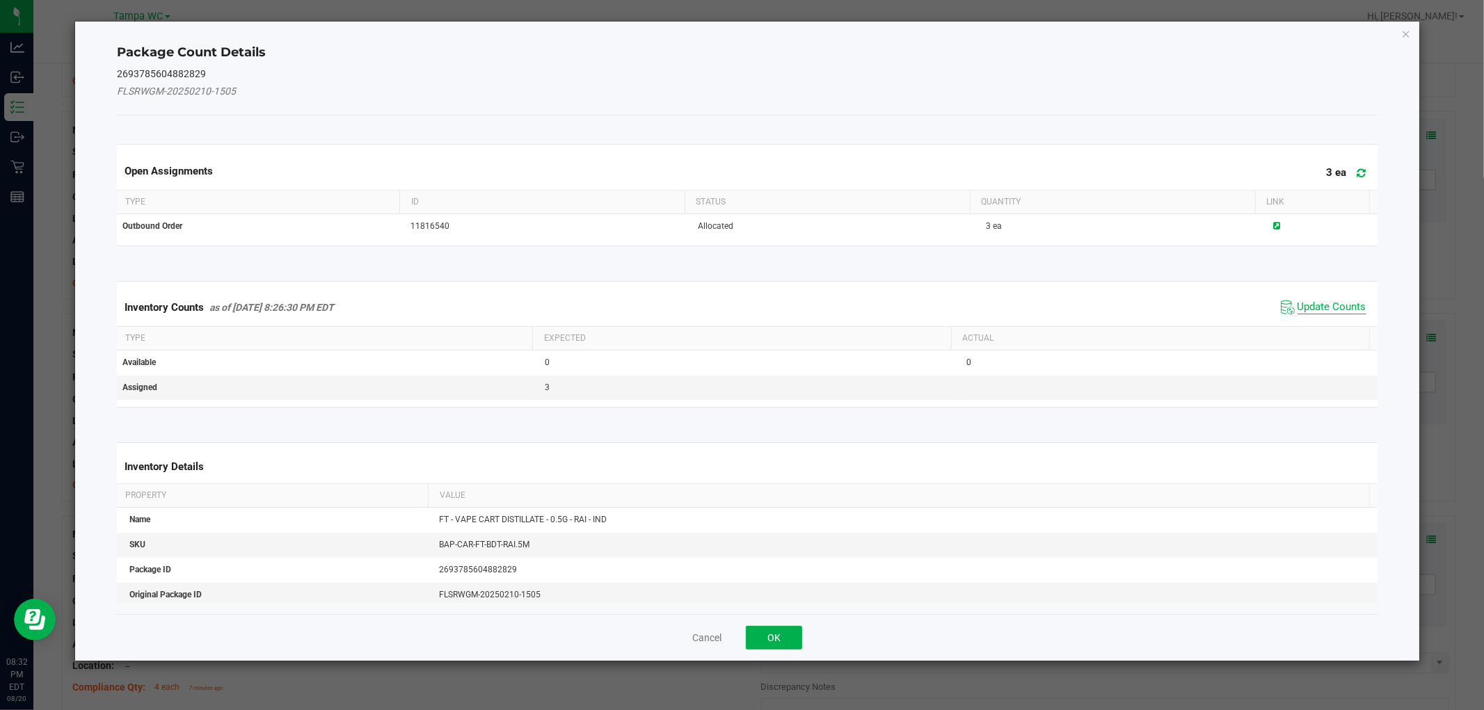
click at [1308, 309] on span "Update Counts" at bounding box center [1331, 308] width 69 height 14
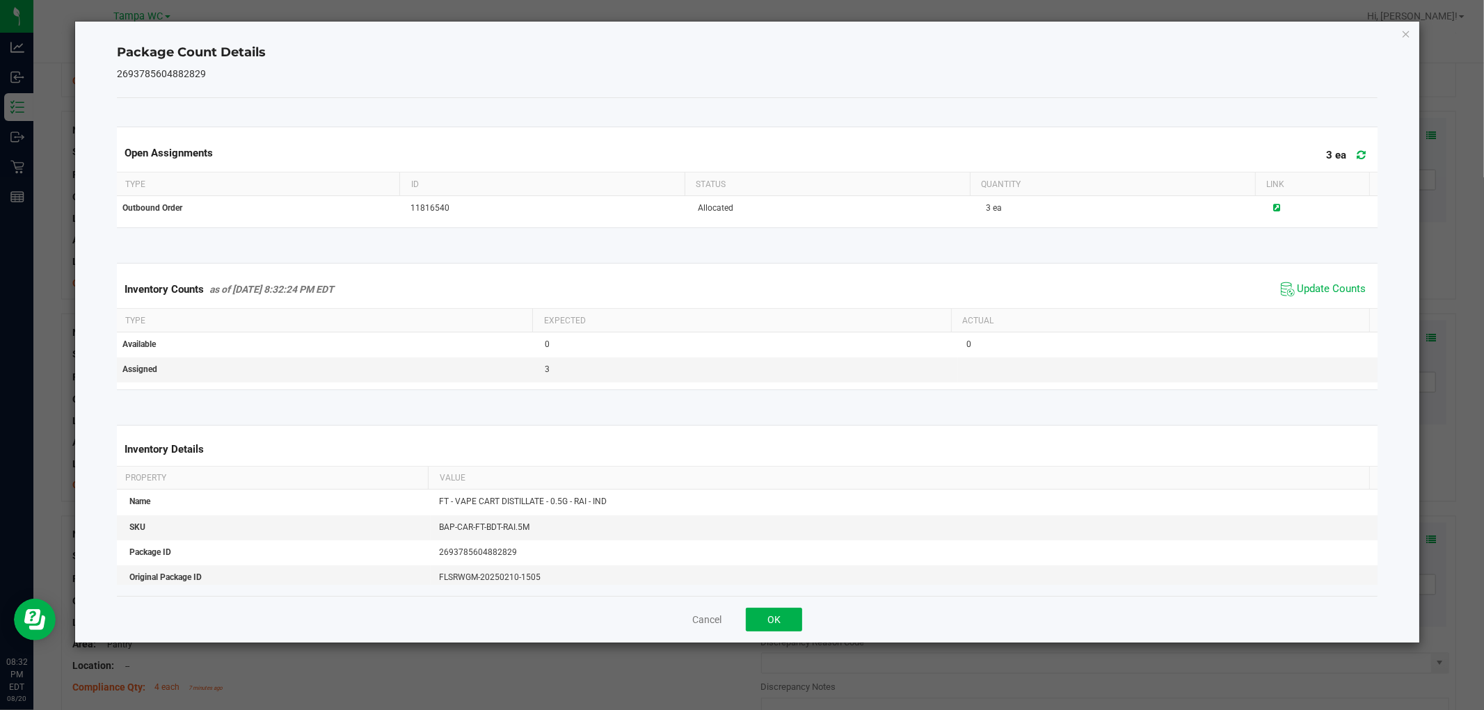
click at [1409, 38] on icon "Close" at bounding box center [1406, 33] width 10 height 17
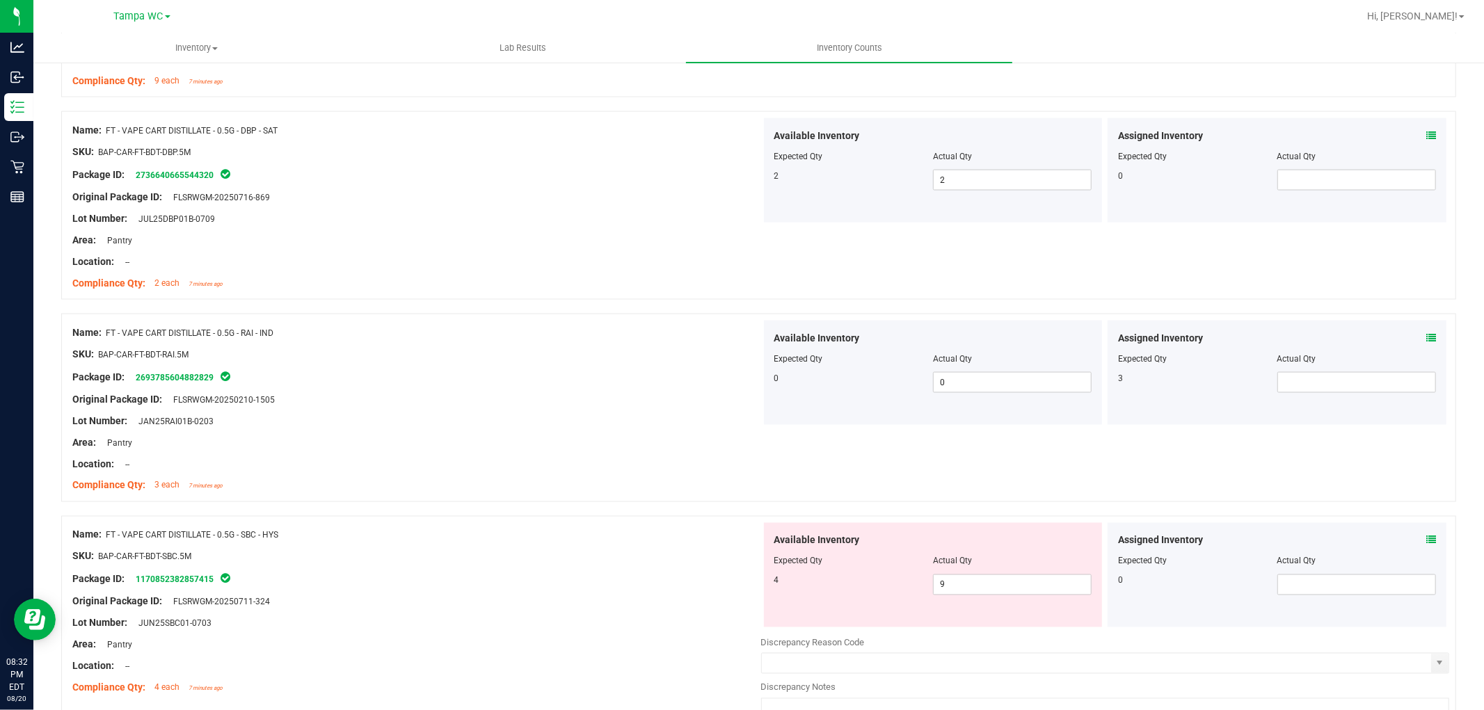
click at [634, 325] on div "Name: FT - VAPE CART DISTILLATE - 0.5G - RAI - IND SKU: BAP-CAR-FT-BDT-RAI.5M P…" at bounding box center [416, 409] width 689 height 177
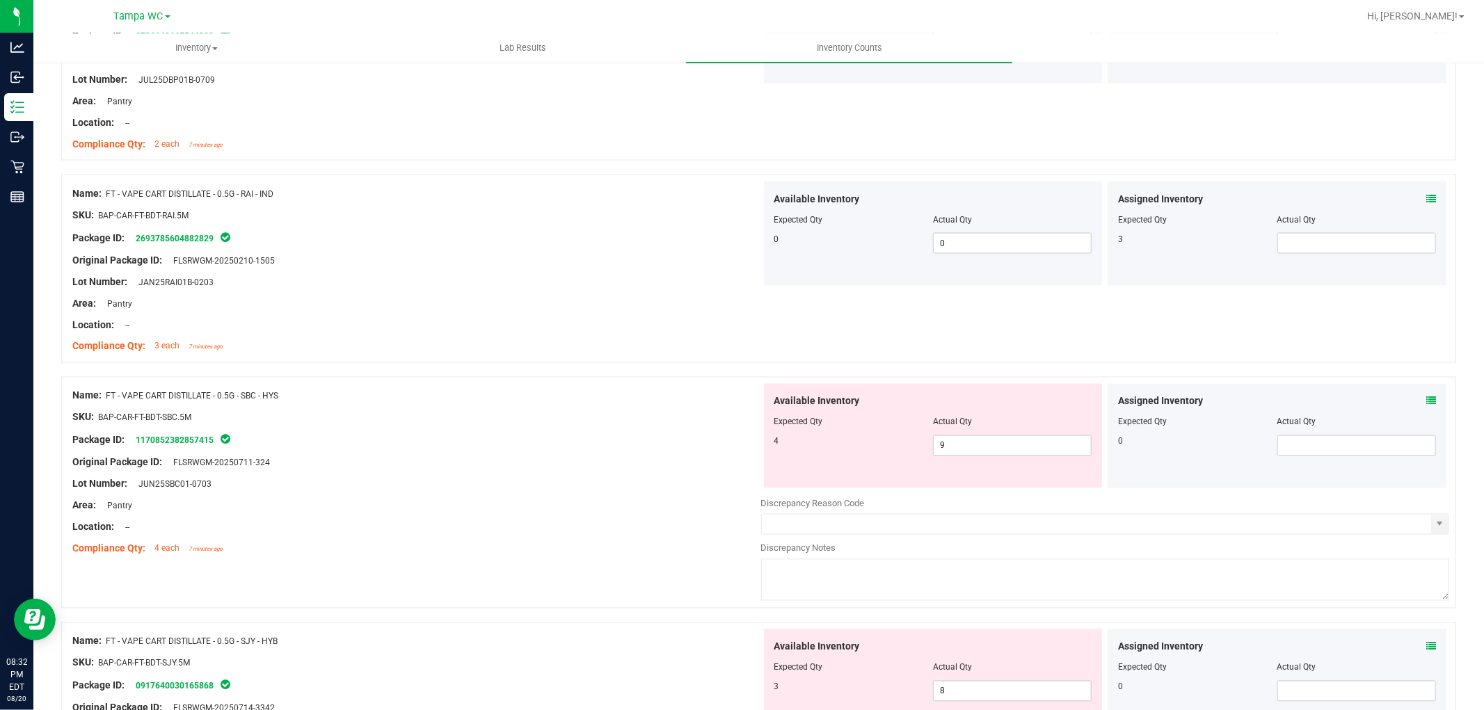
scroll to position [1932, 0]
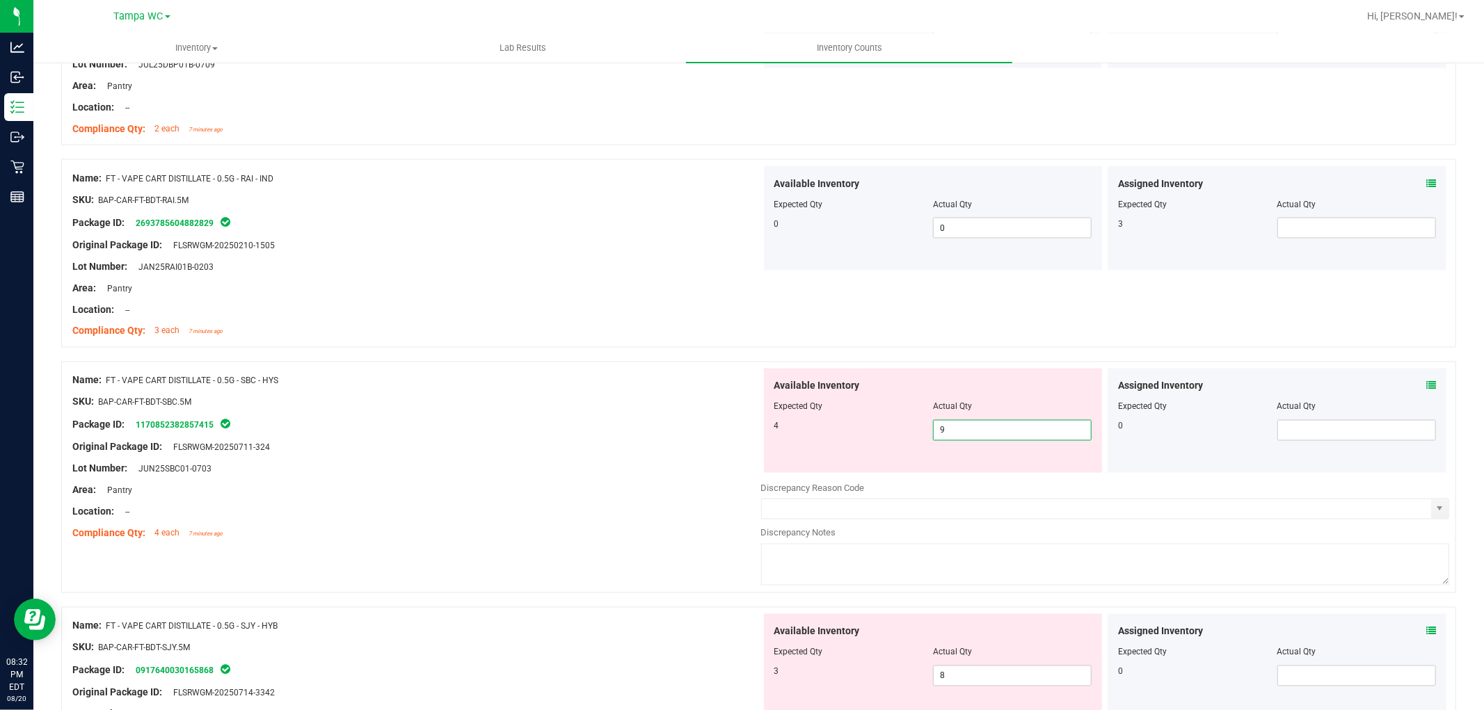
drag, startPoint x: 1011, startPoint y: 428, endPoint x: 680, endPoint y: 419, distance: 331.2
click at [685, 419] on div "Name: FT - VAPE CART DISTILLATE - 0.5G - SBC - HYS SKU: BAP-CAR-FT-BDT-SBC.5M P…" at bounding box center [758, 478] width 1395 height 232
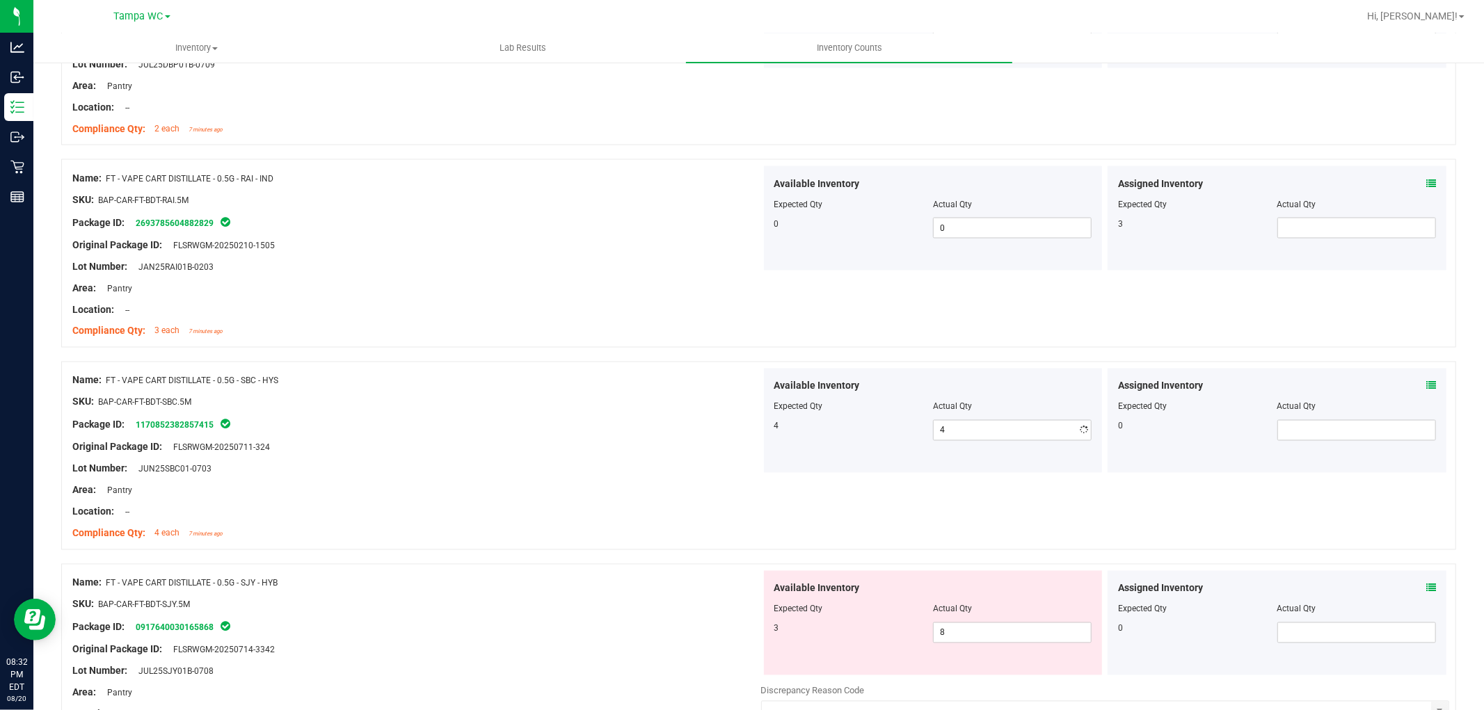
drag, startPoint x: 622, startPoint y: 434, endPoint x: 742, endPoint y: 450, distance: 121.4
click at [623, 433] on div "Name: FT - VAPE CART DISTILLATE - 0.5G - SBC - HYS SKU: BAP-CAR-FT-BDT-SBC.5M P…" at bounding box center [416, 457] width 689 height 177
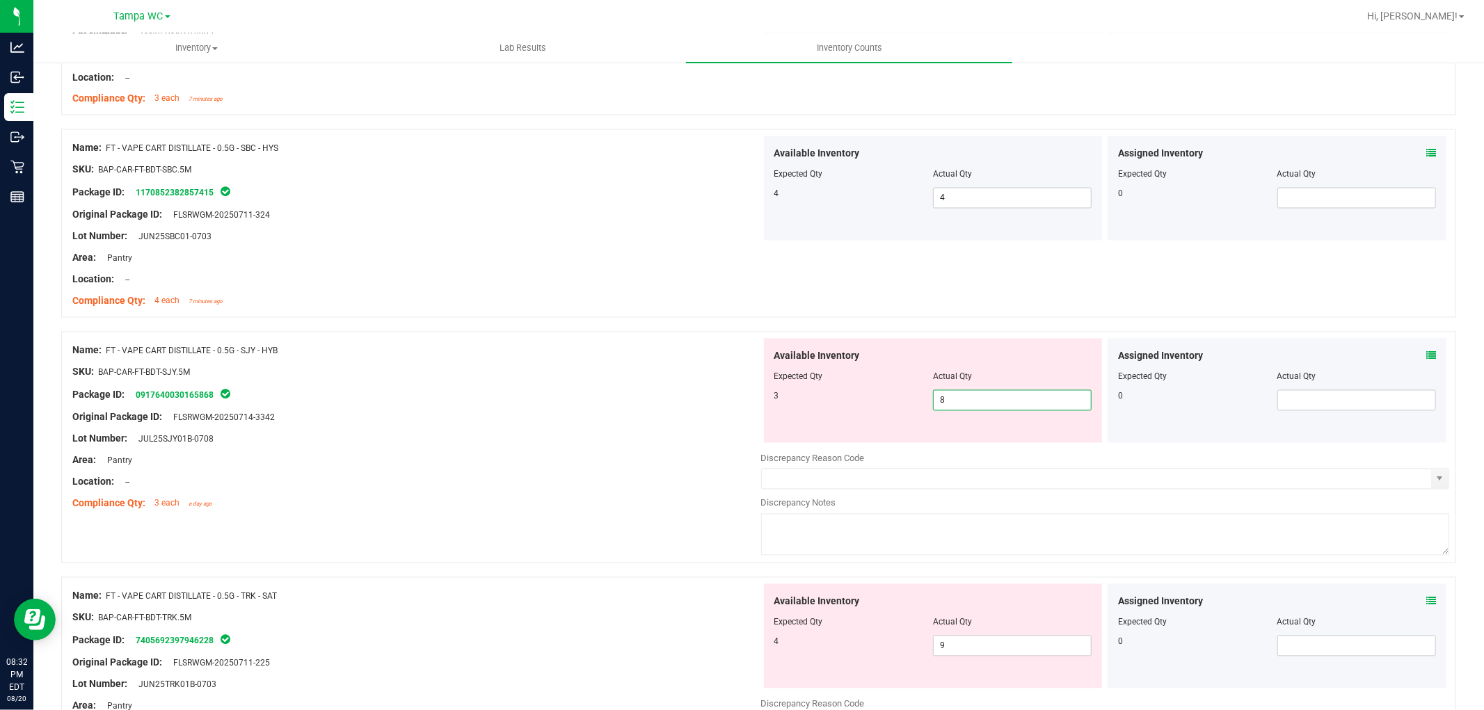
drag, startPoint x: 858, startPoint y: 399, endPoint x: 588, endPoint y: 369, distance: 272.3
click at [594, 369] on div "Name: FT - VAPE CART DISTILLATE - 0.5G - SJY - HYB SKU: BAP-CAR-FT-BDT-SJY.5M P…" at bounding box center [758, 448] width 1395 height 232
click at [588, 369] on div "SKU: BAP-CAR-FT-BDT-SJY.5M" at bounding box center [416, 372] width 689 height 15
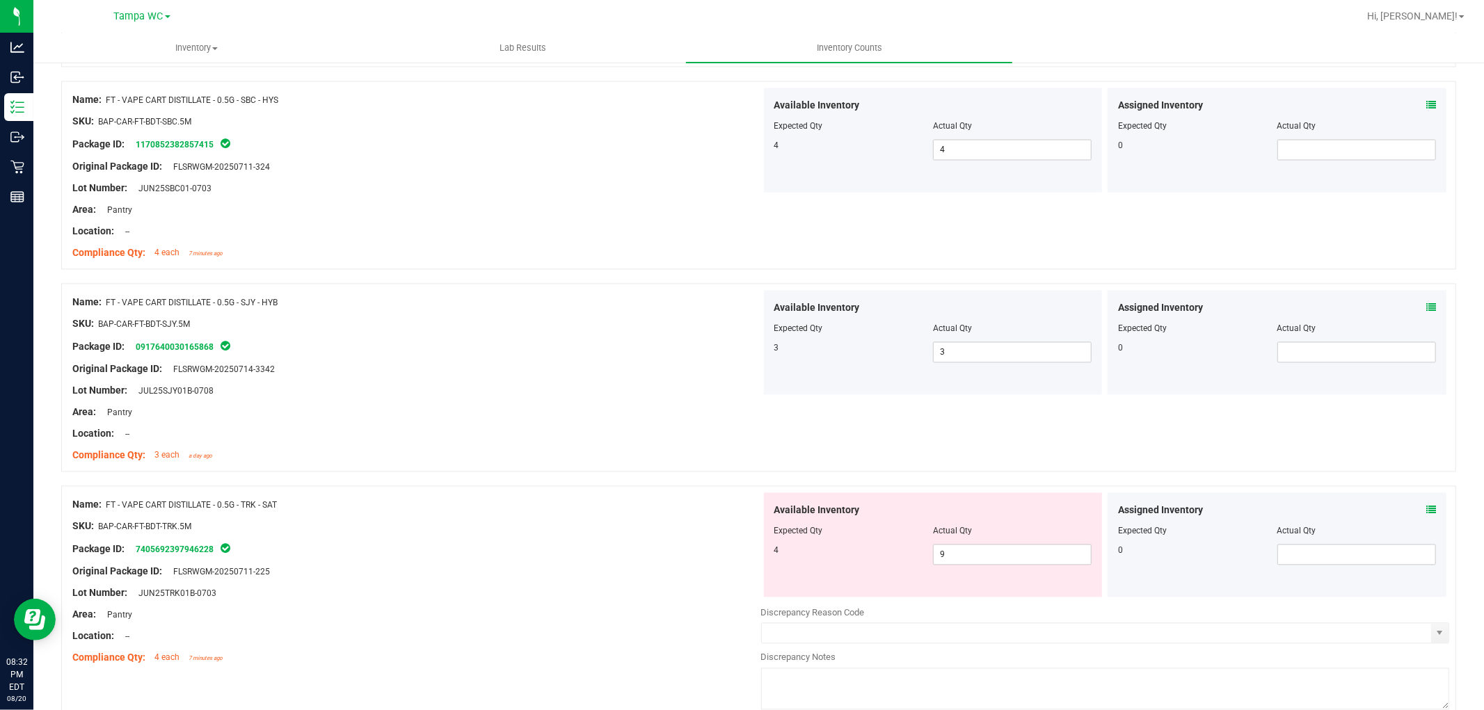
scroll to position [2396, 0]
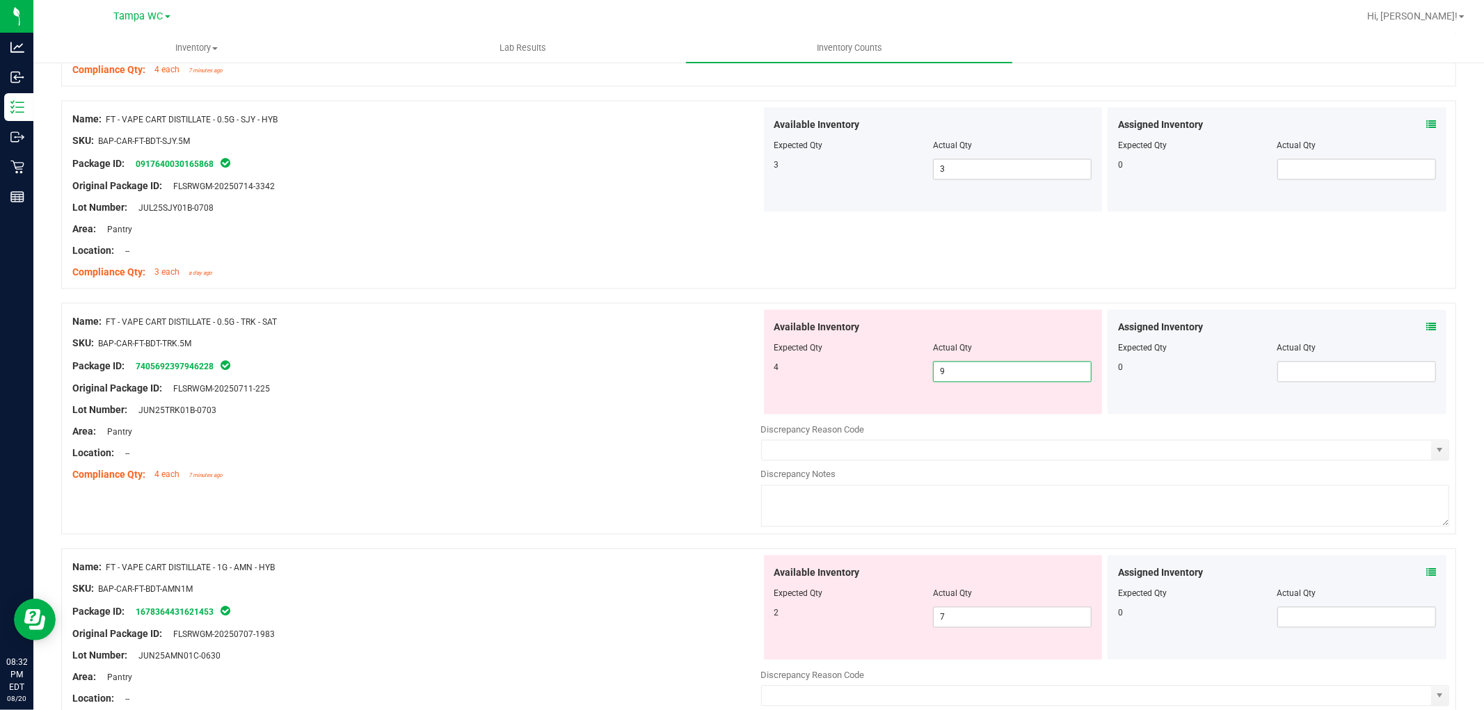
drag, startPoint x: 960, startPoint y: 365, endPoint x: 552, endPoint y: 342, distance: 408.3
click at [586, 341] on div "Name: FT - VAPE CART DISTILLATE - 0.5G - TRK - SAT SKU: BAP-CAR-FT-BDT-TRK.5M P…" at bounding box center [758, 419] width 1395 height 232
drag, startPoint x: 551, startPoint y: 342, endPoint x: 559, endPoint y: 345, distance: 9.0
click at [554, 343] on div "SKU: BAP-CAR-FT-BDT-TRK.5M" at bounding box center [416, 343] width 689 height 15
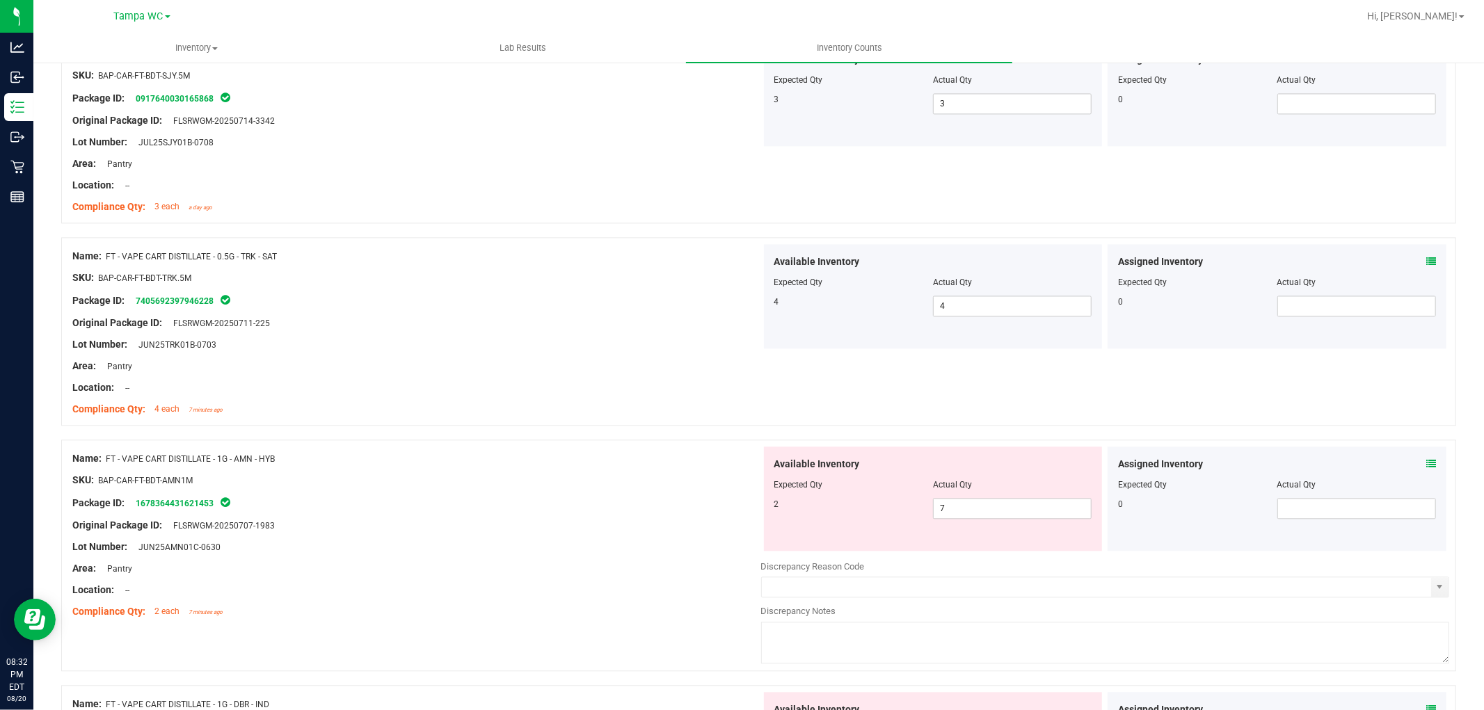
scroll to position [2550, 0]
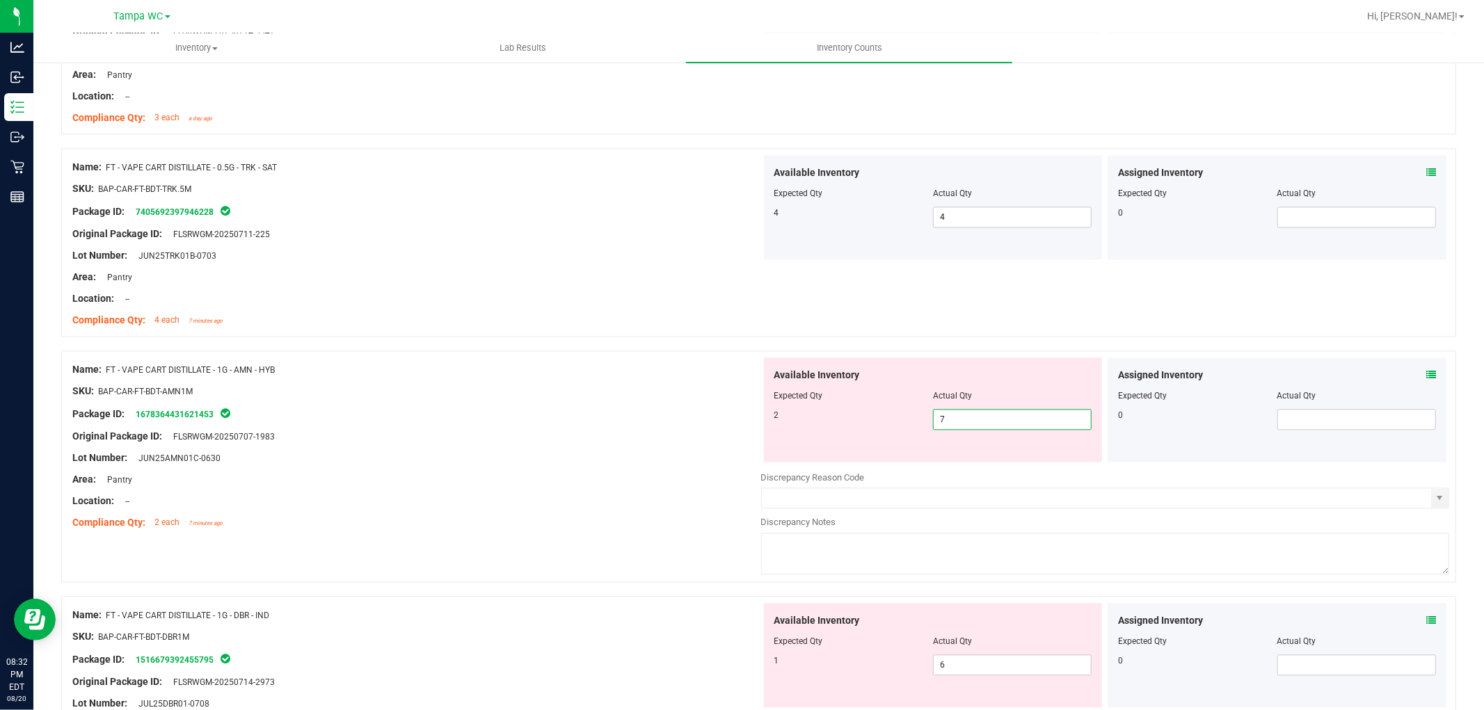
drag, startPoint x: 964, startPoint y: 422, endPoint x: 639, endPoint y: 371, distance: 329.4
click at [639, 371] on div "Name: FT - VAPE CART DISTILLATE - 1G - AMN - HYB SKU: BAP-CAR-FT-BDT-AMN1M Pack…" at bounding box center [758, 467] width 1395 height 232
drag, startPoint x: 639, startPoint y: 371, endPoint x: 704, endPoint y: 398, distance: 70.5
click at [647, 371] on div "Name: FT - VAPE CART DISTILLATE - 1G - AMN - HYB" at bounding box center [416, 369] width 689 height 15
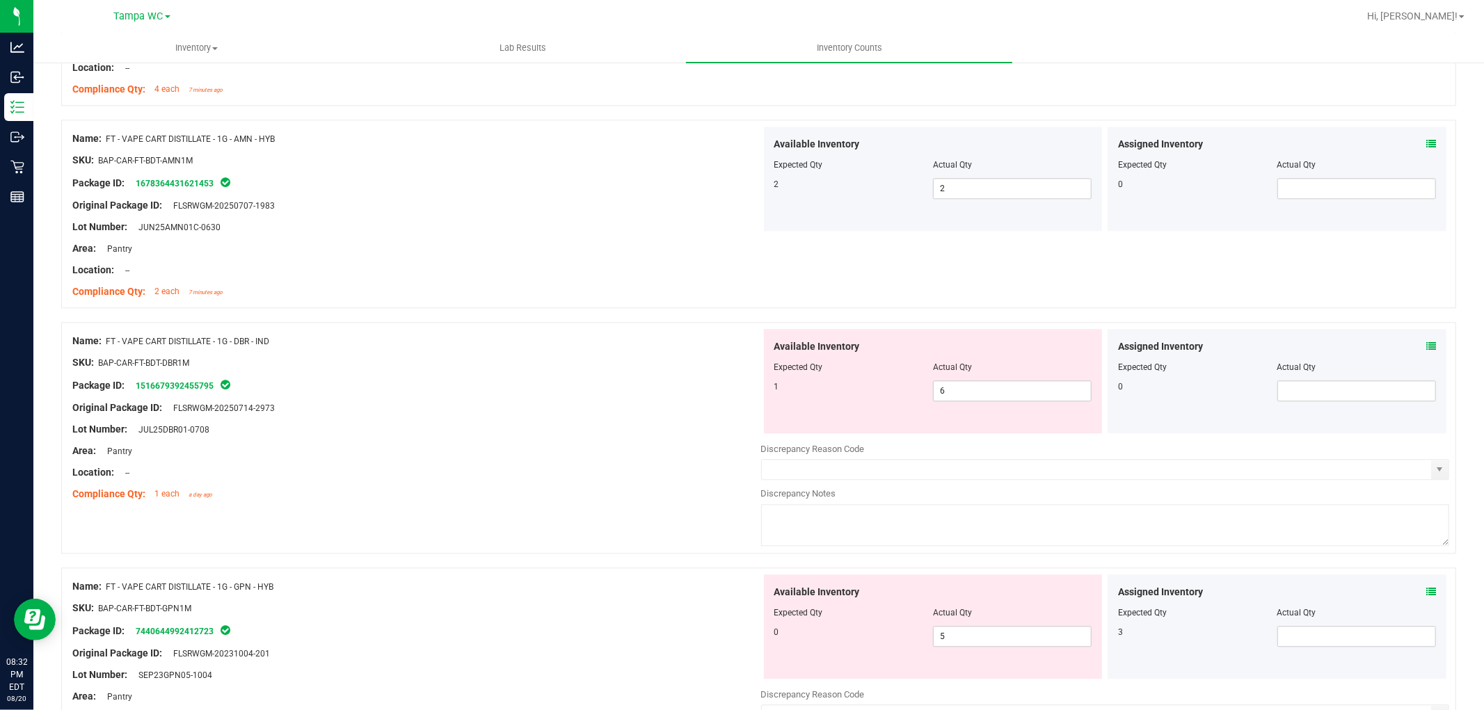
scroll to position [2783, 0]
drag, startPoint x: 978, startPoint y: 386, endPoint x: 614, endPoint y: 355, distance: 365.8
click at [622, 355] on div "Name: FT - VAPE CART DISTILLATE - 1G - DBR - IND SKU: BAP-CAR-FT-BDT-DBR1M Pack…" at bounding box center [758, 437] width 1395 height 232
click at [610, 357] on div "SKU: BAP-CAR-FT-BDT-DBR1M" at bounding box center [416, 361] width 689 height 15
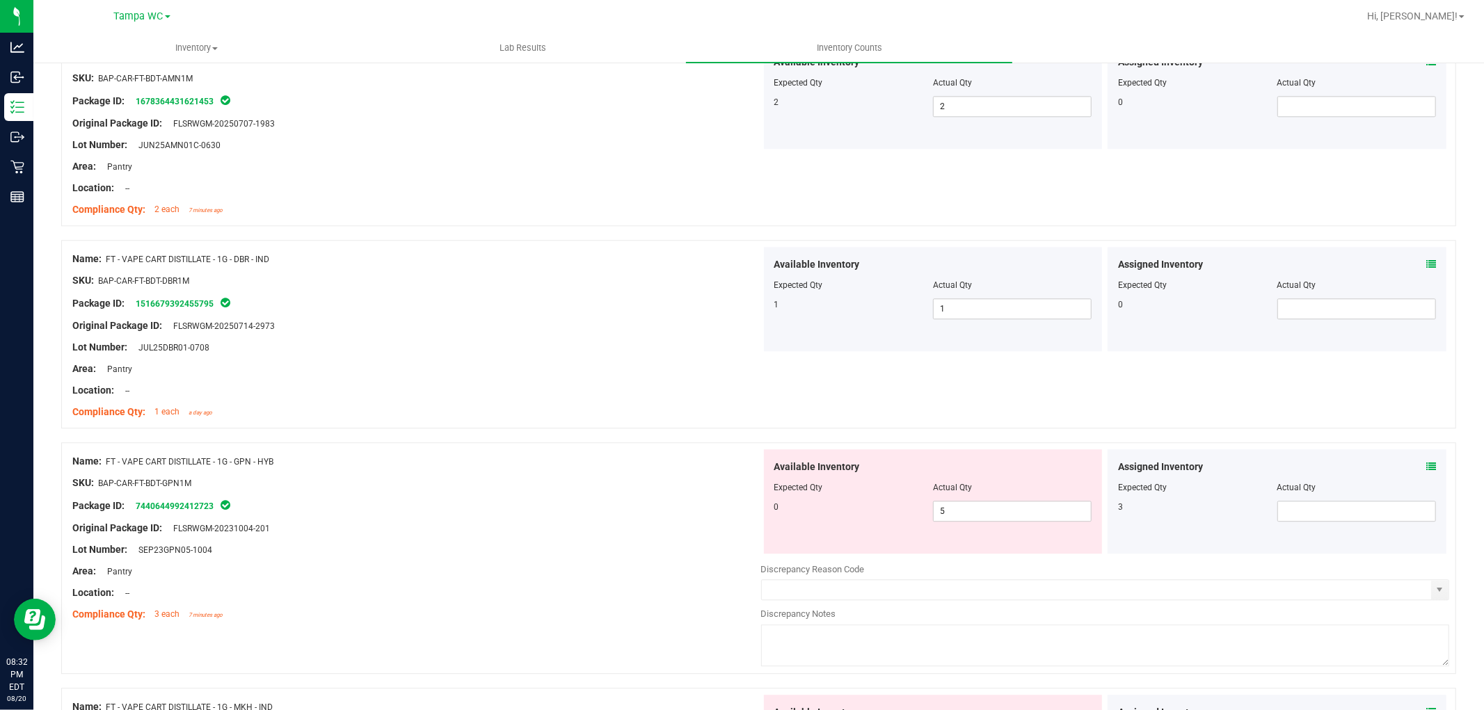
scroll to position [3014, 0]
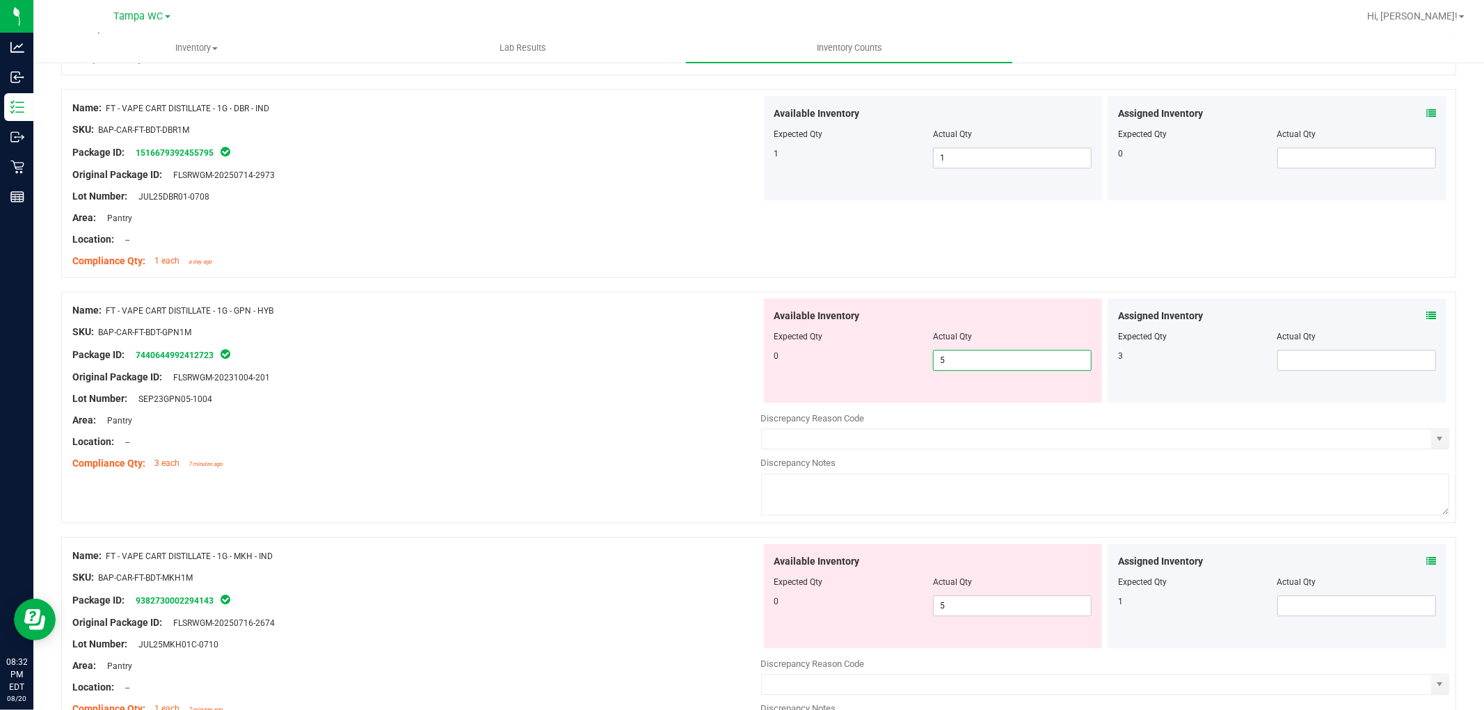
drag, startPoint x: 979, startPoint y: 359, endPoint x: 572, endPoint y: 353, distance: 407.0
click at [575, 353] on div "Name: FT - VAPE CART DISTILLATE - 1G - GPN - HYB SKU: BAP-CAR-FT-BDT-GPN1M Pack…" at bounding box center [758, 407] width 1395 height 232
click at [655, 383] on div "Original Package ID: FLSRWGM-20231004-201" at bounding box center [416, 377] width 689 height 15
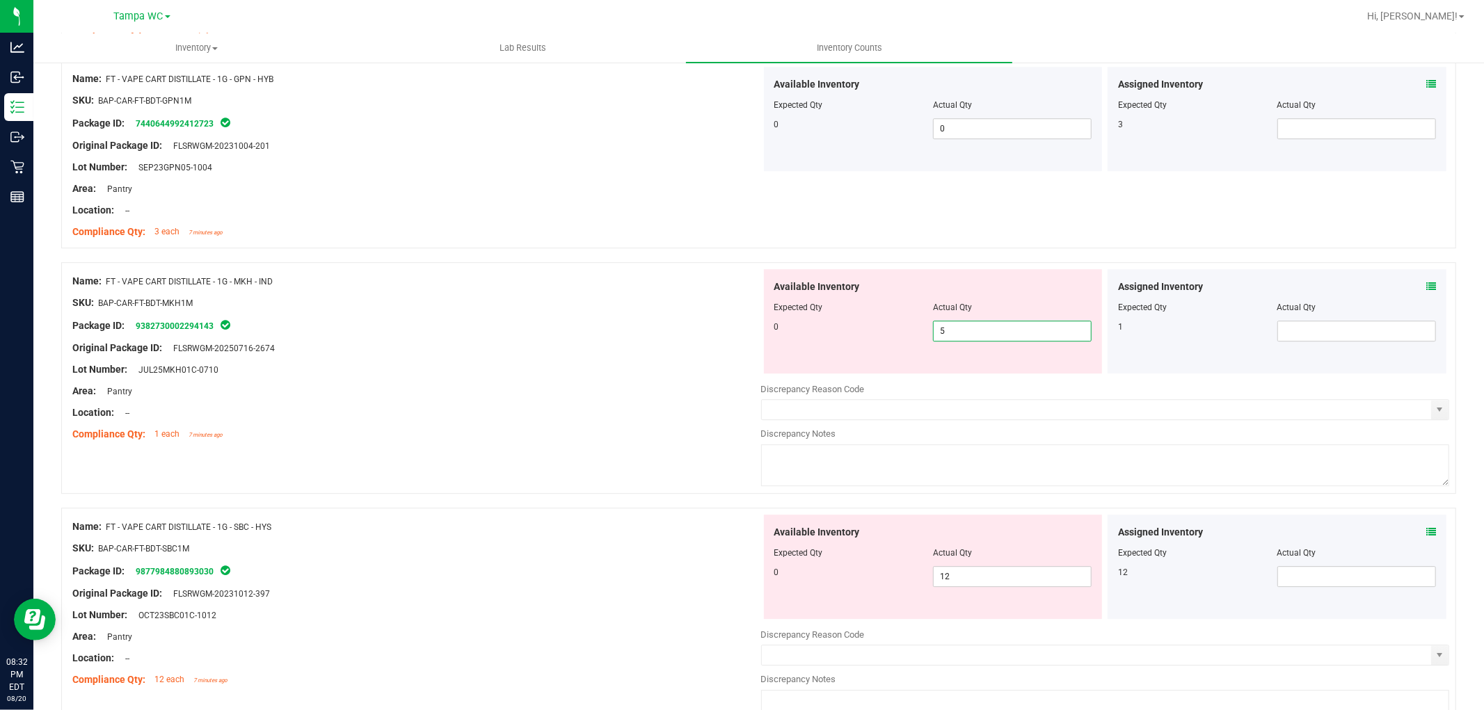
drag, startPoint x: 984, startPoint y: 337, endPoint x: 529, endPoint y: 303, distance: 455.5
click at [525, 298] on div "Name: FT - VAPE CART DISTILLATE - 1G - MKH - IND SKU: BAP-CAR-FT-BDT-MKH1M Pack…" at bounding box center [758, 378] width 1395 height 232
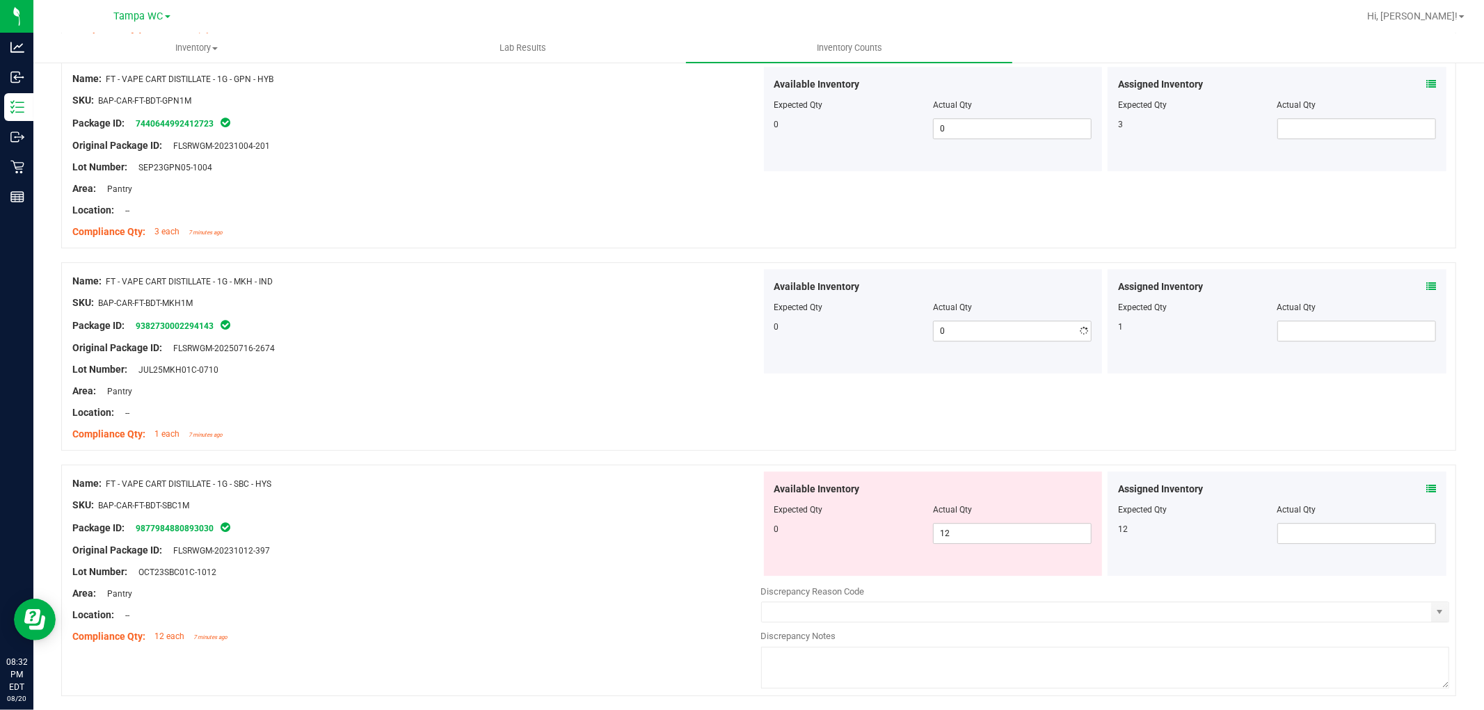
drag, startPoint x: 531, startPoint y: 301, endPoint x: 684, endPoint y: 341, distance: 157.6
click at [534, 302] on div "SKU: BAP-CAR-FT-BDT-MKH1M" at bounding box center [416, 303] width 689 height 15
drag, startPoint x: 968, startPoint y: 534, endPoint x: 493, endPoint y: 490, distance: 477.9
click at [493, 490] on div "Name: FT - VAPE CART DISTILLATE - 1G - SBC - HYS SKU: BAP-CAR-FT-BDT-SBC1M Pack…" at bounding box center [758, 581] width 1395 height 232
click at [662, 511] on div "SKU: BAP-CAR-FT-BDT-SBC1M" at bounding box center [416, 505] width 689 height 15
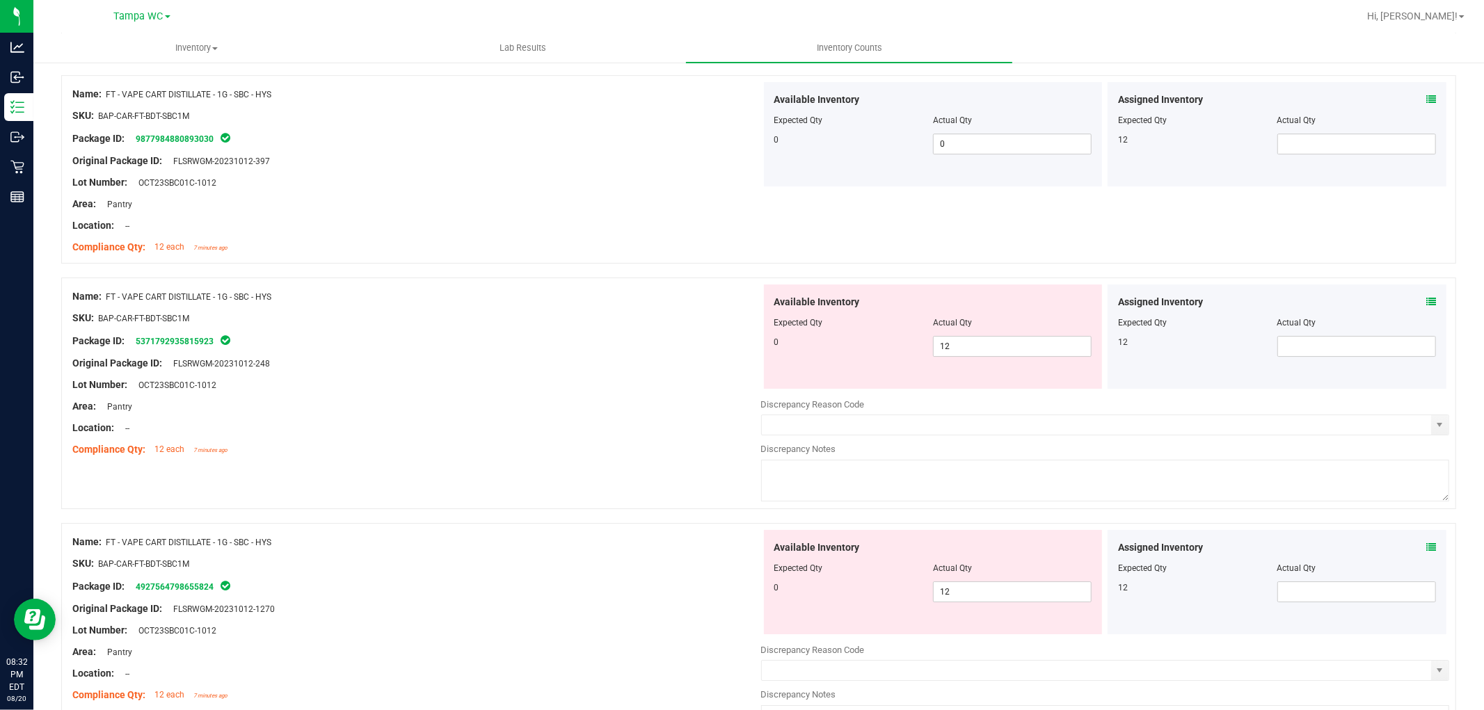
scroll to position [3710, 0]
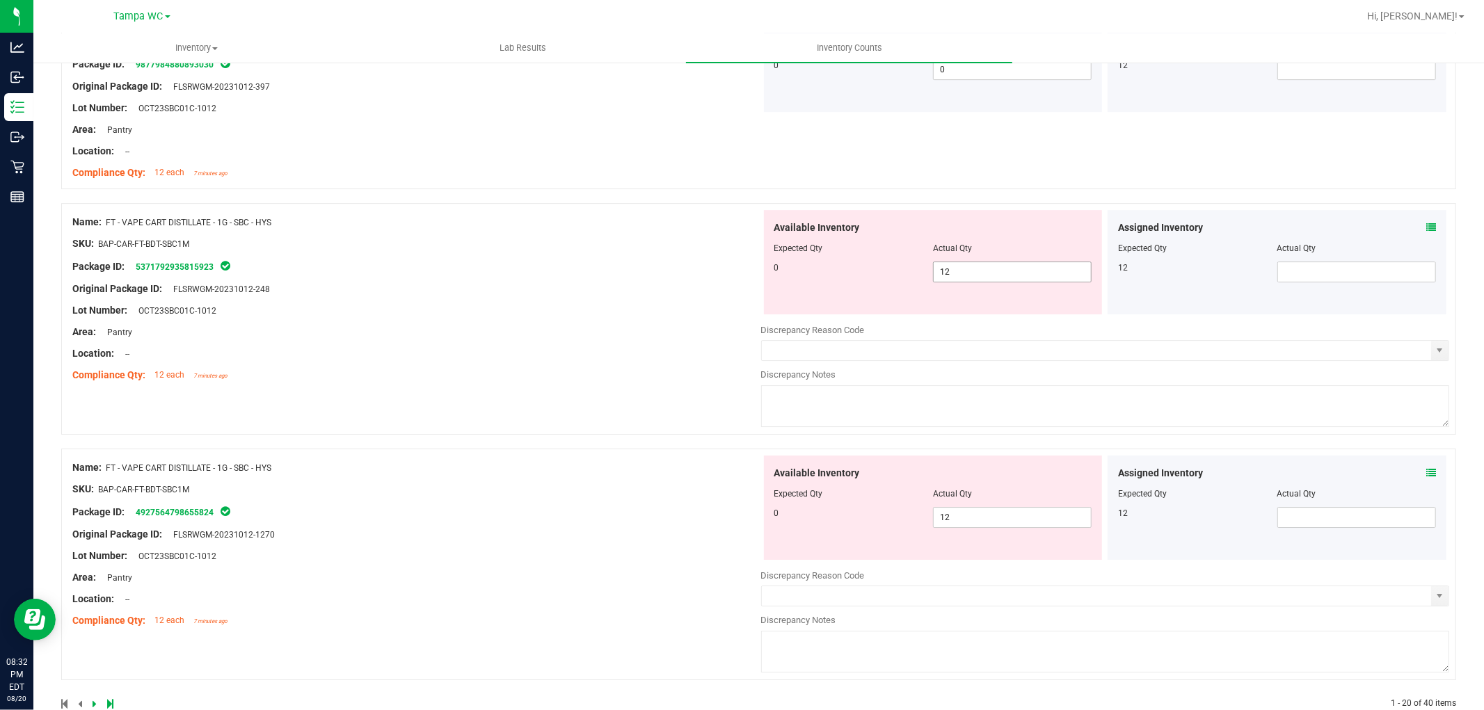
drag, startPoint x: 844, startPoint y: 290, endPoint x: 589, endPoint y: 294, distance: 256.0
click at [589, 294] on div "Name: FT - VAPE CART DISTILLATE - 1G - SBC - HYS SKU: BAP-CAR-FT-BDT-SBC1M Pack…" at bounding box center [758, 319] width 1395 height 232
click at [652, 328] on div "Name: FT - VAPE CART DISTILLATE - 1G - SBC - HYS SKU: BAP-CAR-FT-BDT-SBC1M Pack…" at bounding box center [416, 298] width 689 height 177
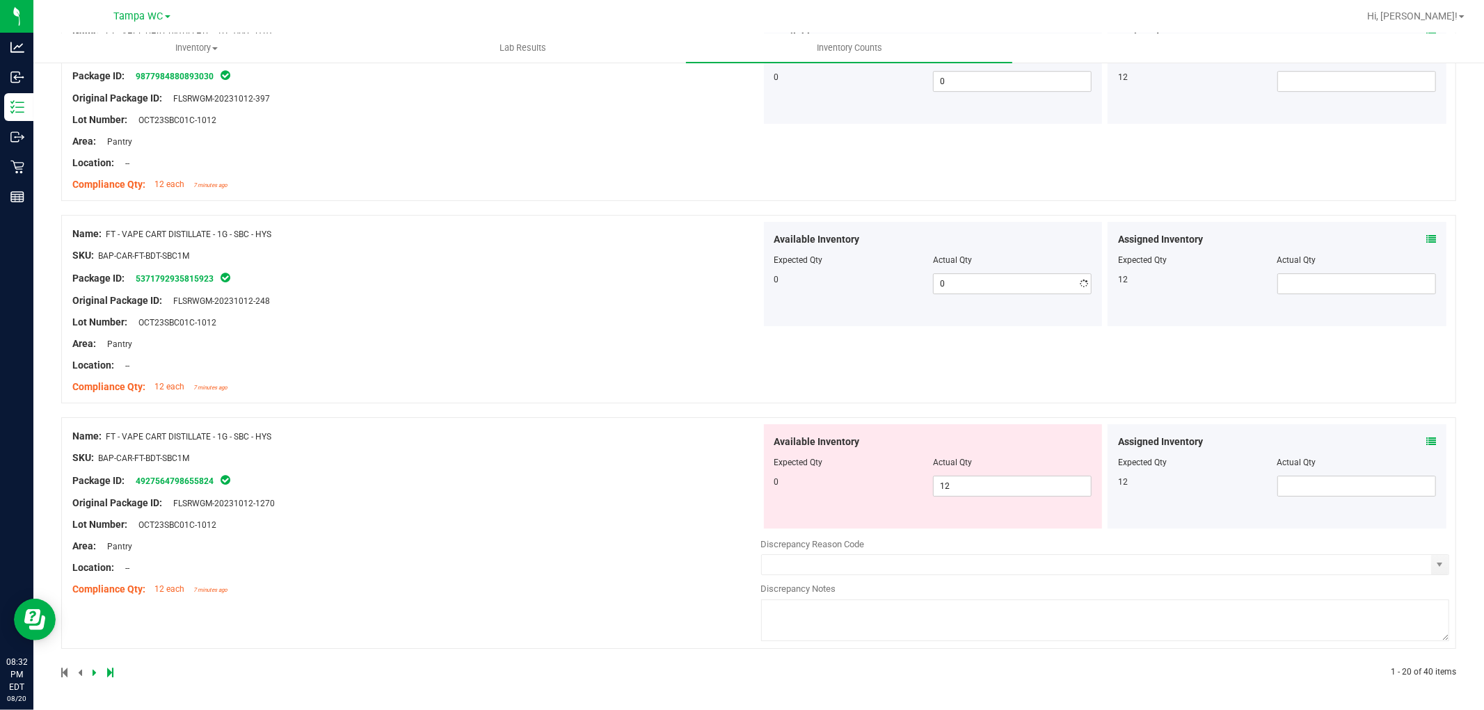
scroll to position [3701, 0]
drag, startPoint x: 977, startPoint y: 495, endPoint x: 631, endPoint y: 452, distance: 348.3
click at [637, 454] on div "Name: FT - VAPE CART DISTILLATE - 1G - SBC - HYS SKU: BAP-CAR-FT-BDT-SBC1M Pack…" at bounding box center [758, 533] width 1395 height 232
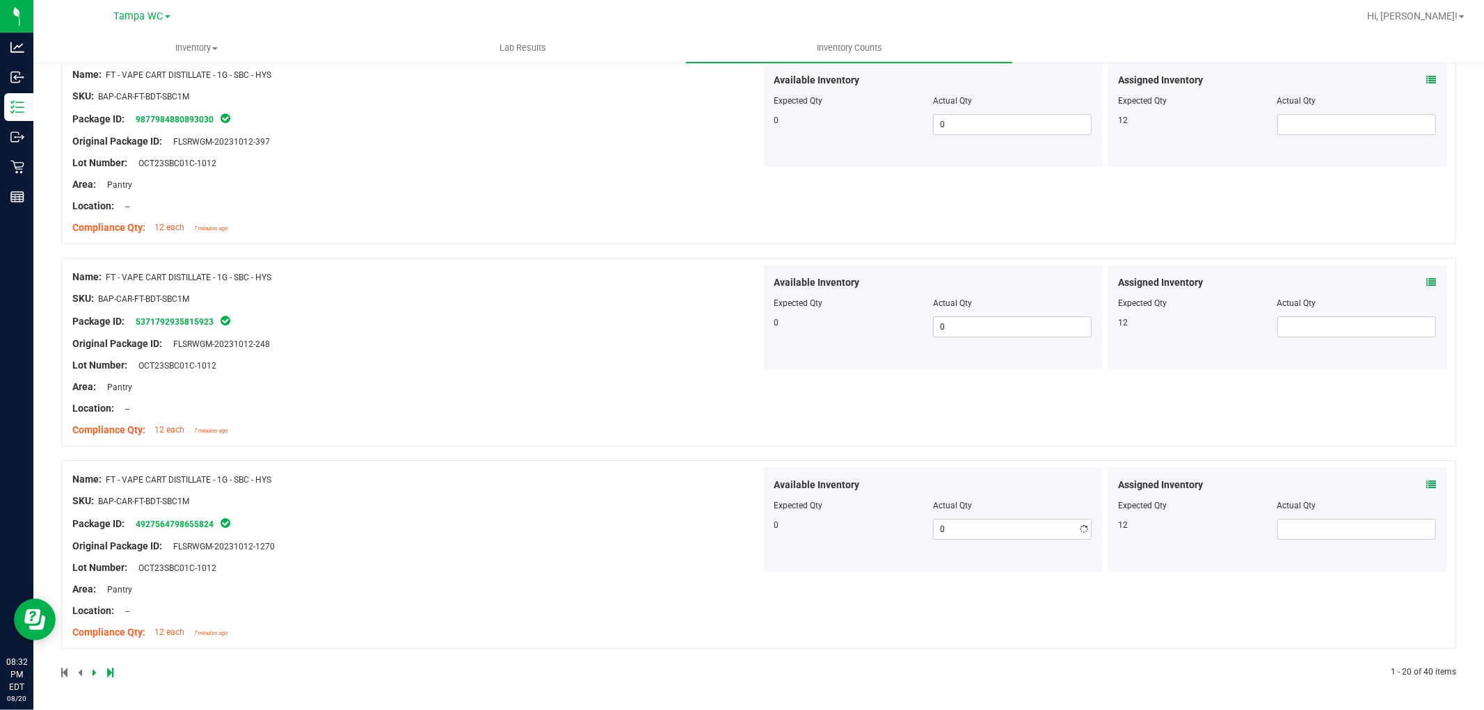
drag, startPoint x: 638, startPoint y: 448, endPoint x: 1262, endPoint y: 580, distance: 637.8
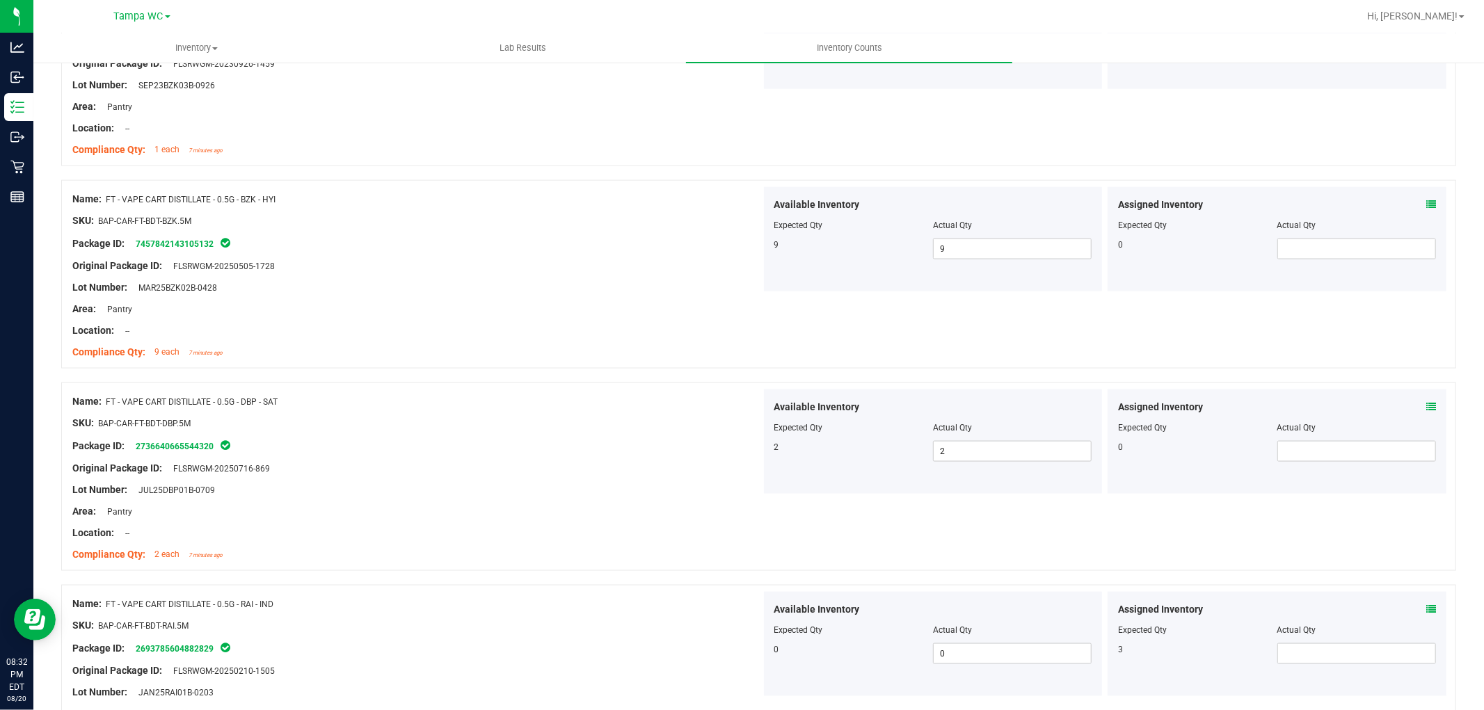
scroll to position [0, 0]
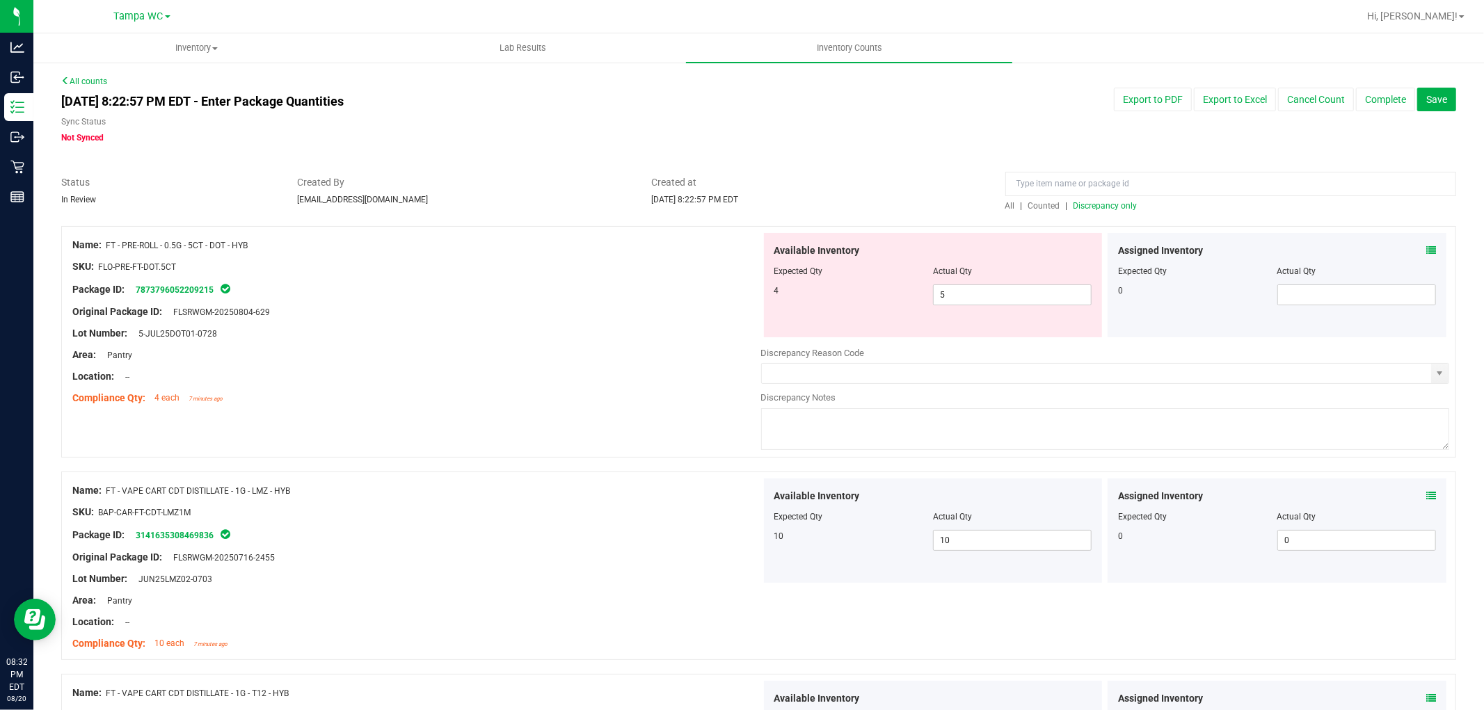
click at [1005, 202] on span "All" at bounding box center [1010, 206] width 10 height 10
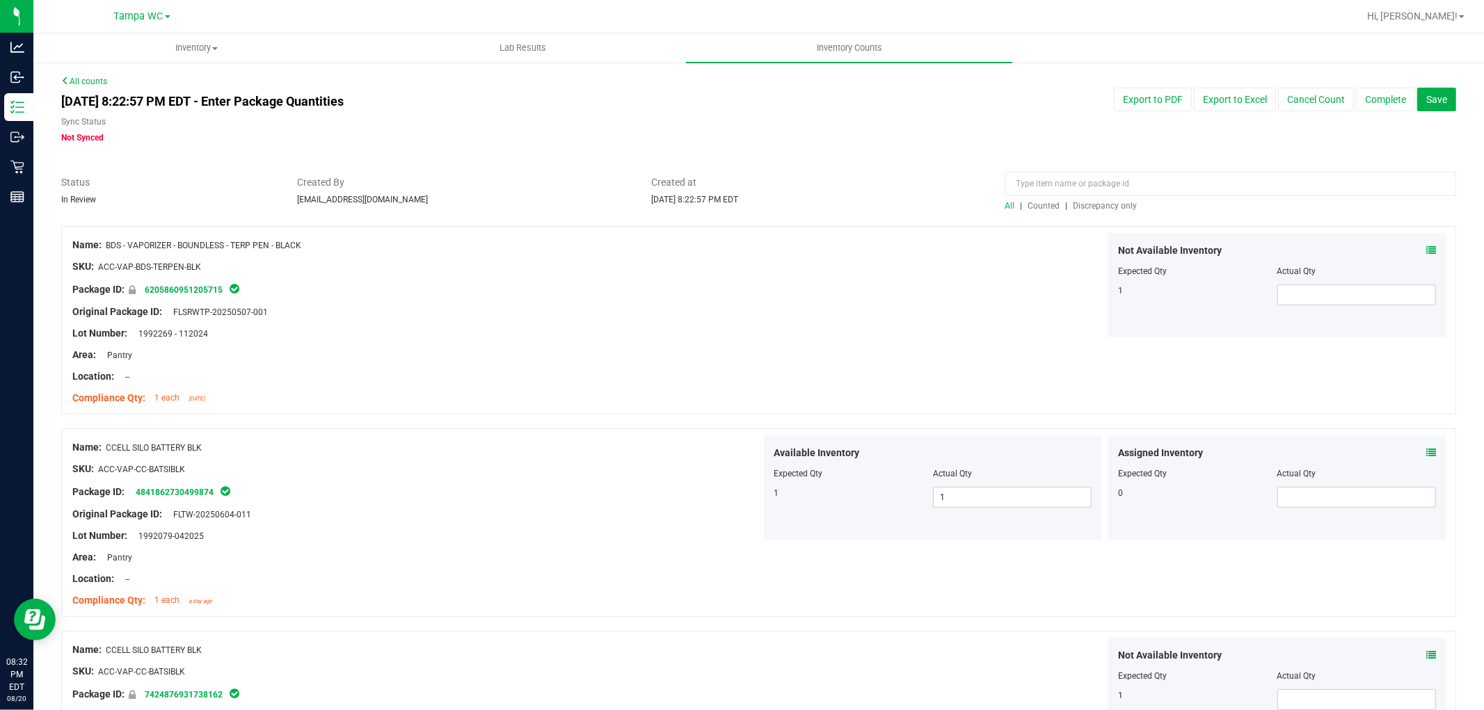
click at [1087, 205] on span "Discrepancy only" at bounding box center [1105, 206] width 64 height 10
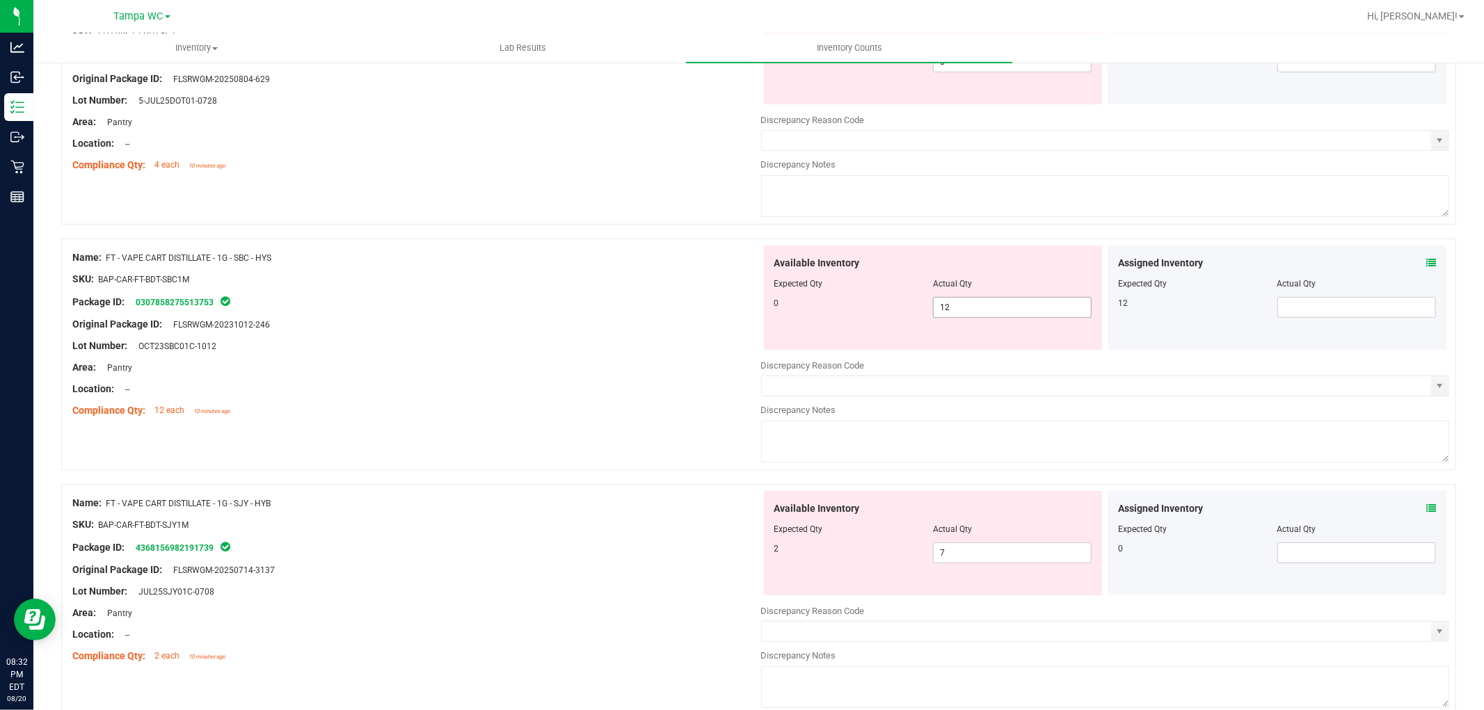
scroll to position [232, 0]
drag, startPoint x: 963, startPoint y: 305, endPoint x: 682, endPoint y: 291, distance: 280.7
click at [682, 291] on div "Name: FT - VAPE CART DISTILLATE - 1G - SBC - HYS SKU: BAP-CAR-FT-BDT-SBC1M Pack…" at bounding box center [758, 356] width 1395 height 232
click at [682, 290] on div at bounding box center [416, 291] width 689 height 7
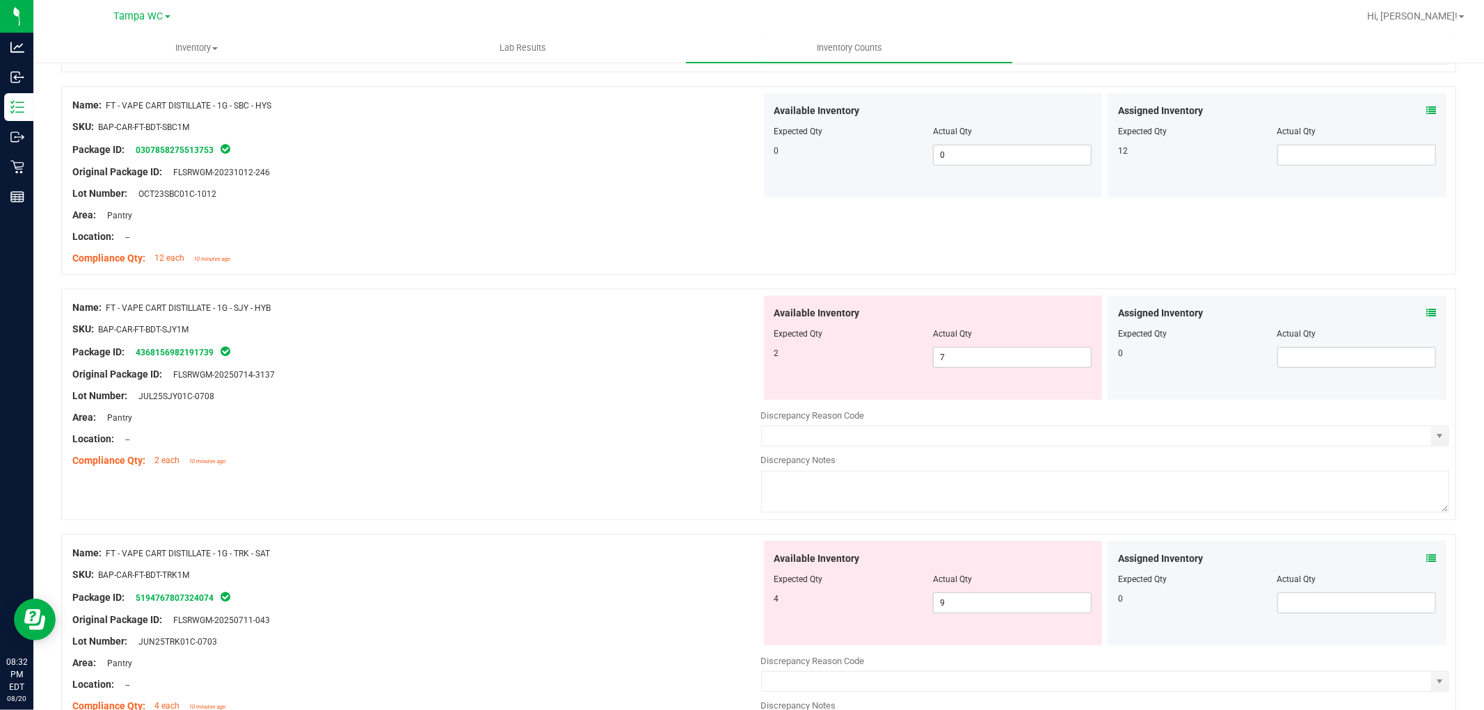
scroll to position [386, 0]
drag, startPoint x: 1009, startPoint y: 355, endPoint x: 650, endPoint y: 350, distance: 358.3
click at [672, 351] on div "Name: FT - VAPE CART DISTILLATE - 1G - SJY - HYB SKU: BAP-CAR-FT-BDT-SJY1M Pack…" at bounding box center [758, 404] width 1395 height 232
drag, startPoint x: 627, startPoint y: 362, endPoint x: 638, endPoint y: 363, distance: 11.2
click at [634, 363] on div at bounding box center [416, 363] width 689 height 7
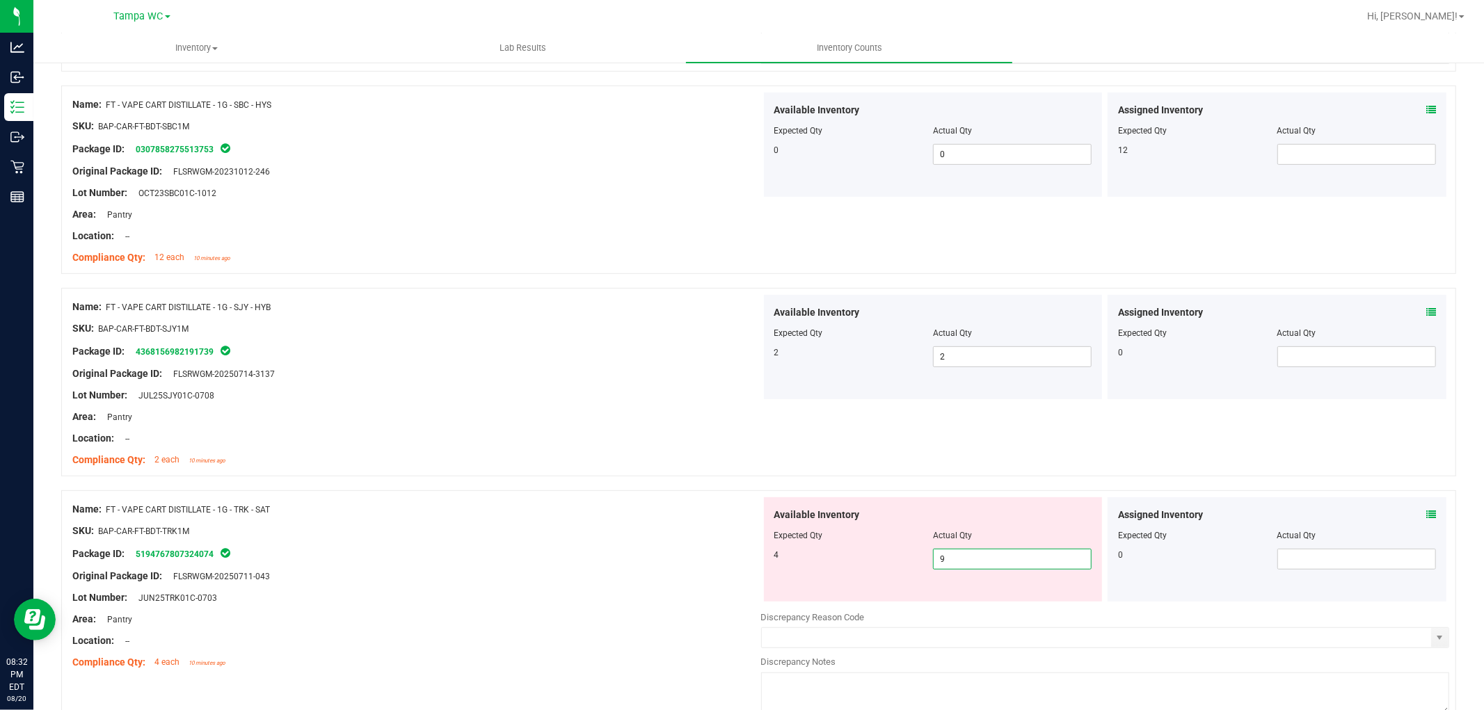
drag, startPoint x: 1014, startPoint y: 561, endPoint x: 641, endPoint y: 523, distance: 374.1
click at [652, 531] on div "Name: FT - VAPE CART DISTILLATE - 1G - TRK - SAT SKU: BAP-CAR-FT-BDT-TRK1M Pack…" at bounding box center [758, 606] width 1395 height 232
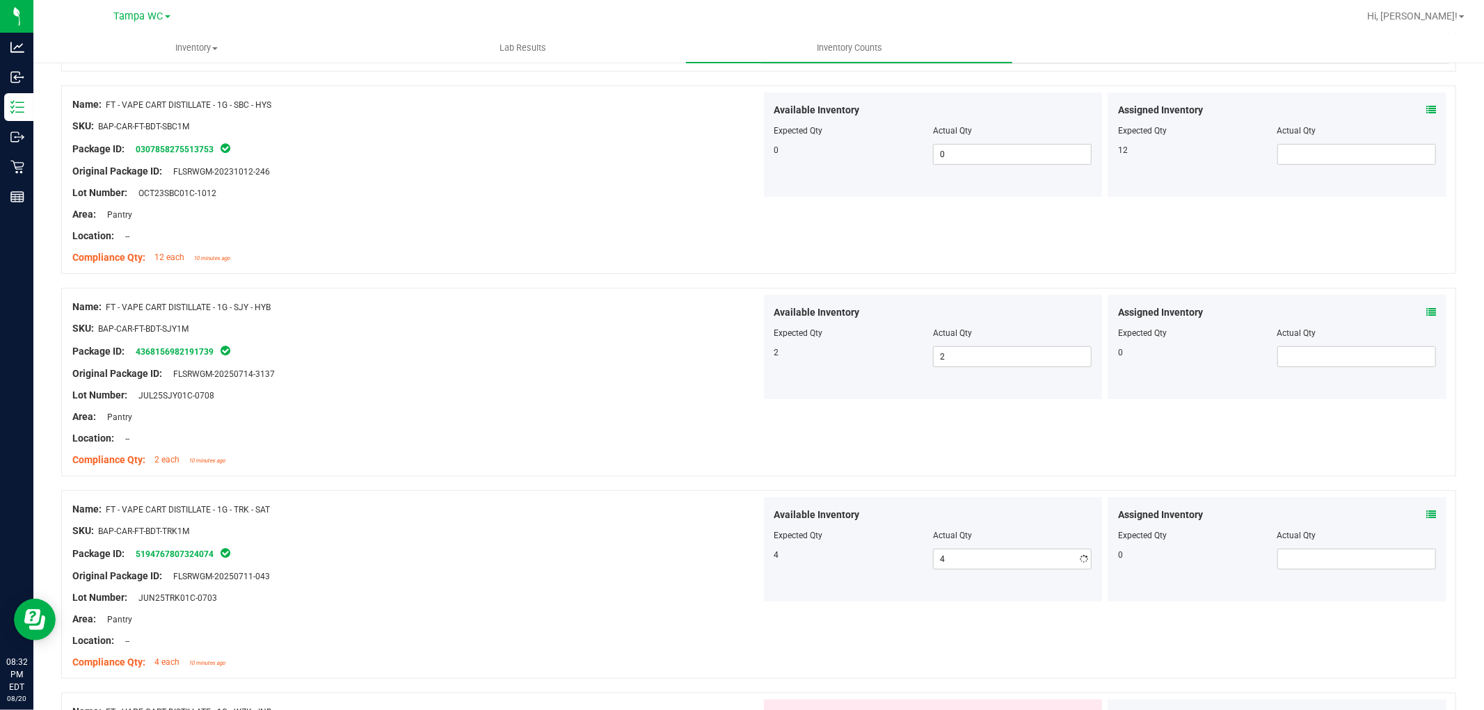
drag, startPoint x: 641, startPoint y: 522, endPoint x: 656, endPoint y: 503, distance: 24.3
click at [652, 506] on div "Name: FT - VAPE CART DISTILLATE - 1G - TRK - SAT SKU: BAP-CAR-FT-BDT-TRK1M Pack…" at bounding box center [416, 585] width 689 height 177
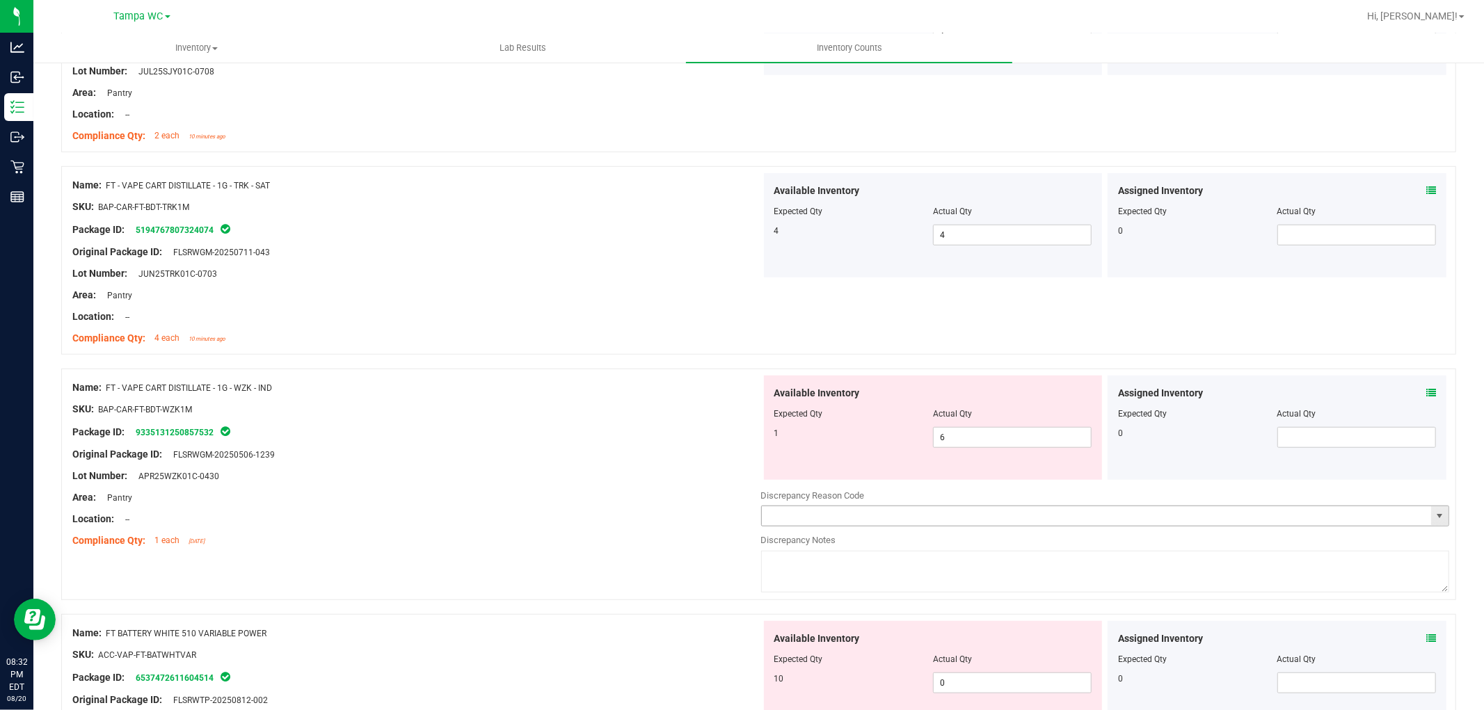
scroll to position [773, 0]
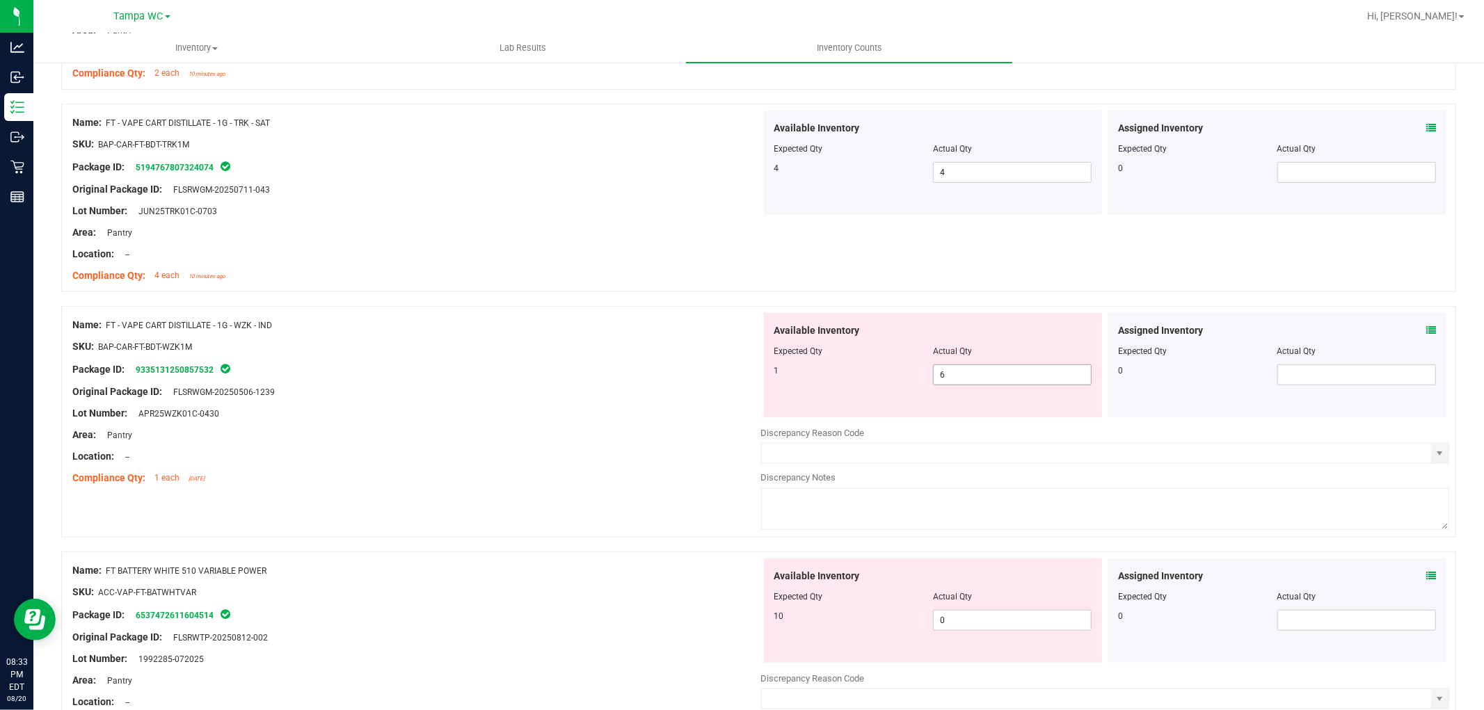
drag, startPoint x: 957, startPoint y: 369, endPoint x: 548, endPoint y: 377, distance: 409.1
click at [550, 377] on div "Name: FT - VAPE CART DISTILLATE - 1G - WZK - IND SKU: BAP-CAR-FT-BDT-WZK1M Pack…" at bounding box center [758, 422] width 1395 height 232
click at [541, 376] on div "Package ID: 9335131250857532" at bounding box center [416, 369] width 689 height 17
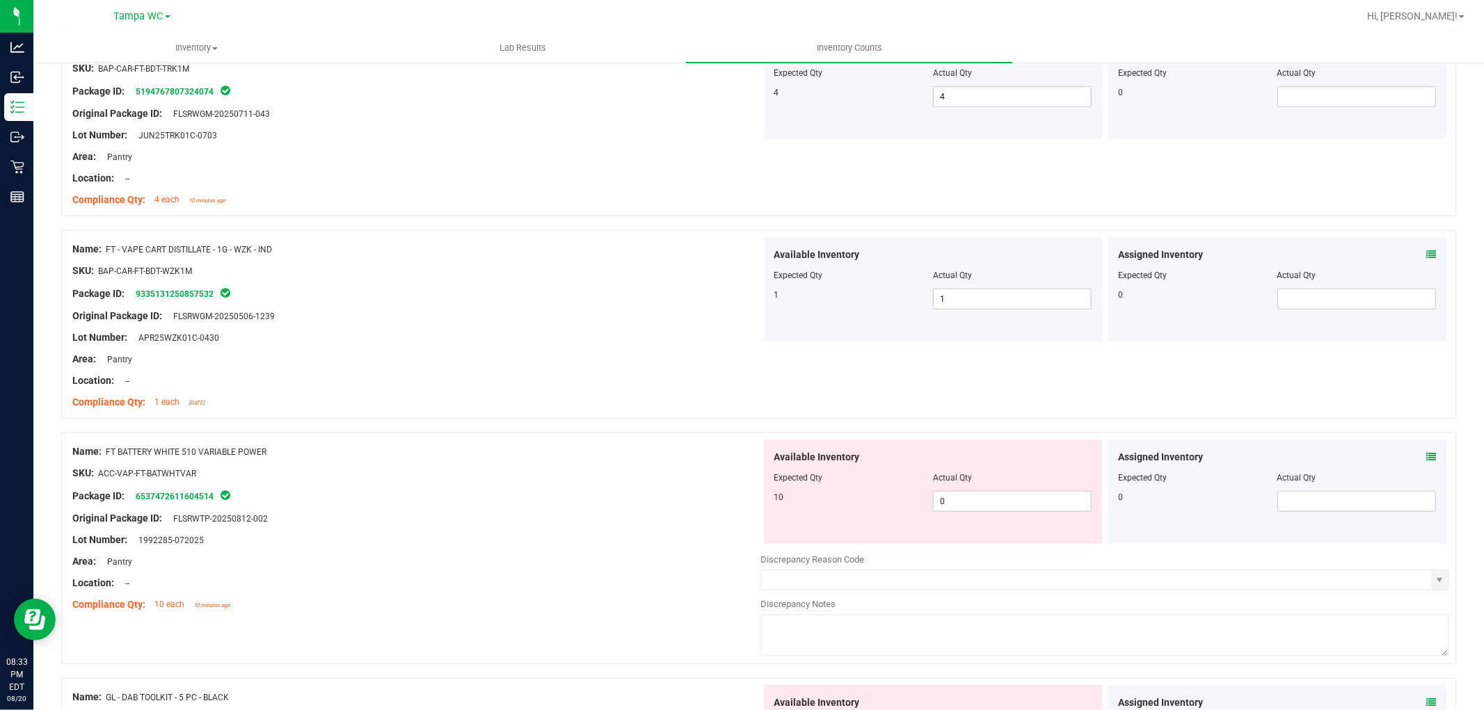
scroll to position [1004, 0]
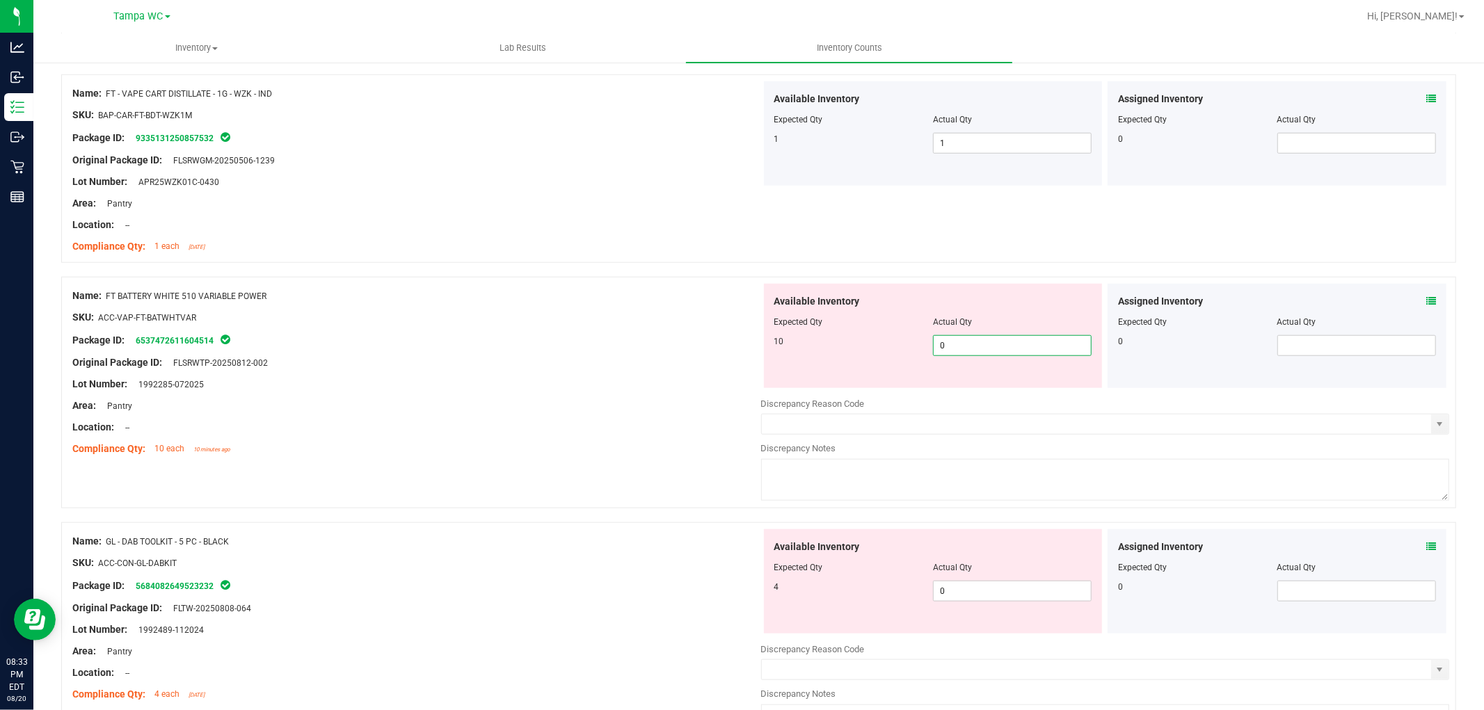
drag, startPoint x: 977, startPoint y: 344, endPoint x: 477, endPoint y: 320, distance: 500.8
click at [478, 320] on div "Name: FT BATTERY WHITE 510 VARIABLE POWER SKU: ACC-VAP-FT-BATWHTVAR Package ID:…" at bounding box center [758, 393] width 1395 height 232
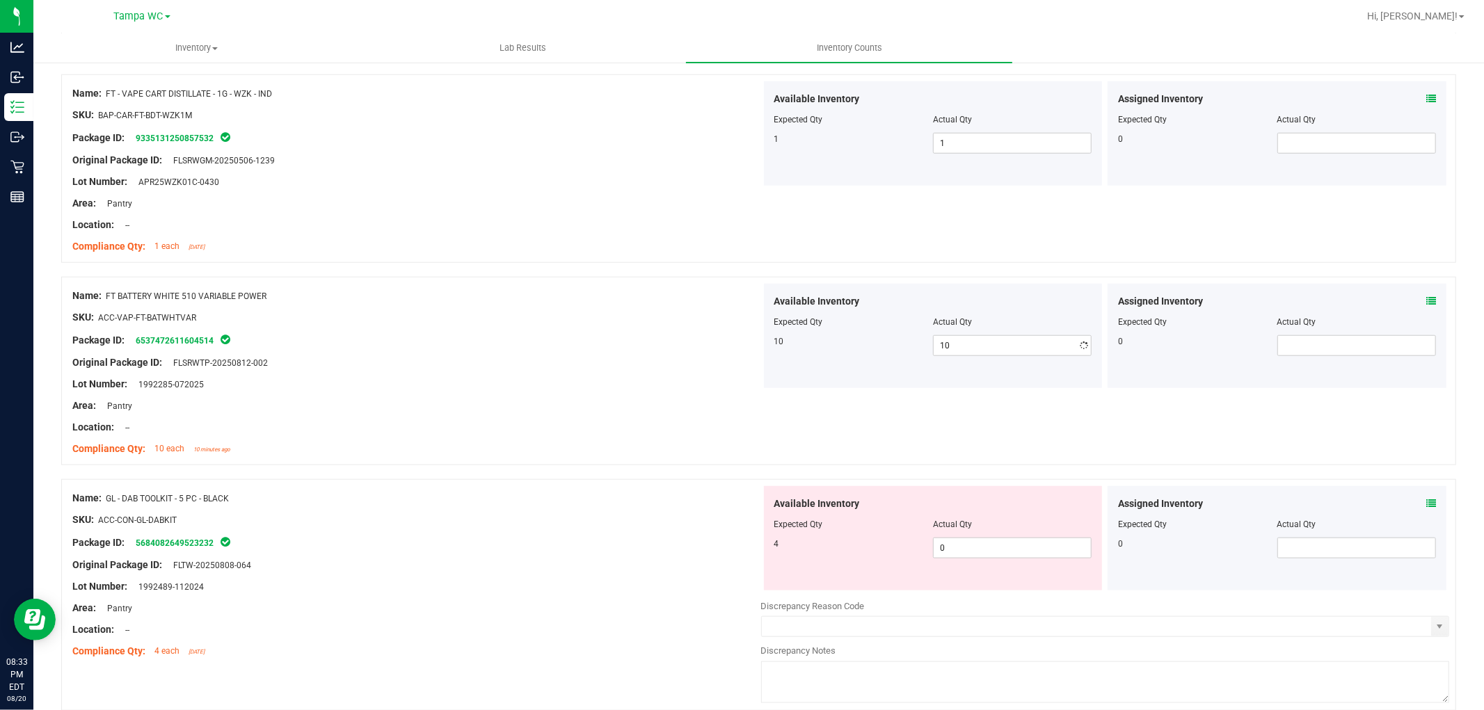
drag, startPoint x: 470, startPoint y: 322, endPoint x: 726, endPoint y: 459, distance: 291.0
click at [480, 323] on div "SKU: ACC-VAP-FT-BATWHTVAR" at bounding box center [416, 317] width 689 height 15
drag, startPoint x: 970, startPoint y: 547, endPoint x: 551, endPoint y: 518, distance: 420.5
click at [566, 529] on div "Name: GL - DAB TOOLKIT - 5 PC - BLACK SKU: ACC-CON-GL-DABKIT Package ID: 568408…" at bounding box center [758, 595] width 1395 height 232
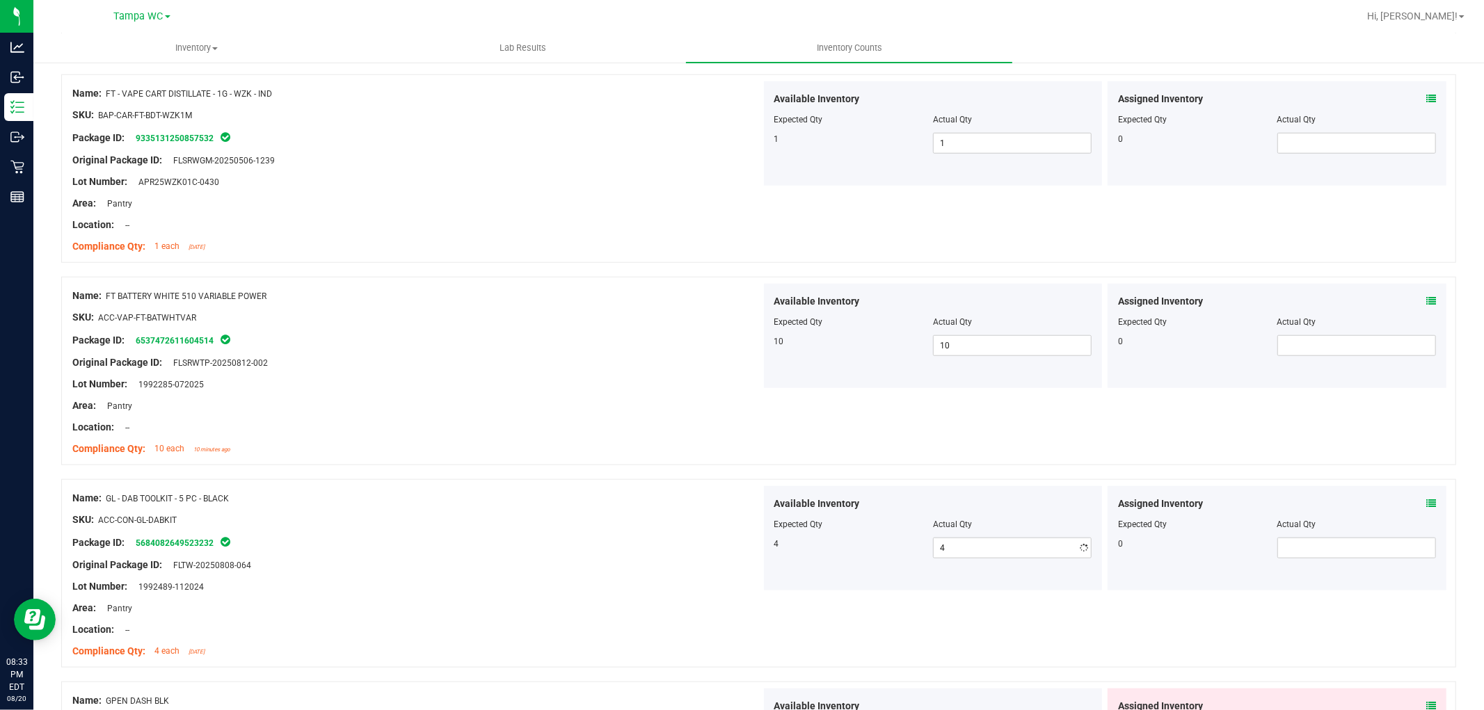
drag, startPoint x: 550, startPoint y: 515, endPoint x: 700, endPoint y: 482, distance: 154.5
click at [559, 497] on div "Name: GL - DAB TOOLKIT - 5 PC - BLACK SKU: ACC-CON-GL-DABKIT Package ID: 568408…" at bounding box center [416, 574] width 689 height 177
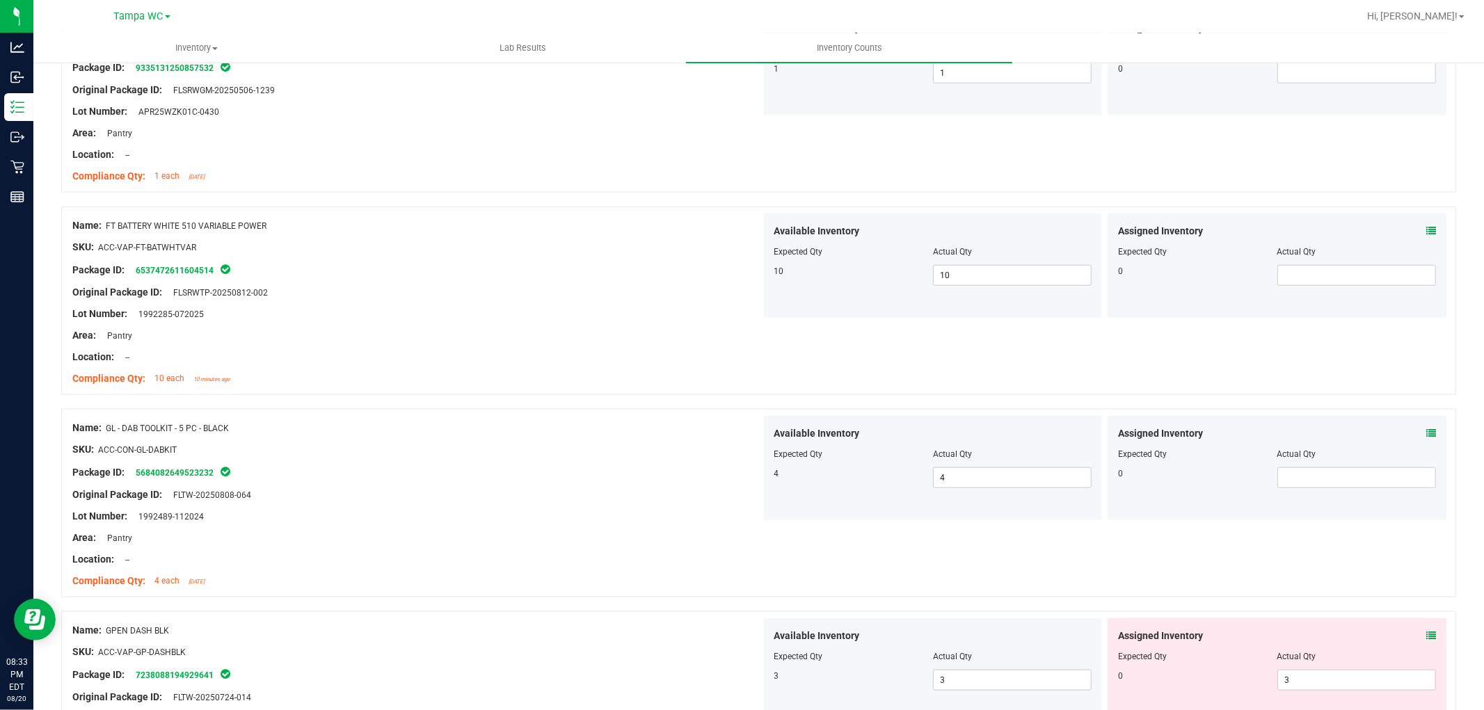
scroll to position [1391, 0]
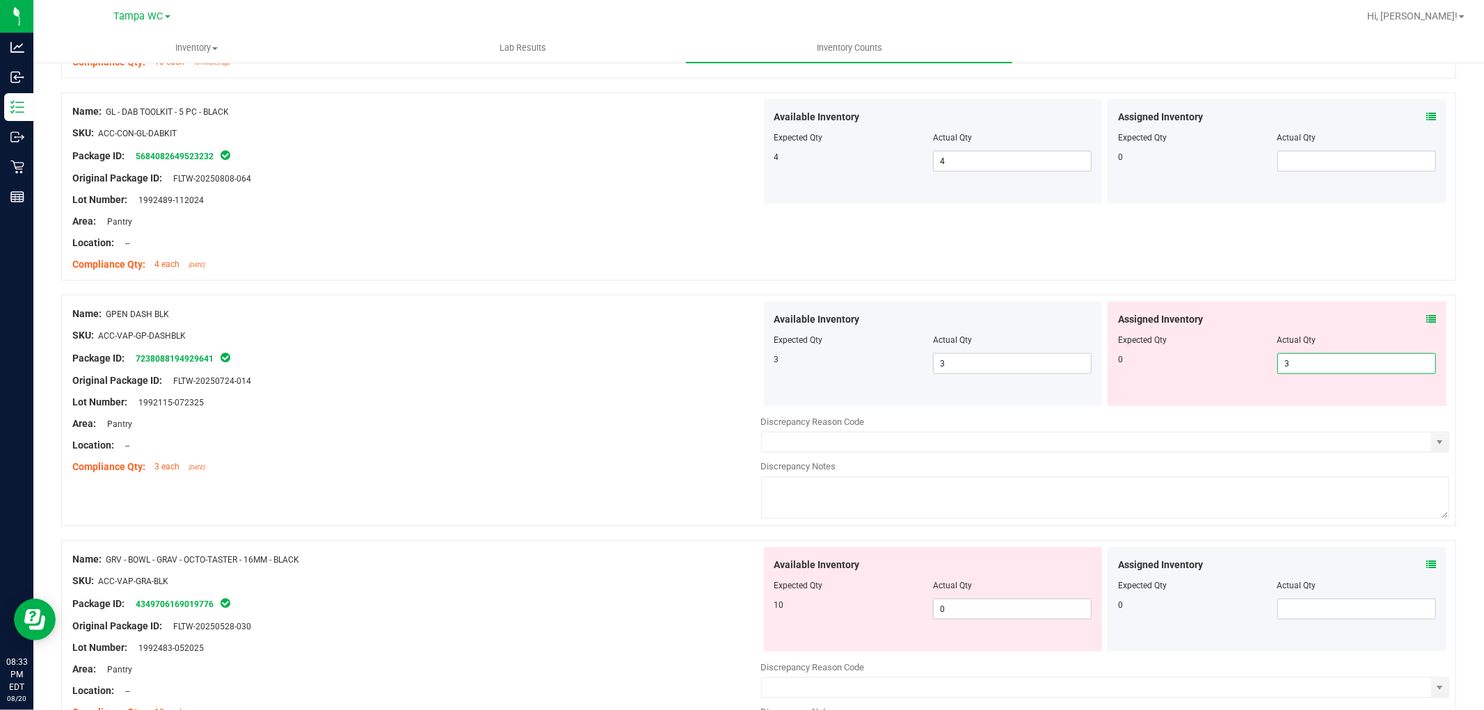
drag, startPoint x: 1313, startPoint y: 367, endPoint x: 737, endPoint y: 343, distance: 576.5
click at [766, 349] on div "Available Inventory Expected Qty Actual Qty 3 3 3 3 3" at bounding box center [1105, 354] width 689 height 104
drag, startPoint x: 607, startPoint y: 332, endPoint x: 661, endPoint y: 351, distance: 57.4
click at [609, 332] on div "SKU: ACC-VAP-GP-DASHBLK" at bounding box center [416, 335] width 689 height 15
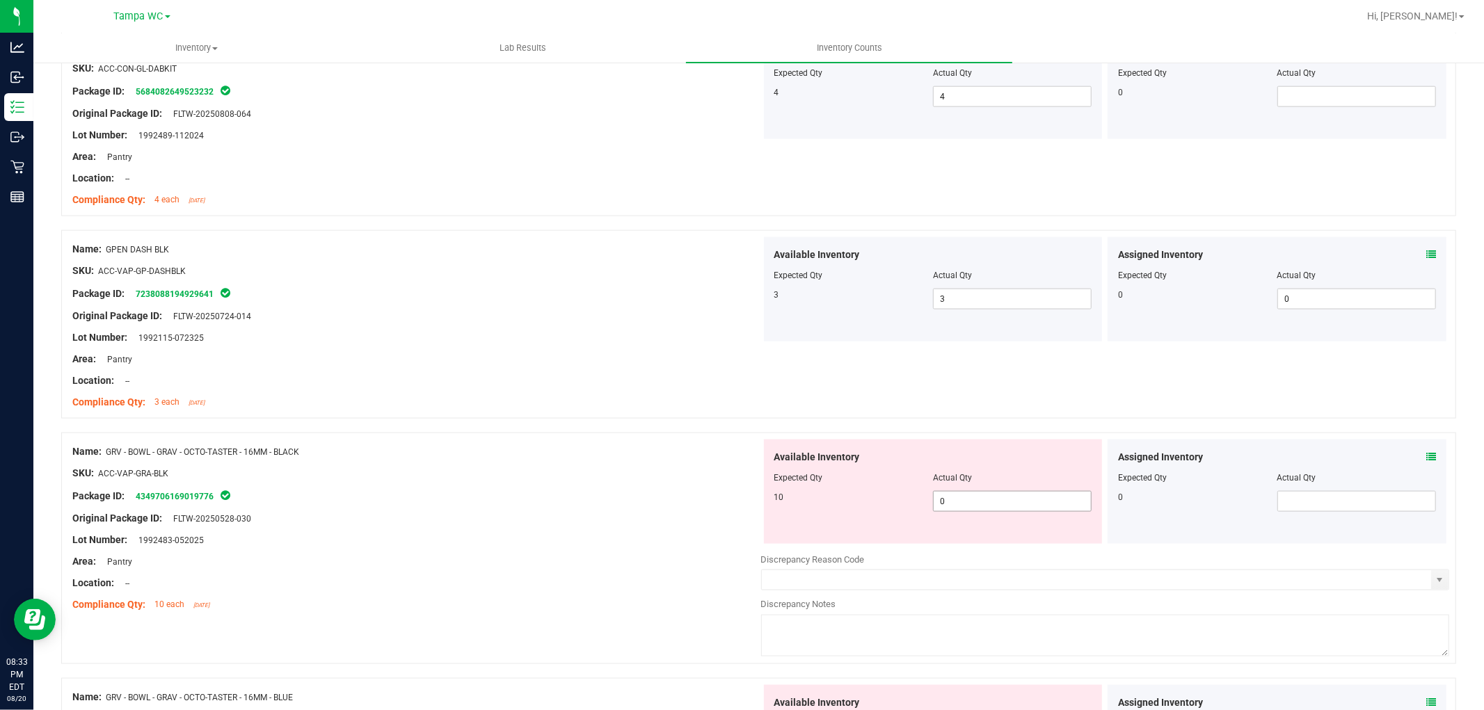
scroll to position [1546, 0]
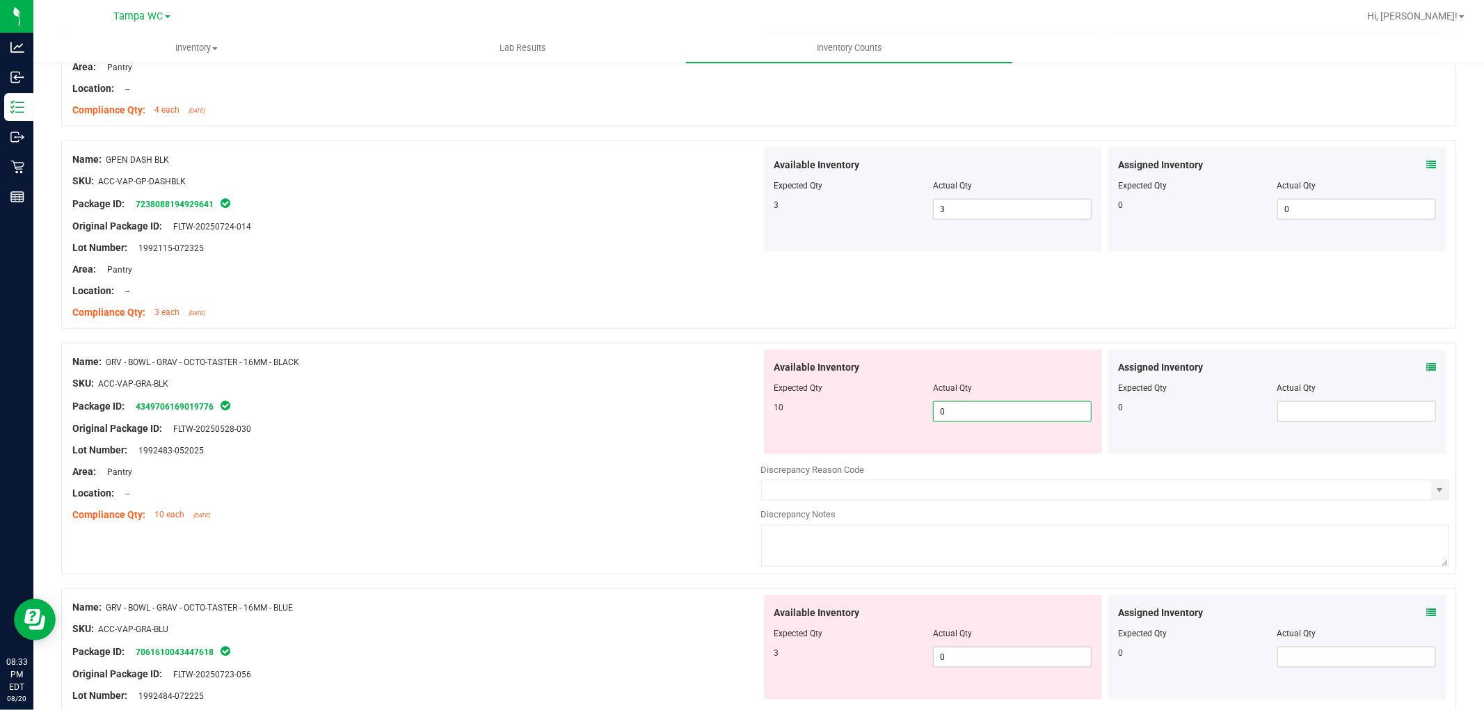
click at [539, 397] on div "Name: GRV - BOWL - GRAV - OCTO-TASTER - 16MM - BLACK SKU: ACC-VAP-GRA-BLK Packa…" at bounding box center [758, 459] width 1395 height 232
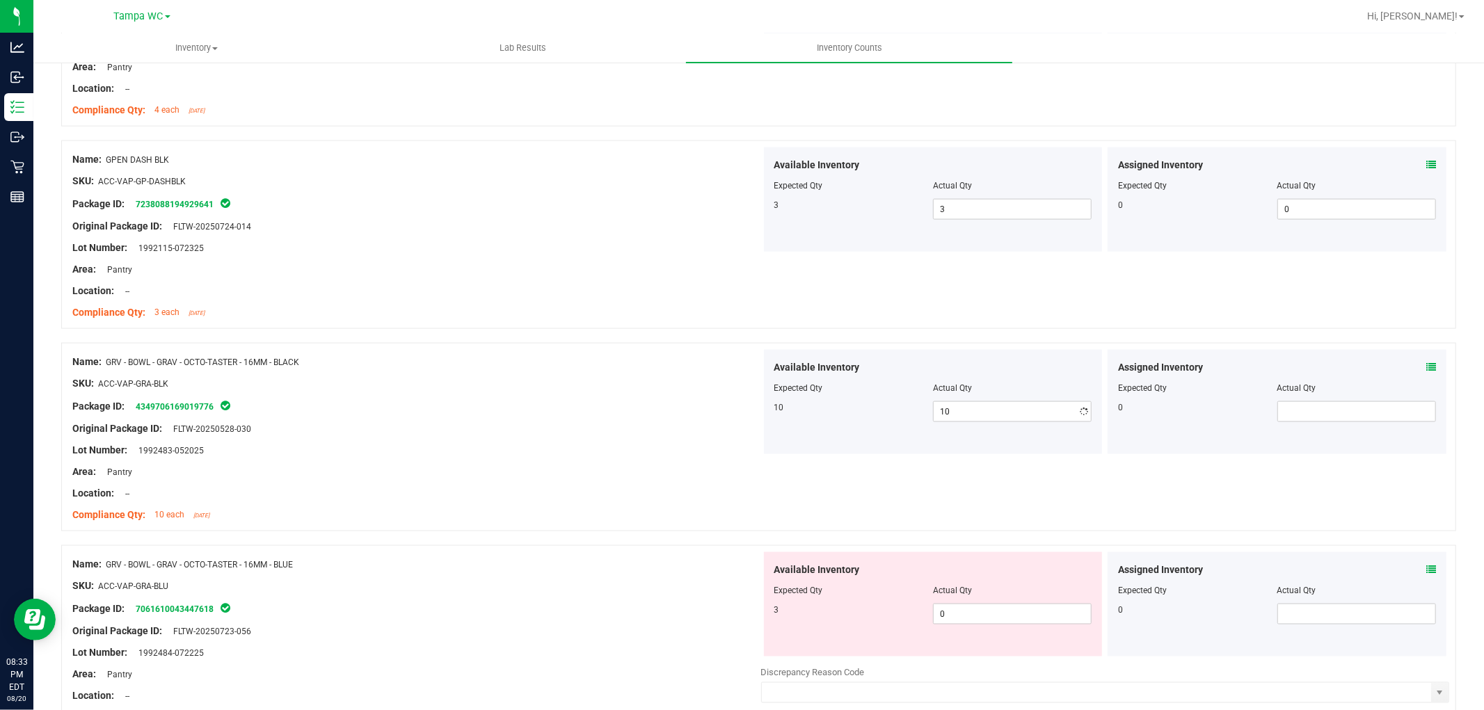
click at [580, 400] on div "Name: GRV - BOWL - GRAV - OCTO-TASTER - 16MM - BLACK SKU: ACC-VAP-GRA-BLK Packa…" at bounding box center [416, 438] width 689 height 177
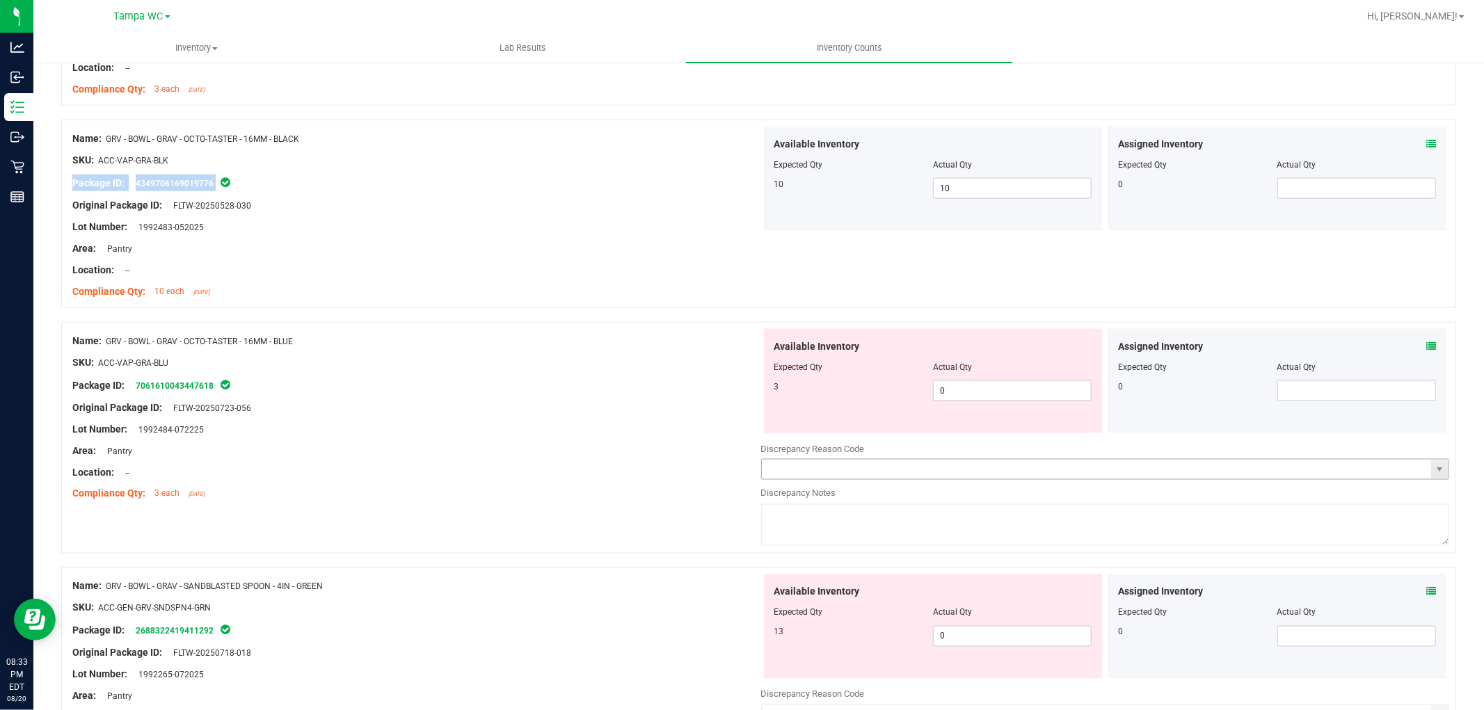
scroll to position [1777, 0]
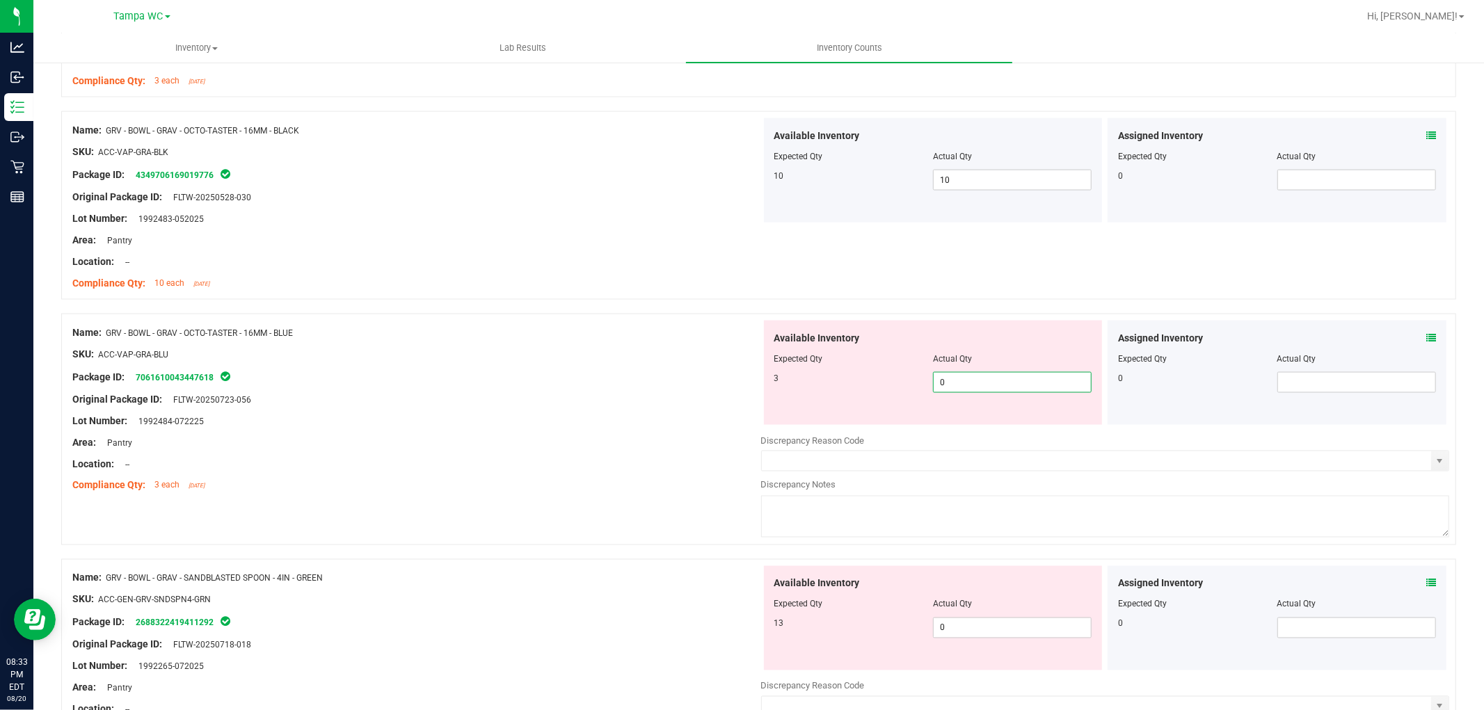
click at [602, 371] on div "Name: GRV - BOWL - GRAV - OCTO-TASTER - 16MM - BLUE SKU: ACC-VAP-GRA-BLU Packag…" at bounding box center [758, 430] width 1395 height 232
click at [621, 378] on div "Package ID: 7061610043447618" at bounding box center [416, 377] width 689 height 17
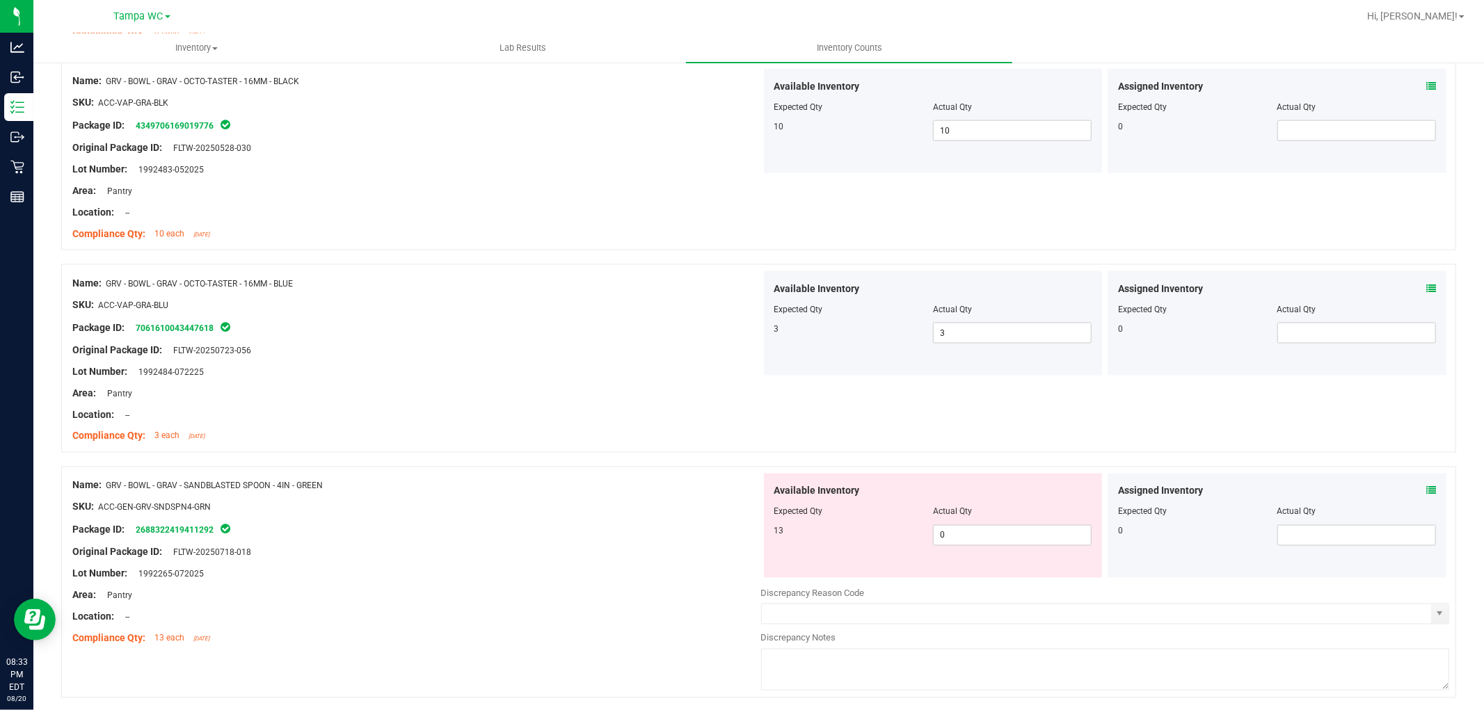
scroll to position [1855, 0]
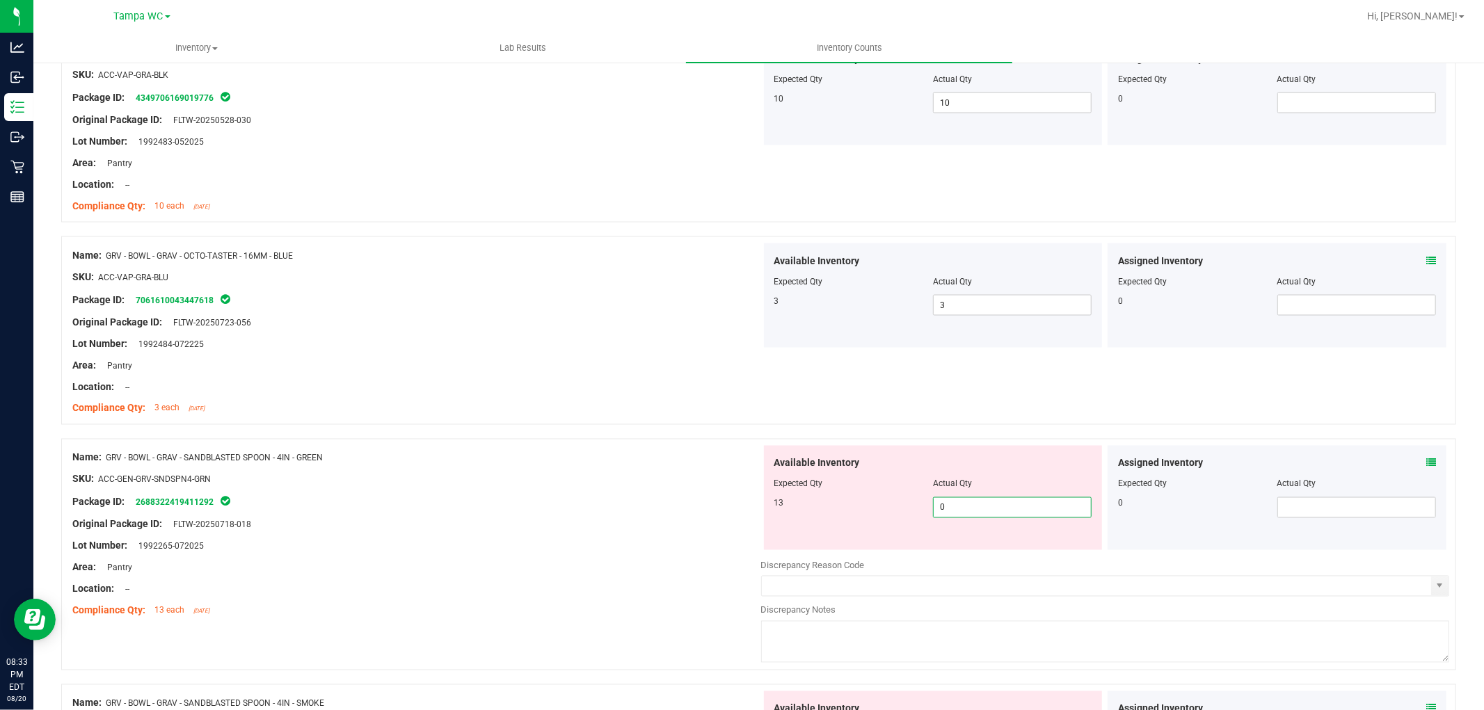
click at [550, 451] on div "Name: GRV - BOWL - GRAV - SANDBLASTED SPOON - 4IN - GREEN SKU: ACC-GEN-GRV-SNDS…" at bounding box center [758, 555] width 1395 height 232
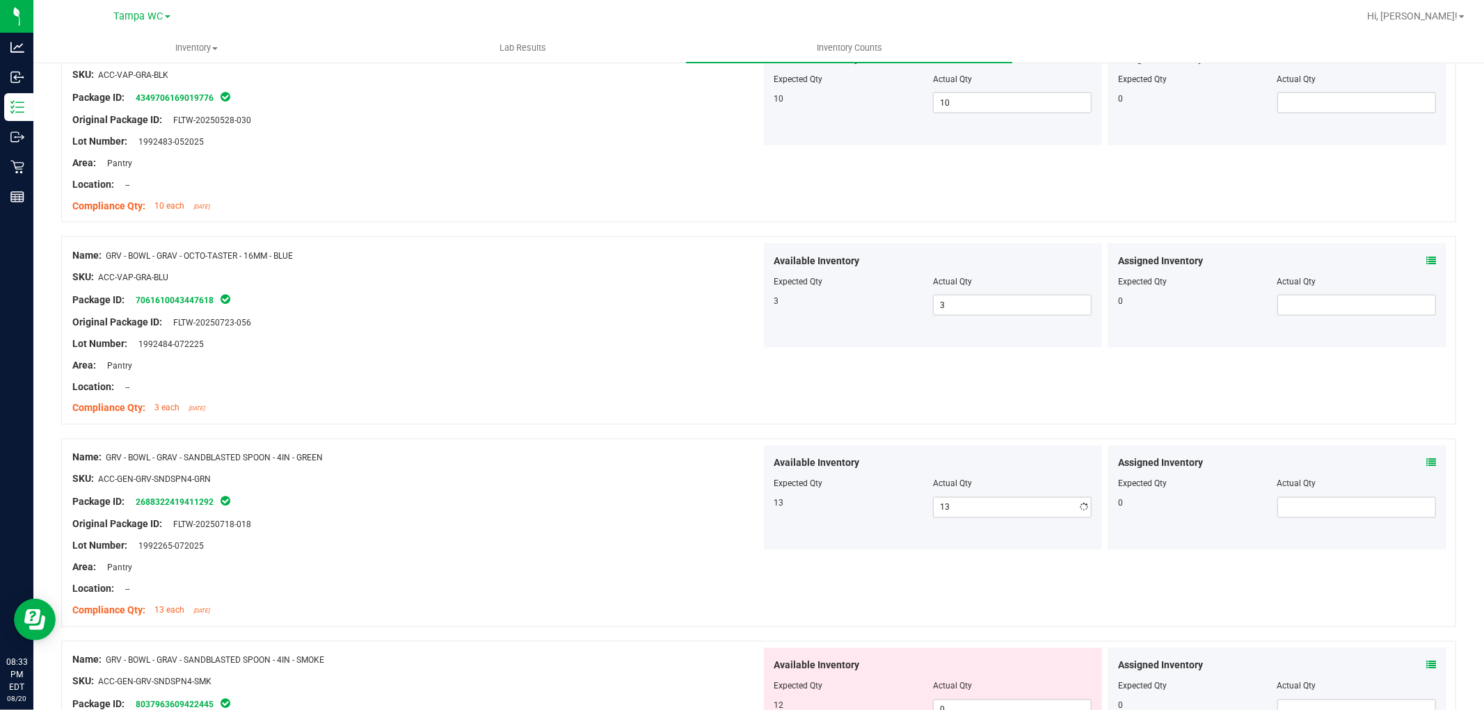
click at [582, 472] on div at bounding box center [416, 468] width 689 height 7
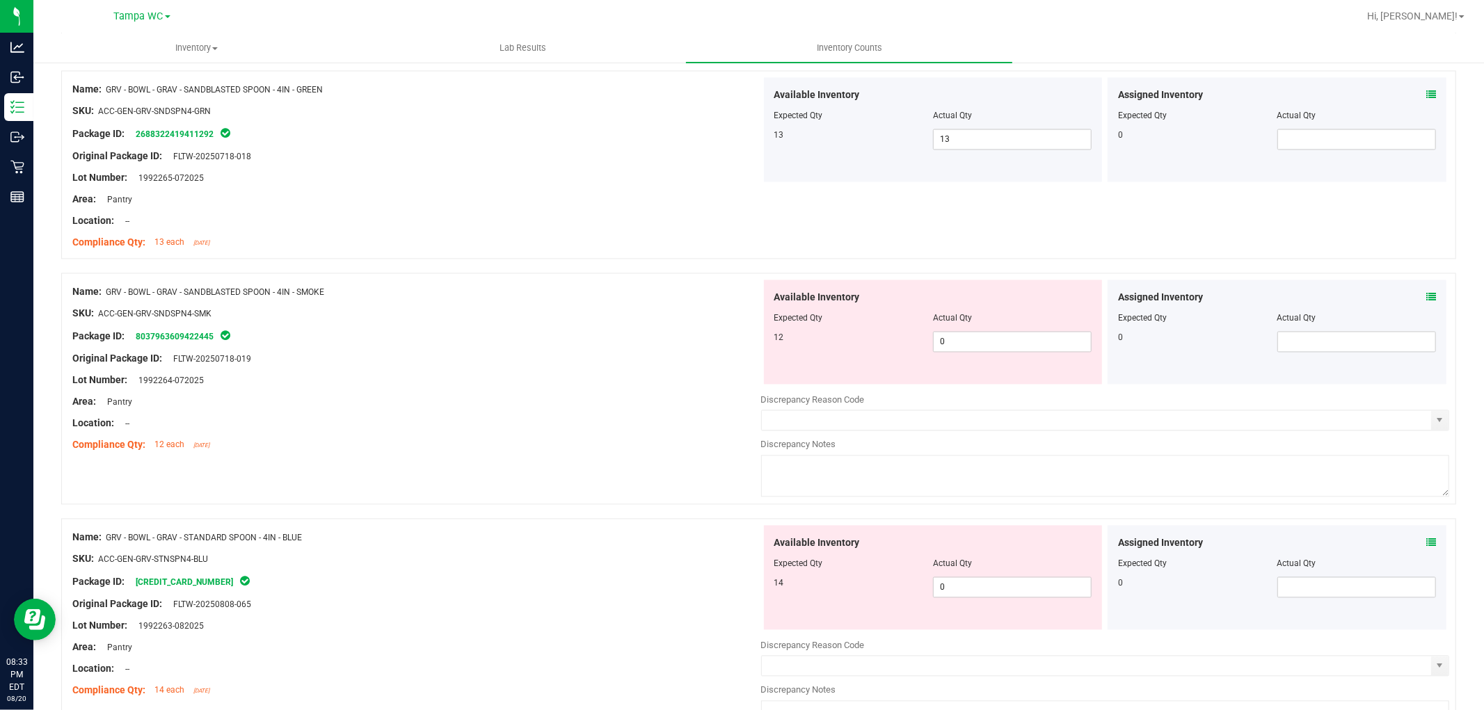
scroll to position [2241, 0]
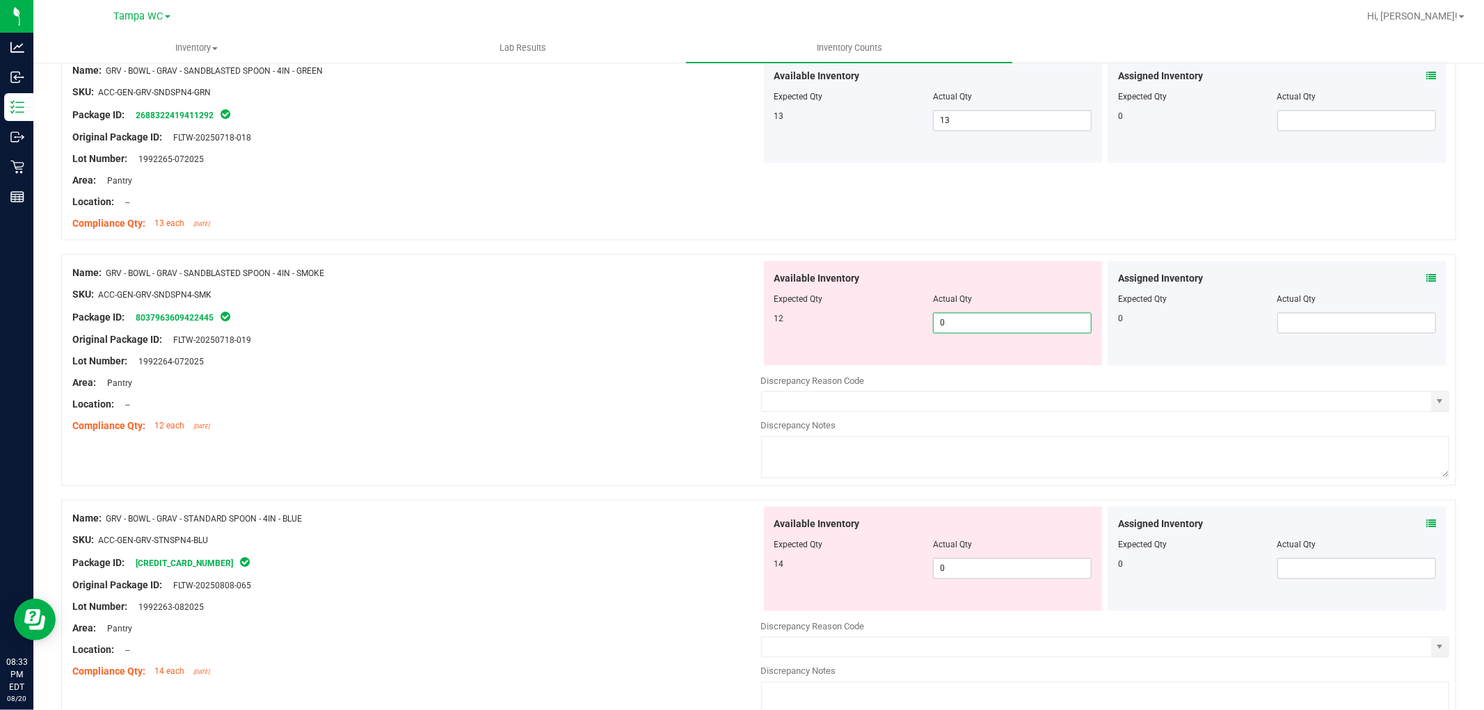
click at [614, 294] on div "Name: GRV - BOWL - GRAV - SANDBLASTED SPOON - 4IN - SMOKE SKU: ACC-GEN-GRV-SNDS…" at bounding box center [758, 371] width 1395 height 232
click at [596, 358] on div "Lot Number: 1992264-072025" at bounding box center [416, 362] width 689 height 15
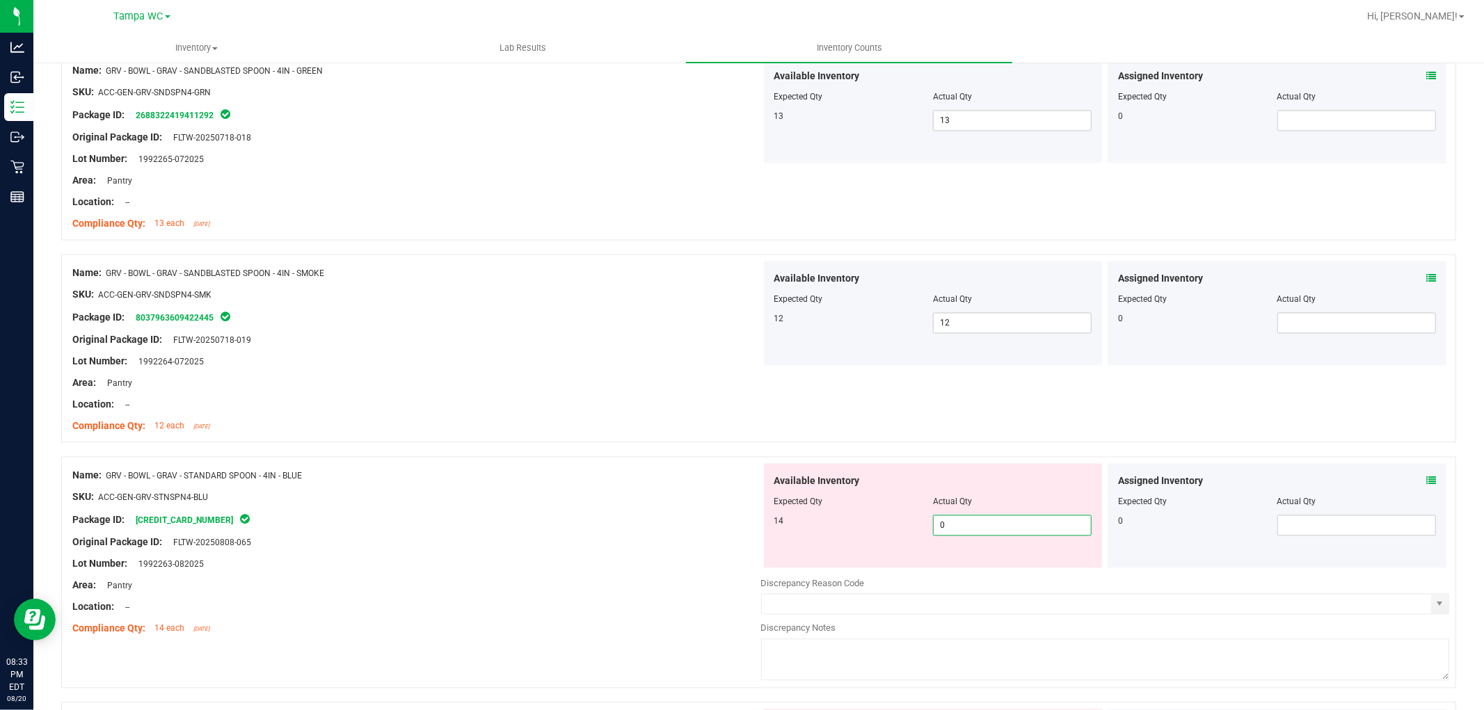
click at [598, 502] on div "Name: GRV - BOWL - GRAV - STANDARD SPOON - 4IN - BLUE SKU: ACC-GEN-GRV-STNSPN4-…" at bounding box center [758, 573] width 1395 height 232
click at [577, 488] on div "Name: GRV - BOWL - GRAV - STANDARD SPOON - 4IN - BLUE SKU: ACC-GEN-GRV-STNSPN4-…" at bounding box center [416, 552] width 689 height 177
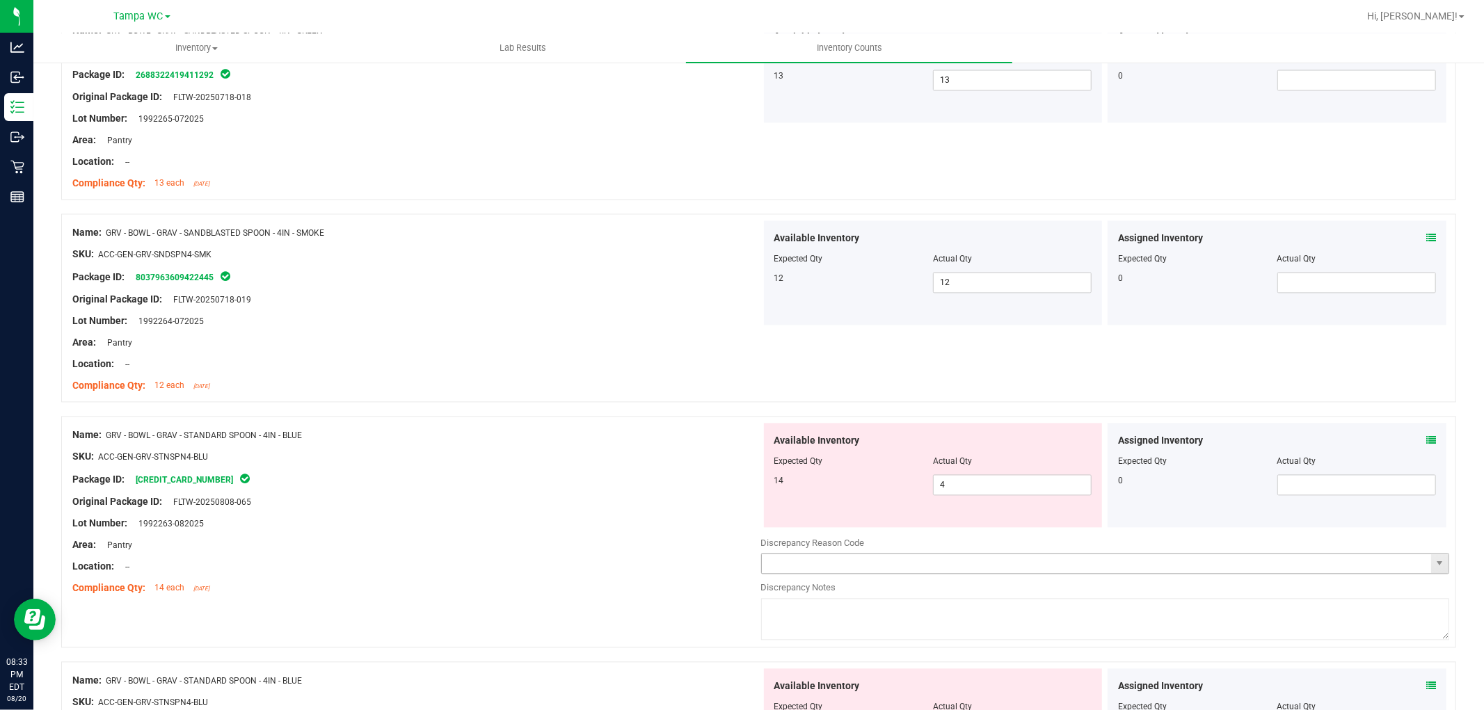
scroll to position [2319, 0]
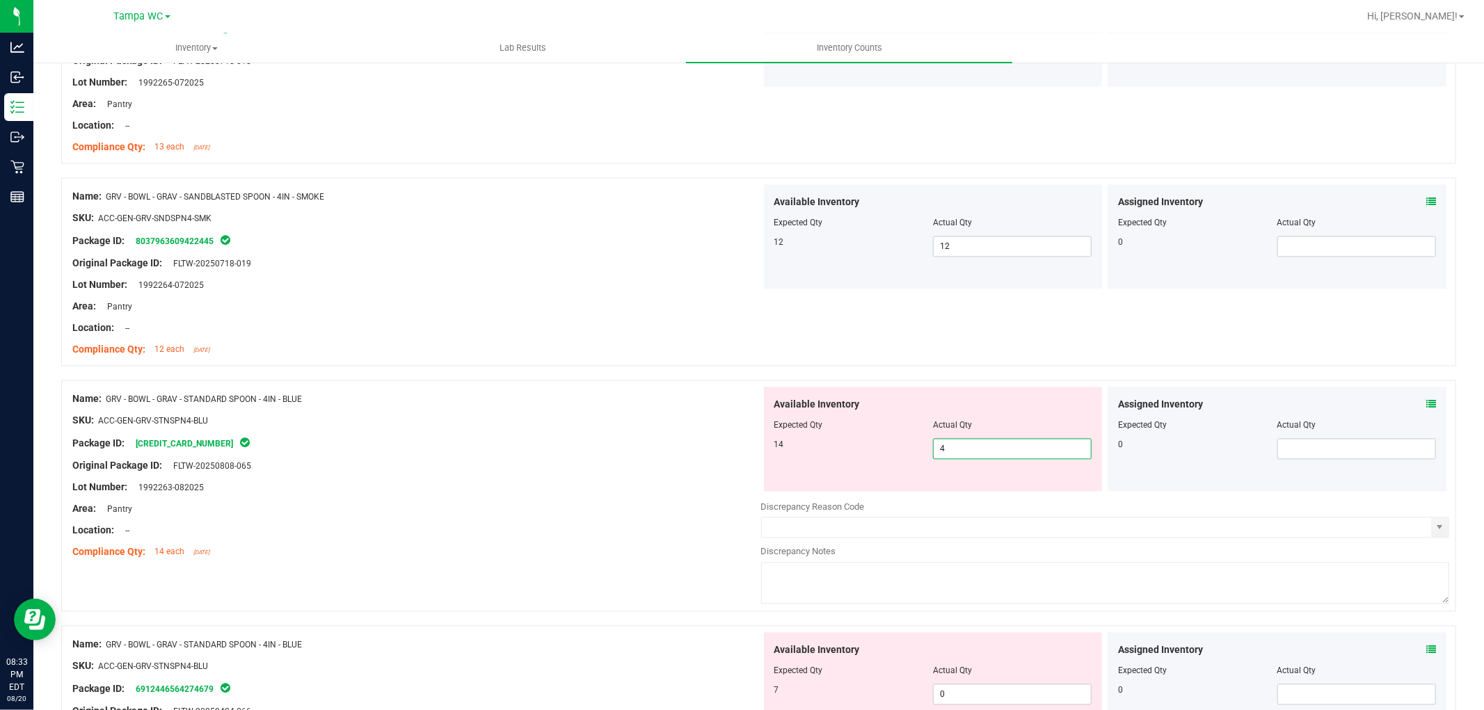
click at [678, 438] on div "Name: GRV - BOWL - GRAV - STANDARD SPOON - 4IN - BLUE SKU: ACC-GEN-GRV-STNSPN4-…" at bounding box center [758, 496] width 1395 height 232
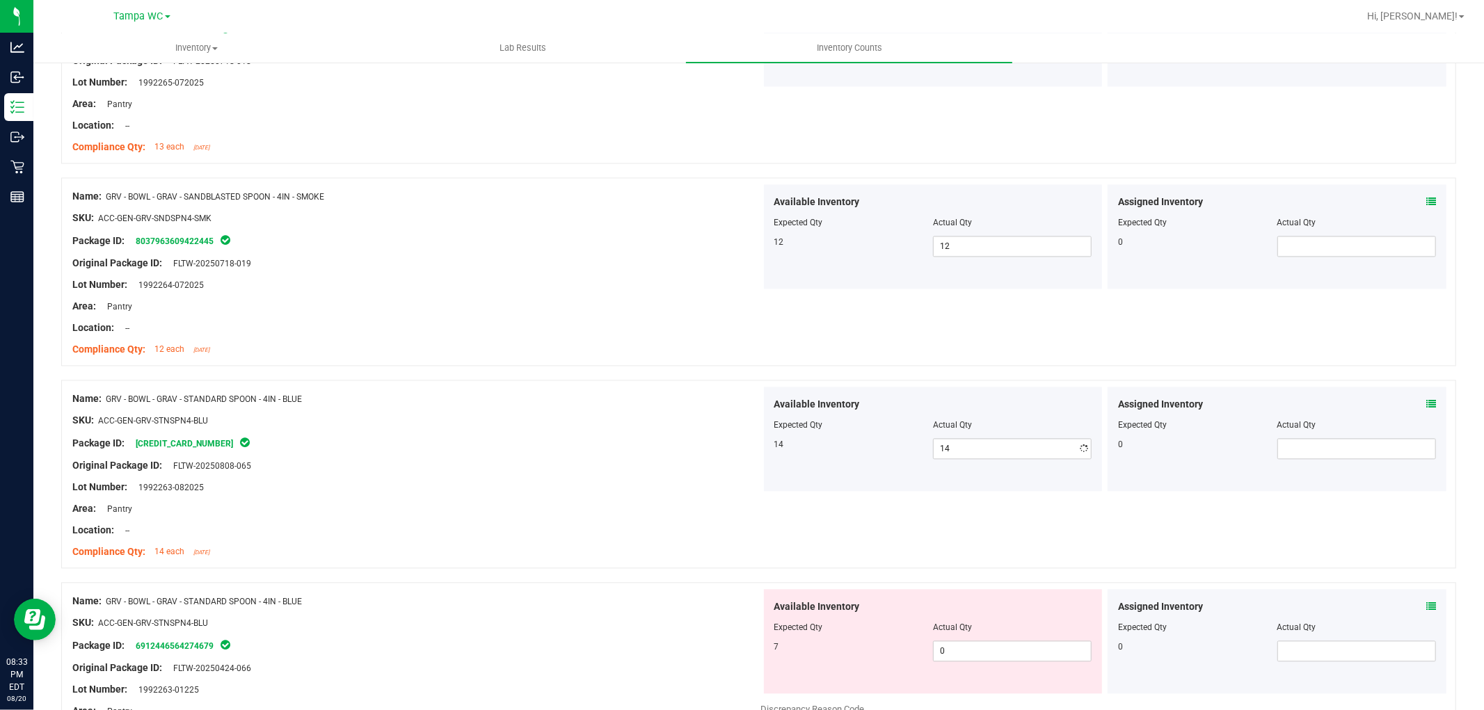
click at [655, 439] on div "Package ID: [CREDIT_CARD_NUMBER]" at bounding box center [416, 443] width 689 height 17
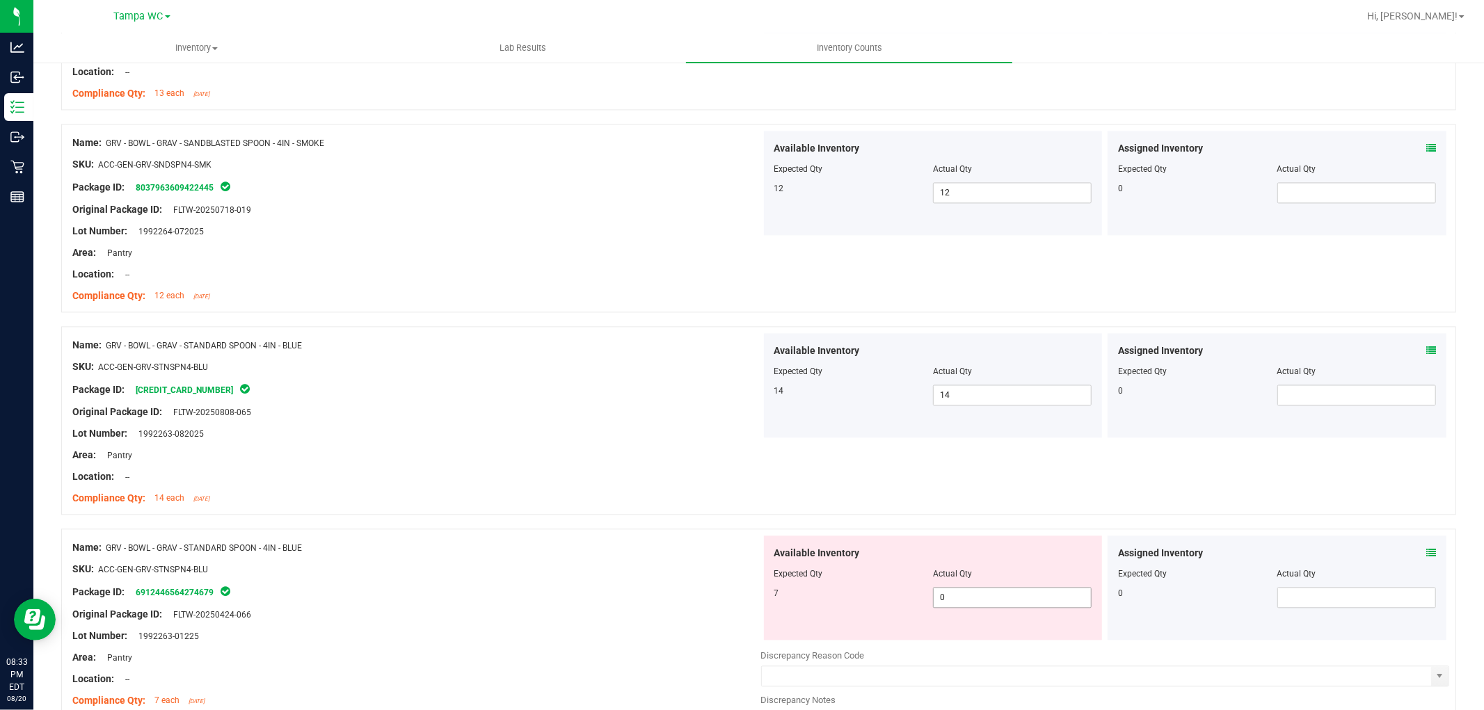
scroll to position [2396, 0]
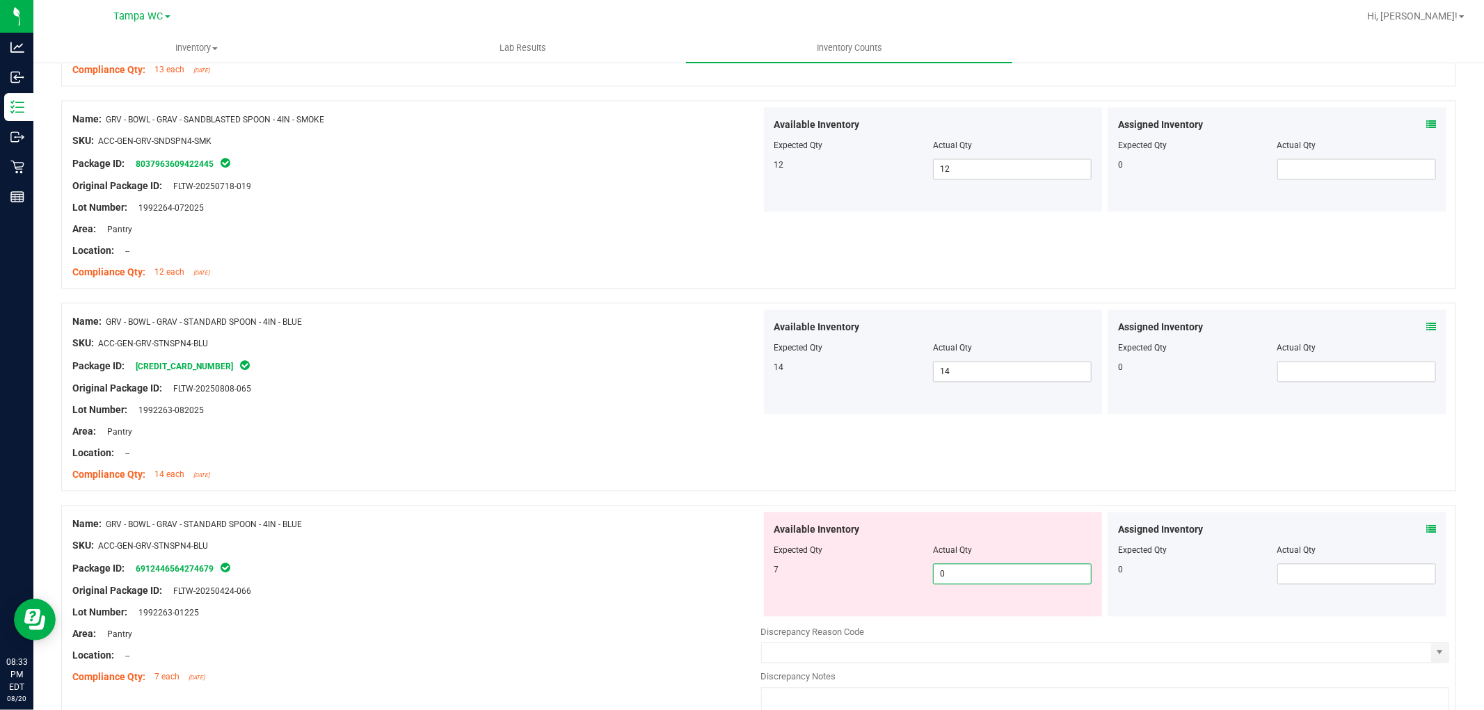
click at [629, 543] on div "Name: GRV - BOWL - GRAV - STANDARD SPOON - 4IN - BLUE SKU: ACC-GEN-GRV-STNSPN4-…" at bounding box center [758, 621] width 1395 height 232
click at [636, 538] on div "Name: GRV - BOWL - GRAV - STANDARD SPOON - 4IN - BLUE SKU: ACC-GEN-GRV-STNSPN4-…" at bounding box center [416, 600] width 689 height 177
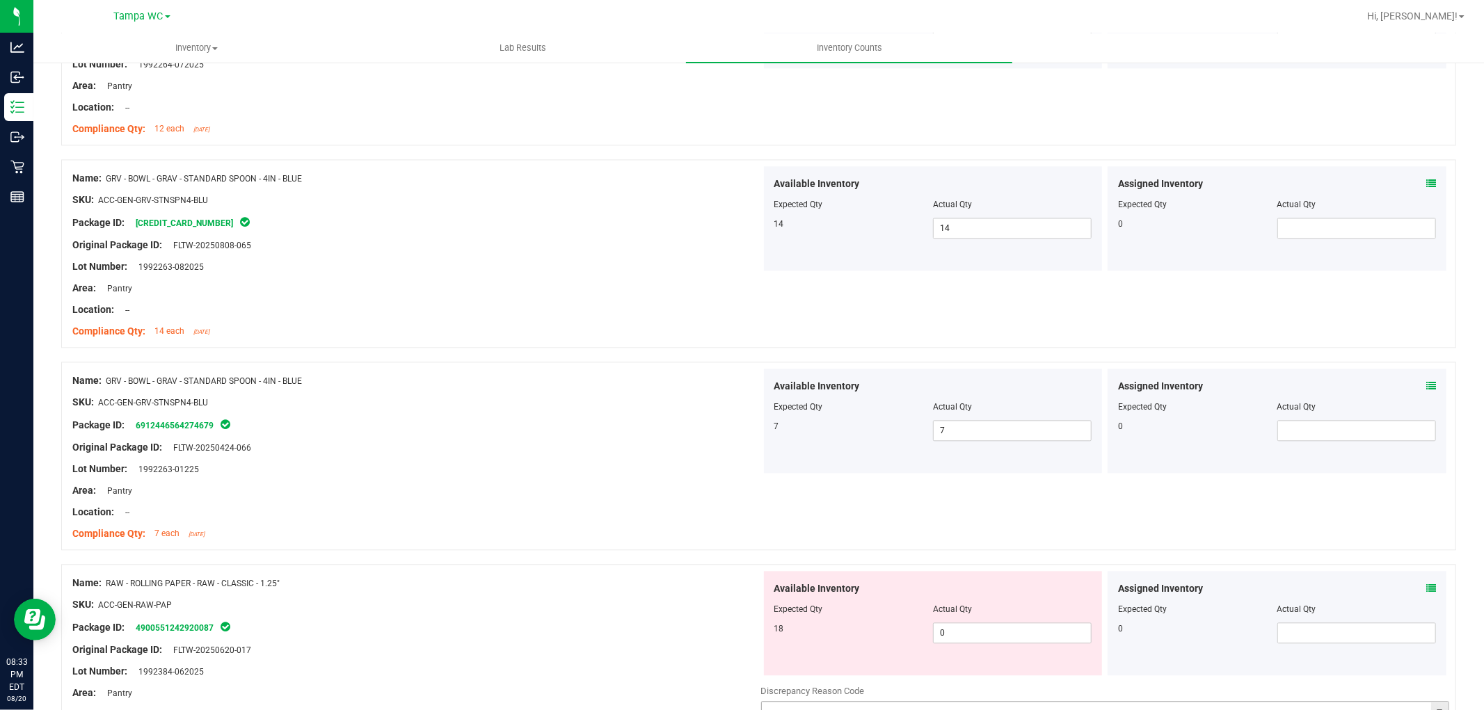
scroll to position [2705, 0]
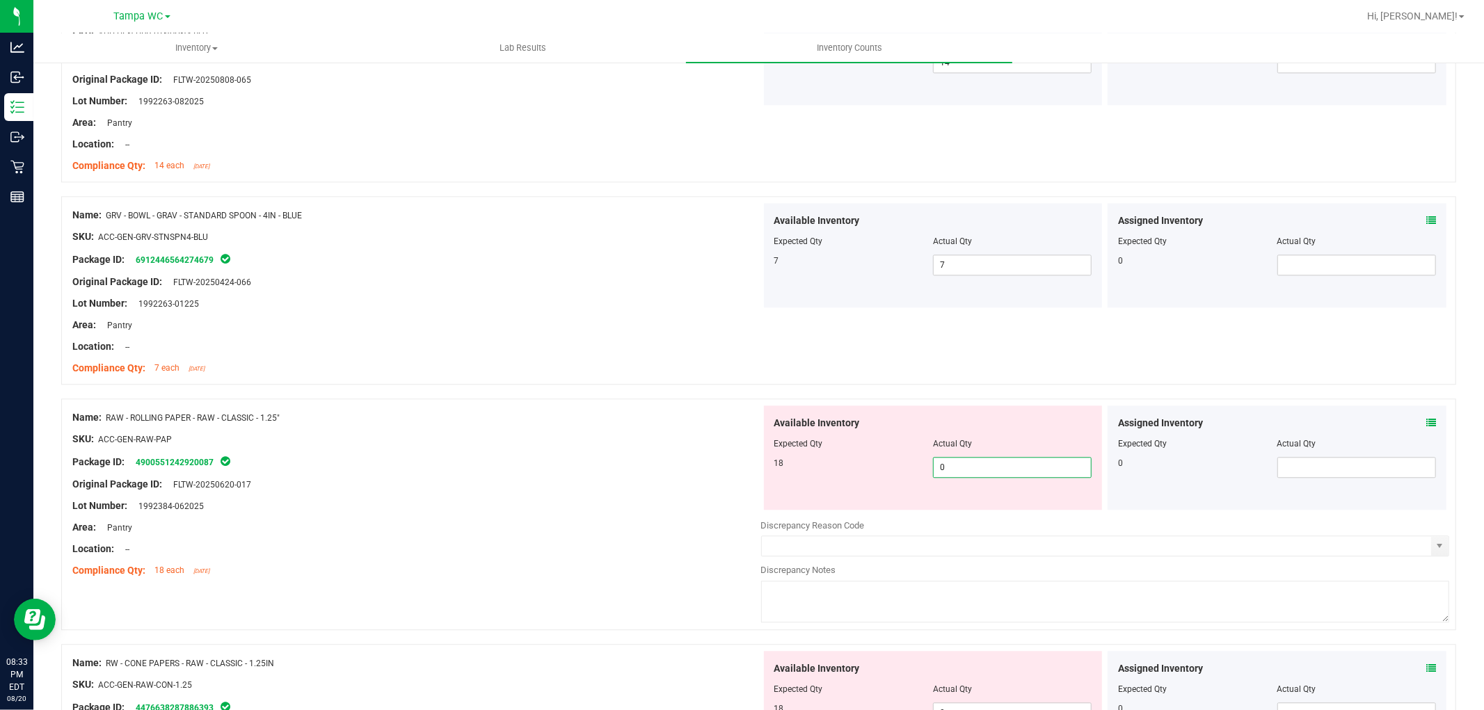
click at [787, 449] on div "Available Inventory Expected Qty Actual Qty 18 0 0" at bounding box center [933, 458] width 339 height 104
click at [684, 481] on ng-container "Original Package ID: FLTW-20250620-017" at bounding box center [416, 481] width 689 height 22
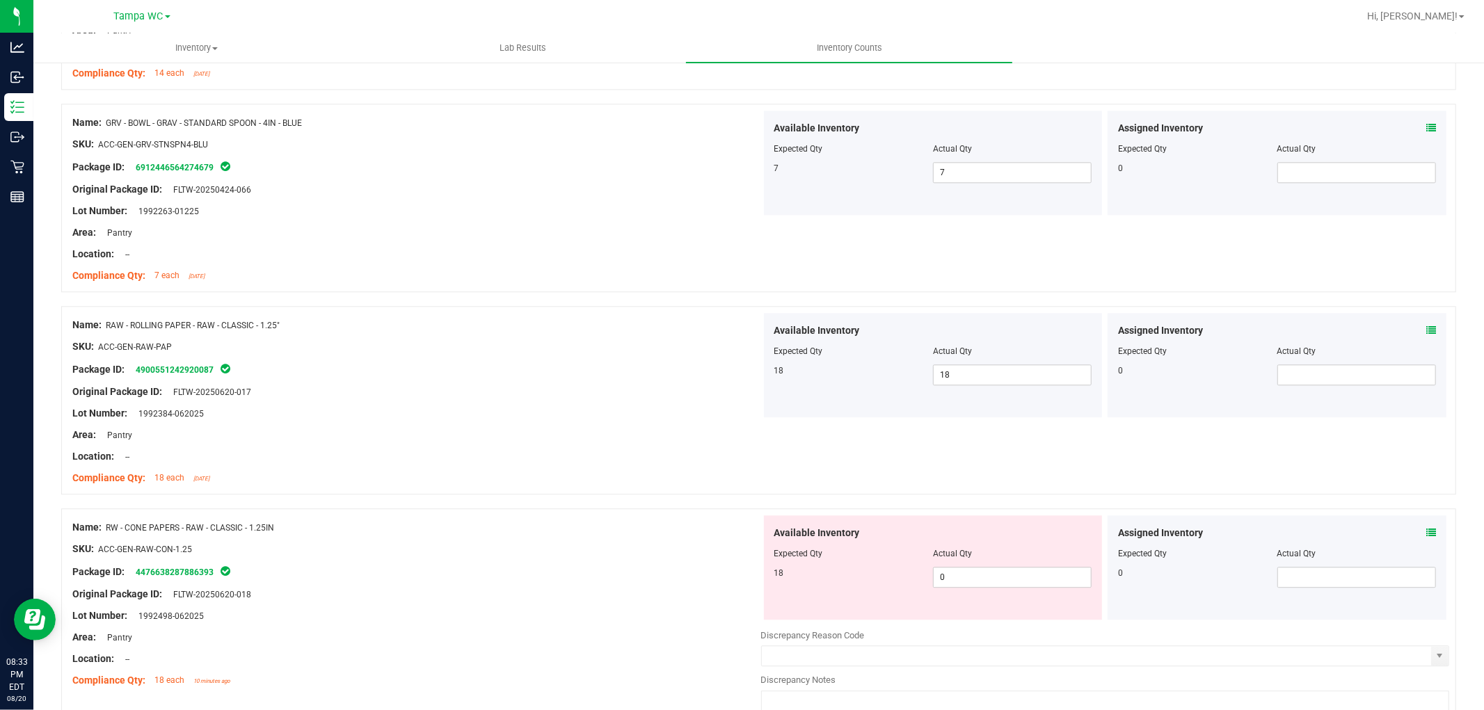
scroll to position [2937, 0]
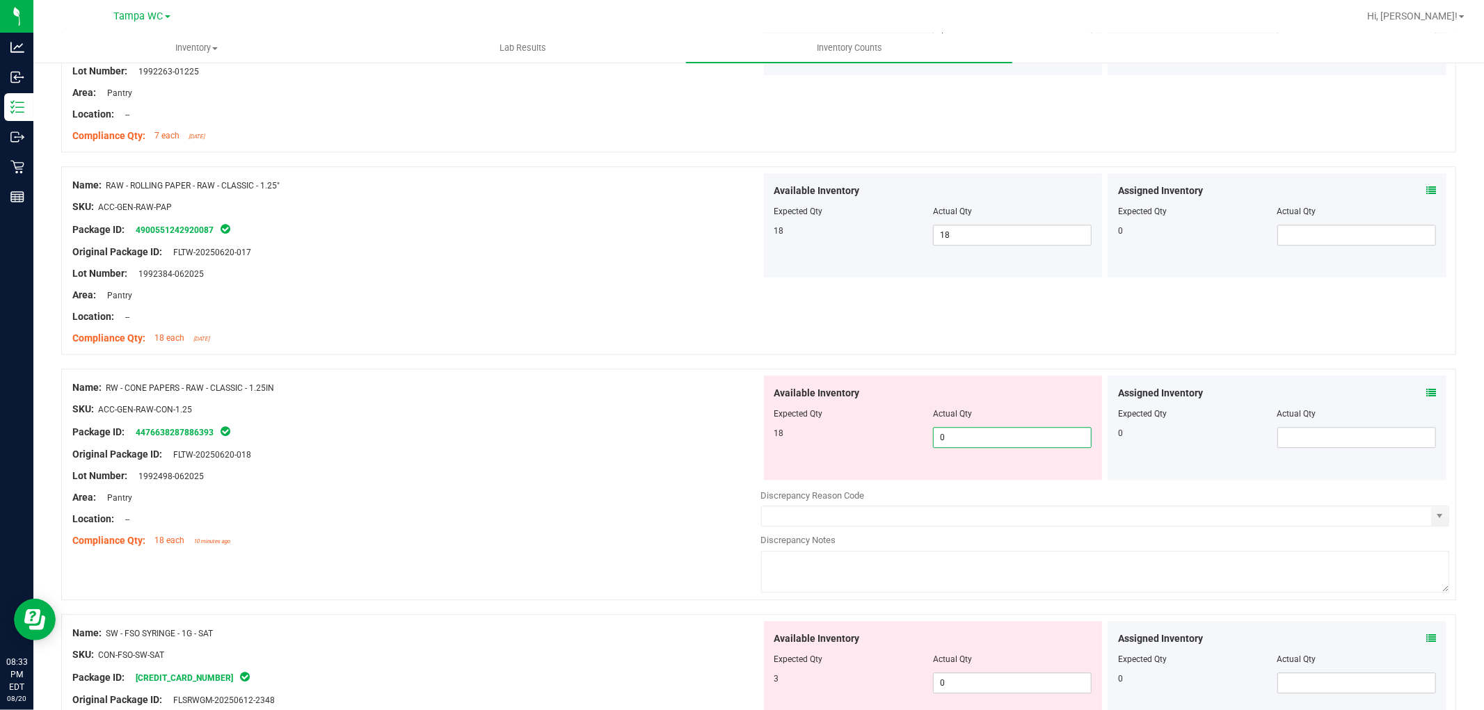
click at [735, 421] on div "Name: RW - CONE PAPERS - RAW - CLASSIC - 1.25IN SKU: ACC-GEN-RAW-CON-1.25 Packa…" at bounding box center [758, 485] width 1395 height 232
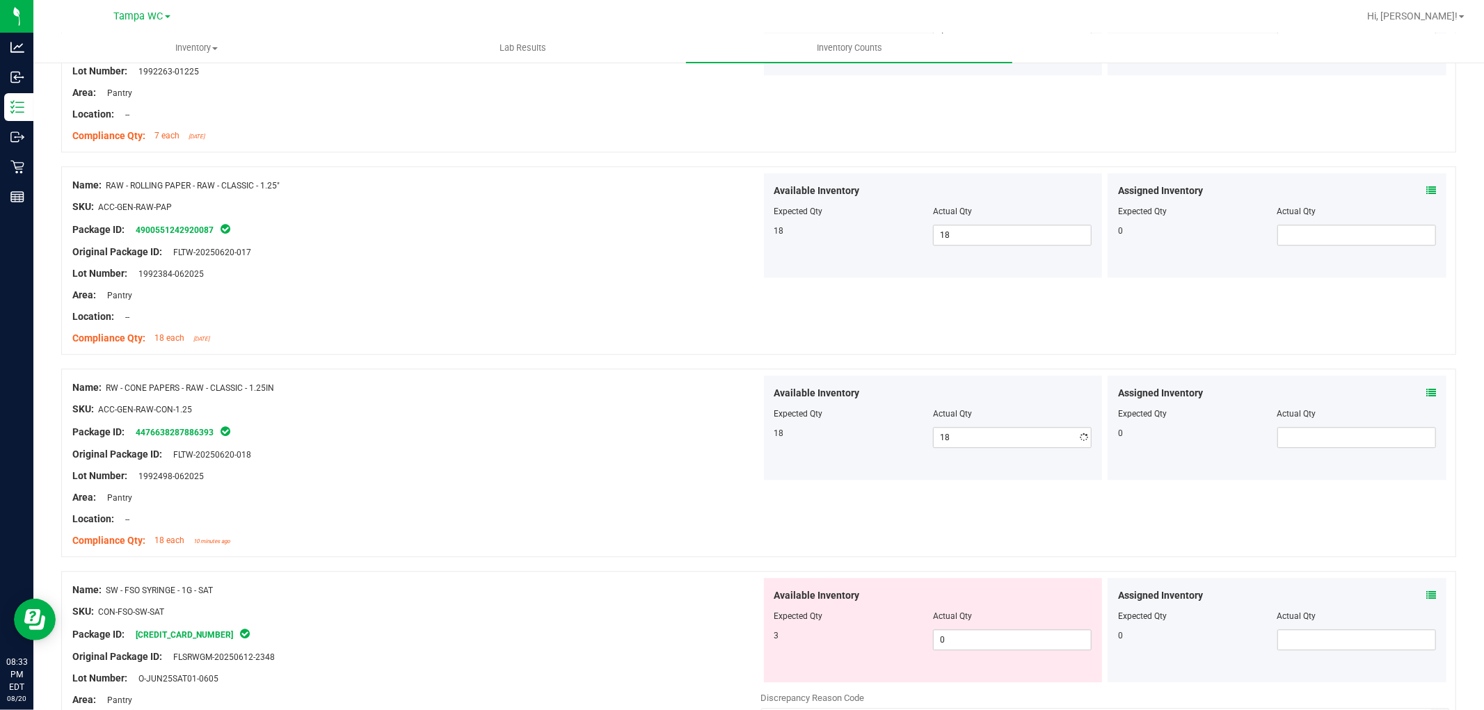
click at [663, 434] on div "Package ID: 4476638287886393" at bounding box center [416, 432] width 689 height 17
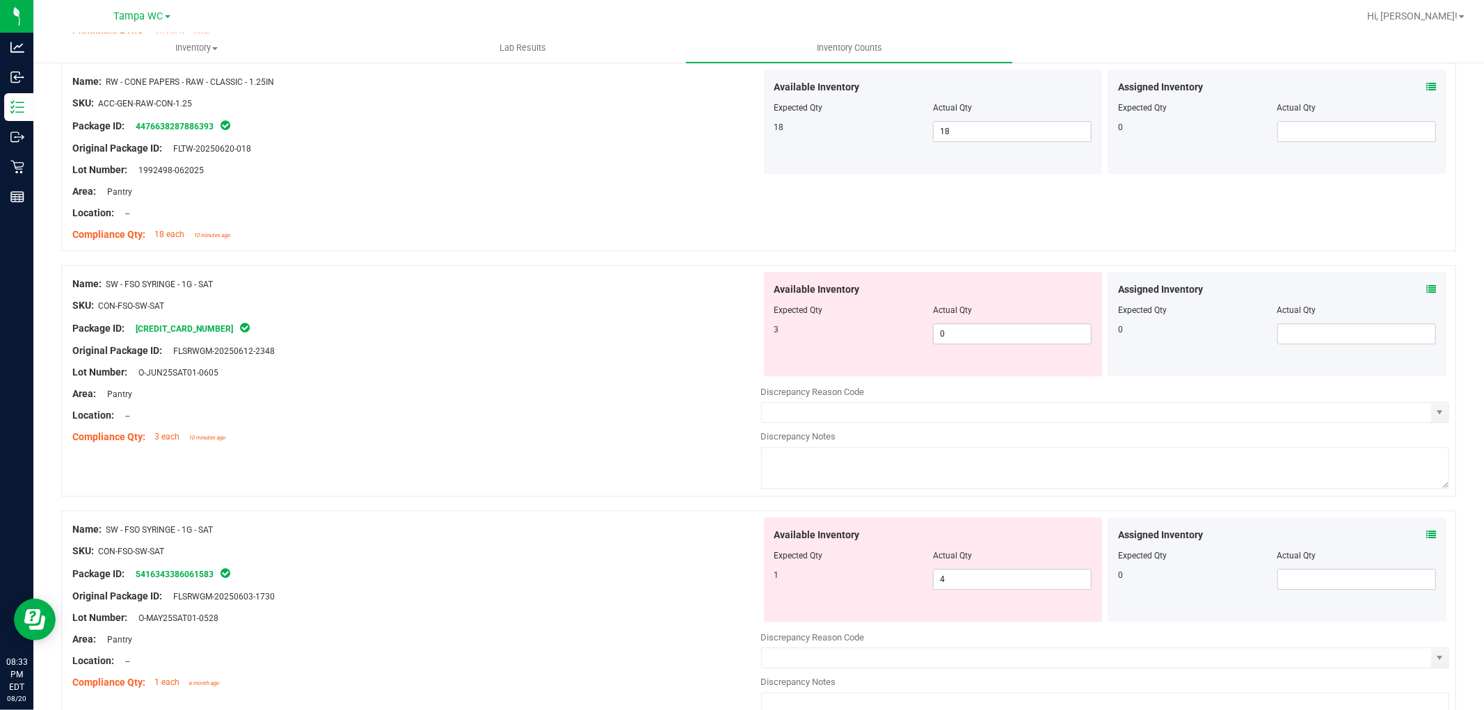
scroll to position [3246, 0]
click at [671, 341] on div "Name: SW - FSO SYRINGE - 1G - SAT SKU: CON-FSO-SW-SAT Package ID: [CREDIT_CARD_…" at bounding box center [758, 378] width 1395 height 232
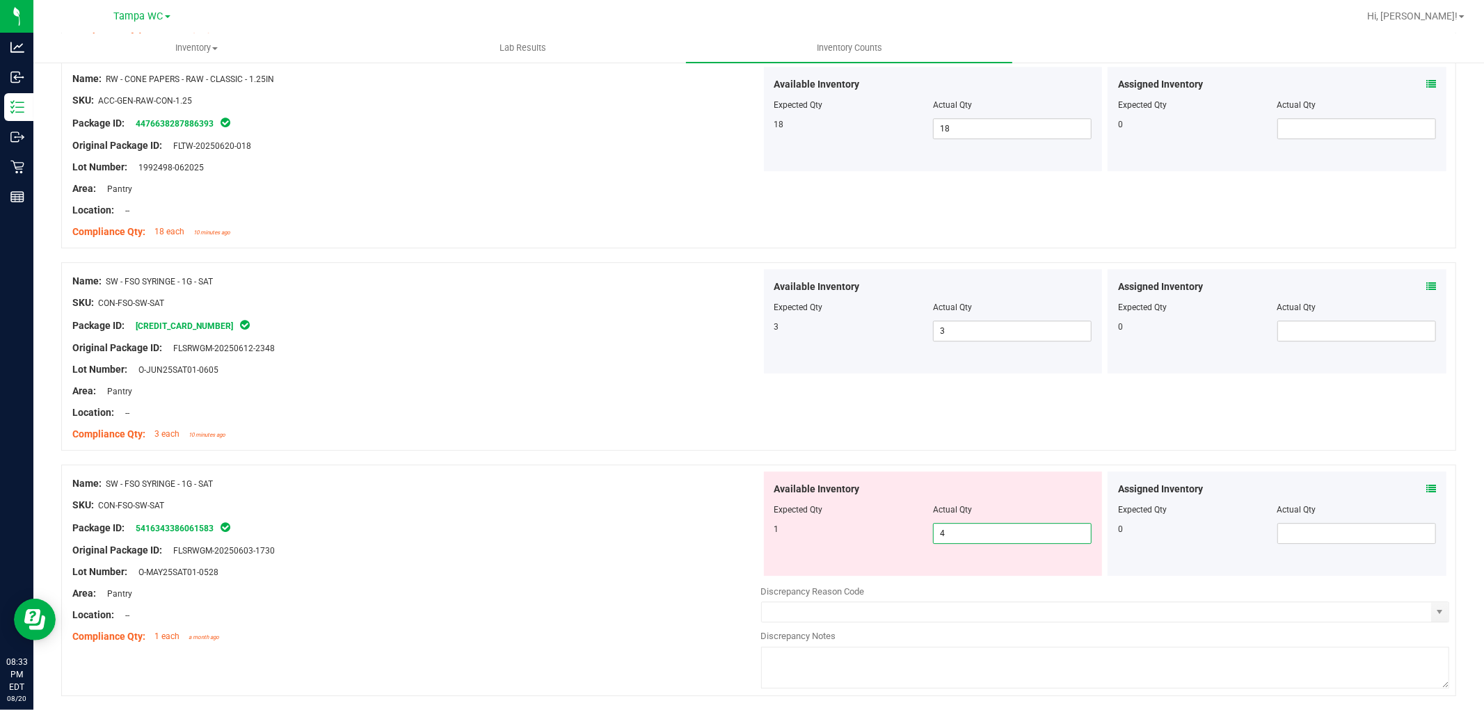
click at [628, 529] on div "Name: SW - FSO SYRINGE - 1G - SAT SKU: CON-FSO-SW-SAT Package ID: 5416343386061…" at bounding box center [758, 581] width 1395 height 232
click at [641, 502] on div "SKU: CON-FSO-SW-SAT" at bounding box center [416, 505] width 689 height 15
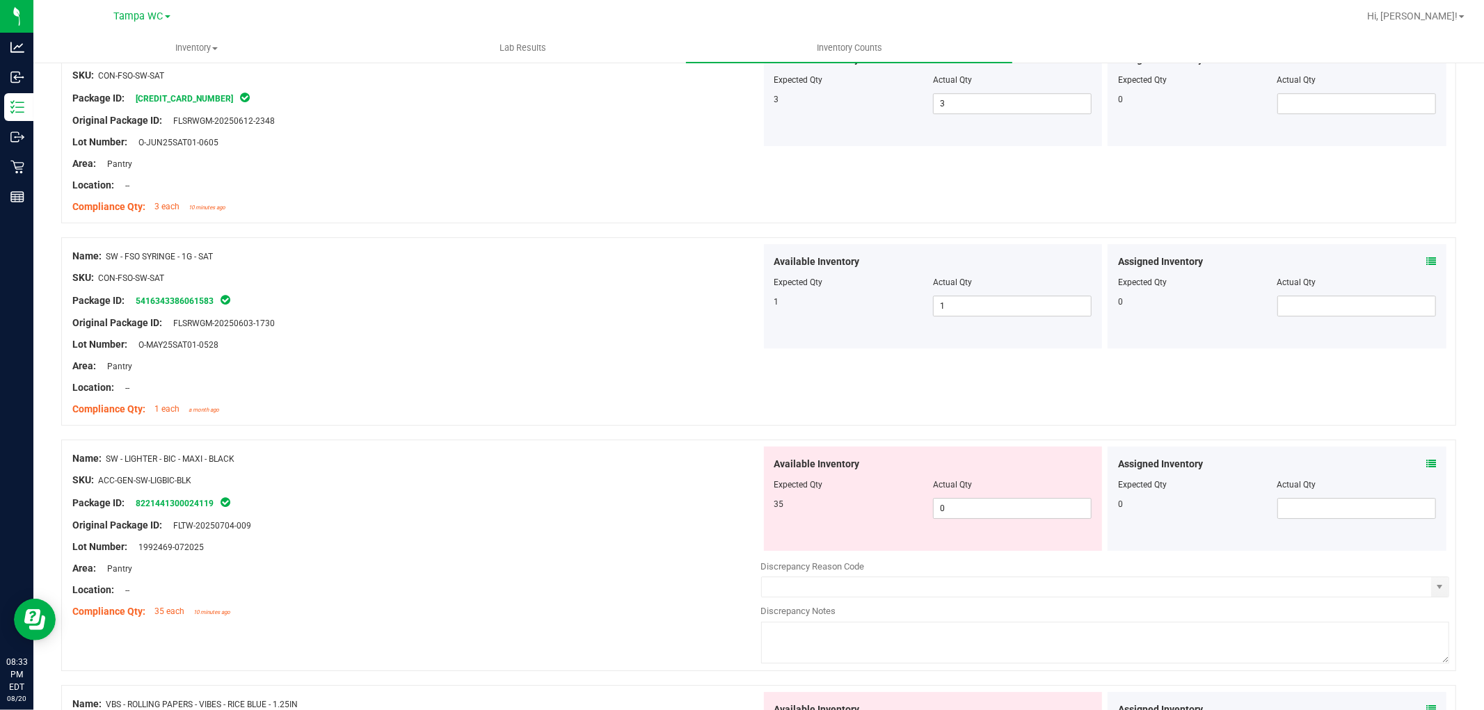
scroll to position [3633, 0]
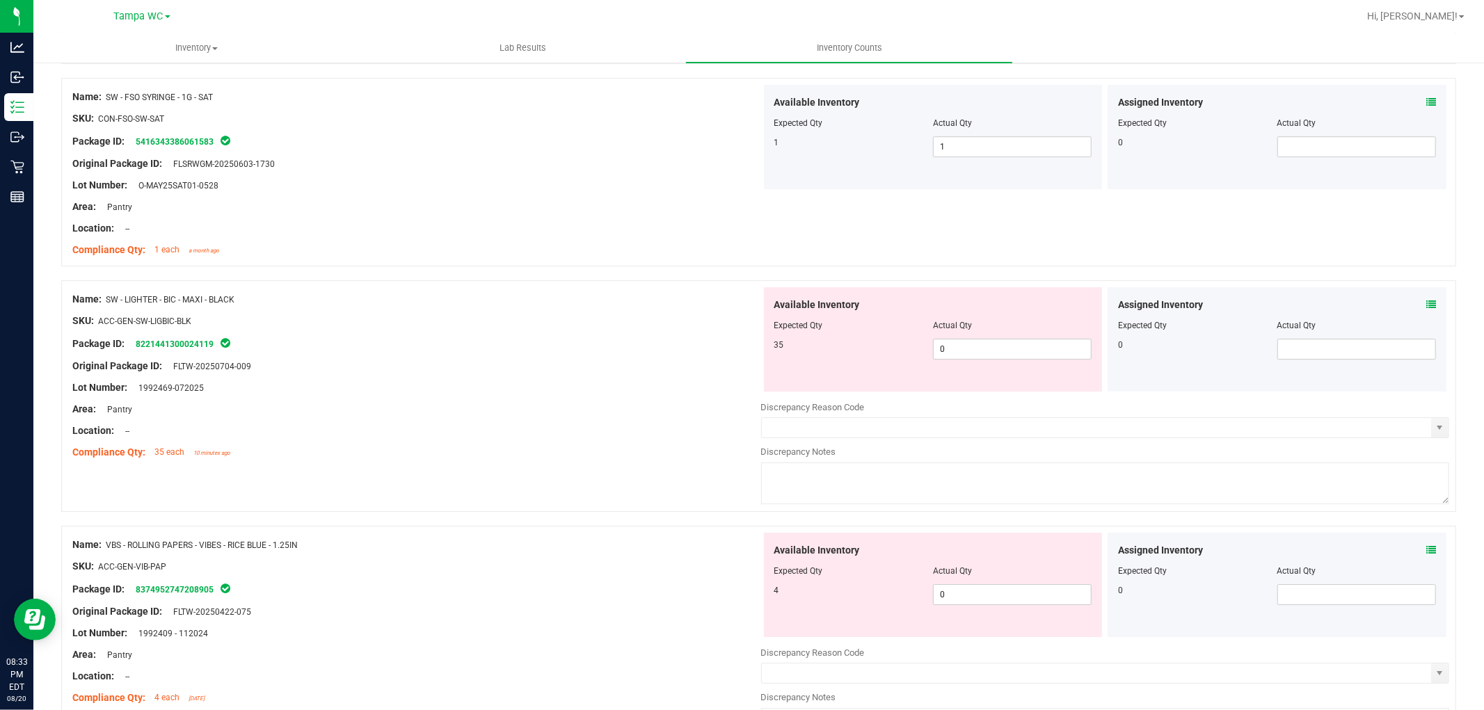
click at [892, 332] on div "Available Inventory Expected Qty Actual Qty 35 0 0" at bounding box center [933, 339] width 339 height 104
click at [513, 319] on div "Name: SW - LIGHTER - BIC - MAXI - BLACK SKU: ACC-GEN-SW-LIGBIC-BLK Package ID: …" at bounding box center [758, 396] width 1395 height 232
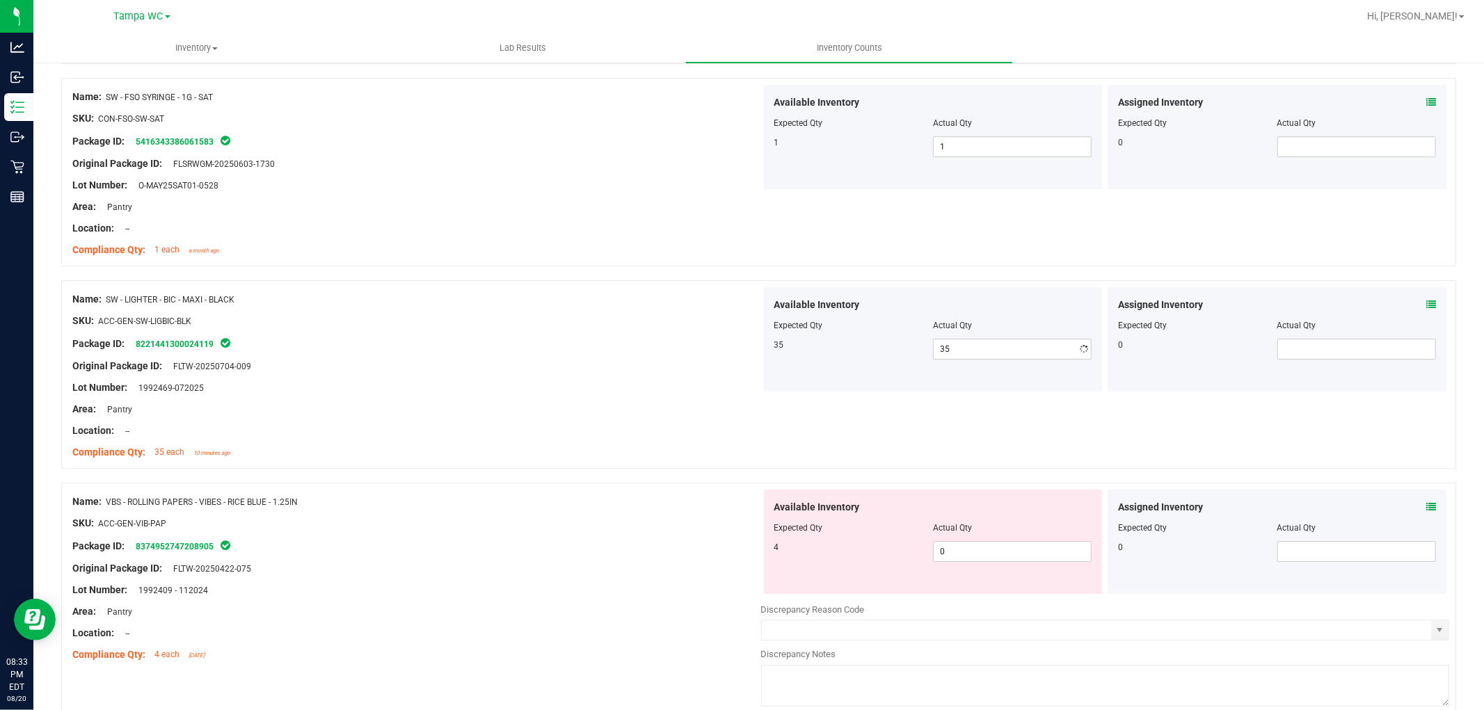
click at [524, 318] on div "SKU: ACC-GEN-SW-LIGBIC-BLK" at bounding box center [416, 321] width 689 height 15
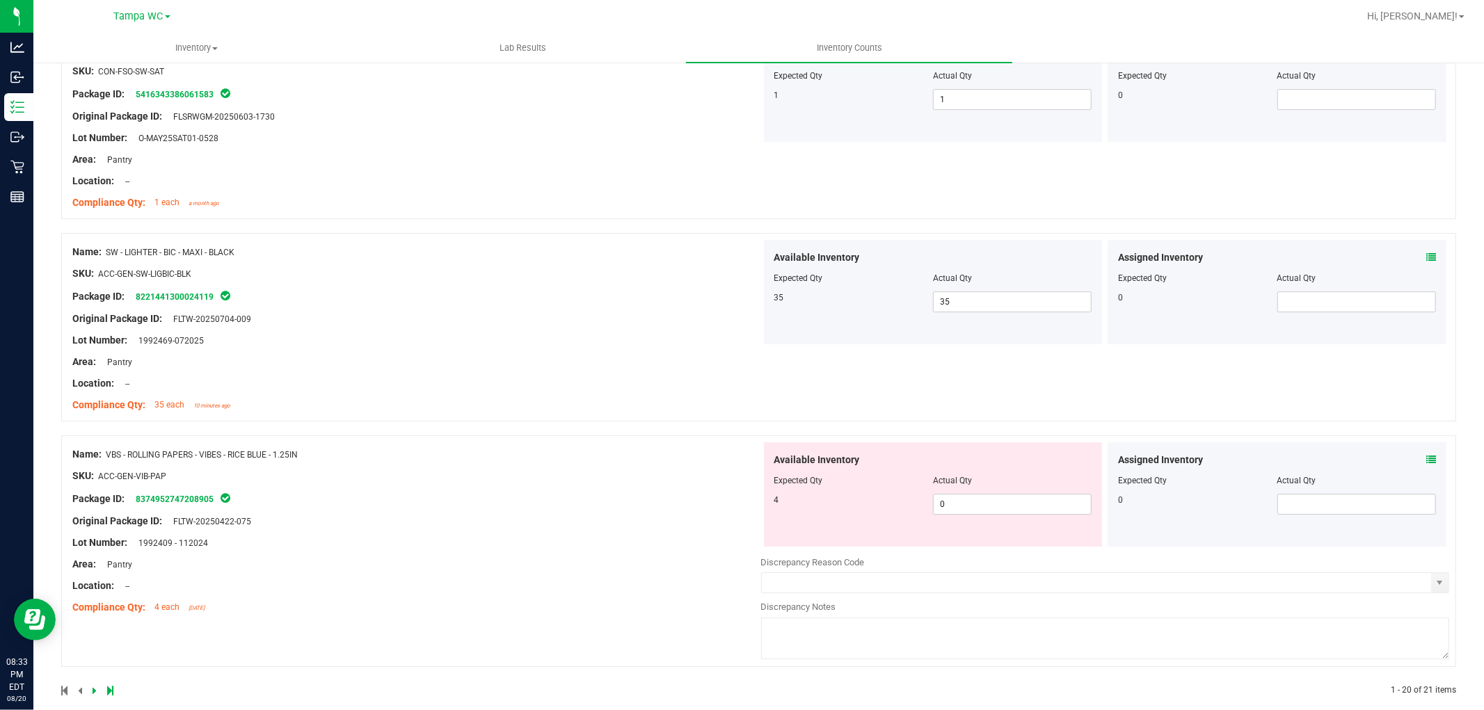
scroll to position [3701, 0]
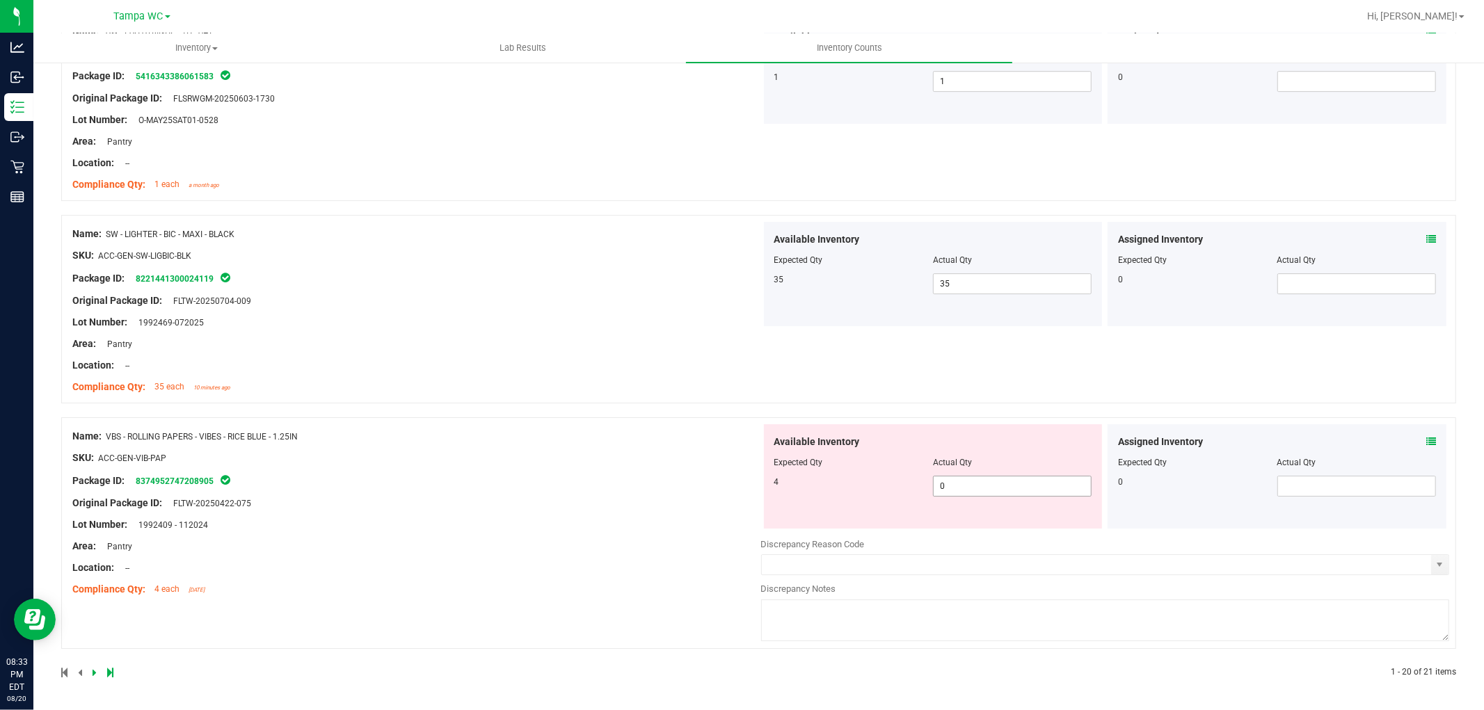
click at [678, 469] on div "Name: VBS - ROLLING PAPERS - VIBES - RICE BLUE - 1.25IN SKU: ACC-GEN-VIB-PAP Pa…" at bounding box center [758, 533] width 1395 height 232
click at [676, 467] on div "Name: VBS - ROLLING PAPERS - VIBES - RICE BLUE - 1.25IN SKU: ACC-GEN-VIB-PAP Pa…" at bounding box center [416, 512] width 689 height 177
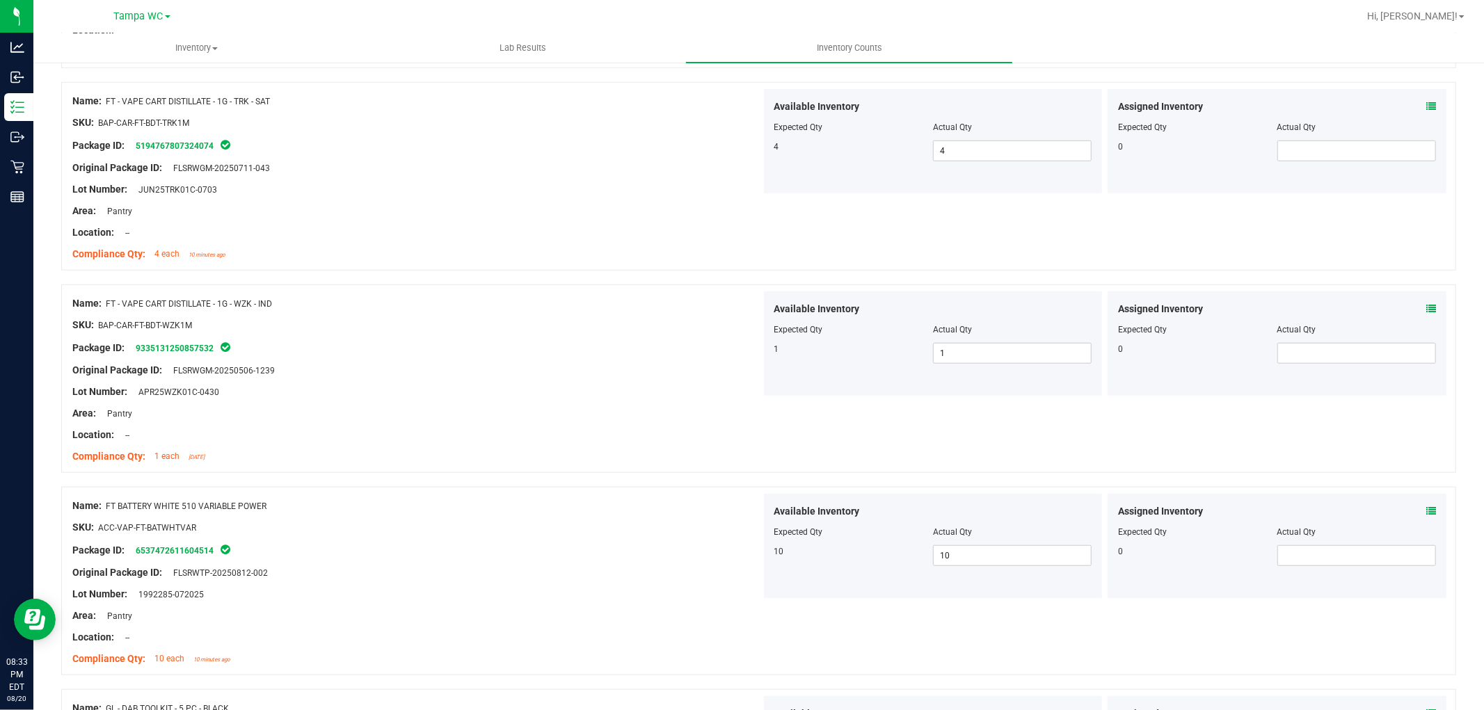
scroll to position [0, 0]
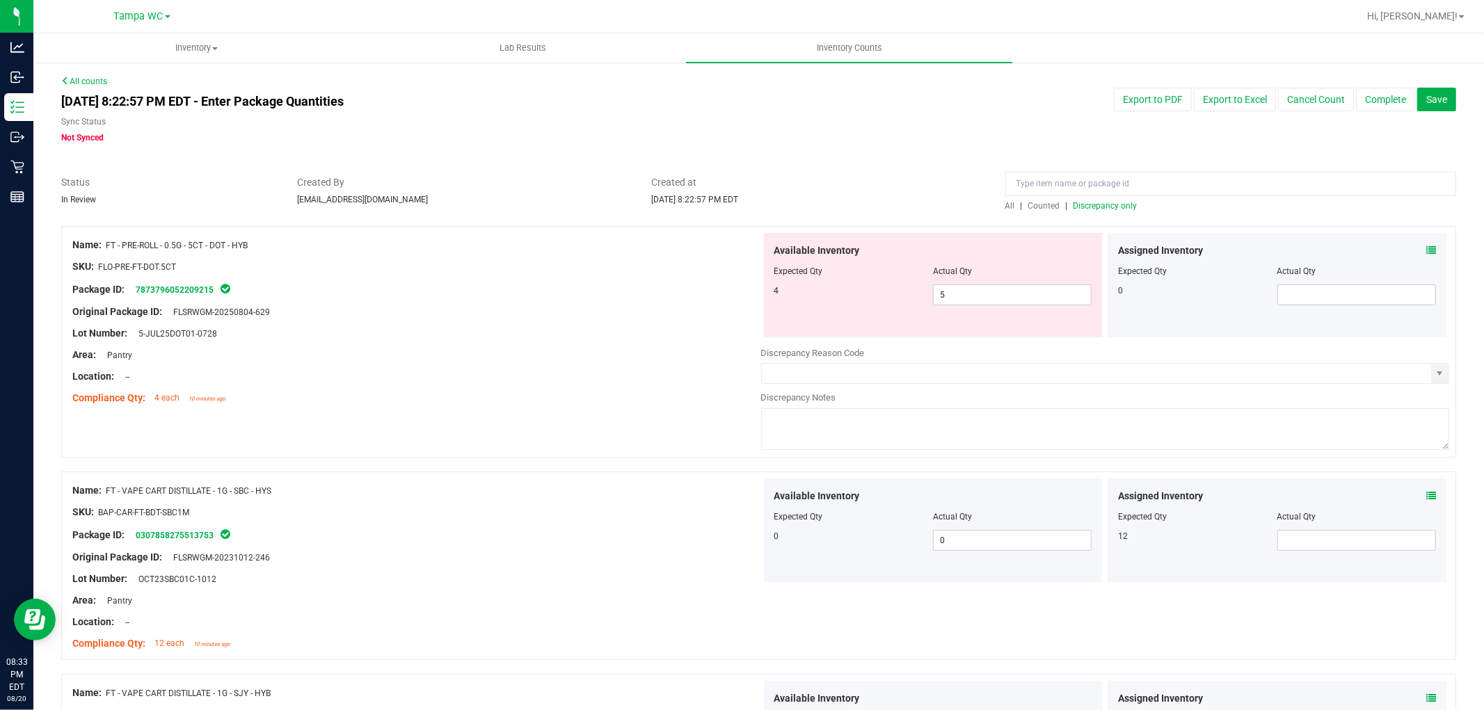
click at [1005, 209] on span "All" at bounding box center [1010, 206] width 10 height 10
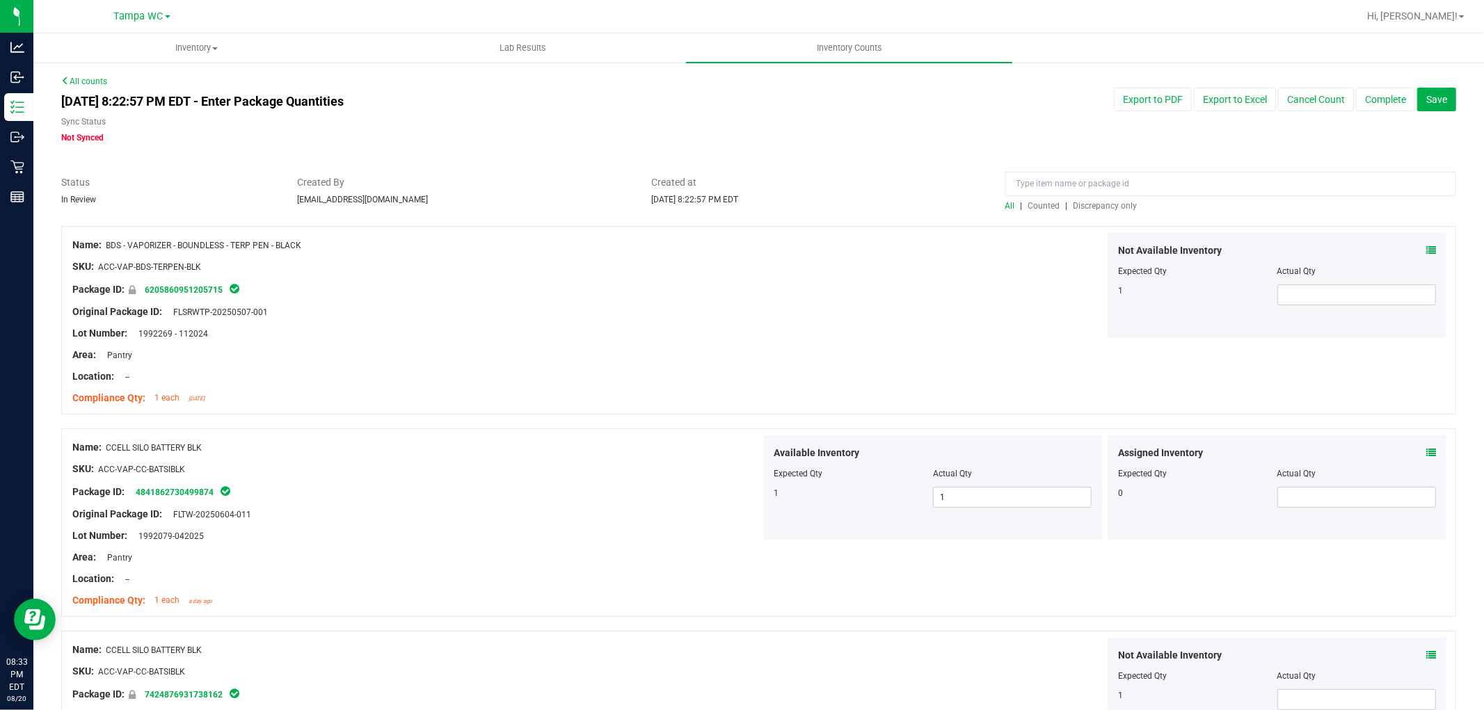
click at [1076, 202] on span "Discrepancy only" at bounding box center [1105, 206] width 64 height 10
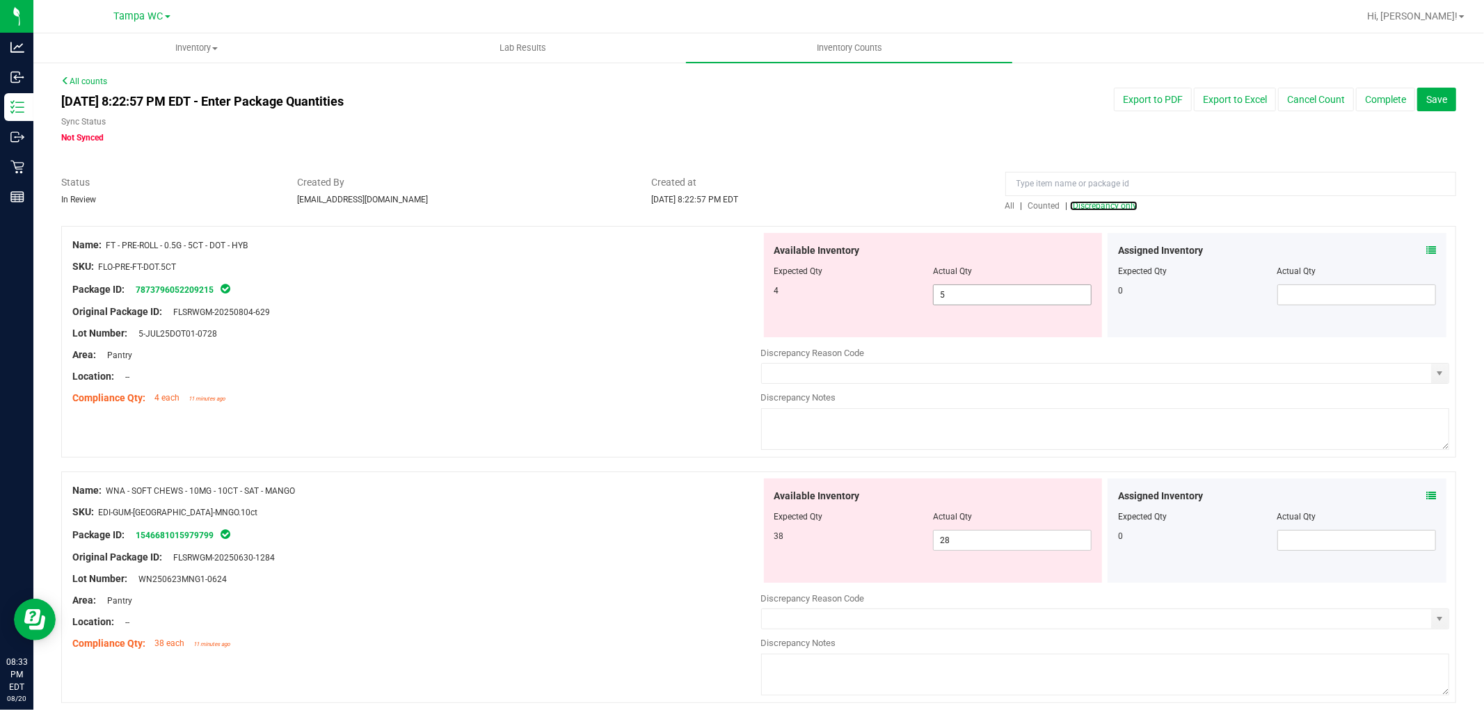
scroll to position [56, 0]
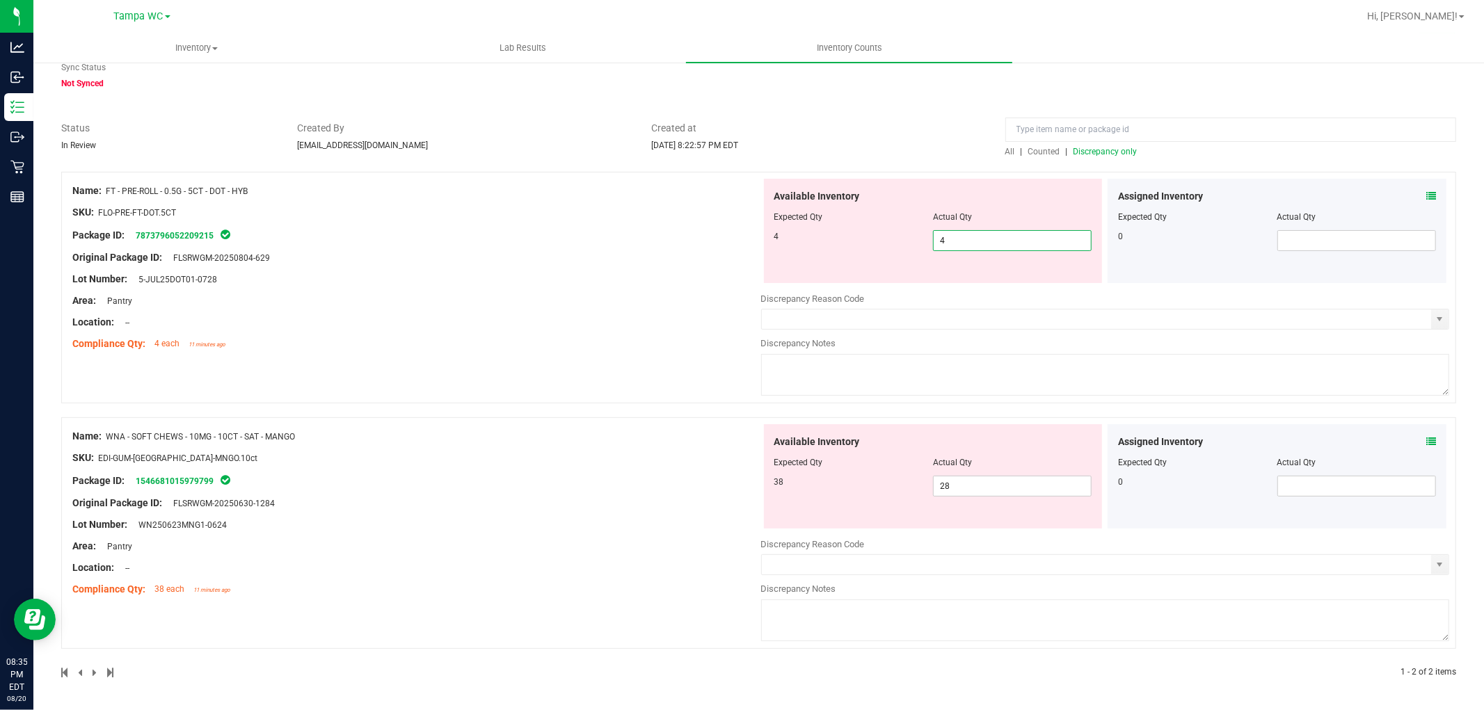
drag, startPoint x: 963, startPoint y: 237, endPoint x: 668, endPoint y: 282, distance: 298.3
click at [719, 217] on div "Name: FT - PRE-ROLL - 0.5G - 5CT - DOT - HYB SKU: FLO-PRE-FT-DOT.5CT Package ID…" at bounding box center [758, 288] width 1395 height 232
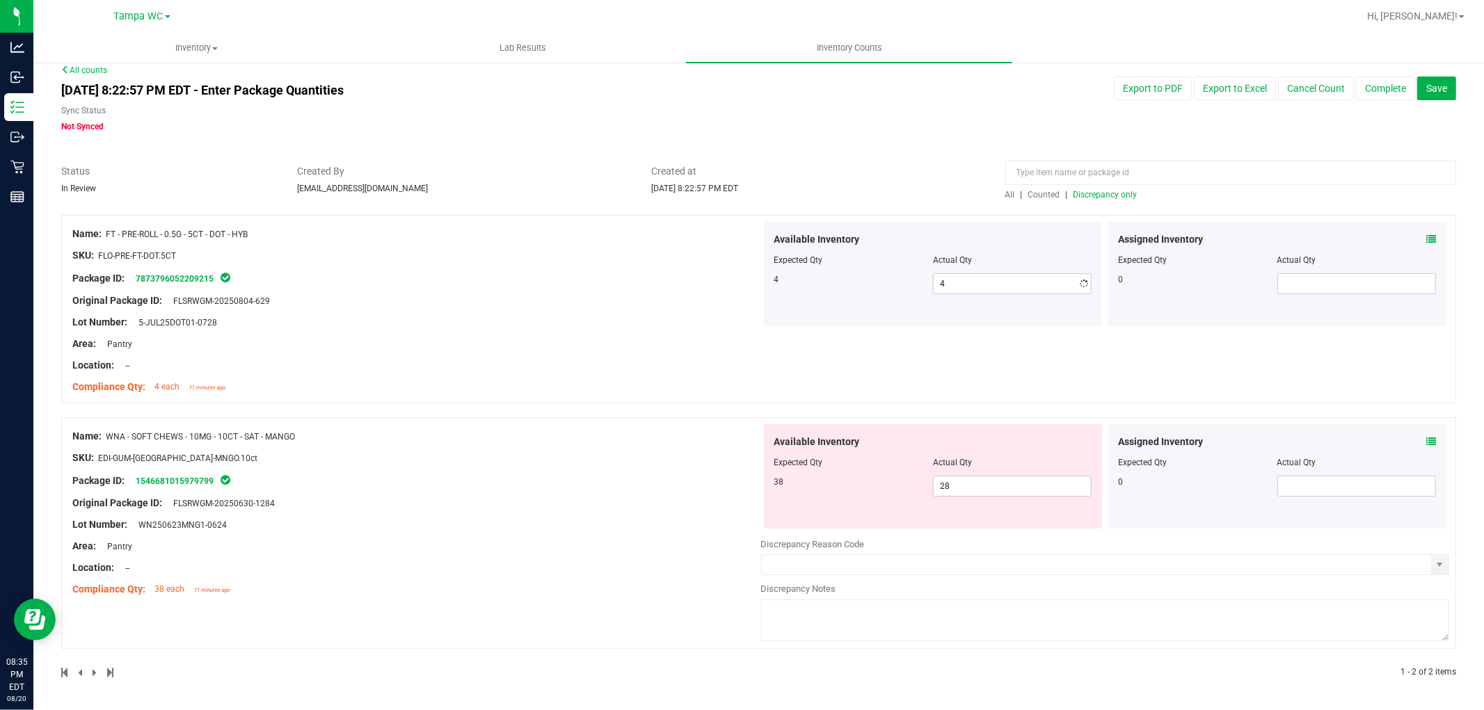
click at [650, 289] on div "Name: FT - PRE-ROLL - 0.5G - 5CT - DOT - HYB SKU: FLO-PRE-FT-DOT.5CT Package ID…" at bounding box center [416, 310] width 689 height 177
click at [1046, 481] on span "28 28" at bounding box center [1012, 486] width 159 height 21
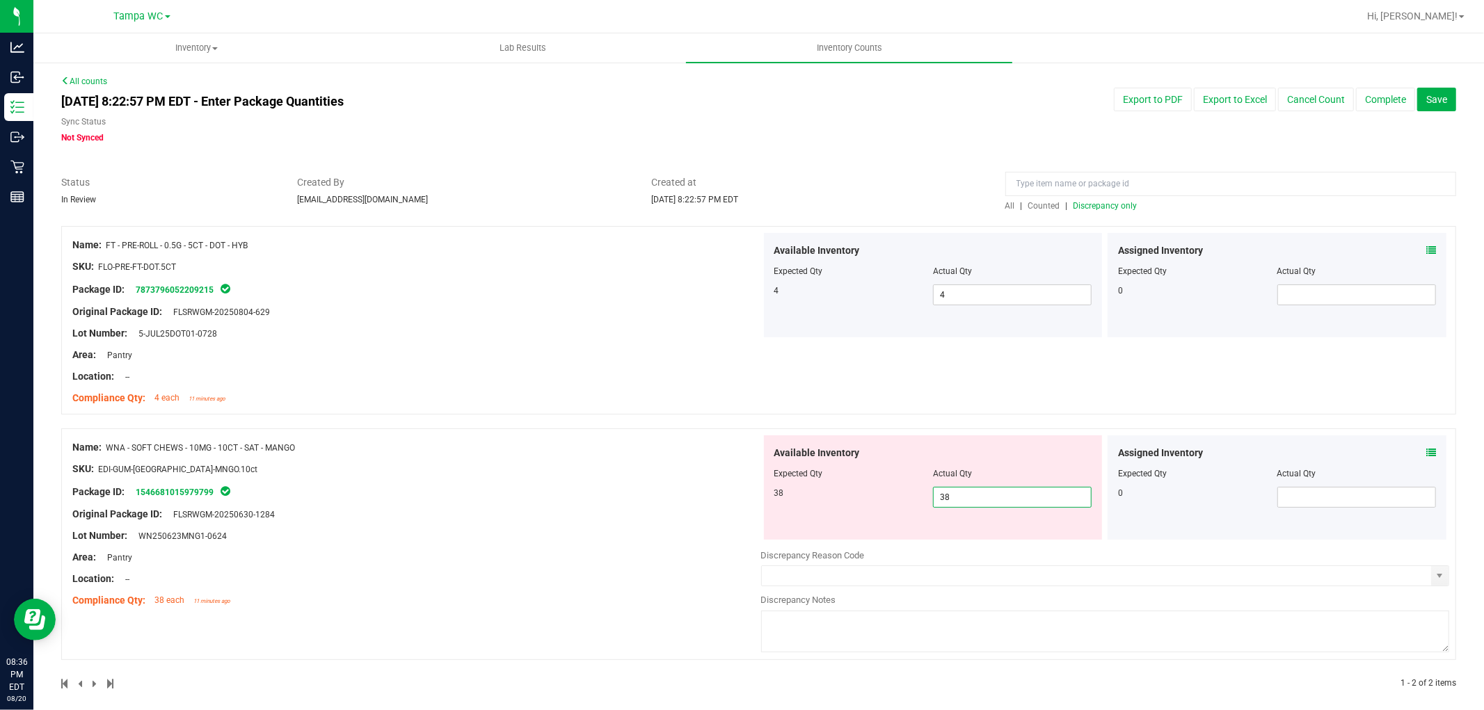
click at [435, 408] on div "Name: FT - PRE-ROLL - 0.5G - 5CT - DOT - HYB SKU: FLO-PRE-FT-DOT.5CT Package ID…" at bounding box center [758, 327] width 1395 height 202
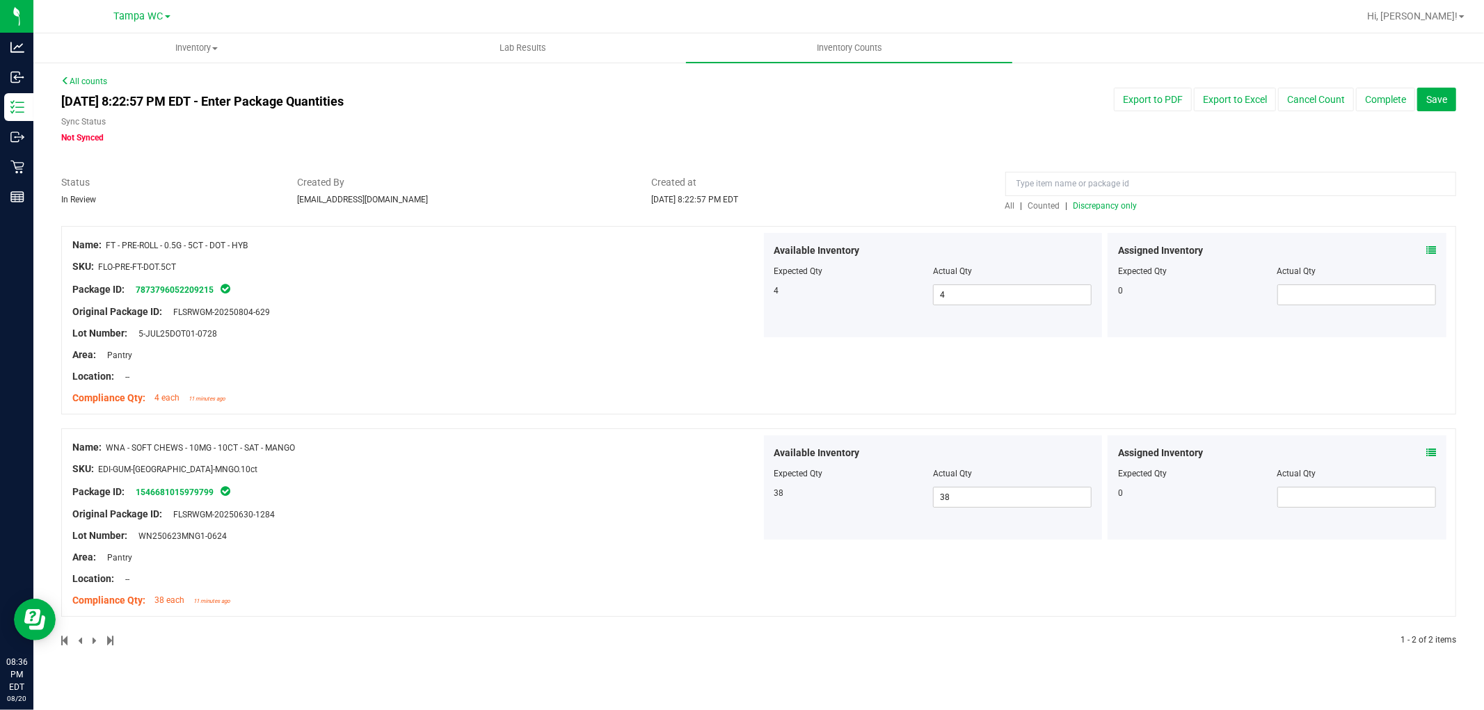
click at [1044, 205] on span "Counted" at bounding box center [1044, 206] width 32 height 10
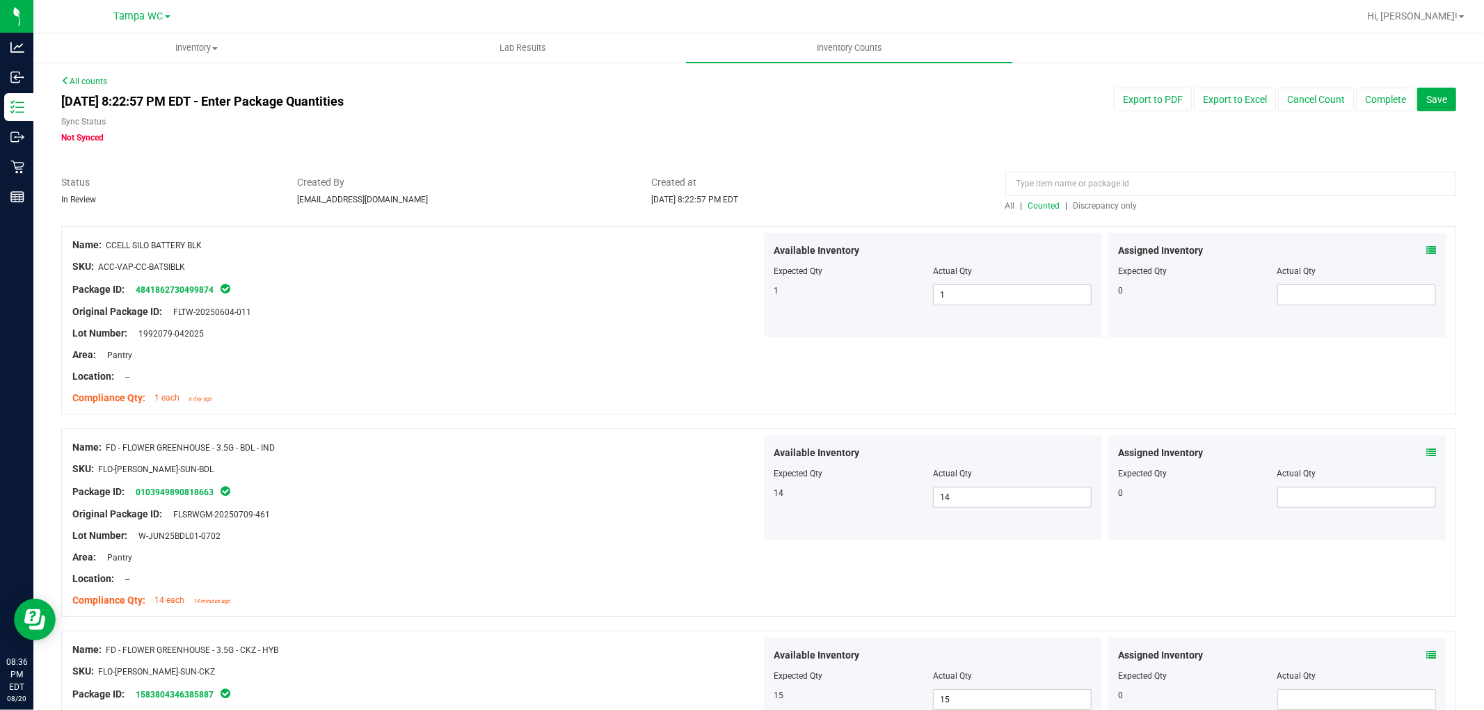
click at [1089, 204] on span "Discrepancy only" at bounding box center [1105, 206] width 64 height 10
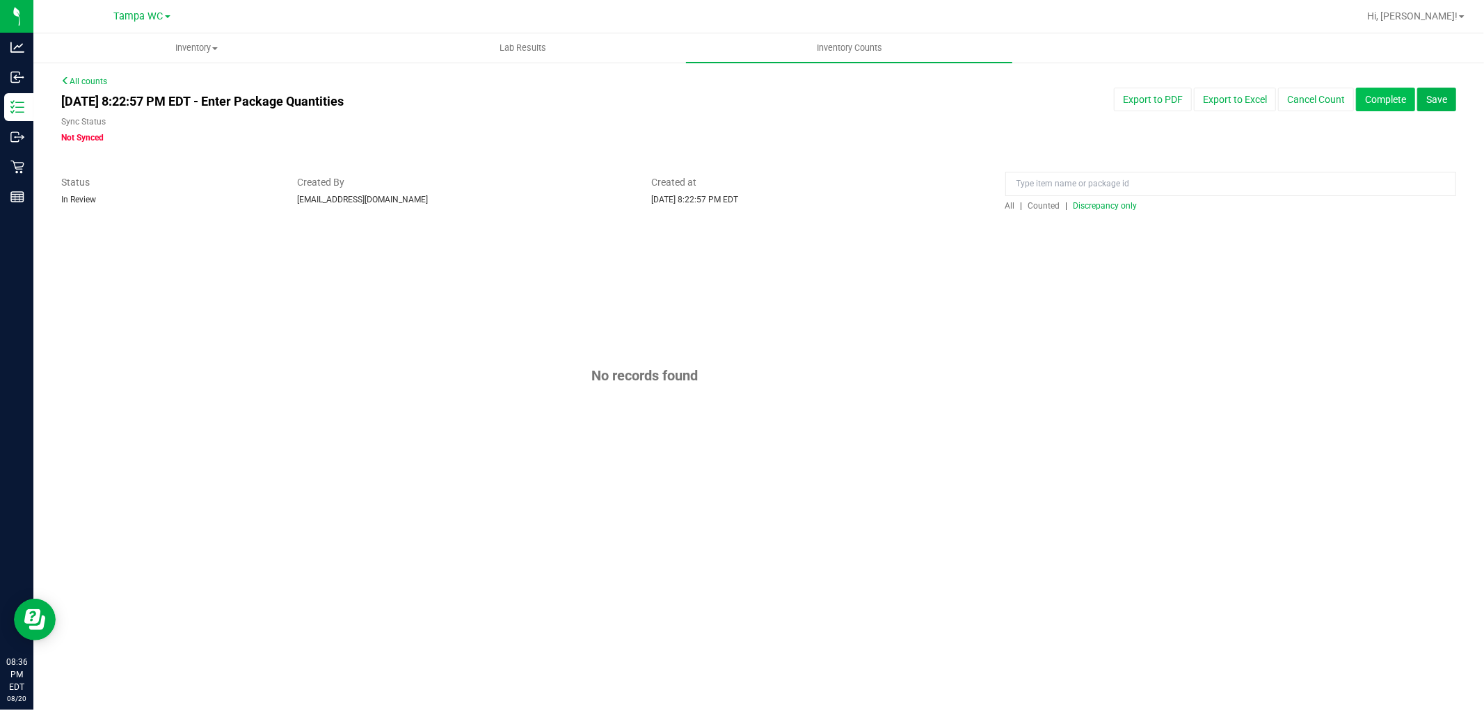
click at [1377, 103] on button "Complete" at bounding box center [1385, 100] width 59 height 24
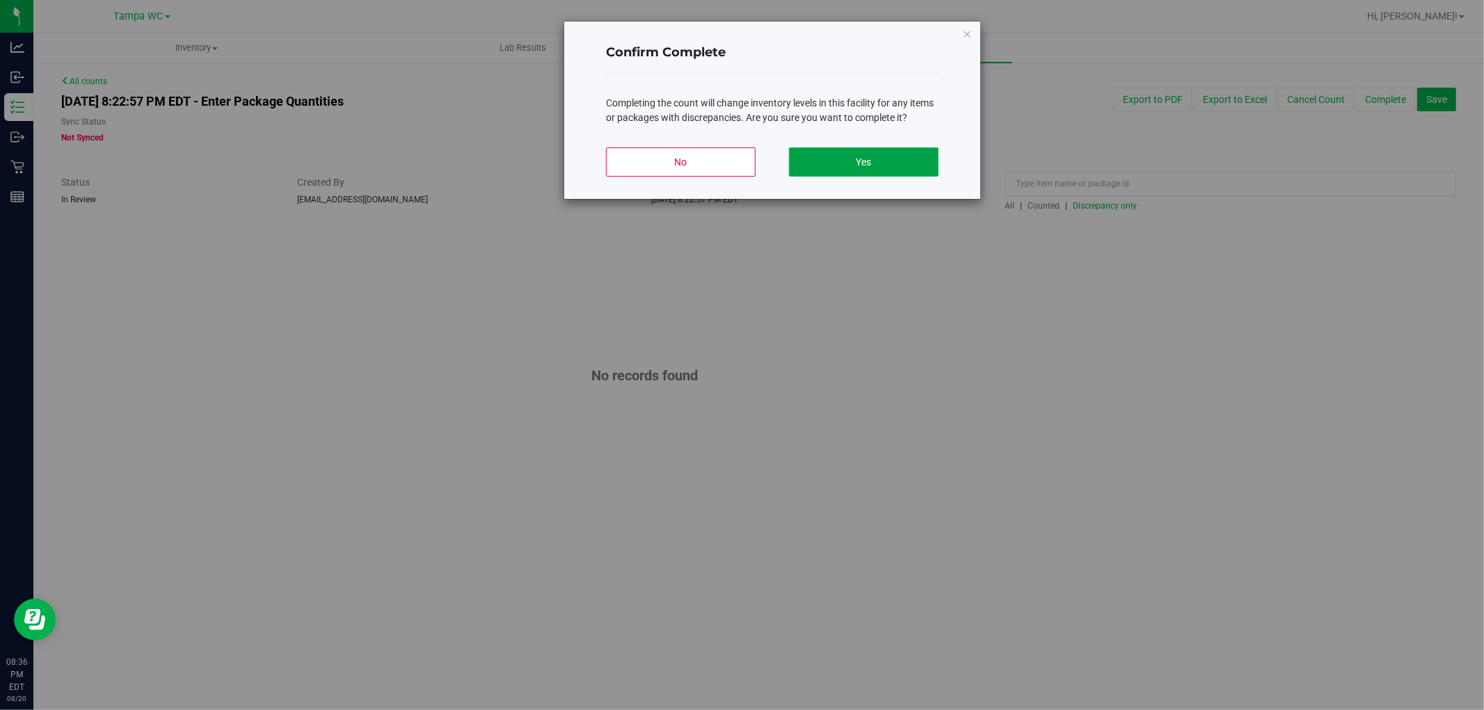
click at [902, 150] on button "Yes" at bounding box center [864, 161] width 150 height 29
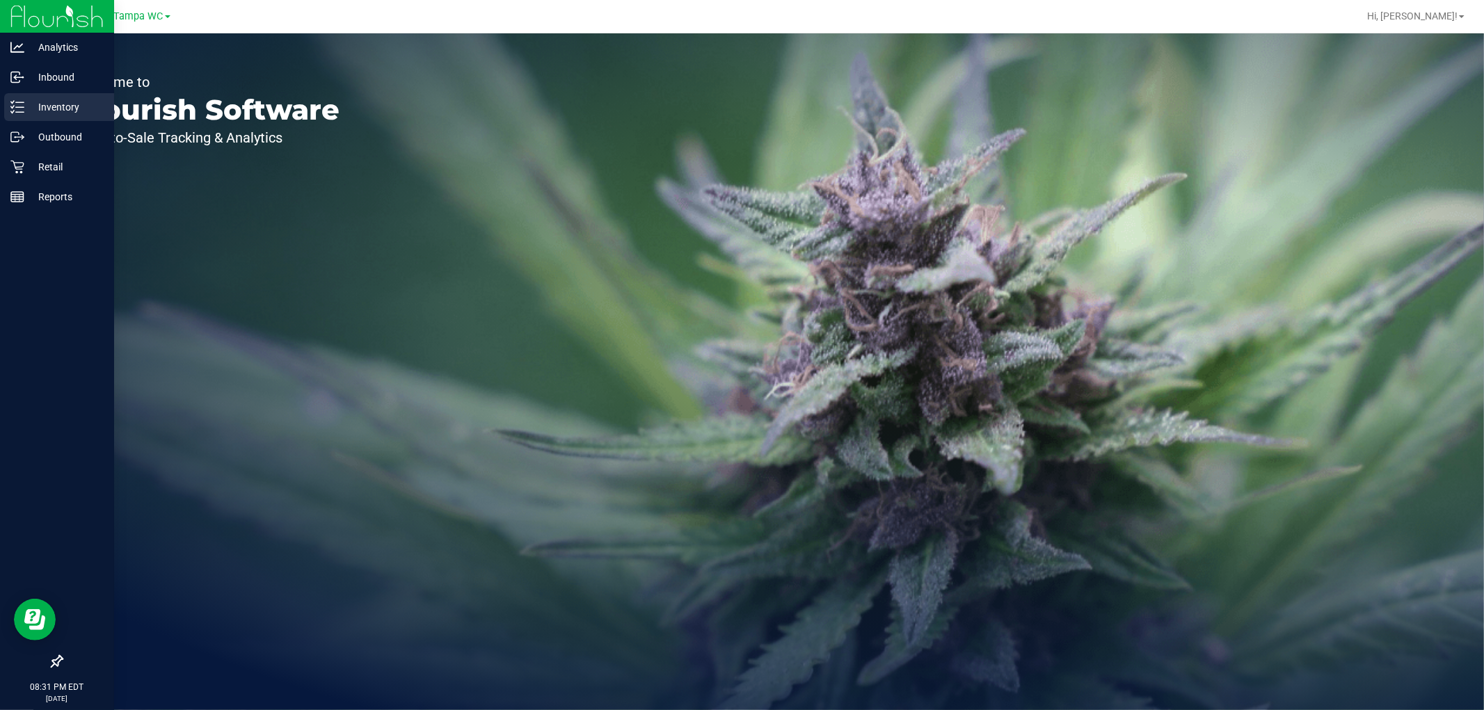
click at [24, 109] on p "Inventory" at bounding box center [65, 107] width 83 height 17
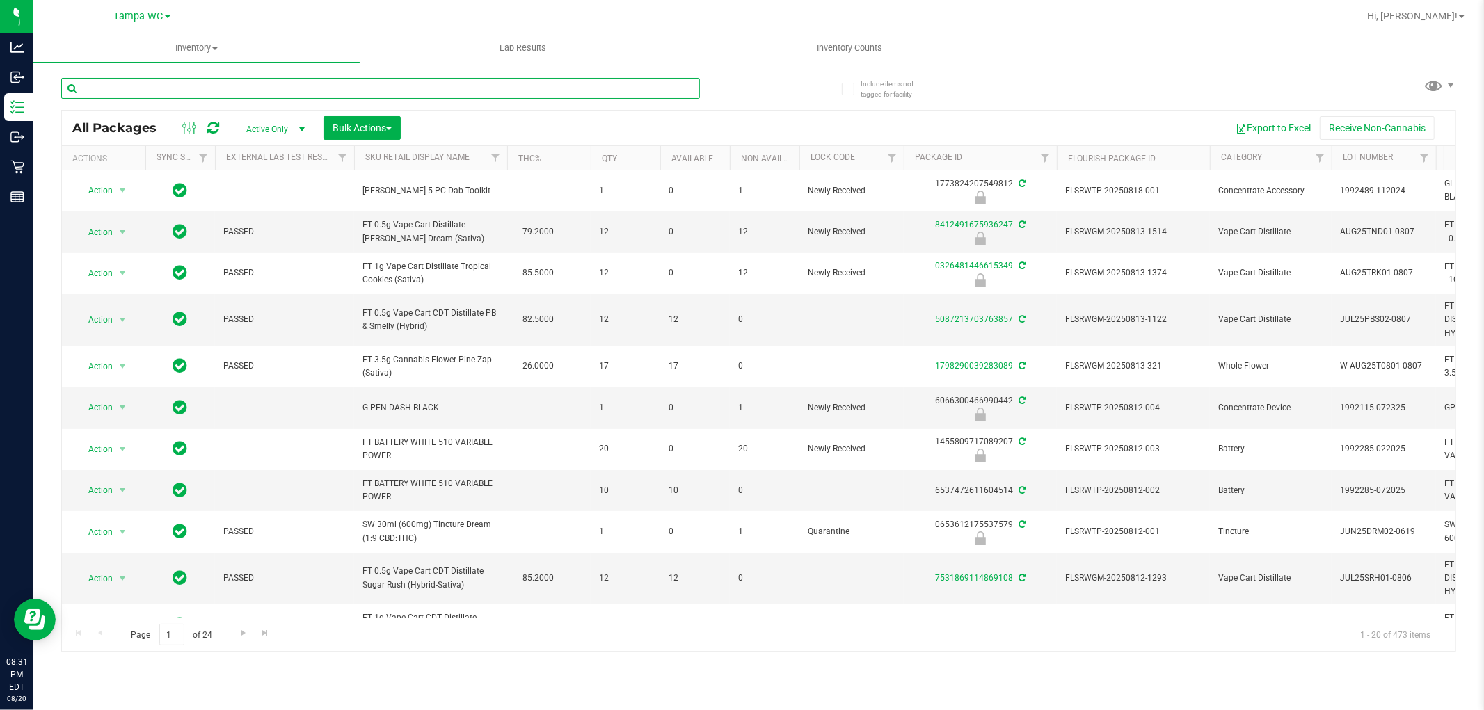
click at [338, 88] on input "text" at bounding box center [380, 88] width 639 height 21
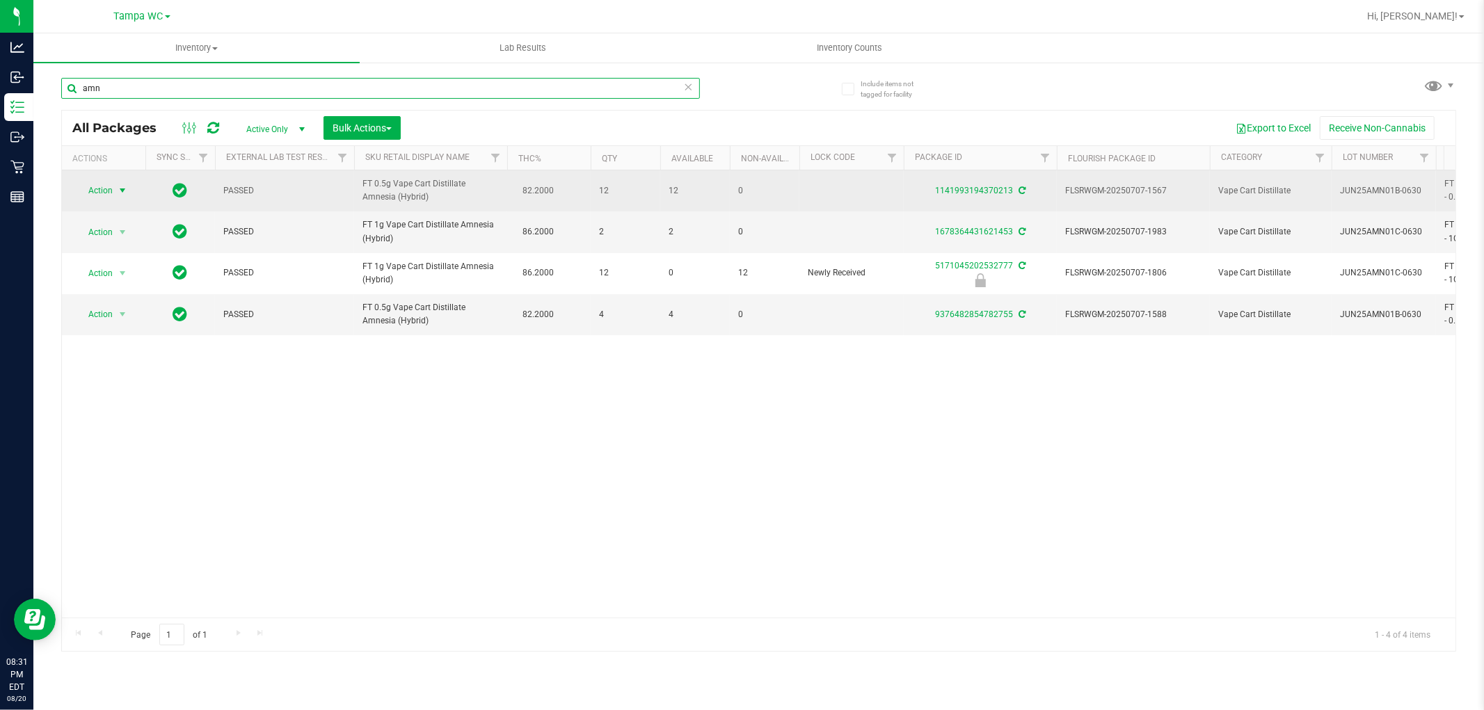
type input "amn"
click at [125, 188] on span "select" at bounding box center [122, 190] width 11 height 11
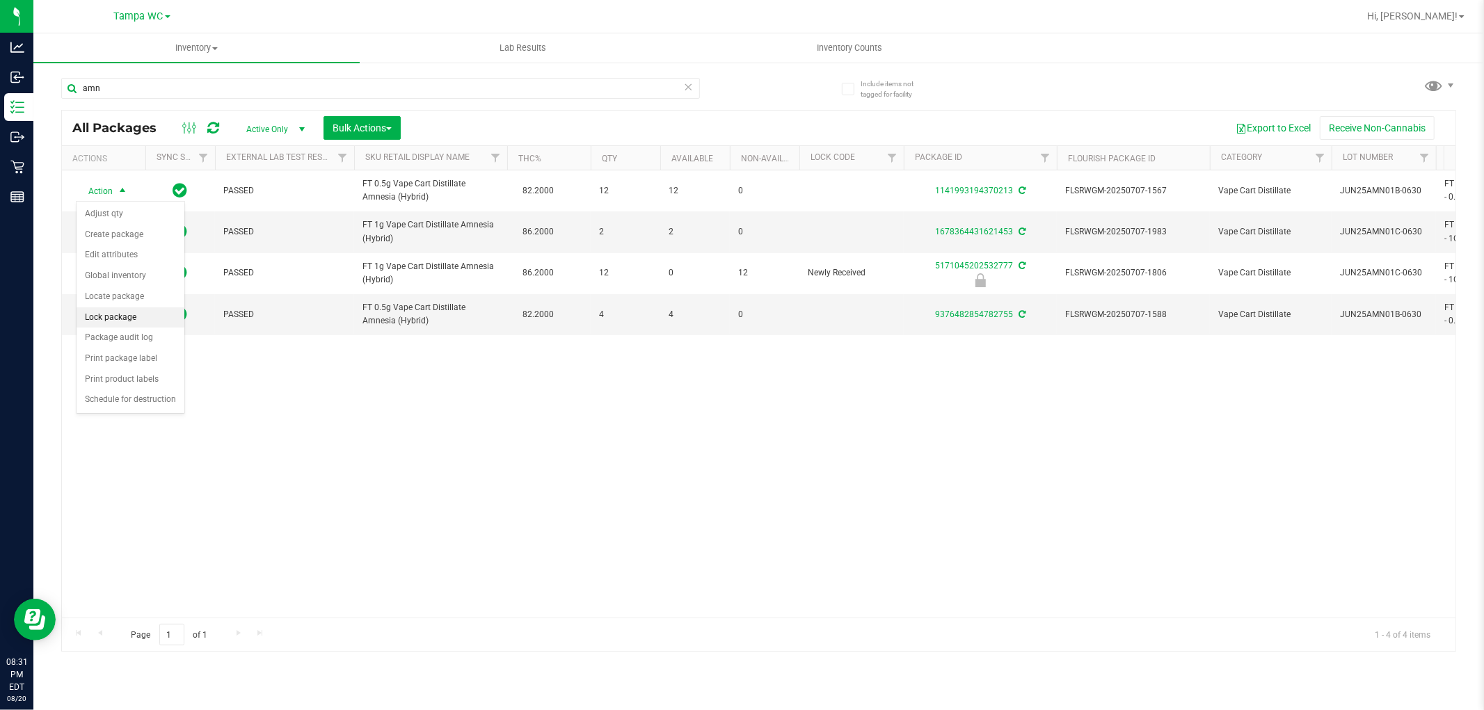
click at [142, 316] on li "Lock package" at bounding box center [131, 317] width 108 height 21
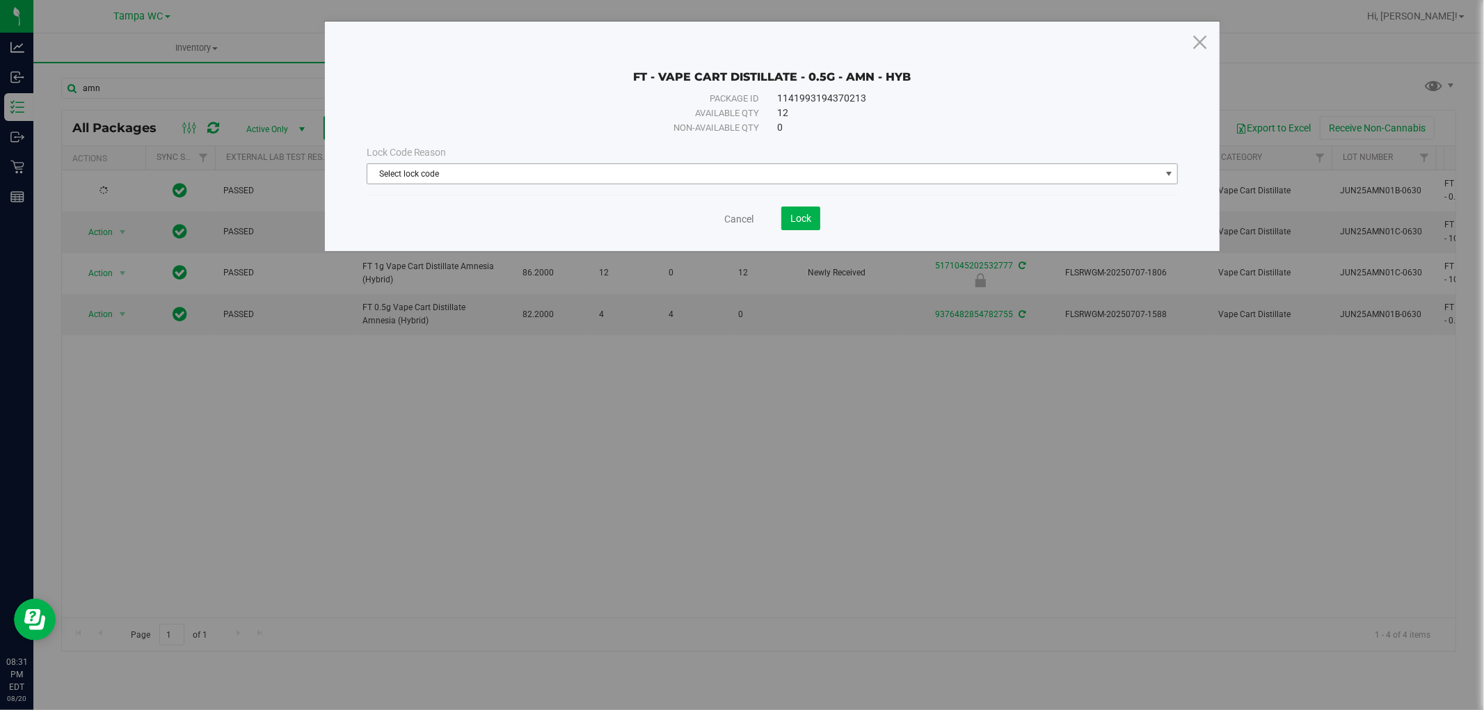
drag, startPoint x: 731, startPoint y: 175, endPoint x: 705, endPoint y: 186, distance: 28.4
click at [731, 175] on span "Select lock code" at bounding box center [763, 173] width 793 height 19
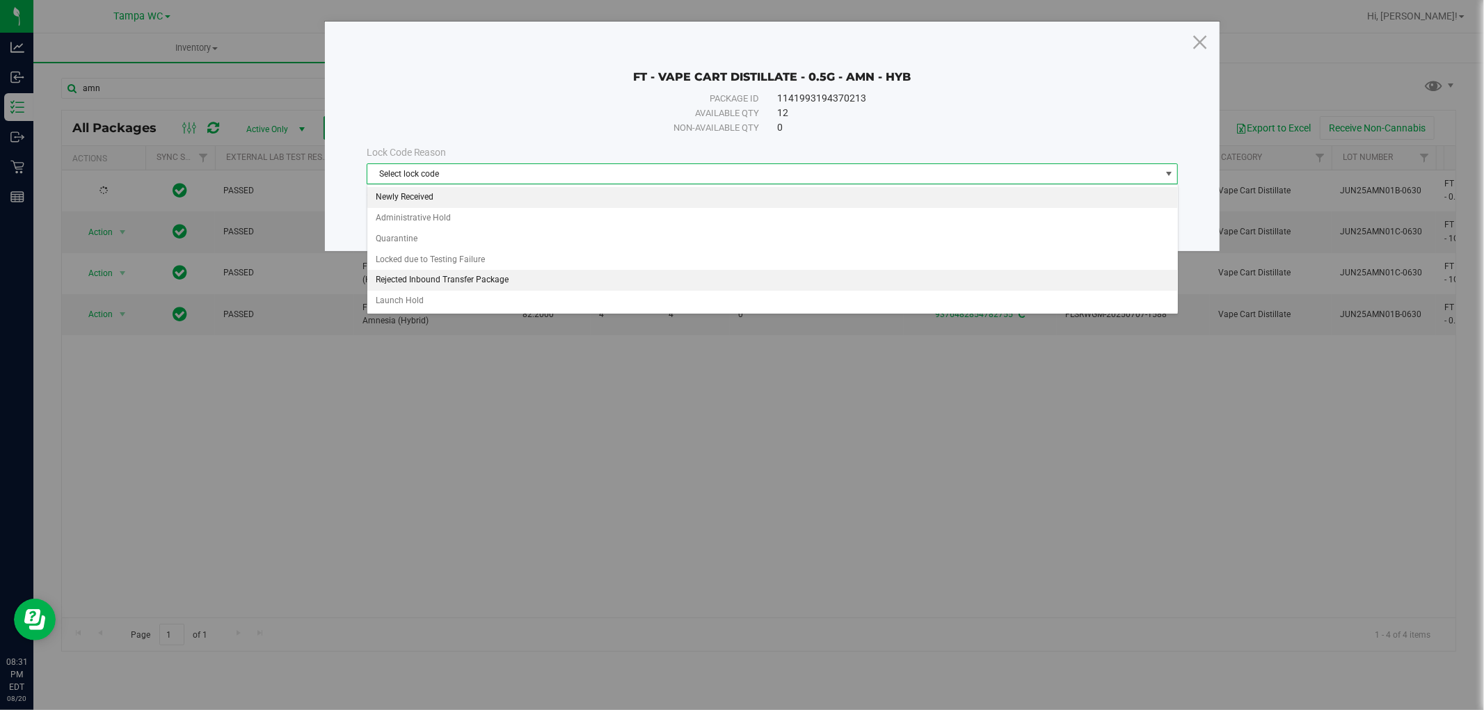
drag, startPoint x: 505, startPoint y: 195, endPoint x: 515, endPoint y: 195, distance: 9.7
click at [505, 195] on li "Newly Received" at bounding box center [772, 197] width 810 height 21
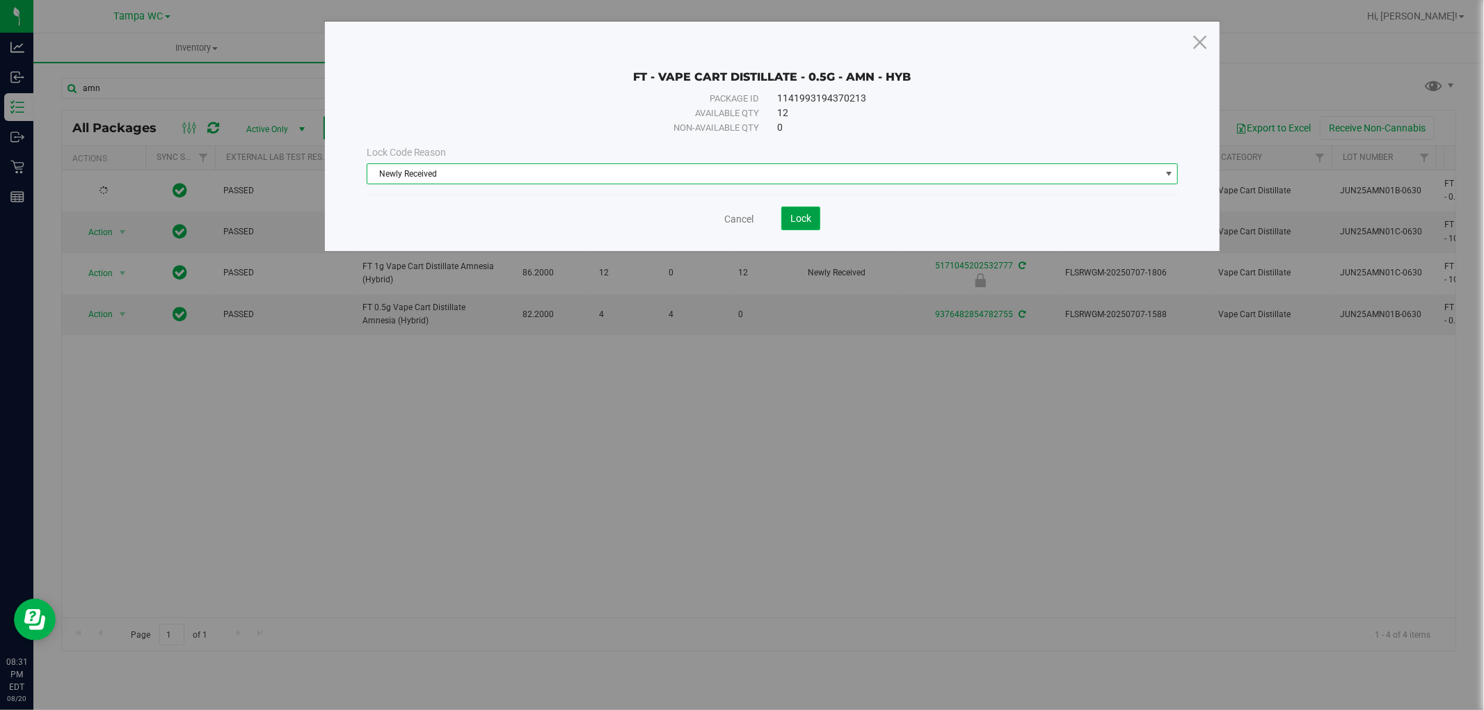
click at [784, 223] on button "Lock" at bounding box center [800, 219] width 39 height 24
